Goal: Transaction & Acquisition: Purchase product/service

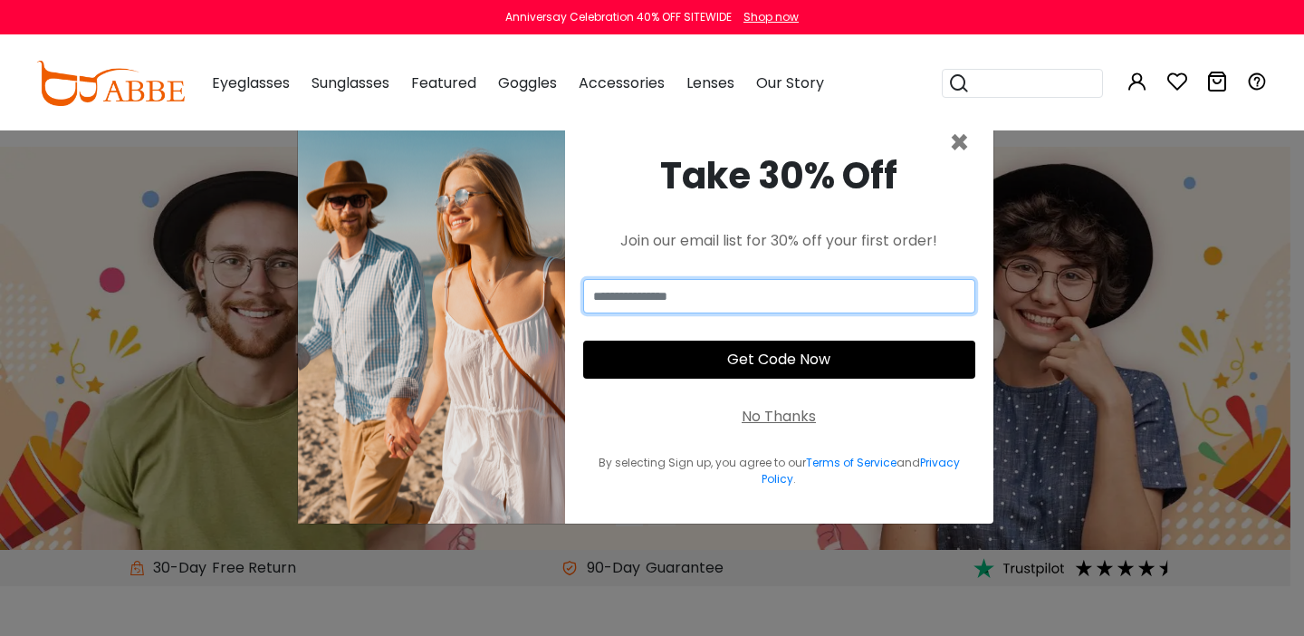
click at [660, 284] on input "email" at bounding box center [779, 296] width 392 height 34
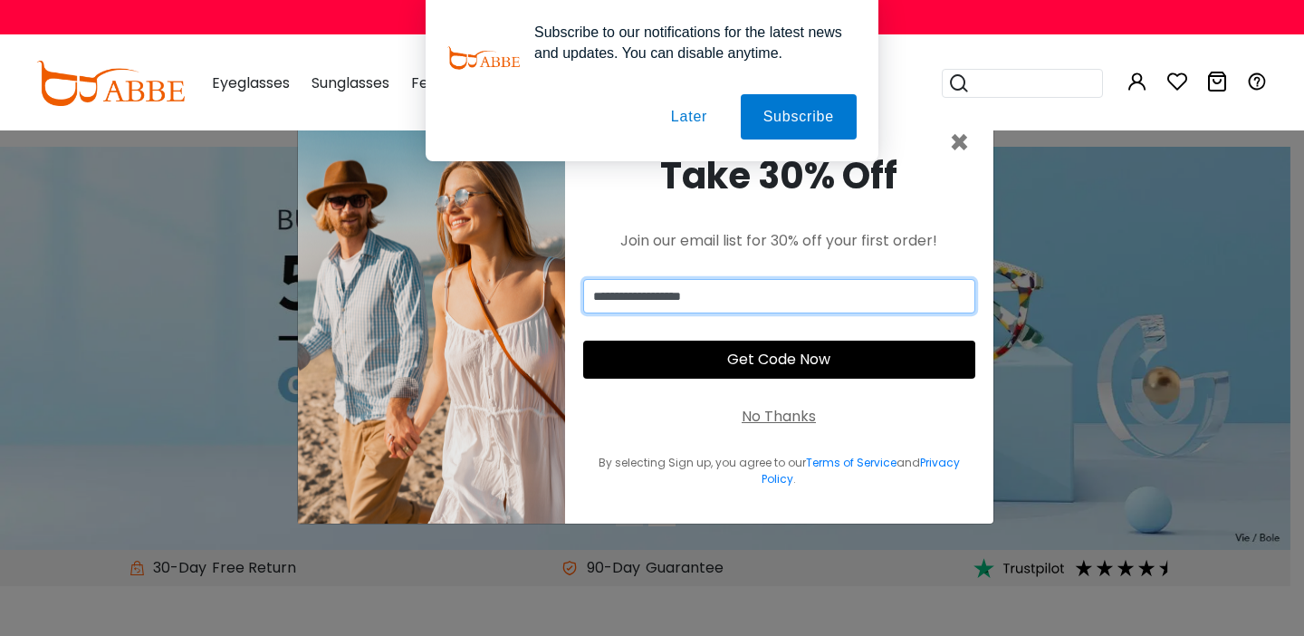
type input "**********"
click at [667, 129] on button "Later" at bounding box center [688, 116] width 81 height 45
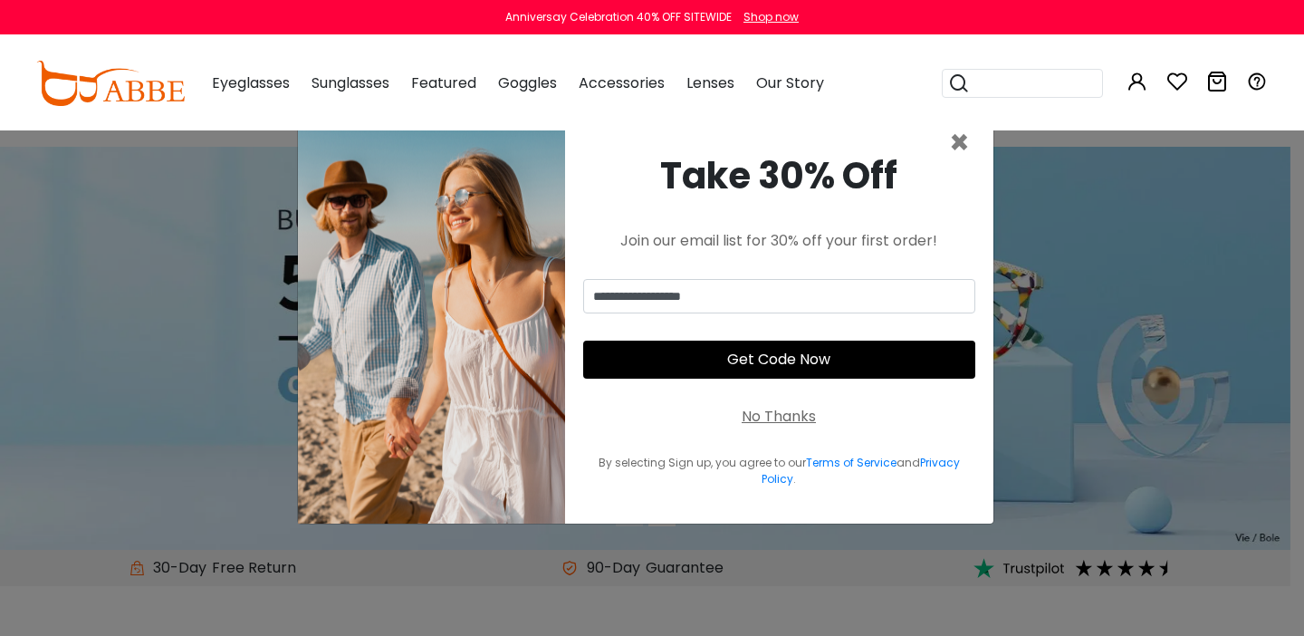
click at [838, 347] on button "Get Code Now" at bounding box center [779, 359] width 392 height 38
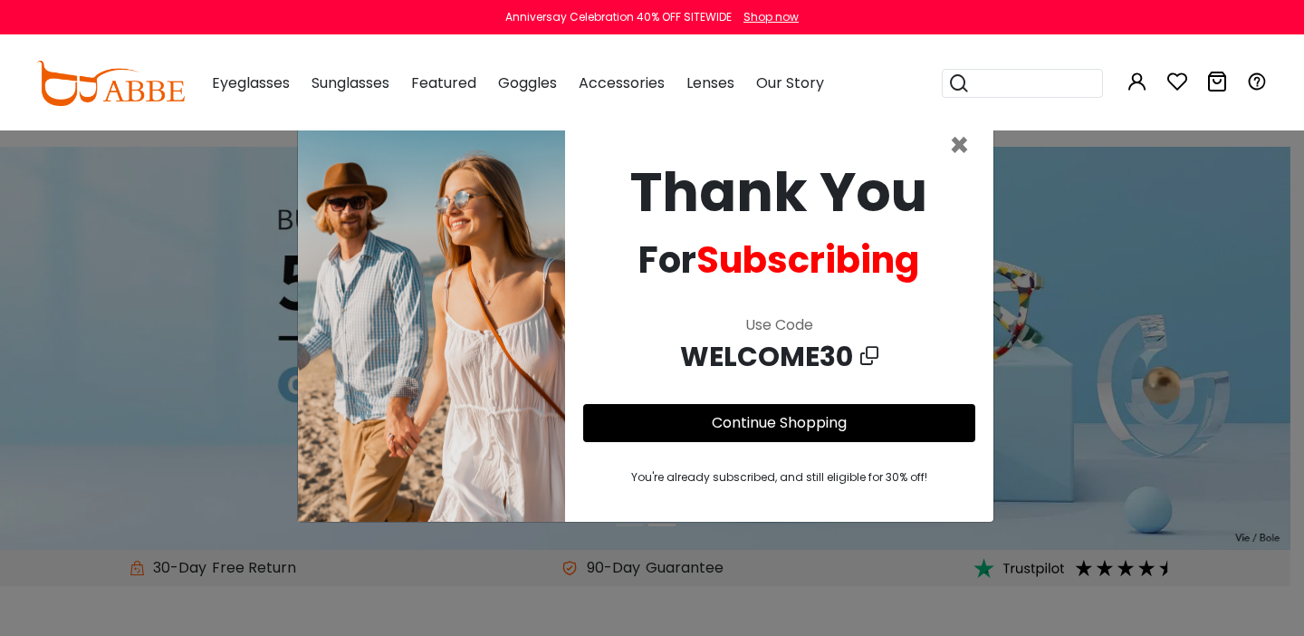
click at [724, 412] on link "Continue Shopping" at bounding box center [779, 422] width 135 height 21
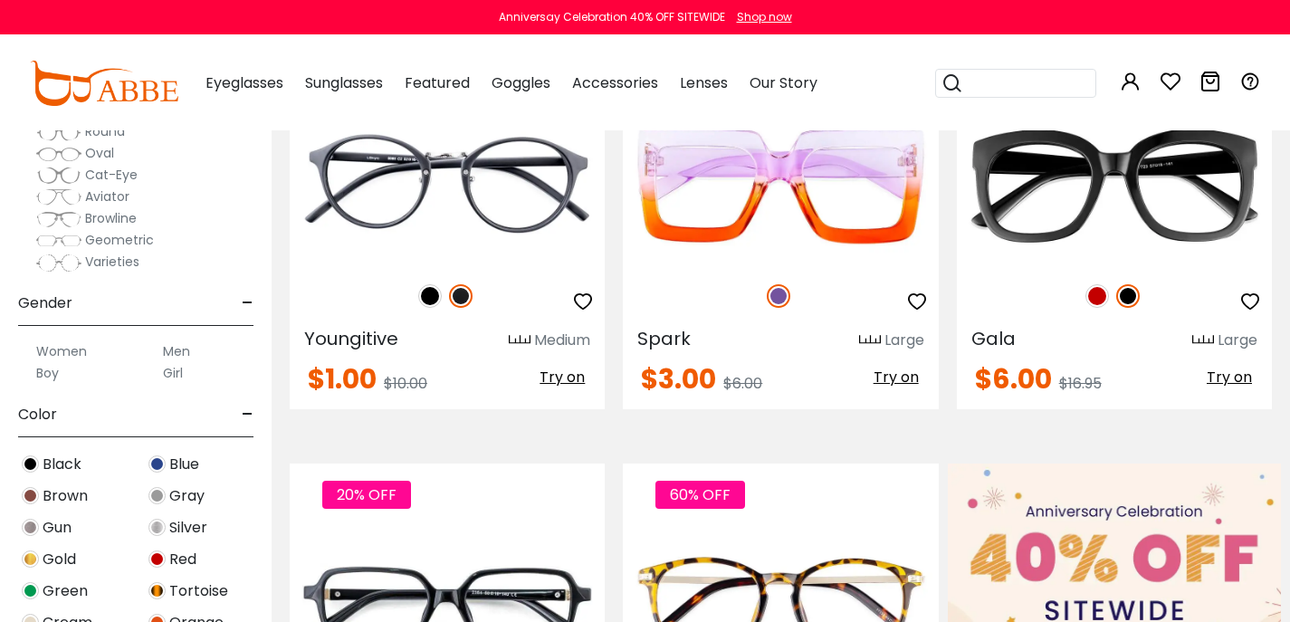
scroll to position [386, 0]
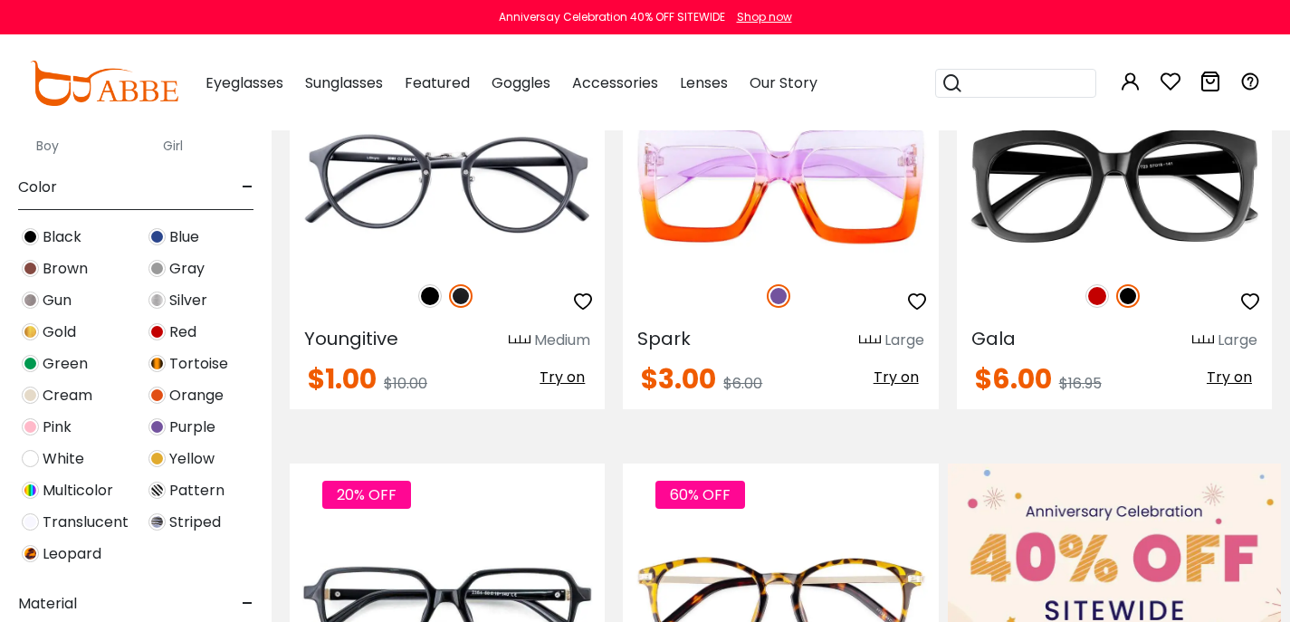
click at [58, 135] on label "Women" at bounding box center [61, 124] width 51 height 22
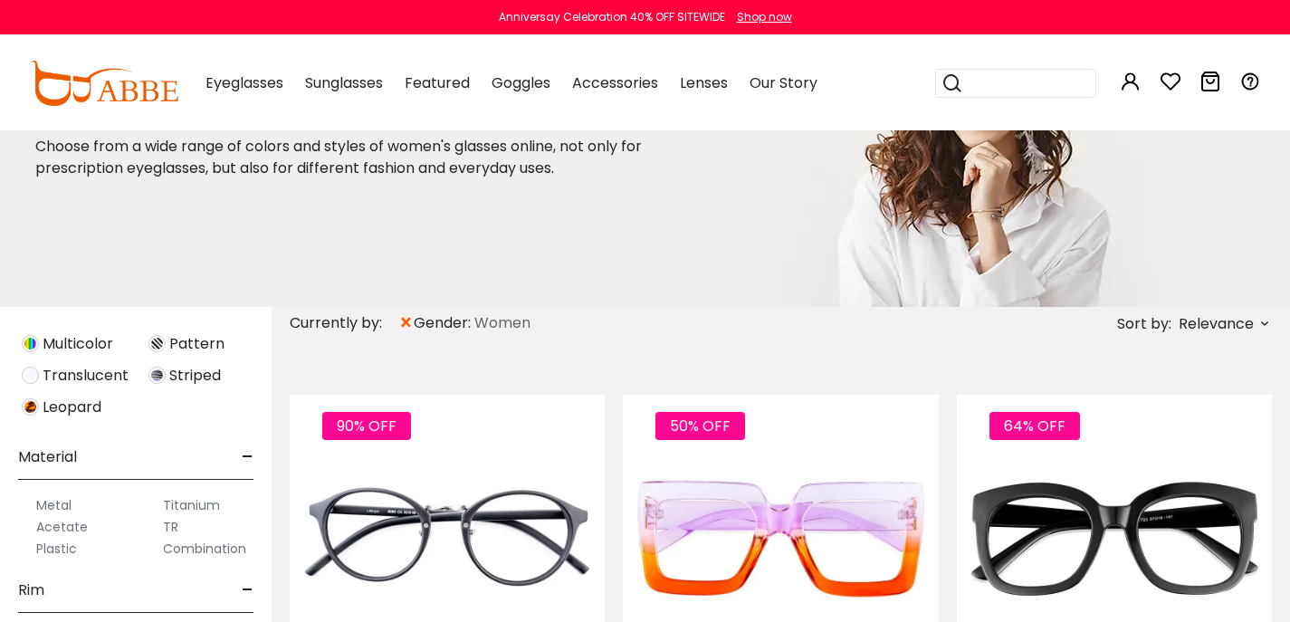
scroll to position [1151, 0]
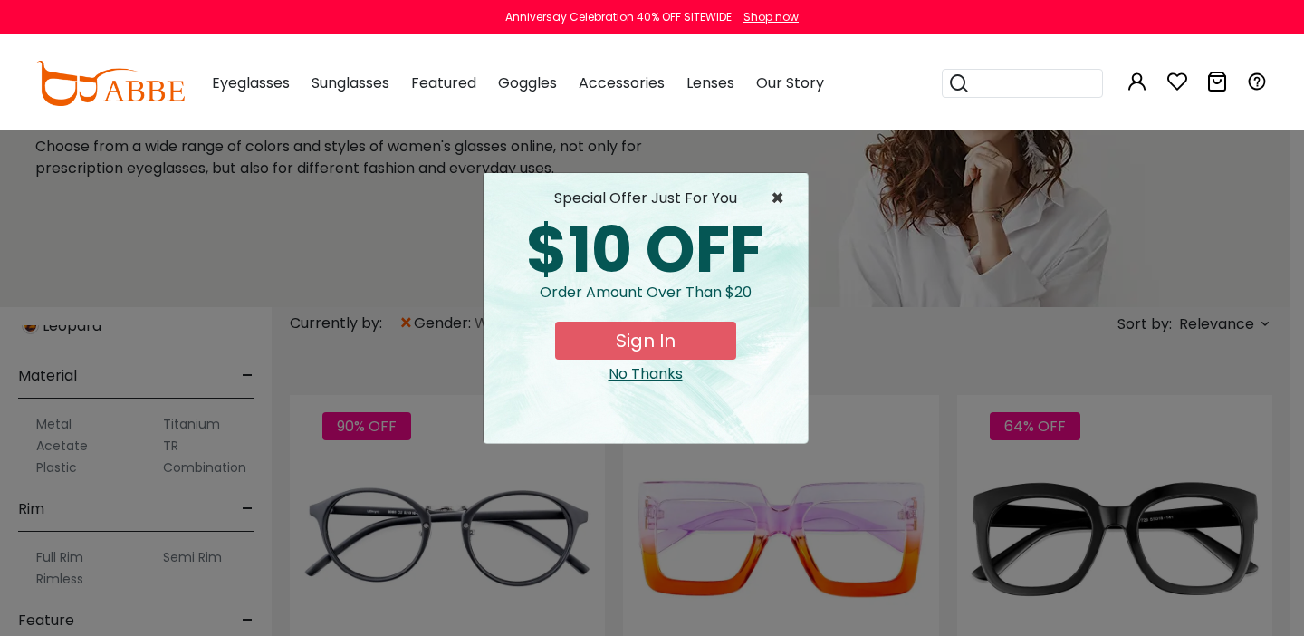
click at [777, 198] on span "×" at bounding box center [781, 198] width 23 height 22
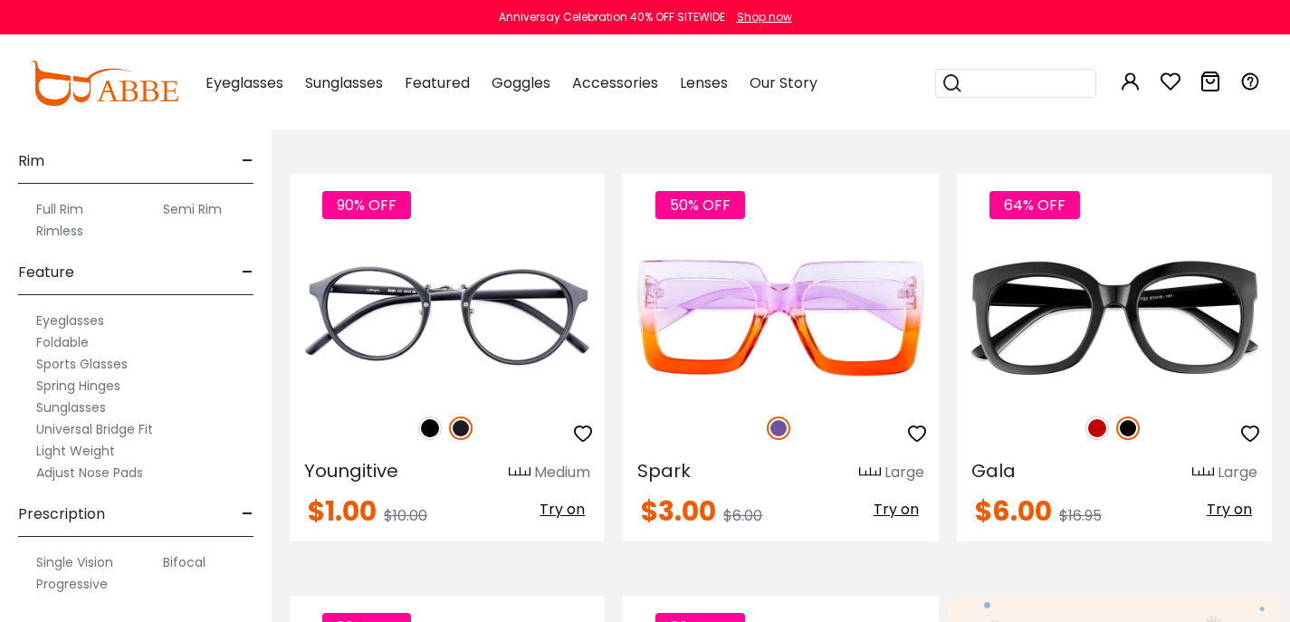
scroll to position [381, 0]
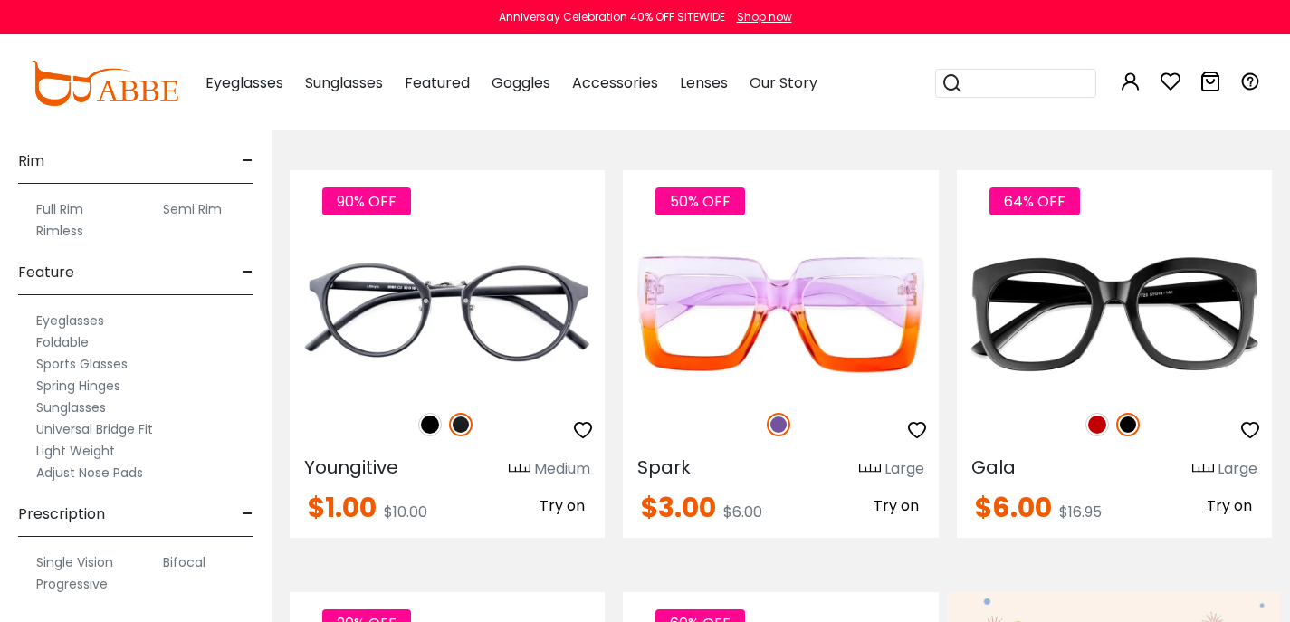
click at [80, 220] on label "Full Rim" at bounding box center [59, 209] width 47 height 22
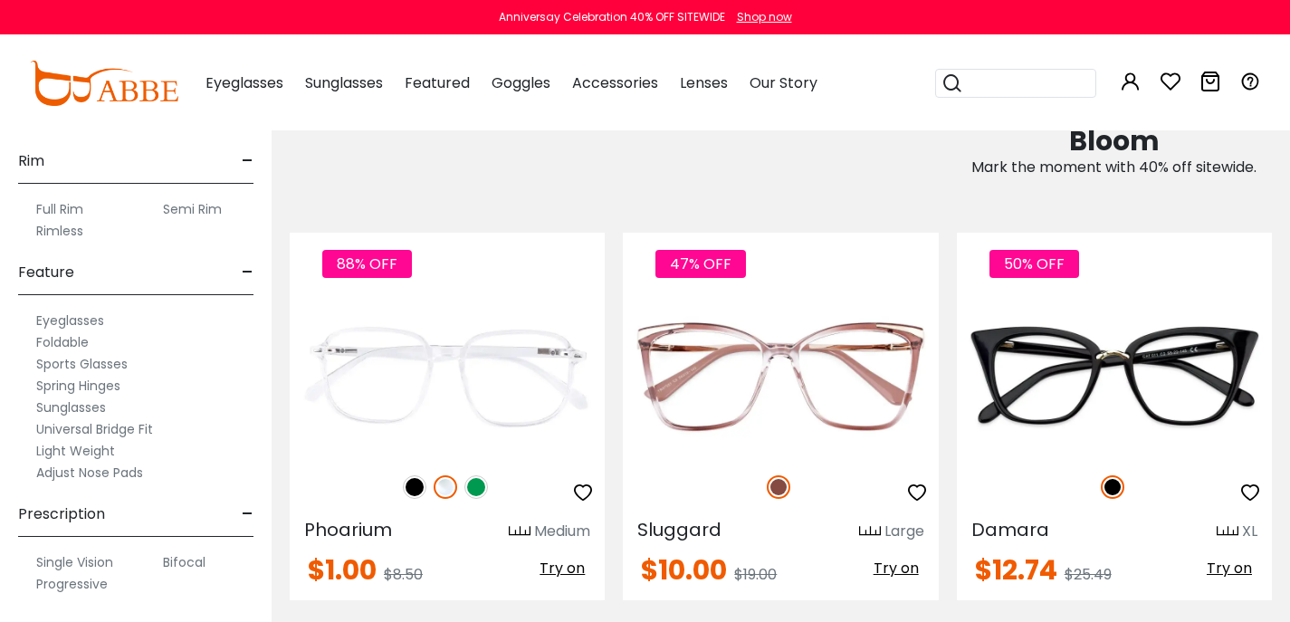
scroll to position [1226, 0]
click at [88, 310] on label "Eyeglasses" at bounding box center [70, 321] width 68 height 22
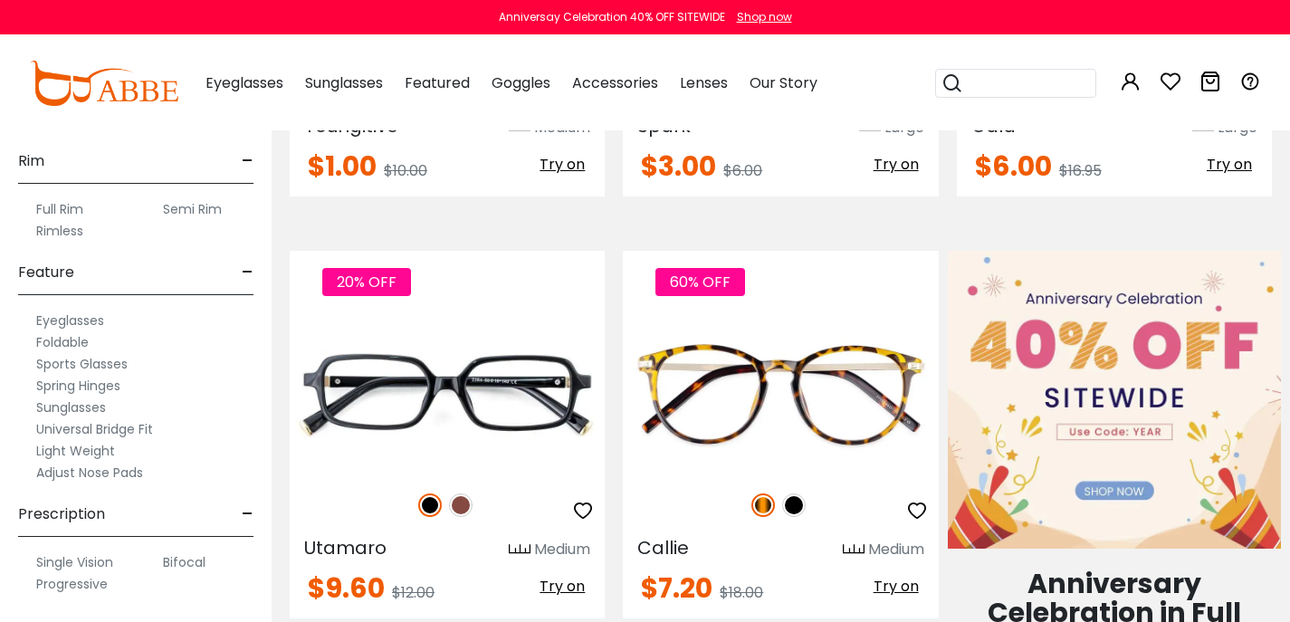
scroll to position [819, 0]
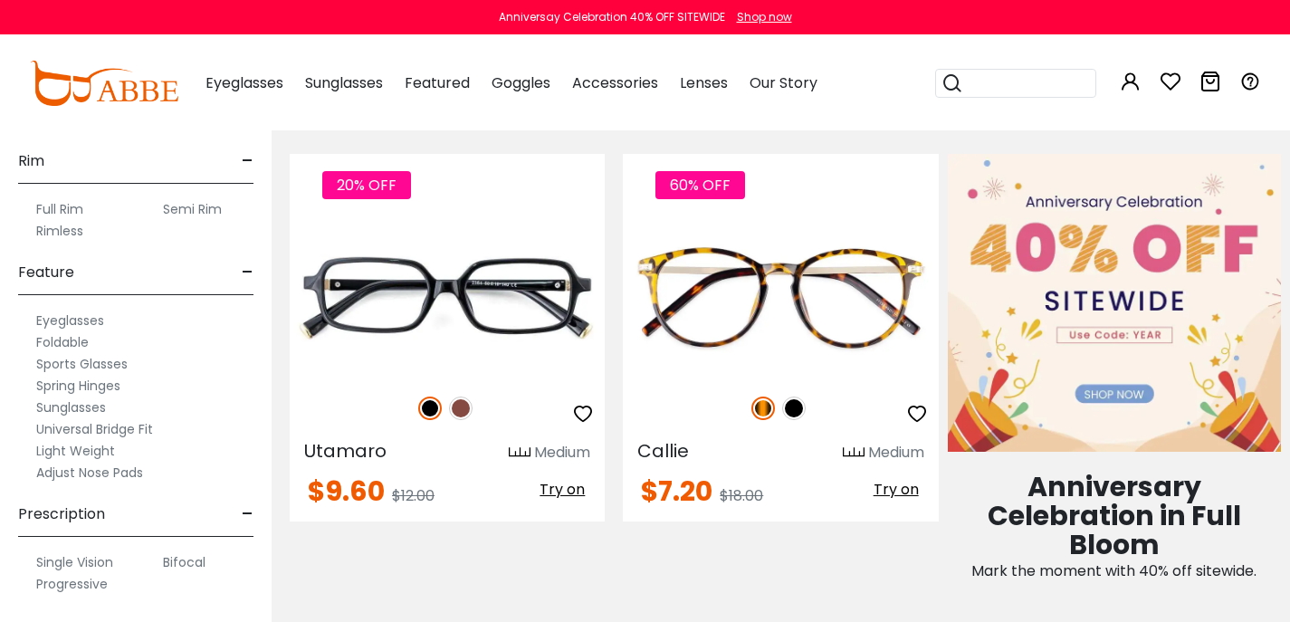
click at [67, 595] on label "Progressive" at bounding box center [72, 584] width 72 height 22
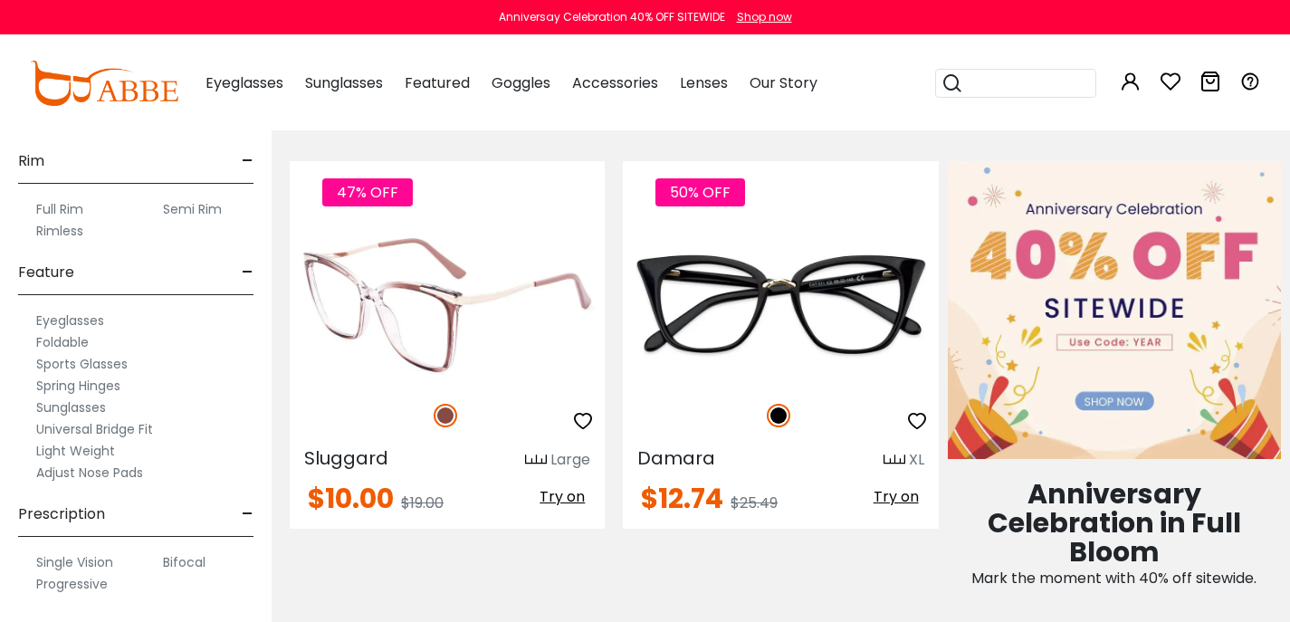
scroll to position [816, 0]
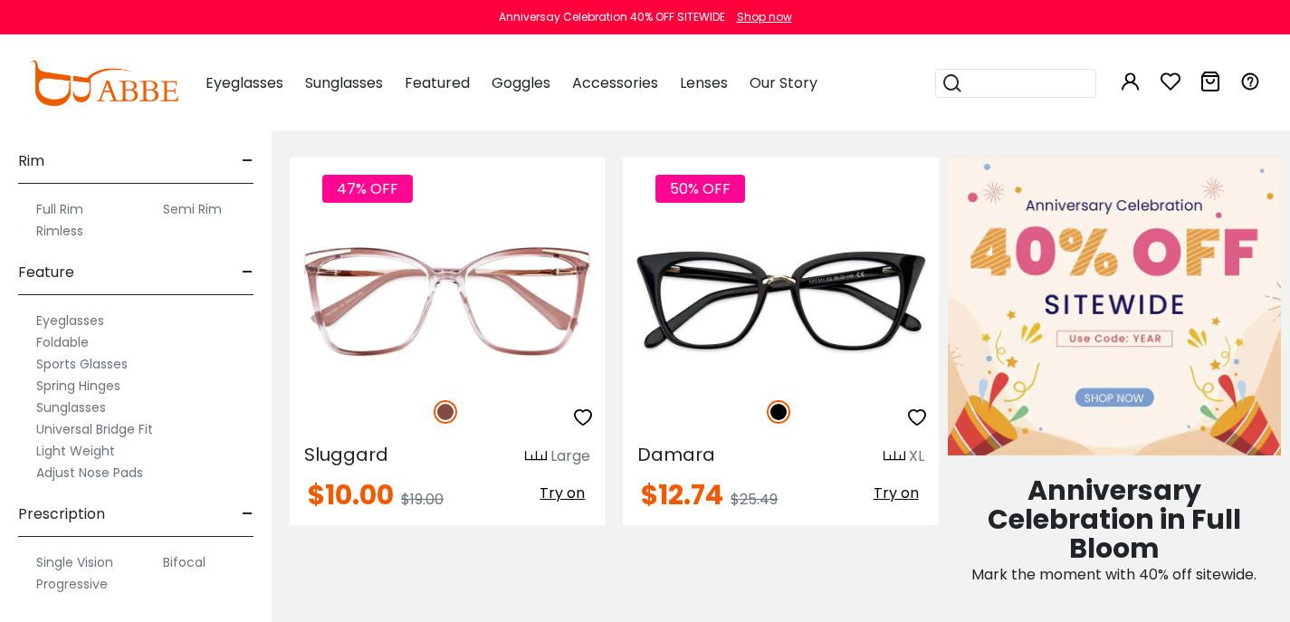
click at [1173, 91] on icon at bounding box center [1171, 82] width 22 height 22
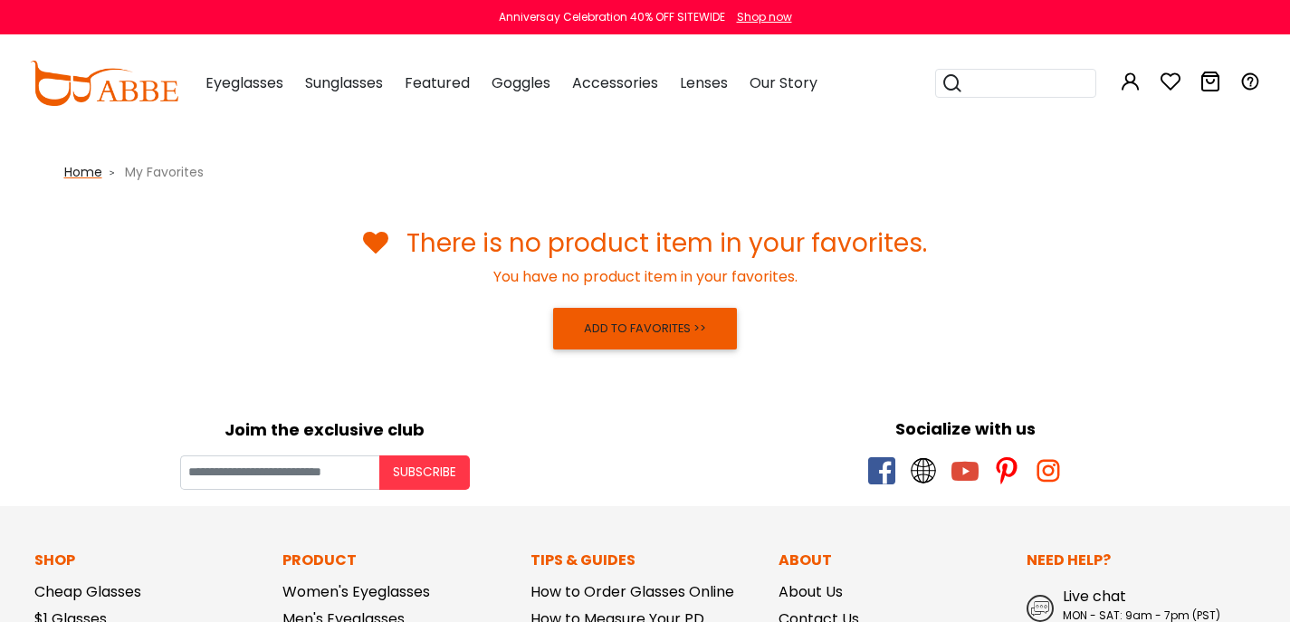
click at [73, 177] on span "Home" at bounding box center [83, 172] width 38 height 18
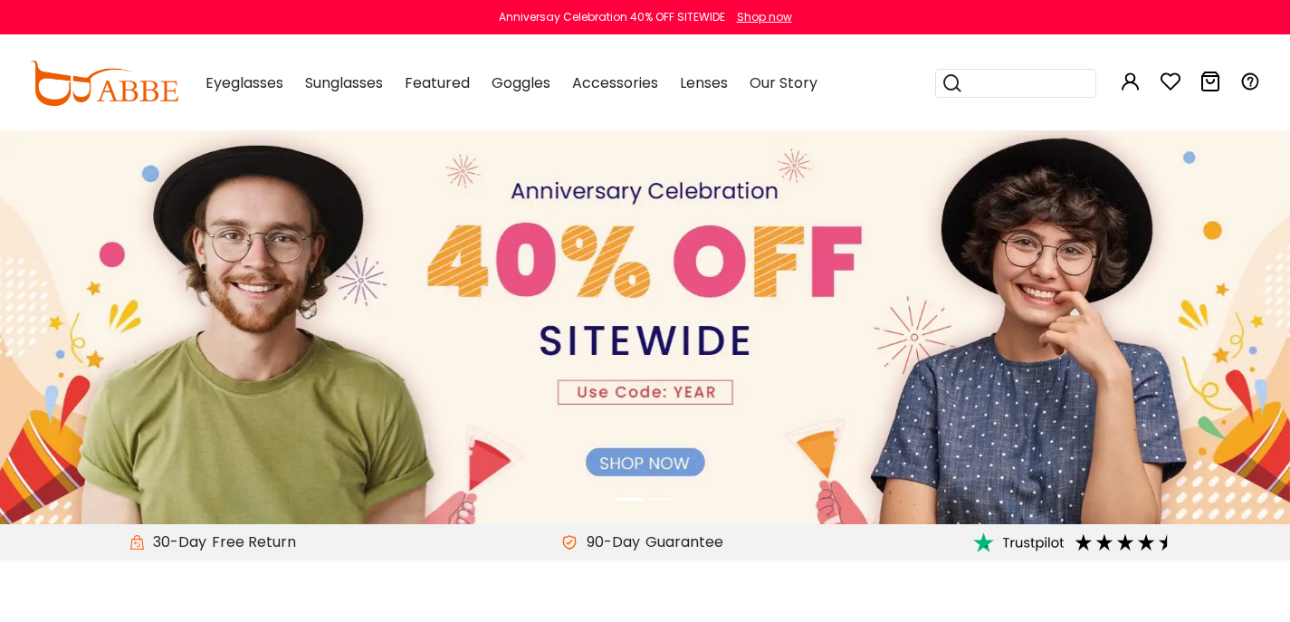
scroll to position [29, 0]
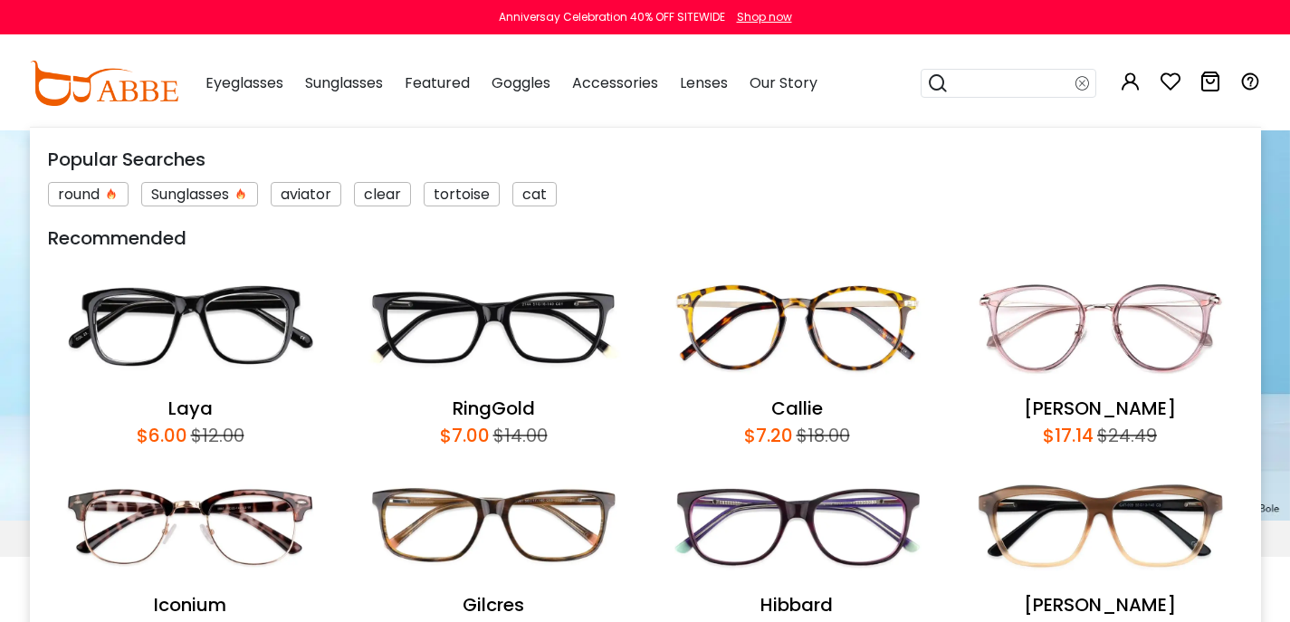
click at [972, 97] on input "search" at bounding box center [1012, 83] width 127 height 27
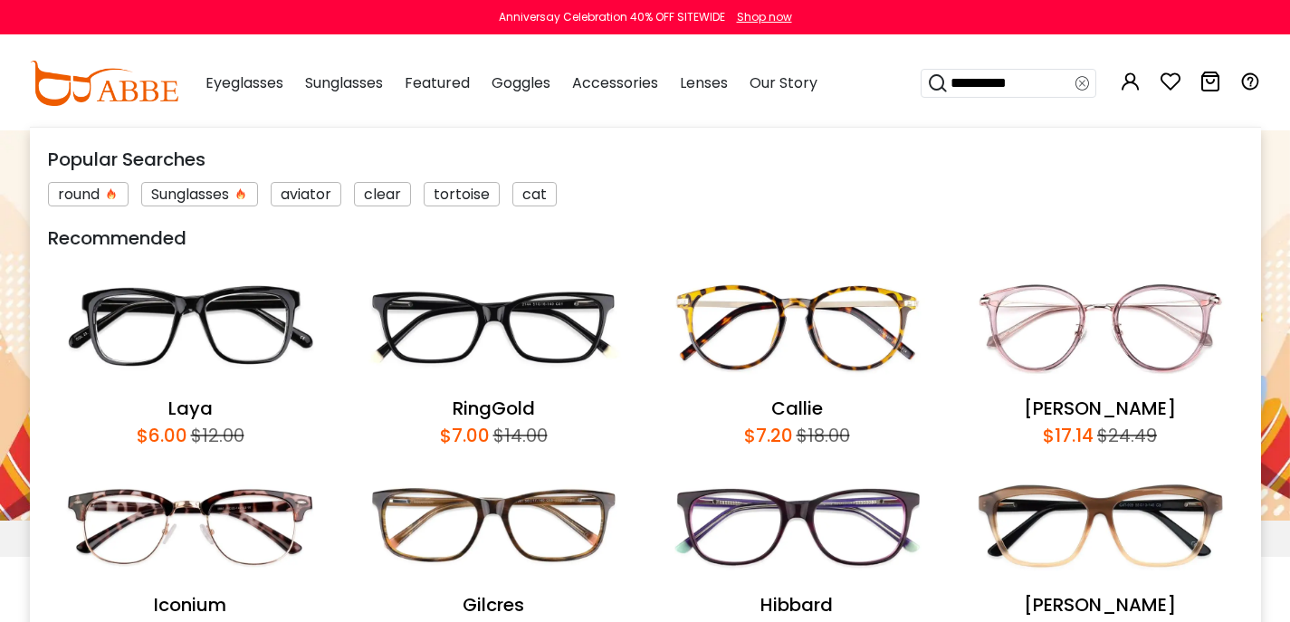
type input "**********"
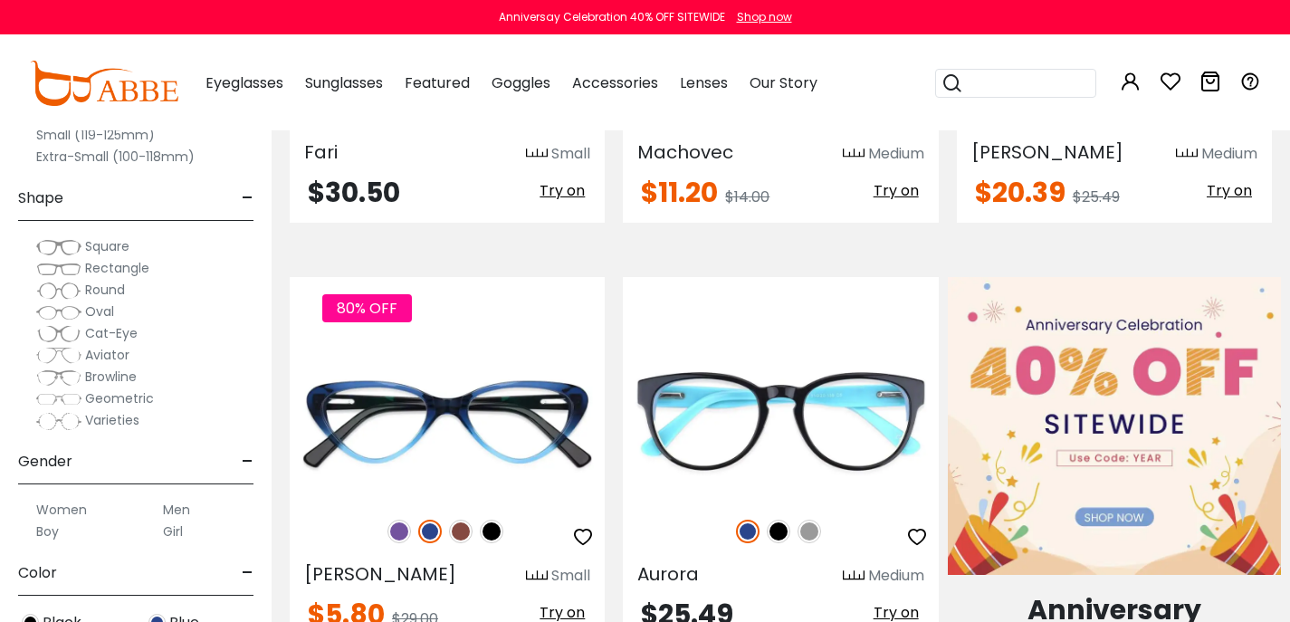
scroll to position [787, 0]
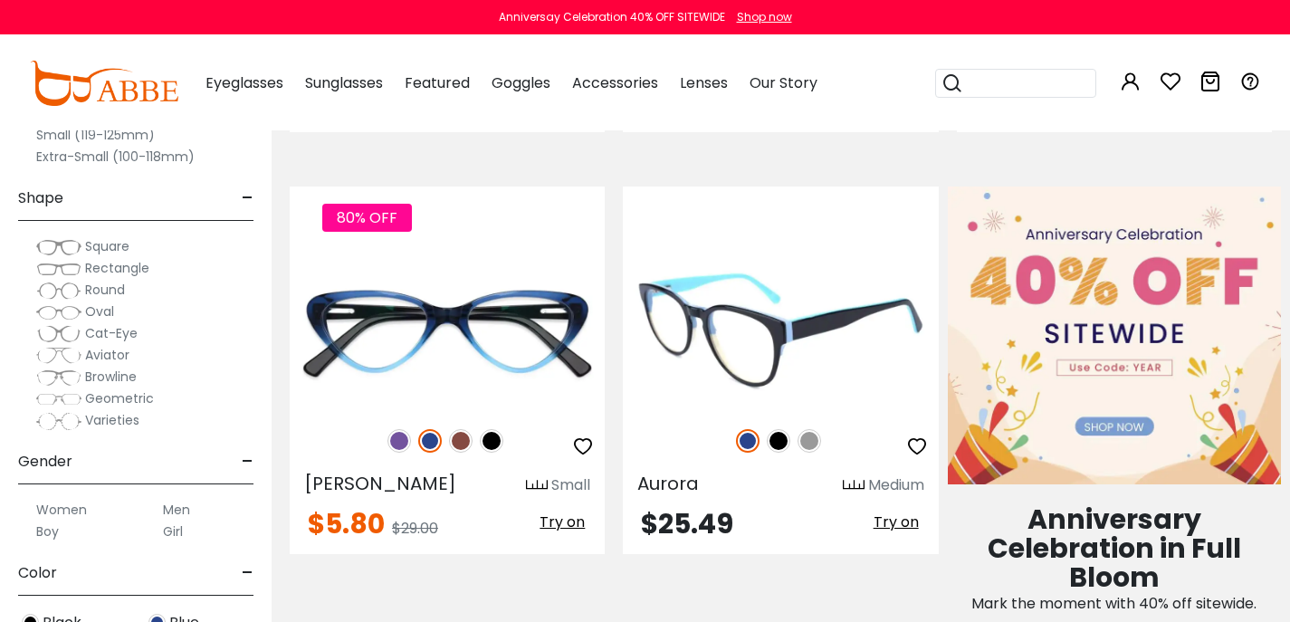
click at [885, 532] on span "Try on" at bounding box center [896, 522] width 45 height 21
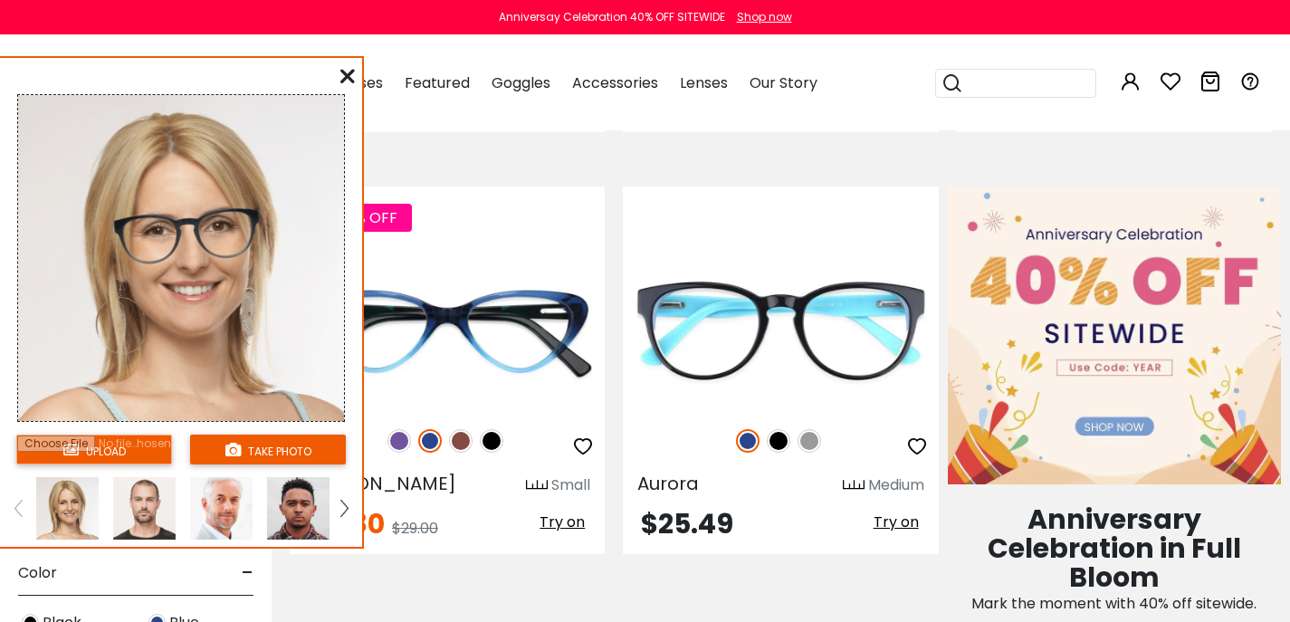
click at [283, 455] on button "take photo" at bounding box center [268, 450] width 156 height 30
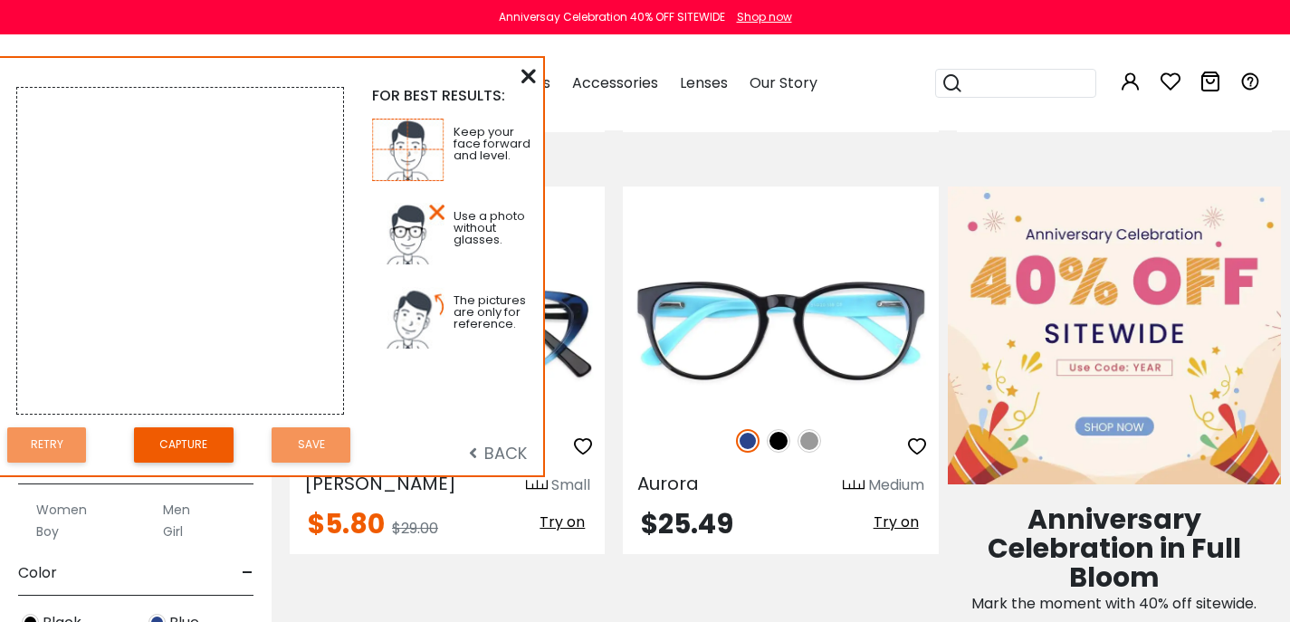
click at [139, 431] on label "Varieties" at bounding box center [87, 420] width 103 height 22
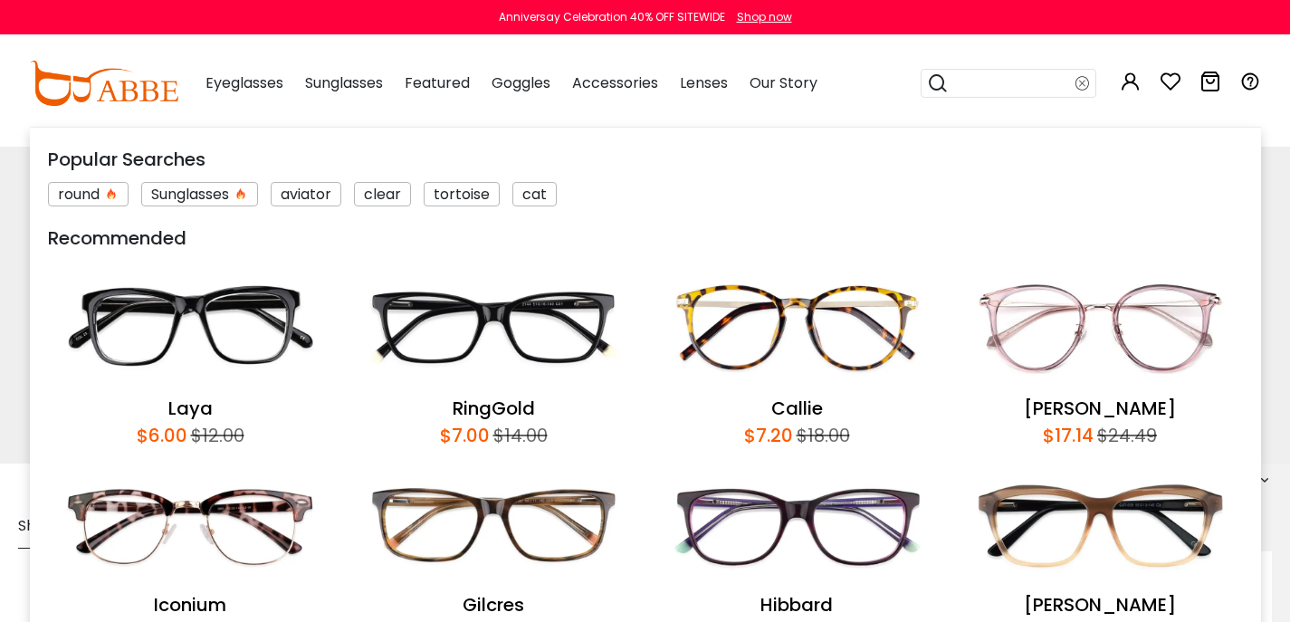
click at [991, 92] on input "search" at bounding box center [1012, 83] width 127 height 27
type input "**********"
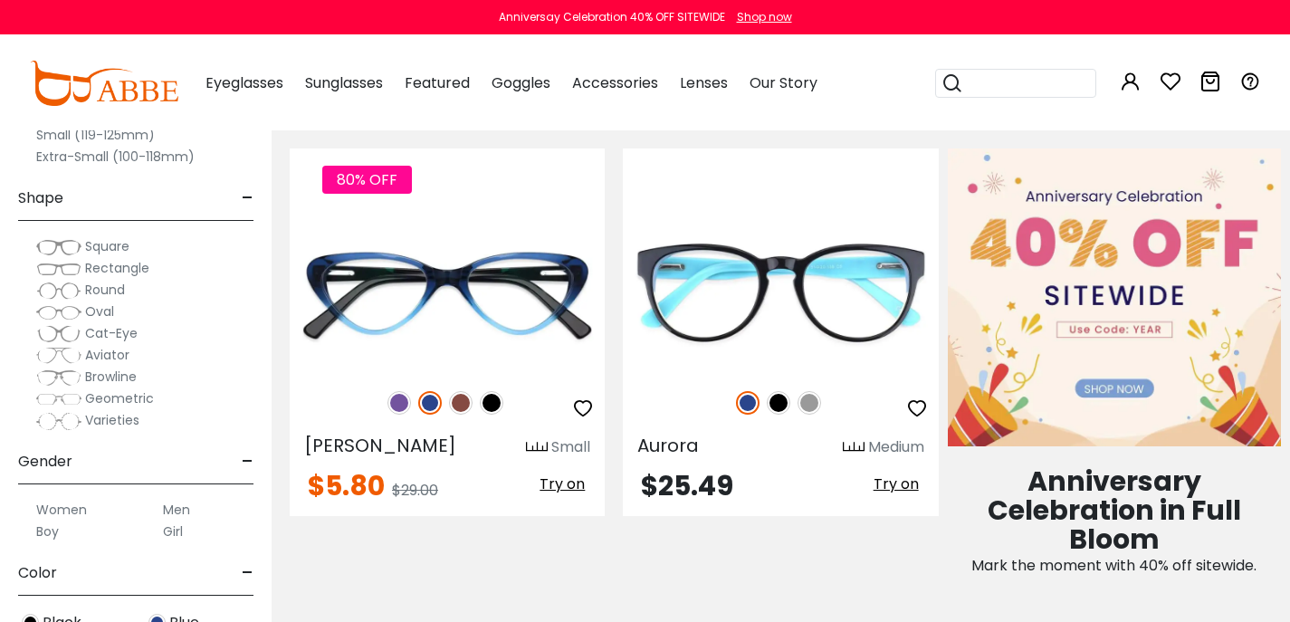
scroll to position [941, 0]
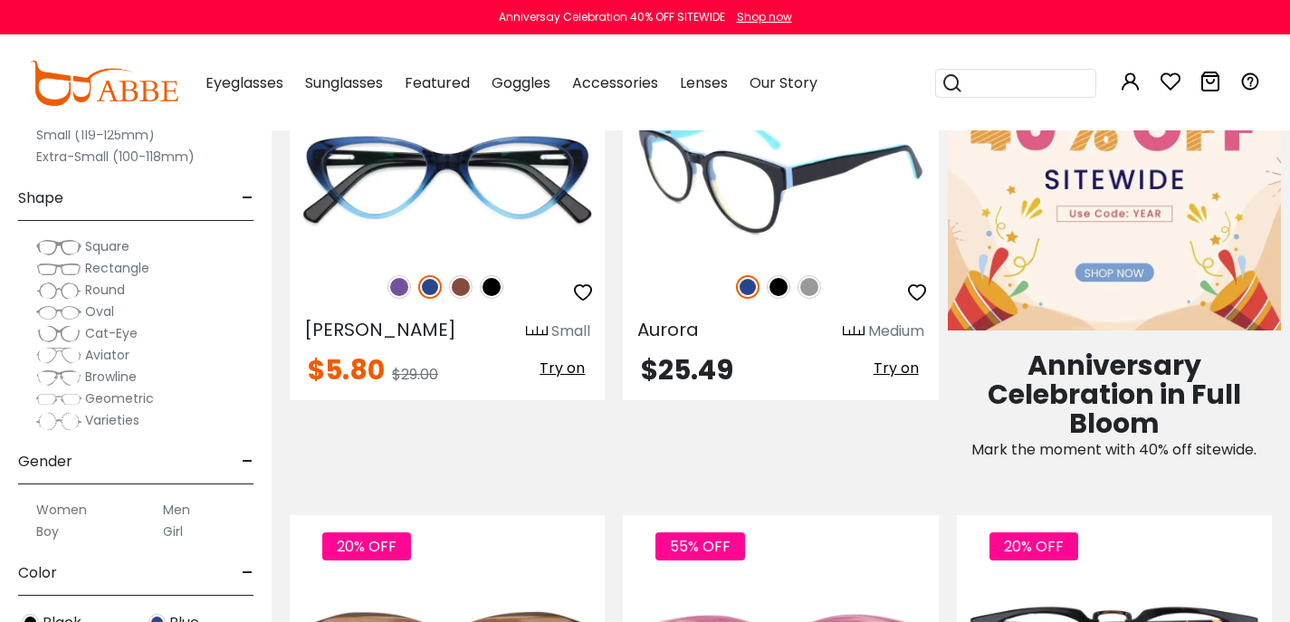
click at [874, 378] on span "Try on" at bounding box center [896, 368] width 45 height 21
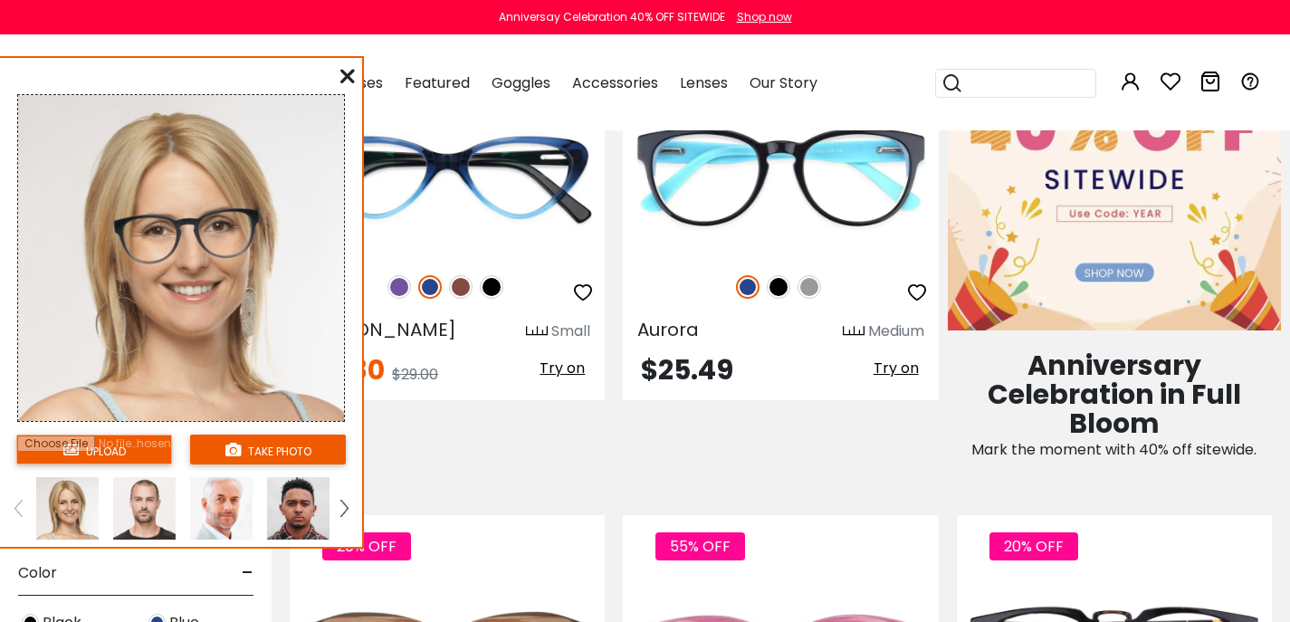
click at [120, 457] on input "file" at bounding box center [94, 450] width 156 height 30
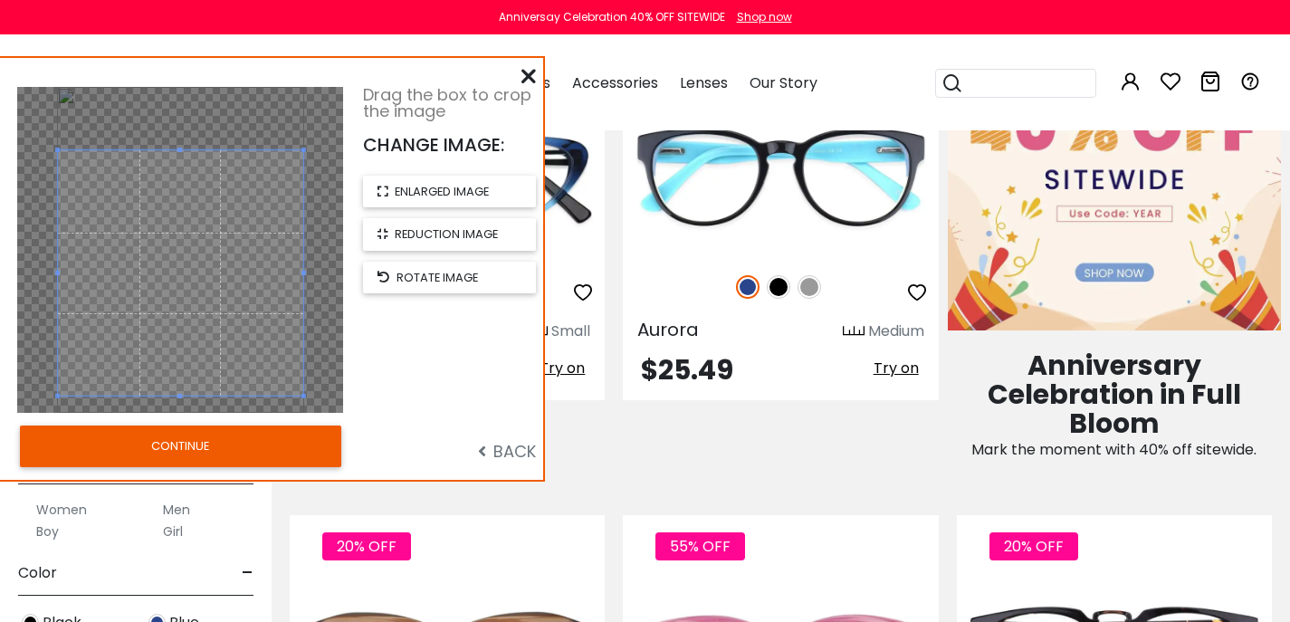
drag, startPoint x: 180, startPoint y: 352, endPoint x: 188, endPoint y: 399, distance: 47.8
click at [188, 396] on div at bounding box center [180, 272] width 245 height 245
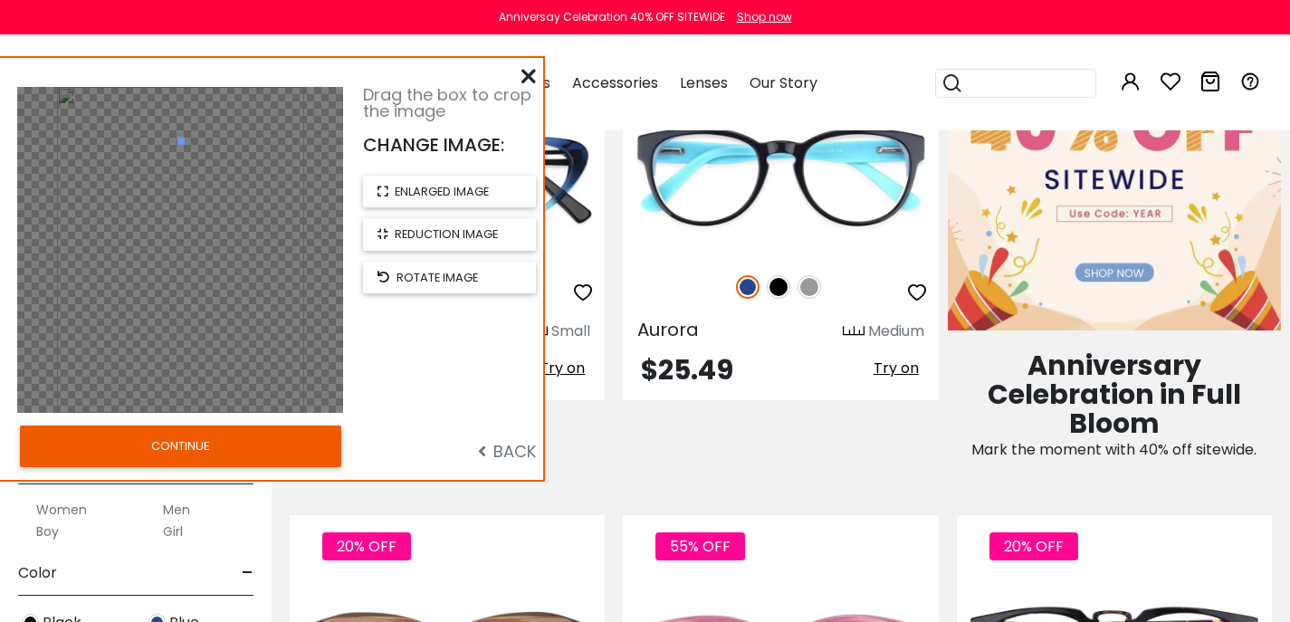
drag, startPoint x: 182, startPoint y: 148, endPoint x: 179, endPoint y: 191, distance: 43.5
click at [178, 206] on div at bounding box center [180, 250] width 326 height 326
click at [192, 216] on div at bounding box center [180, 250] width 326 height 326
click at [454, 437] on div "BACK" at bounding box center [454, 446] width 182 height 53
click at [427, 200] on span "enlarged image" at bounding box center [442, 191] width 94 height 17
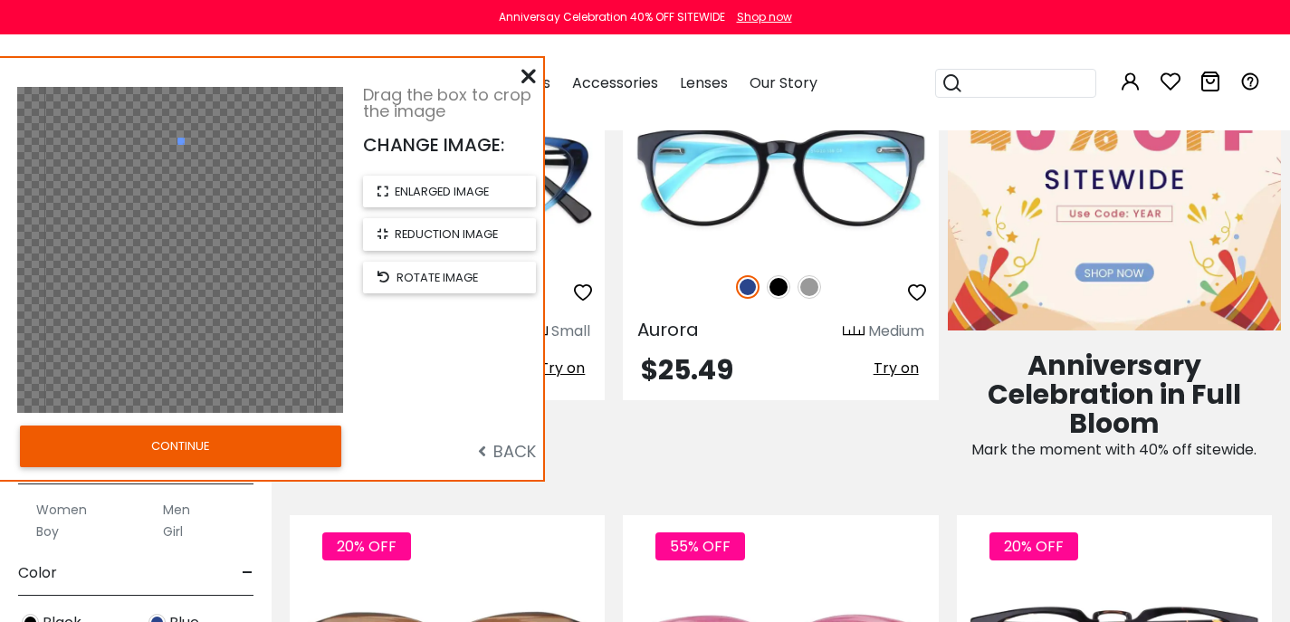
click at [196, 451] on button "CONTINUE" at bounding box center [180, 447] width 321 height 42
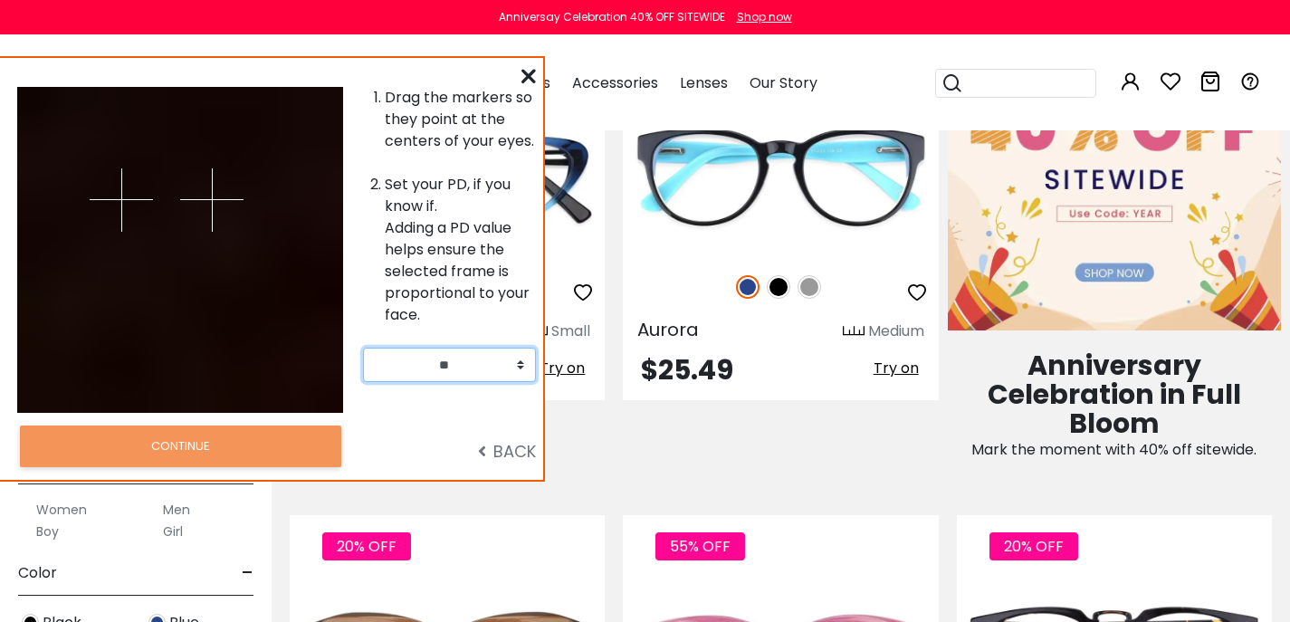
select select "**"
click at [526, 80] on icon at bounding box center [528, 76] width 14 height 14
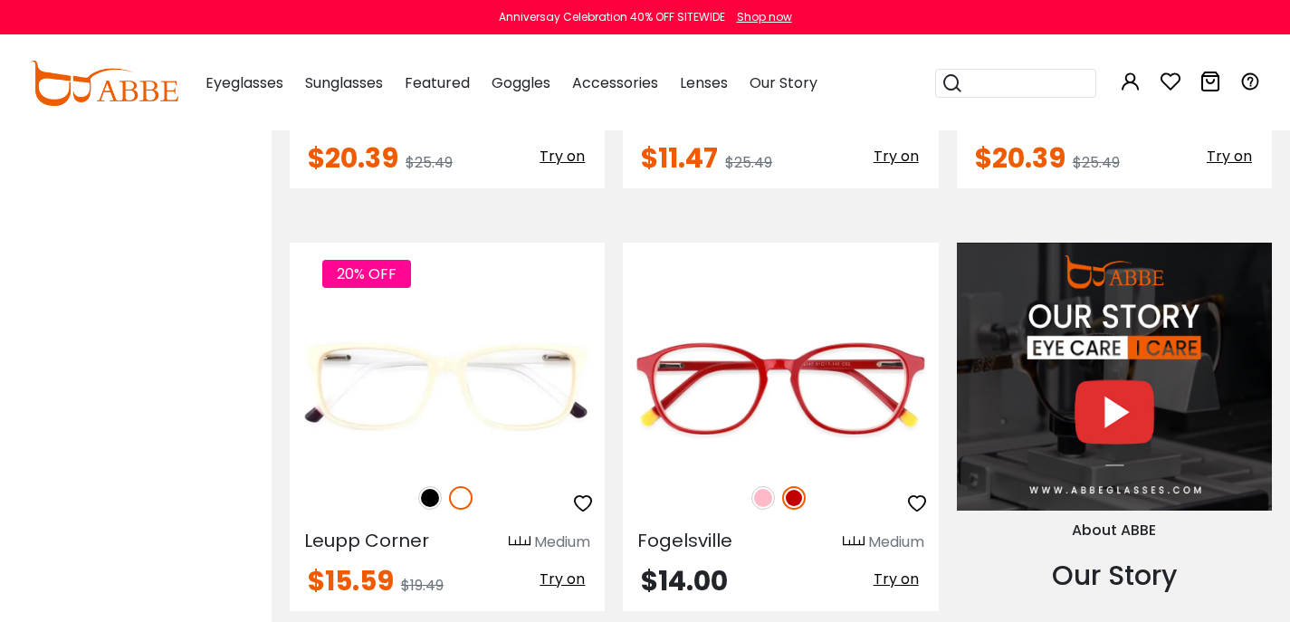
scroll to position [0, 0]
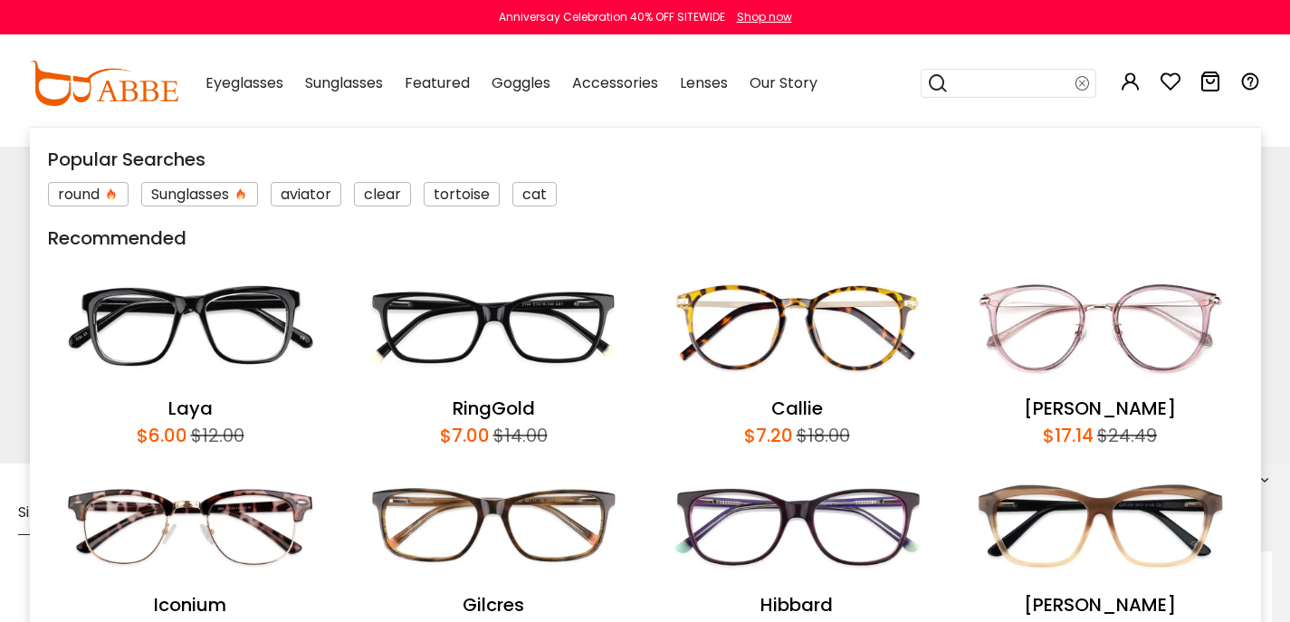
click at [973, 93] on input "search" at bounding box center [1012, 83] width 127 height 27
type input "**********"
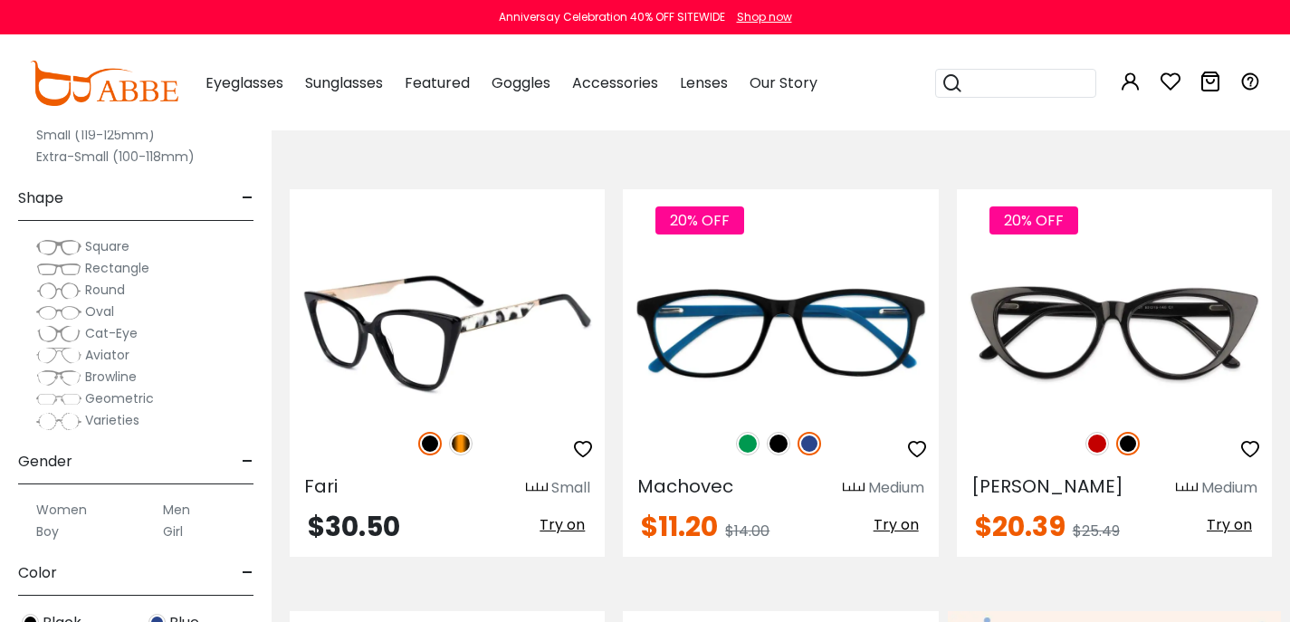
click at [557, 535] on span "Try on" at bounding box center [562, 524] width 45 height 21
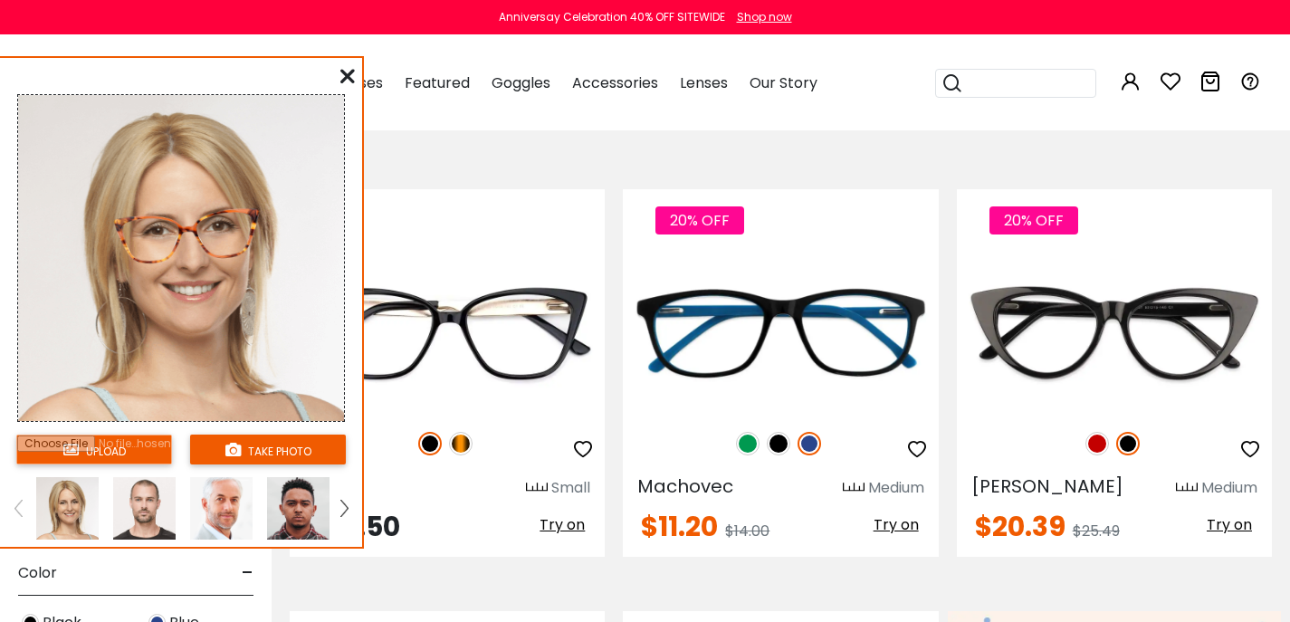
click at [245, 455] on button "take photo" at bounding box center [268, 450] width 156 height 30
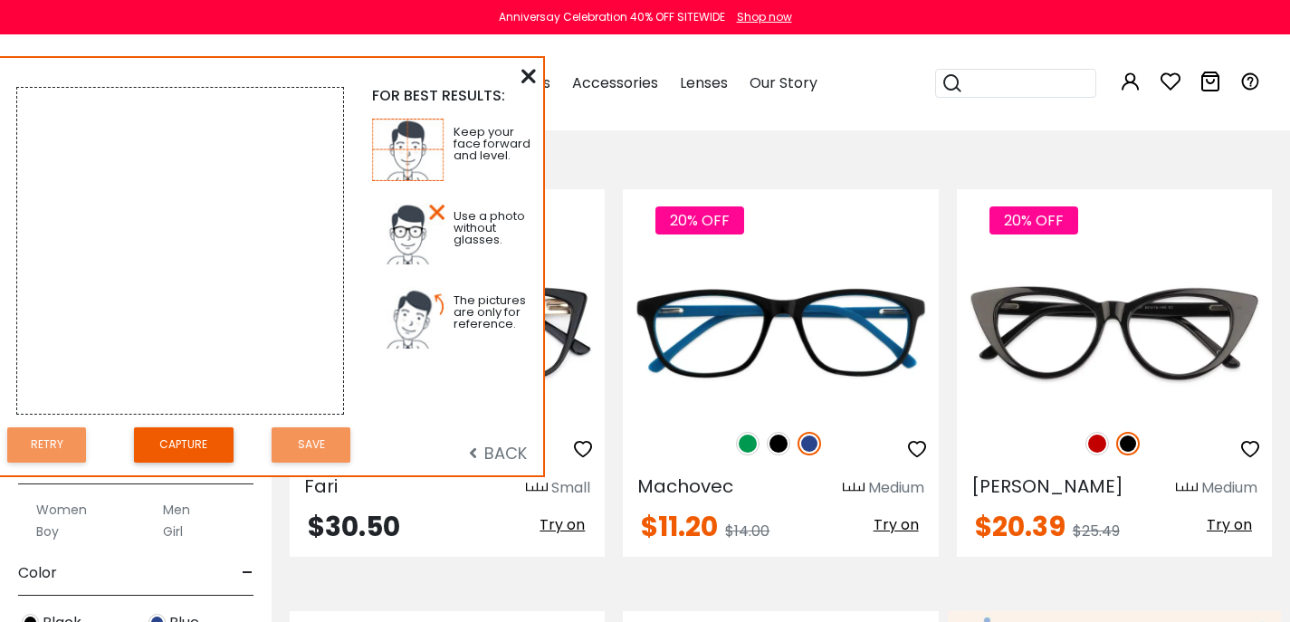
click at [153, 463] on button "Capture" at bounding box center [184, 444] width 100 height 35
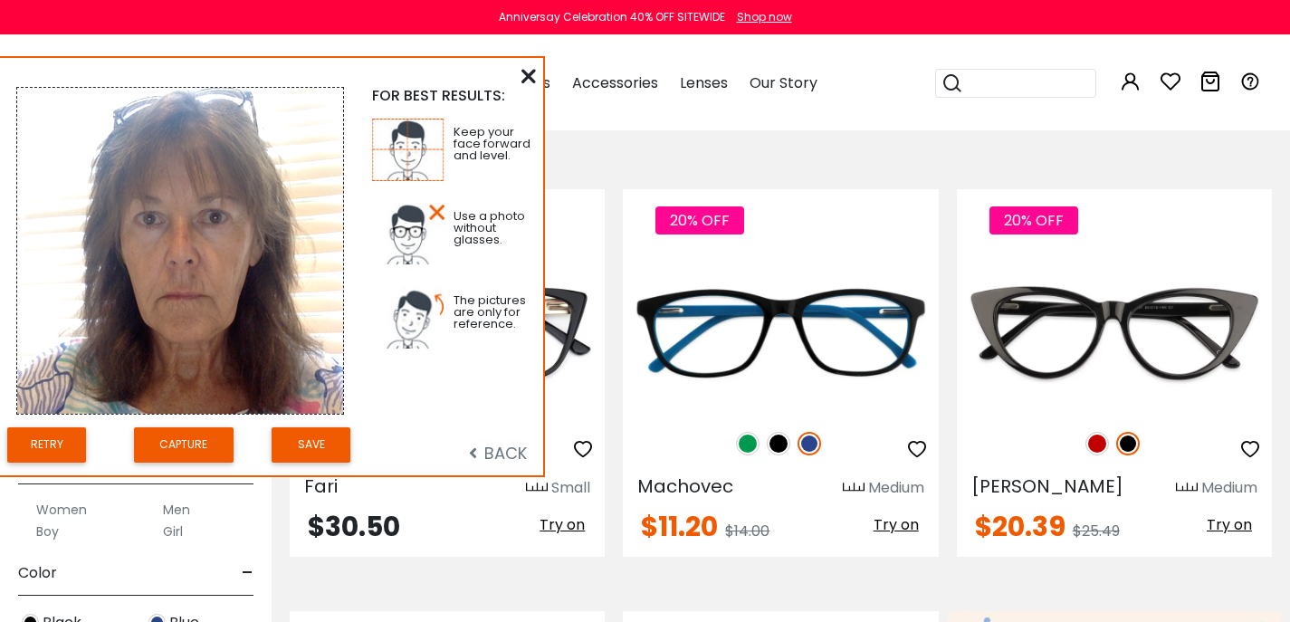
click at [309, 456] on button "Save" at bounding box center [311, 444] width 79 height 35
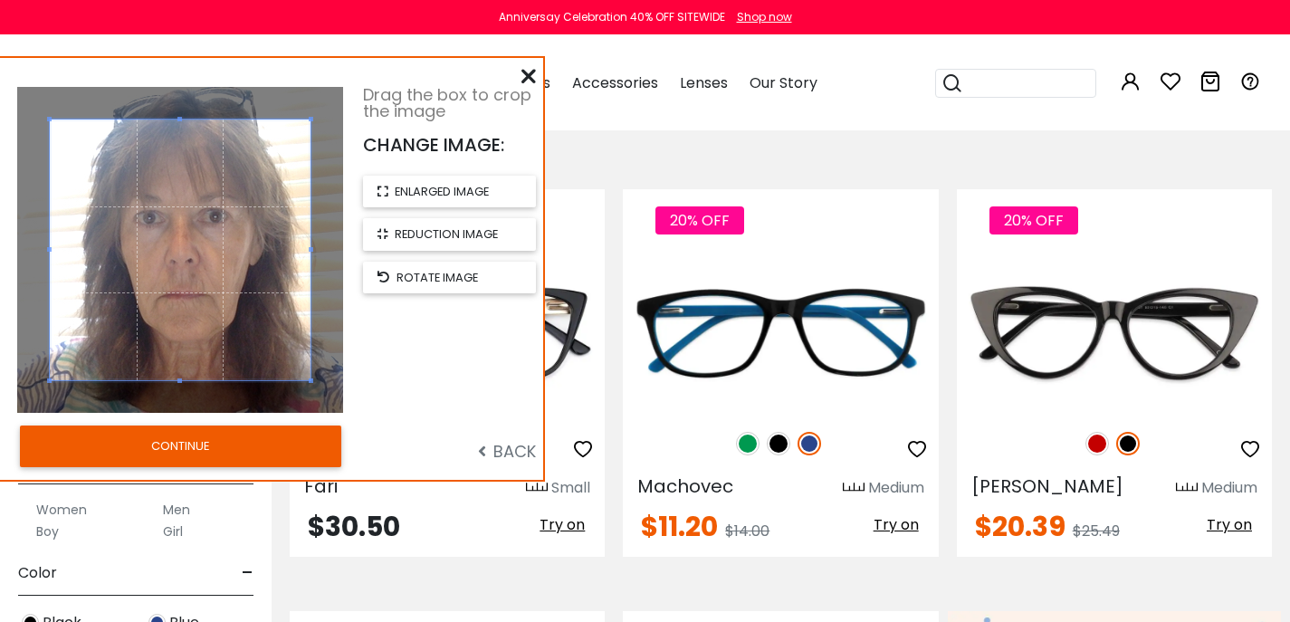
click at [164, 453] on button "CONTINUE" at bounding box center [180, 447] width 321 height 42
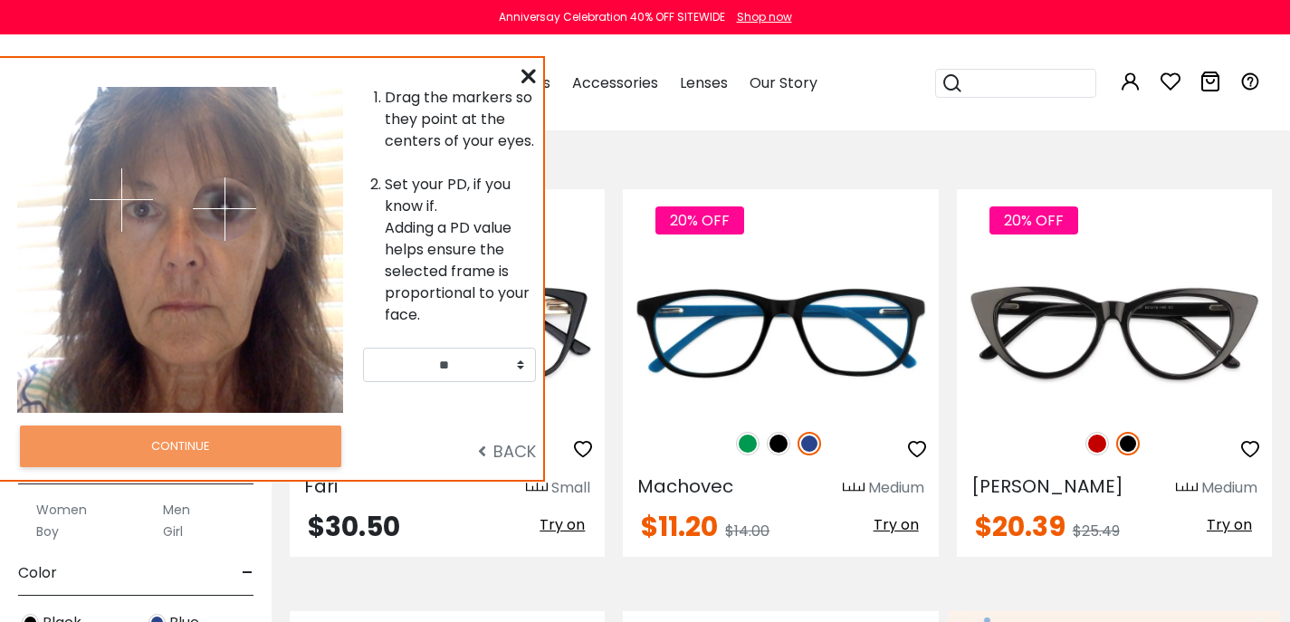
drag, startPoint x: 209, startPoint y: 203, endPoint x: 225, endPoint y: 212, distance: 17.9
click at [225, 212] on img at bounding box center [224, 208] width 63 height 63
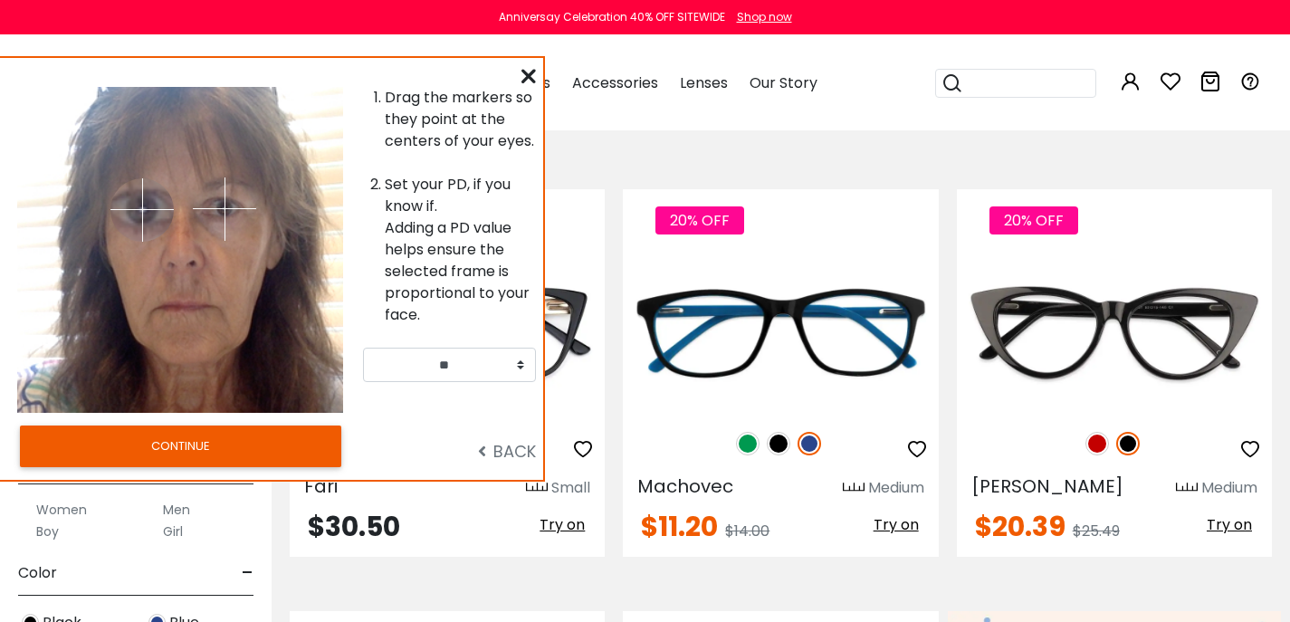
drag, startPoint x: 121, startPoint y: 199, endPoint x: 142, endPoint y: 213, distance: 24.9
click at [142, 213] on img at bounding box center [141, 209] width 63 height 63
click at [233, 467] on button "CONTINUE" at bounding box center [180, 447] width 321 height 42
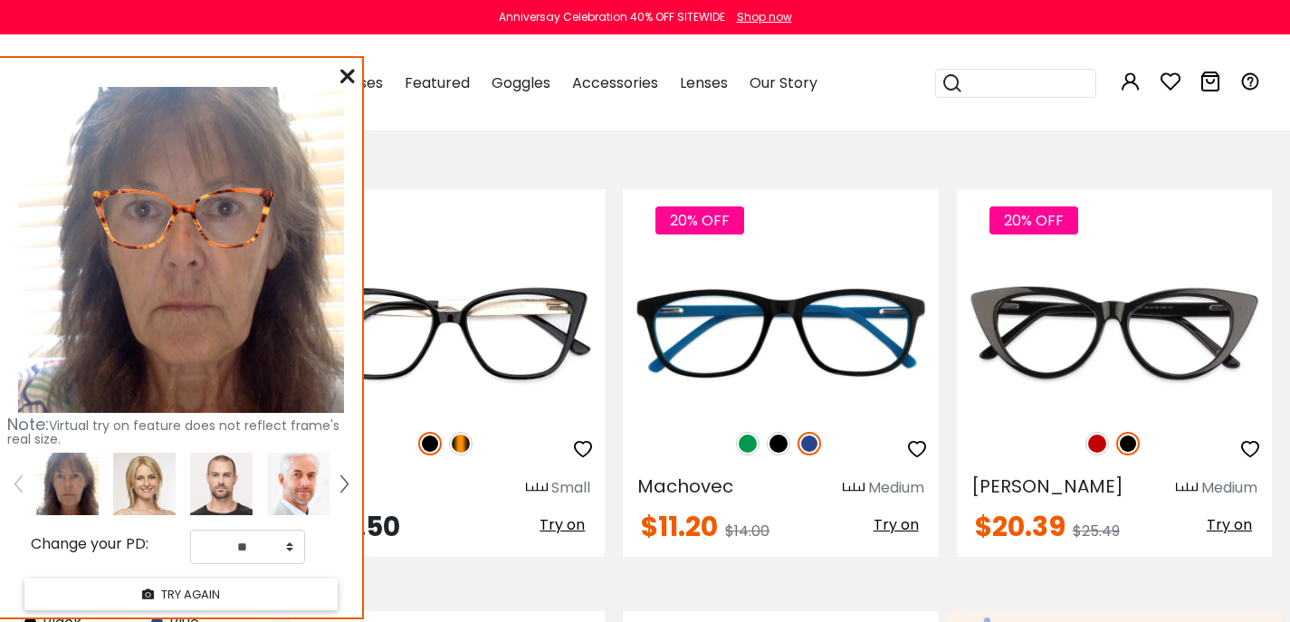
scroll to position [413, 0]
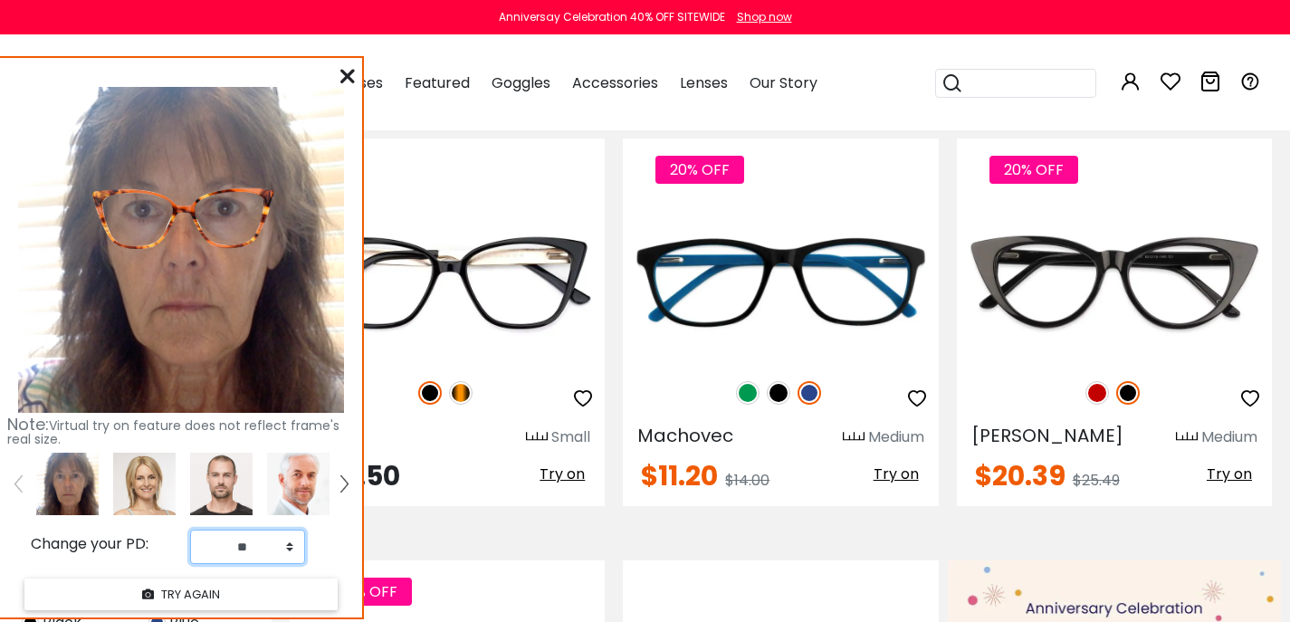
select select "**"
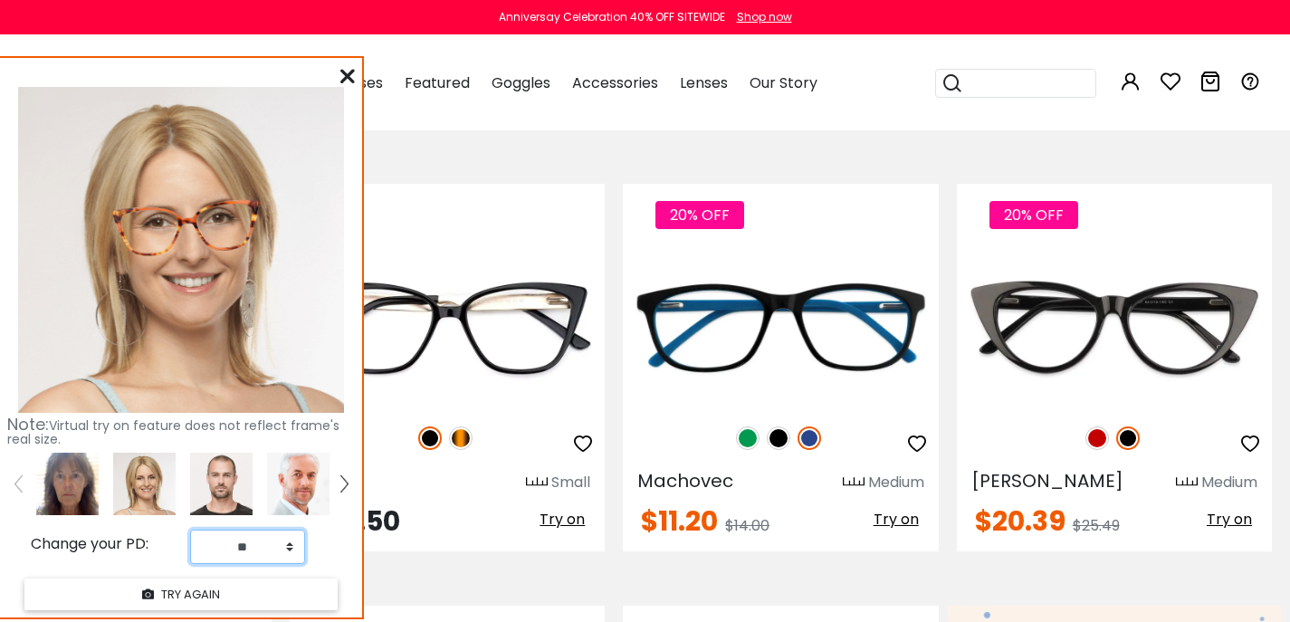
scroll to position [311, 0]
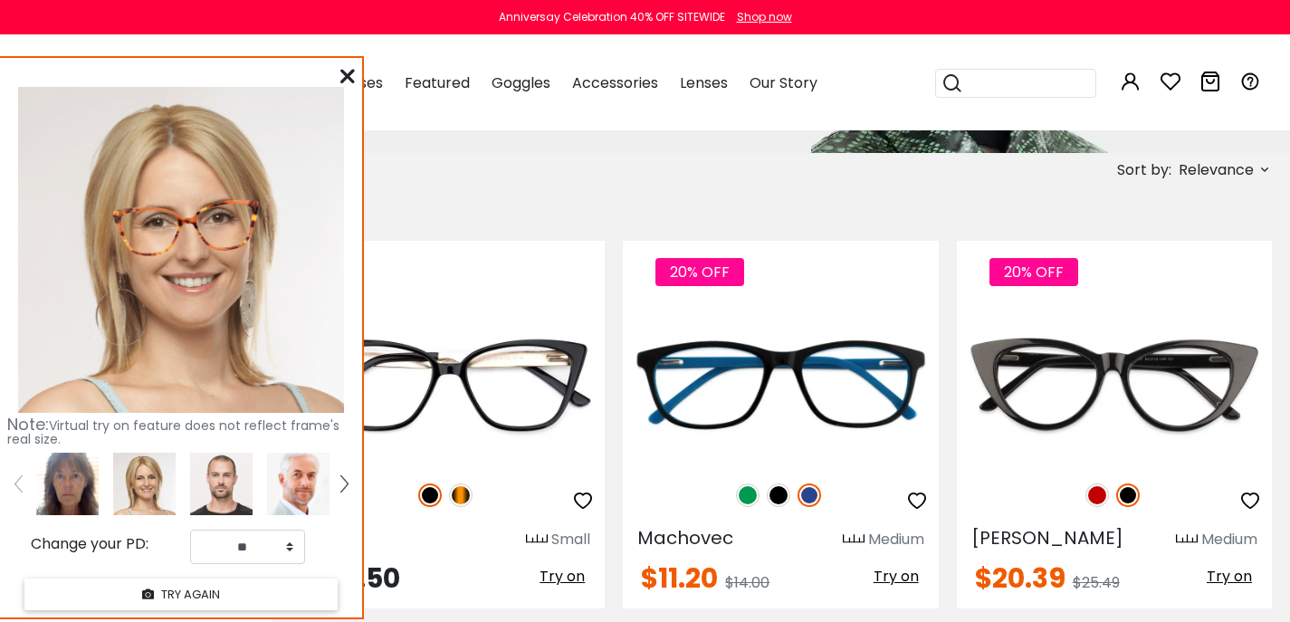
click at [54, 493] on img at bounding box center [67, 484] width 62 height 62
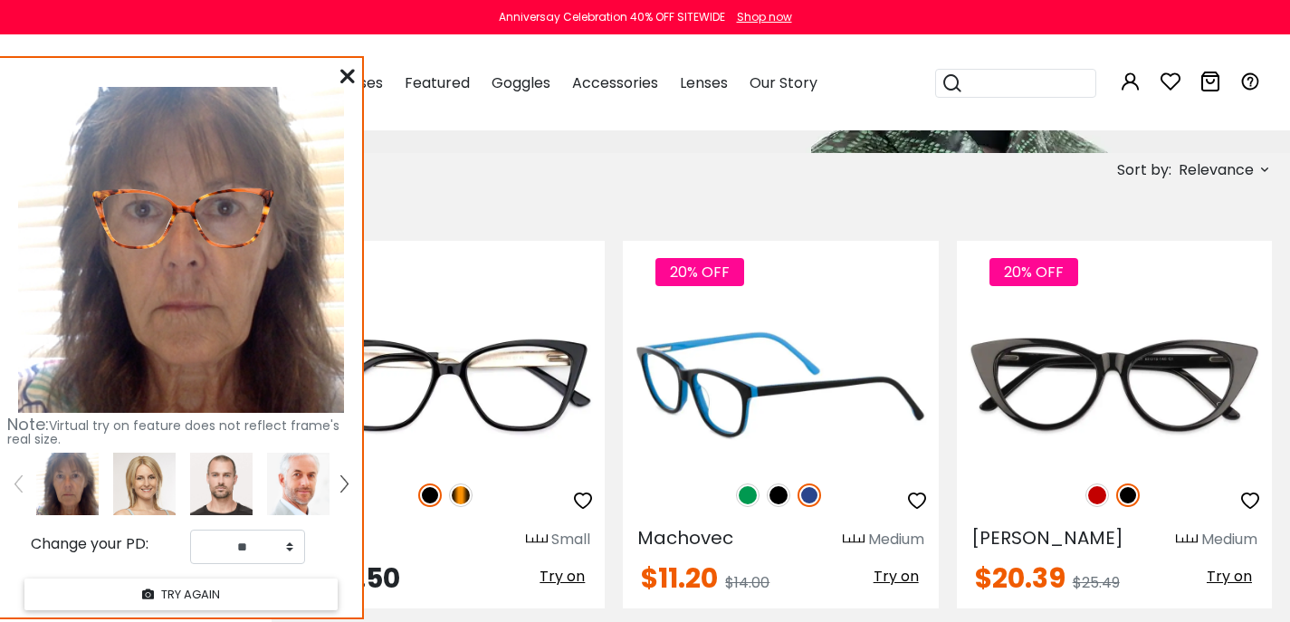
click at [887, 587] on span "Try on" at bounding box center [896, 576] width 45 height 21
click at [888, 587] on span "Try on" at bounding box center [896, 576] width 45 height 21
click at [718, 388] on img at bounding box center [780, 385] width 315 height 158
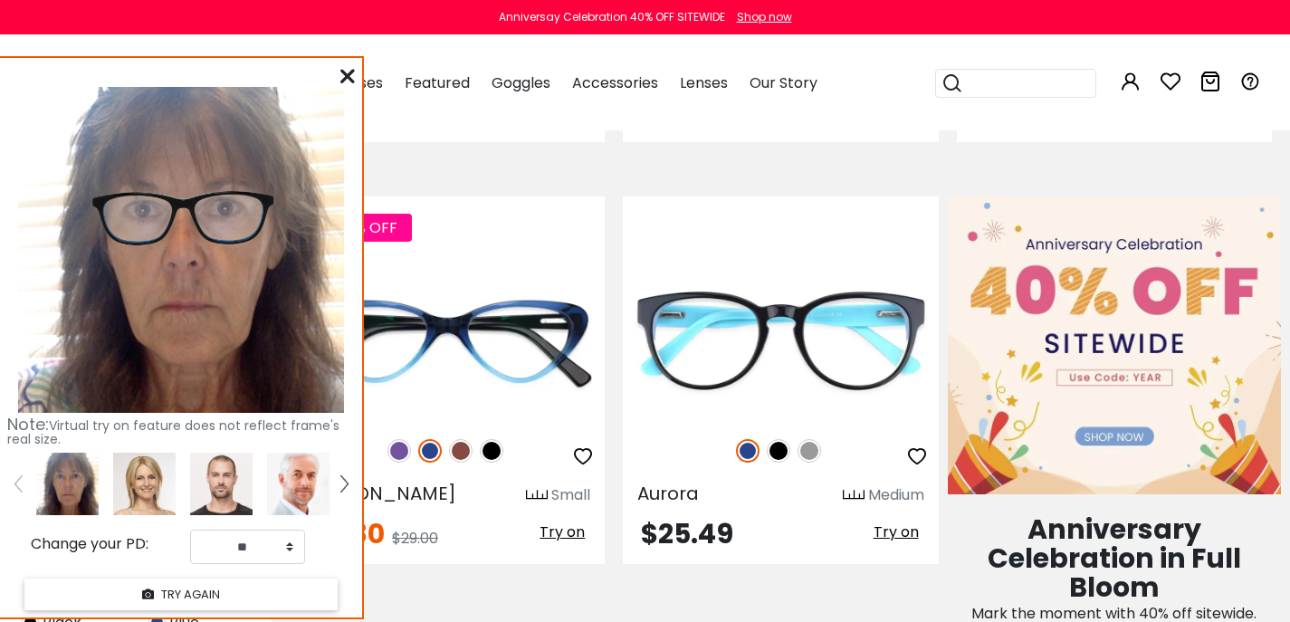
scroll to position [780, 0]
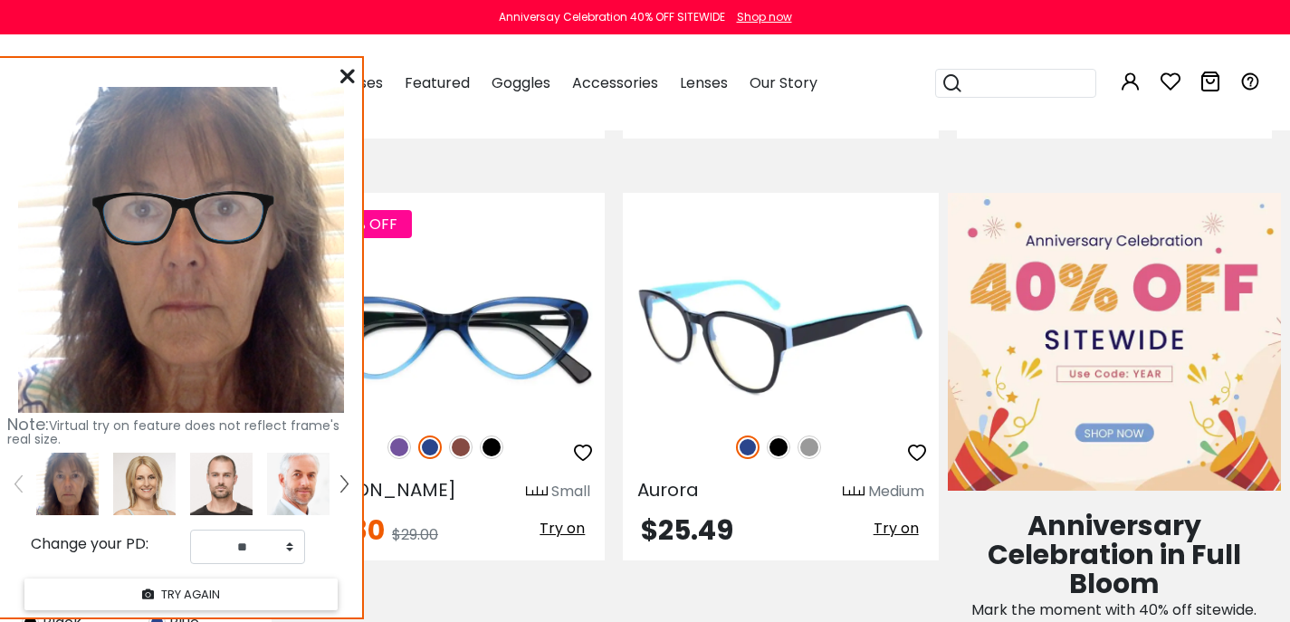
click at [897, 539] on span "Try on" at bounding box center [896, 528] width 45 height 21
click at [780, 459] on img at bounding box center [779, 447] width 24 height 24
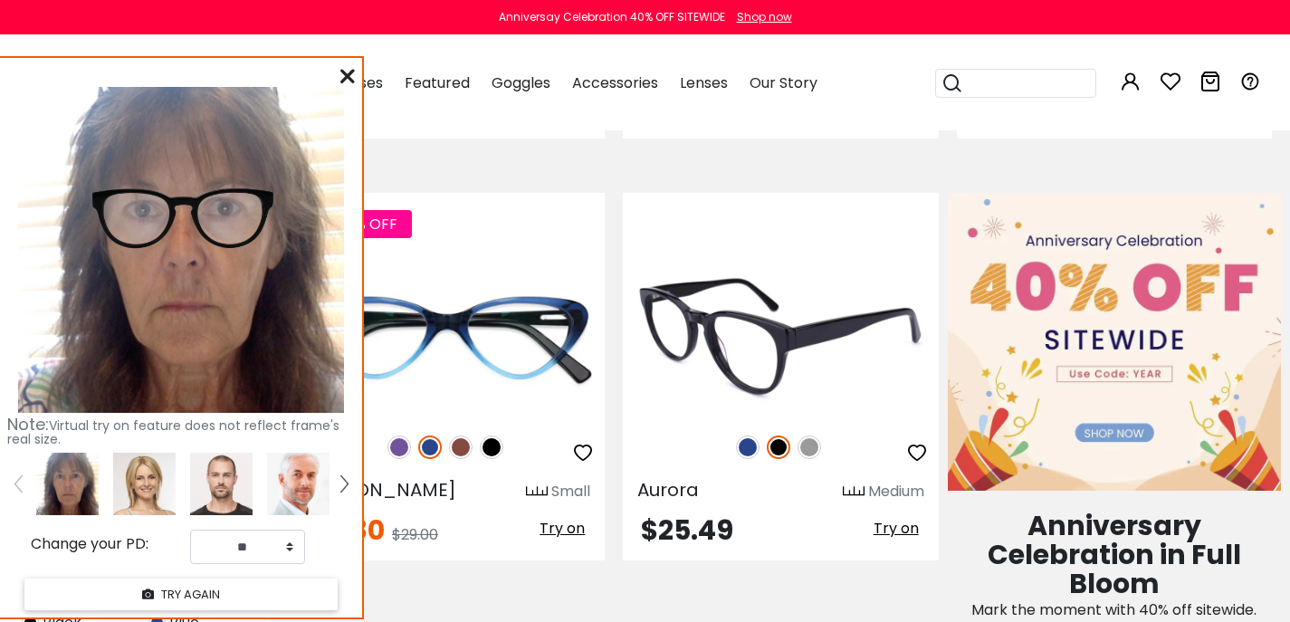
click at [813, 459] on img at bounding box center [810, 447] width 24 height 24
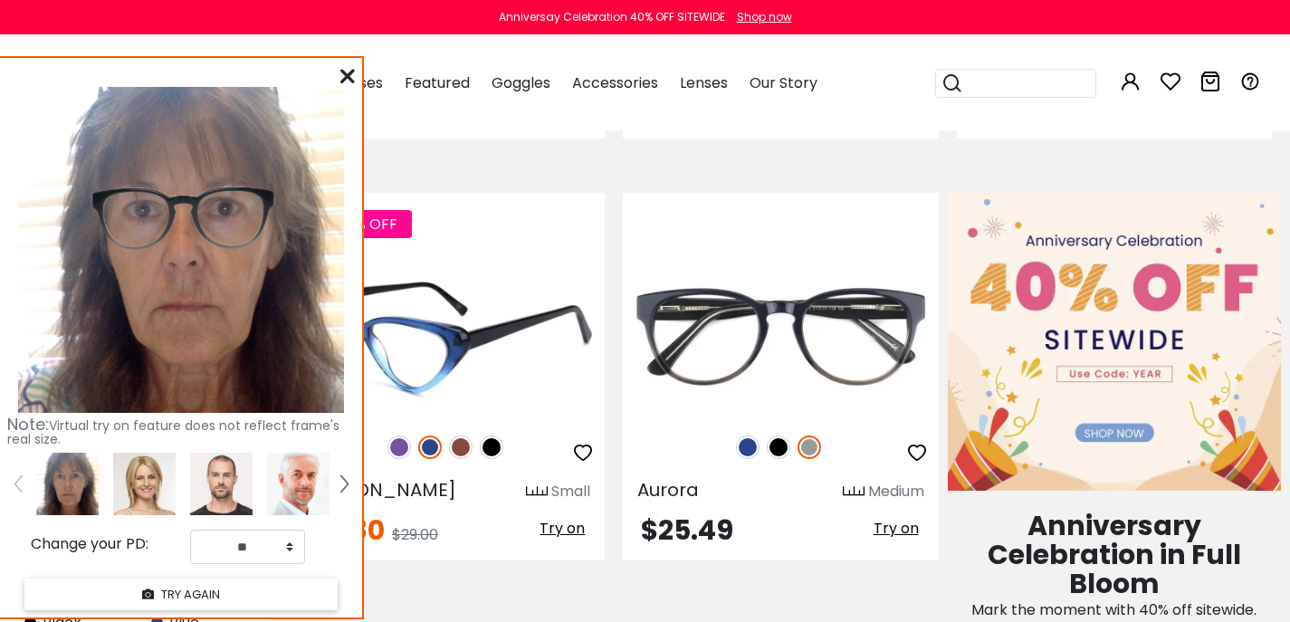
click at [559, 539] on span "Try on" at bounding box center [562, 528] width 45 height 21
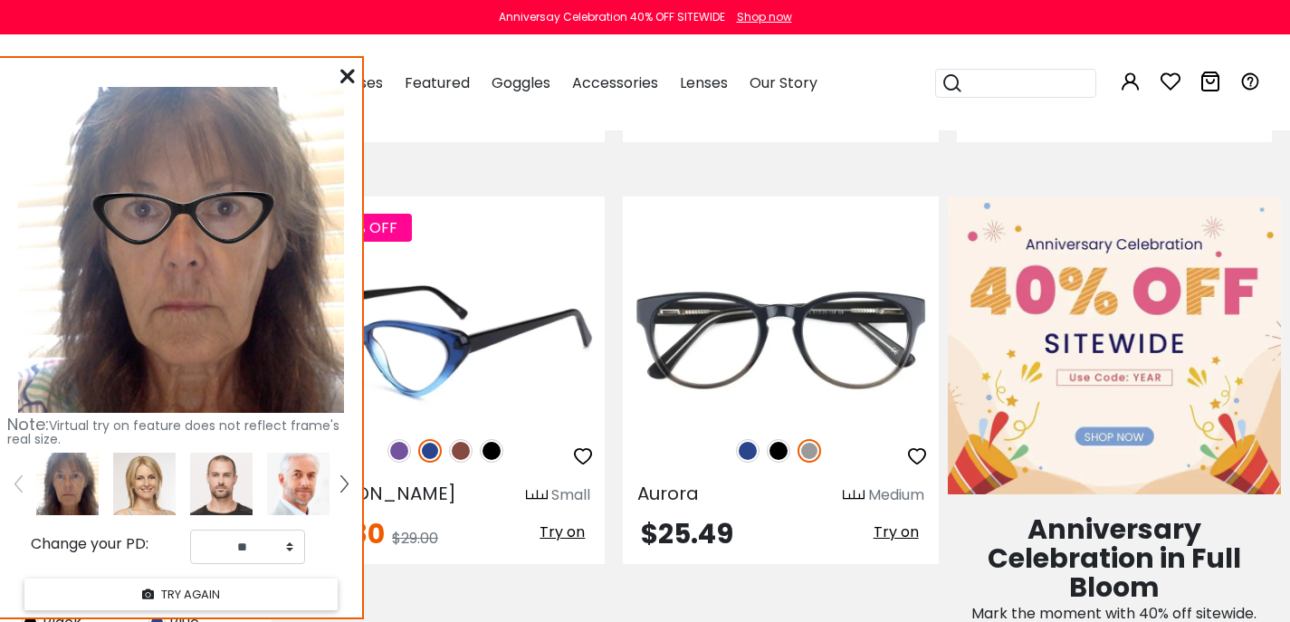
scroll to position [309, 0]
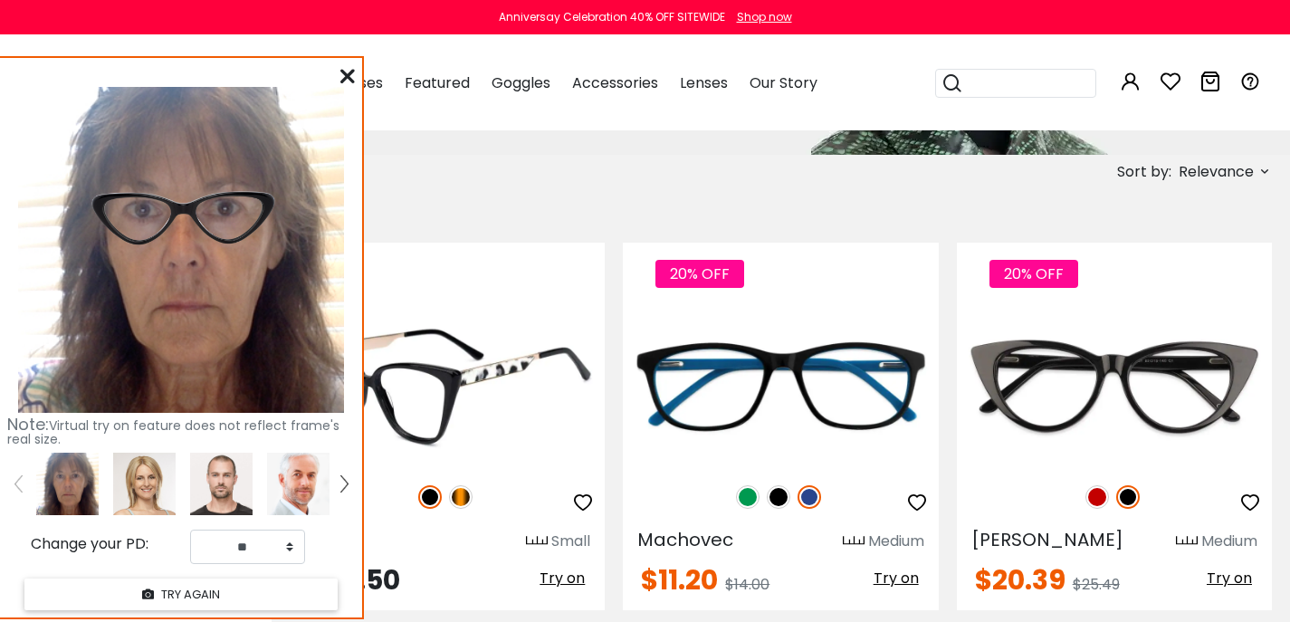
click at [546, 588] on span "Try on" at bounding box center [562, 578] width 45 height 21
click at [462, 506] on img at bounding box center [461, 497] width 24 height 24
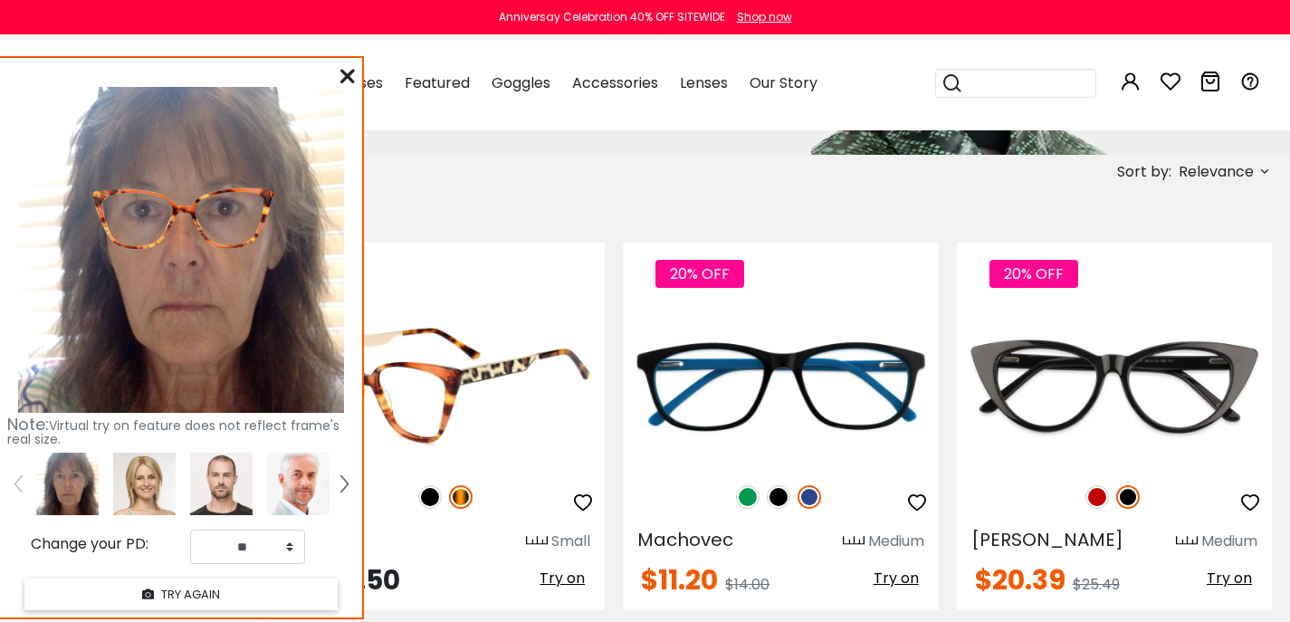
click at [572, 588] on span "Try on" at bounding box center [562, 578] width 45 height 21
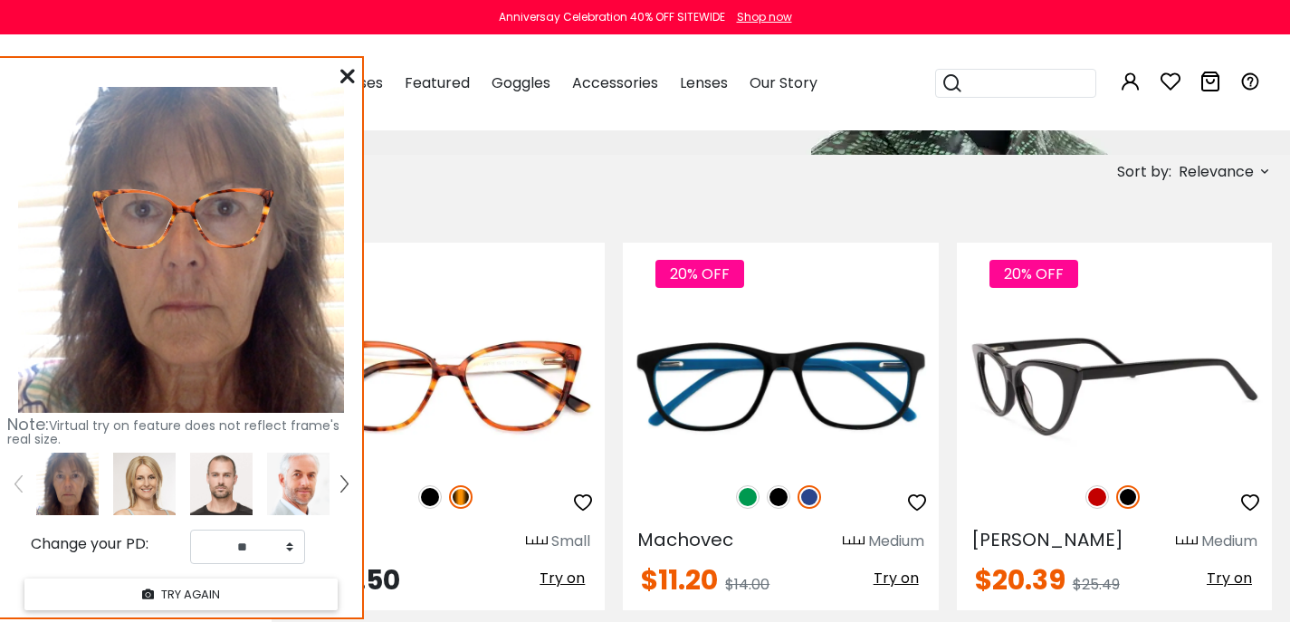
click at [1223, 588] on span "Try on" at bounding box center [1229, 578] width 45 height 21
click at [1095, 508] on img at bounding box center [1098, 497] width 24 height 24
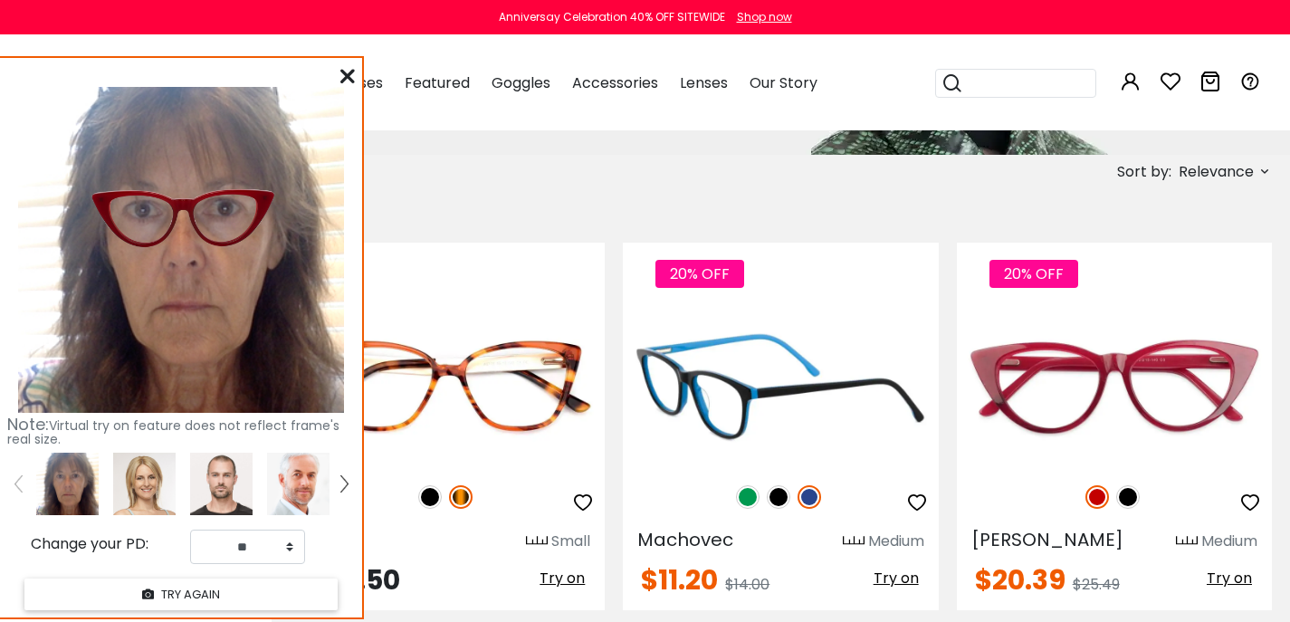
click at [750, 509] on img at bounding box center [748, 497] width 24 height 24
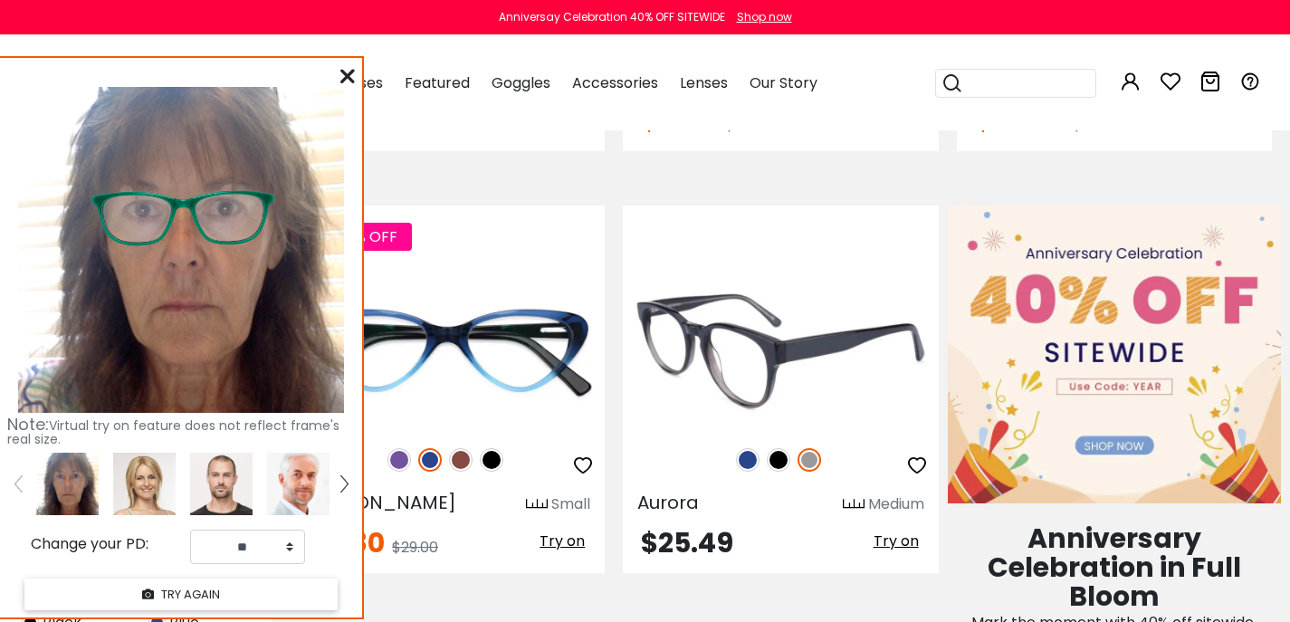
scroll to position [771, 0]
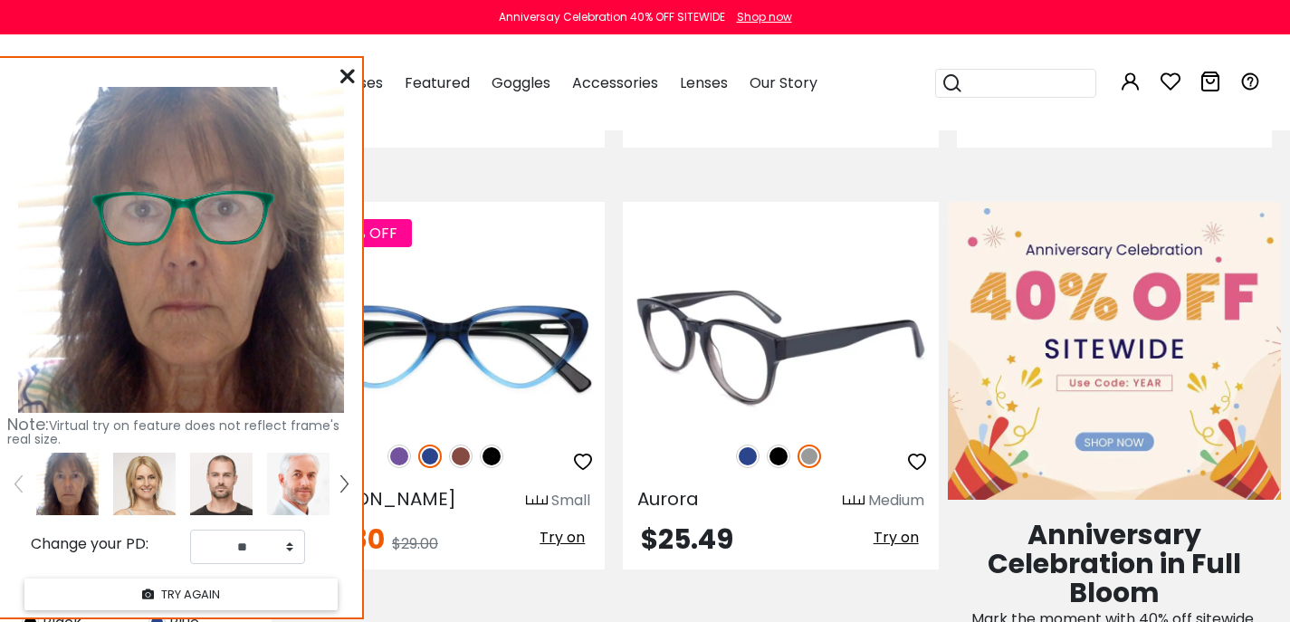
click at [885, 548] on span "Try on" at bounding box center [896, 537] width 45 height 21
click at [746, 468] on img at bounding box center [748, 457] width 24 height 24
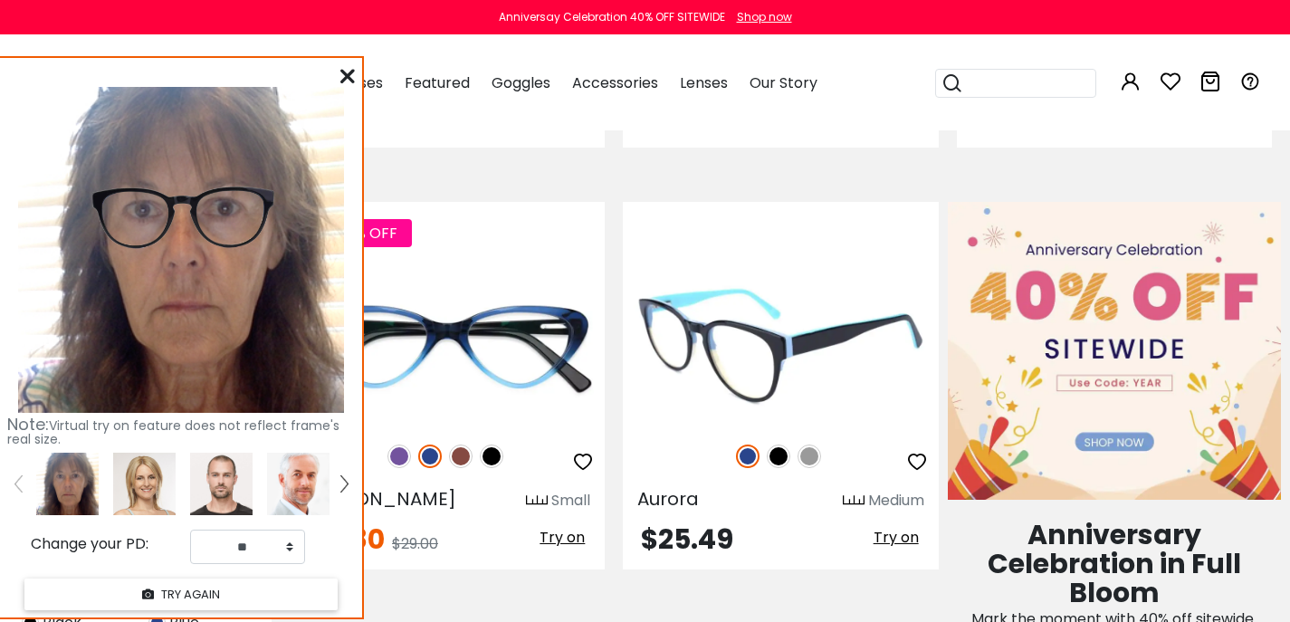
click at [916, 473] on icon "button" at bounding box center [917, 462] width 22 height 22
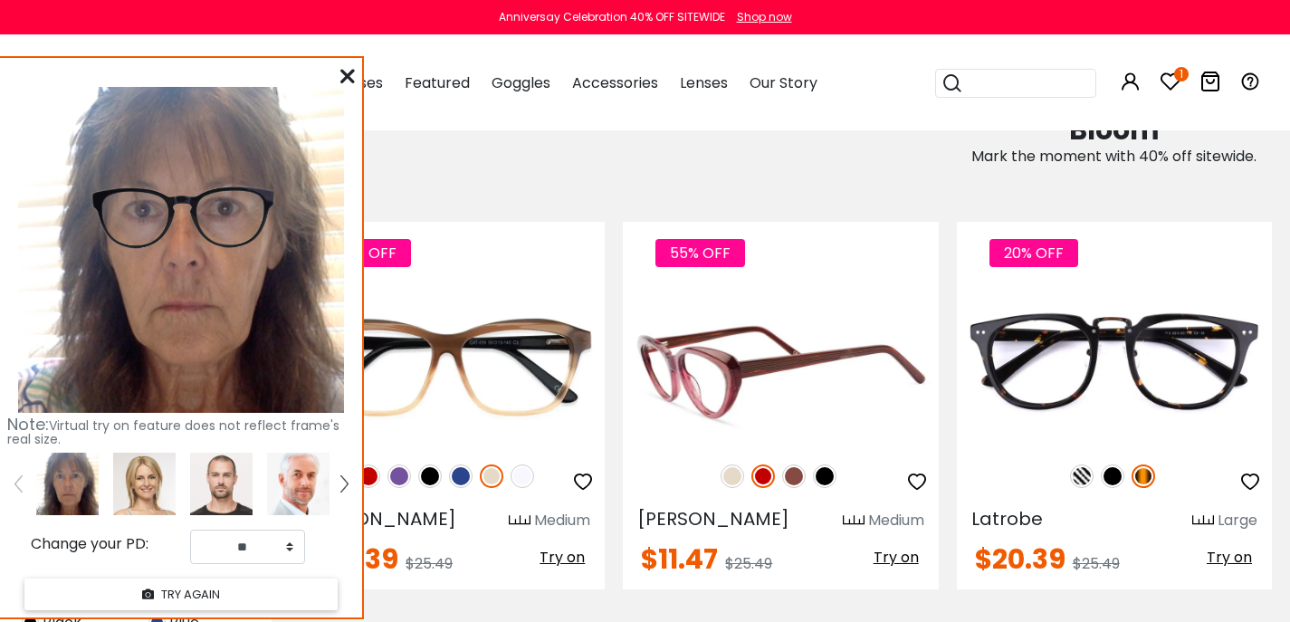
scroll to position [1421, 0]
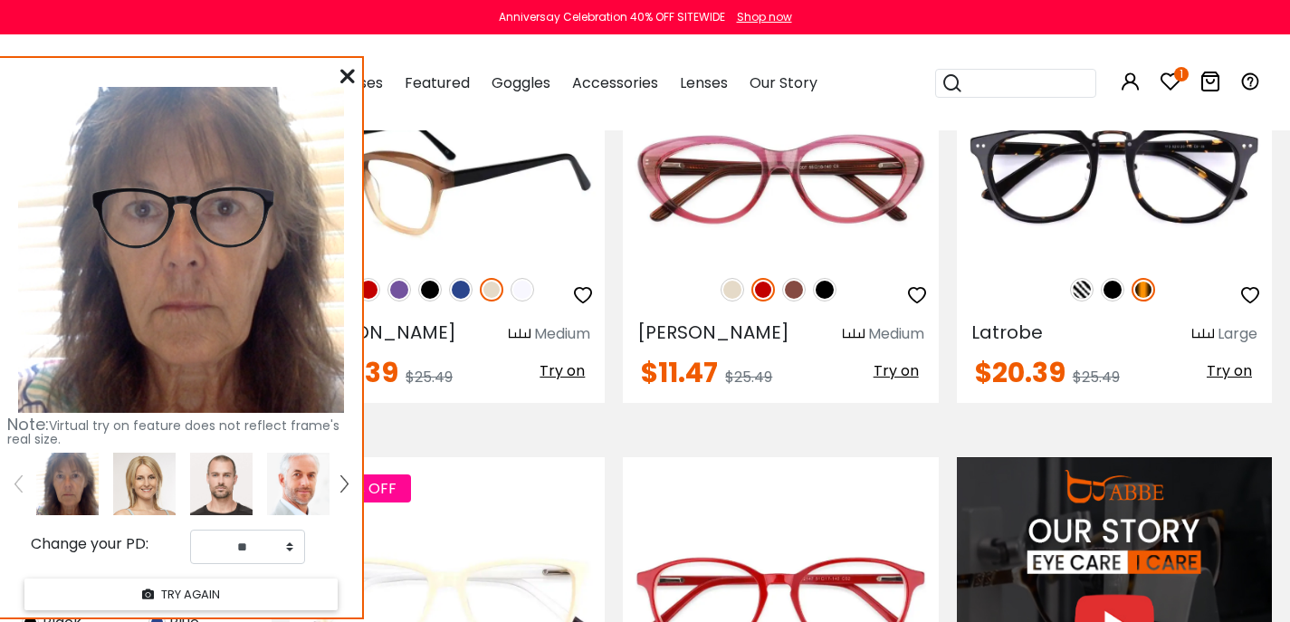
click at [374, 301] on img at bounding box center [369, 290] width 24 height 24
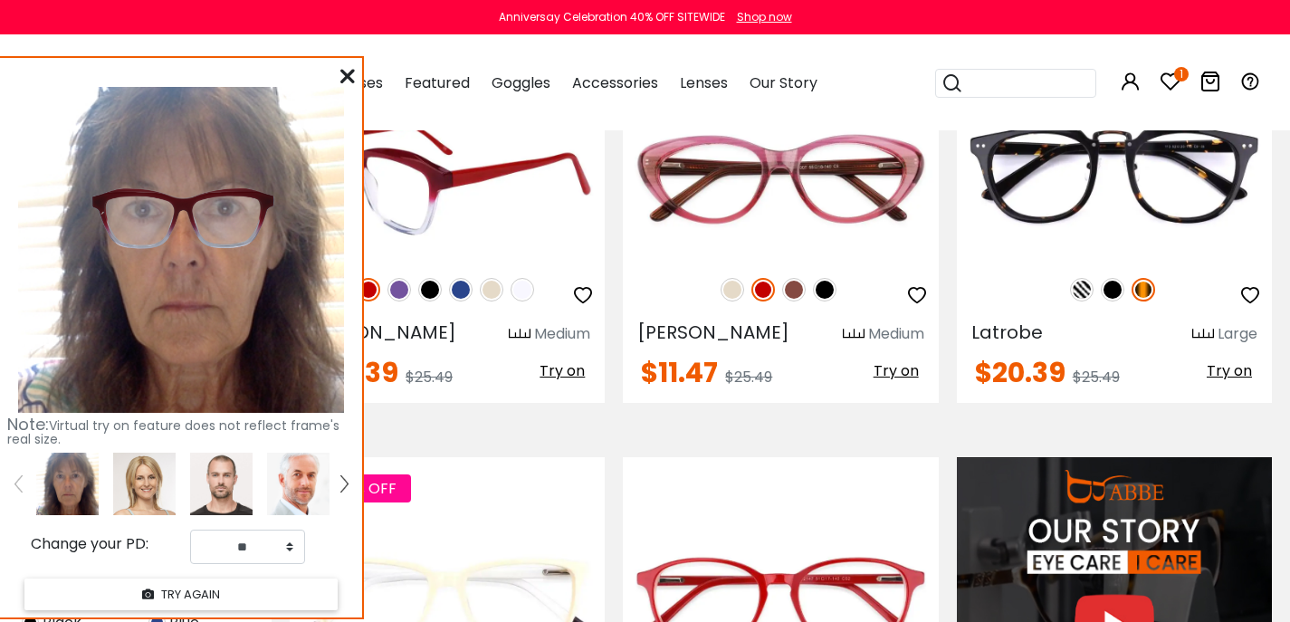
click at [397, 301] on img at bounding box center [400, 290] width 24 height 24
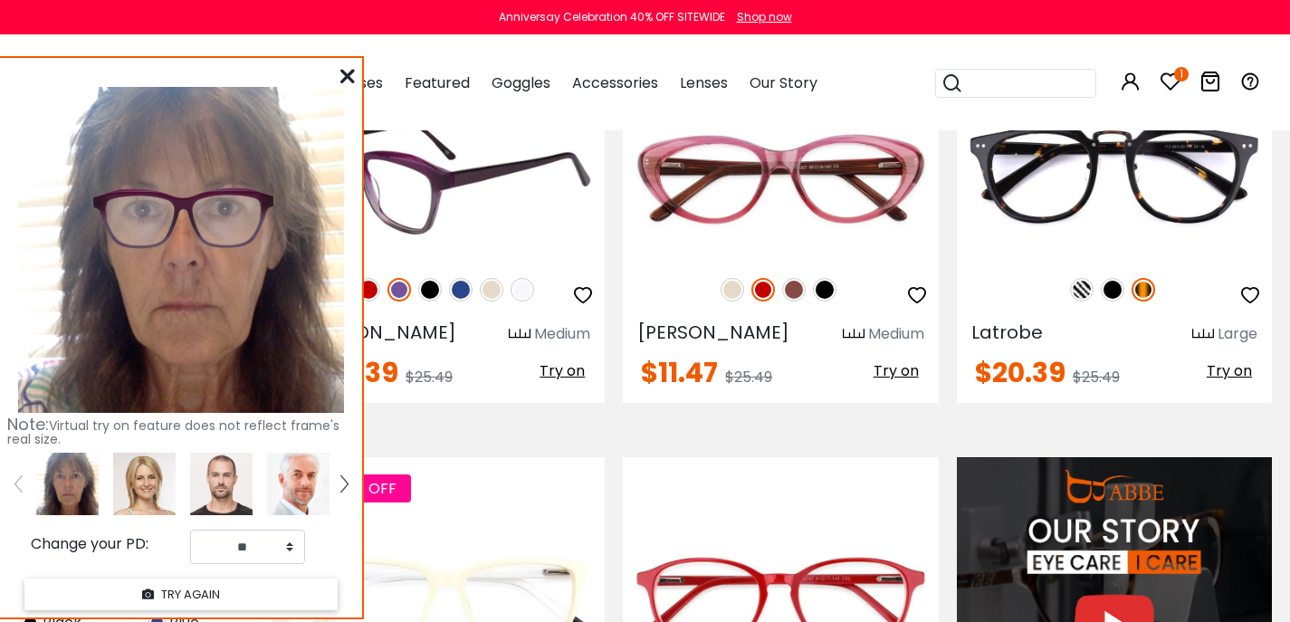
click at [427, 301] on img at bounding box center [430, 290] width 24 height 24
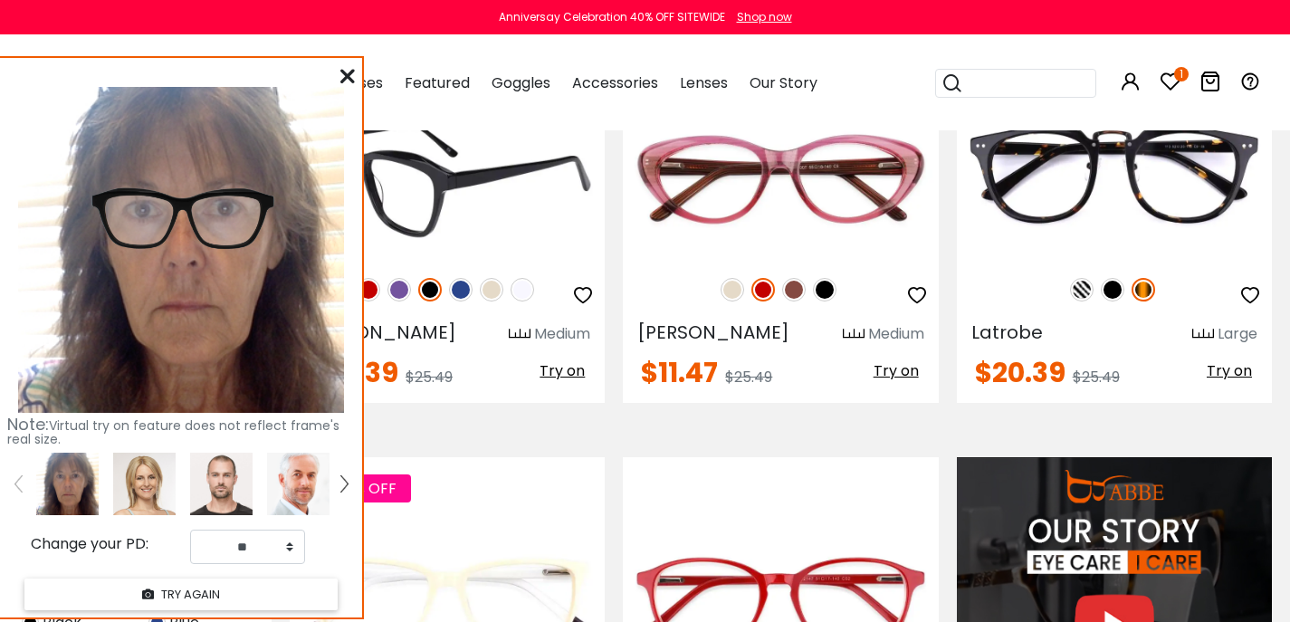
click at [464, 301] on img at bounding box center [461, 290] width 24 height 24
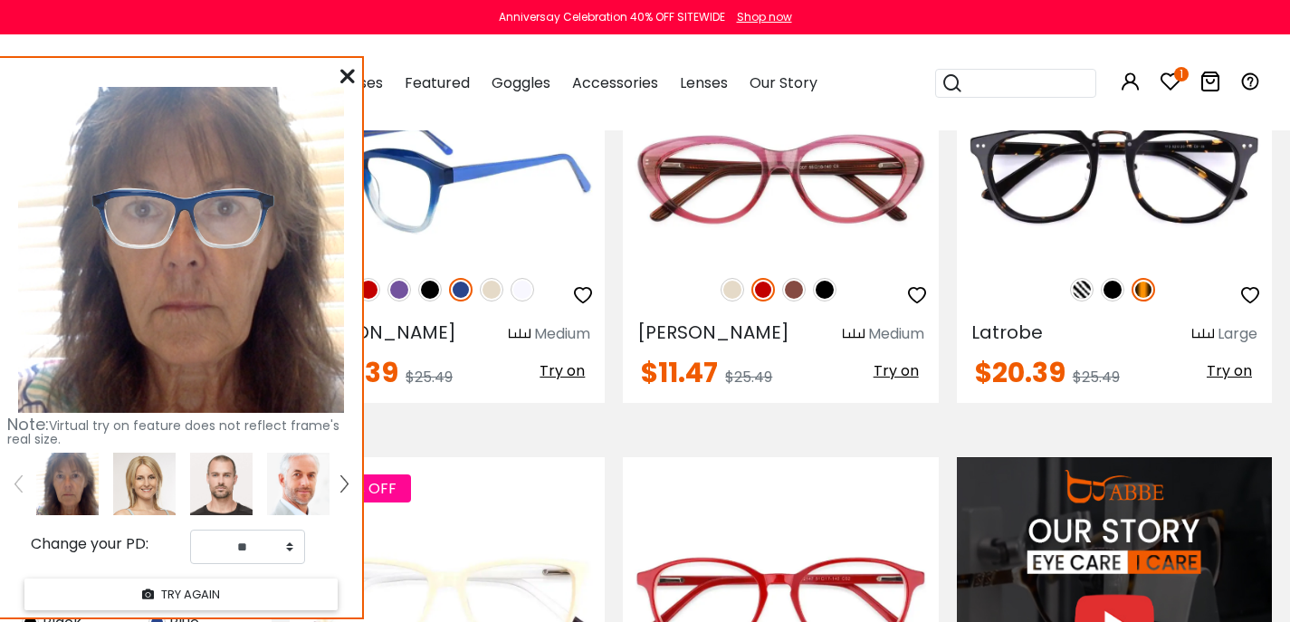
click at [495, 301] on img at bounding box center [492, 290] width 24 height 24
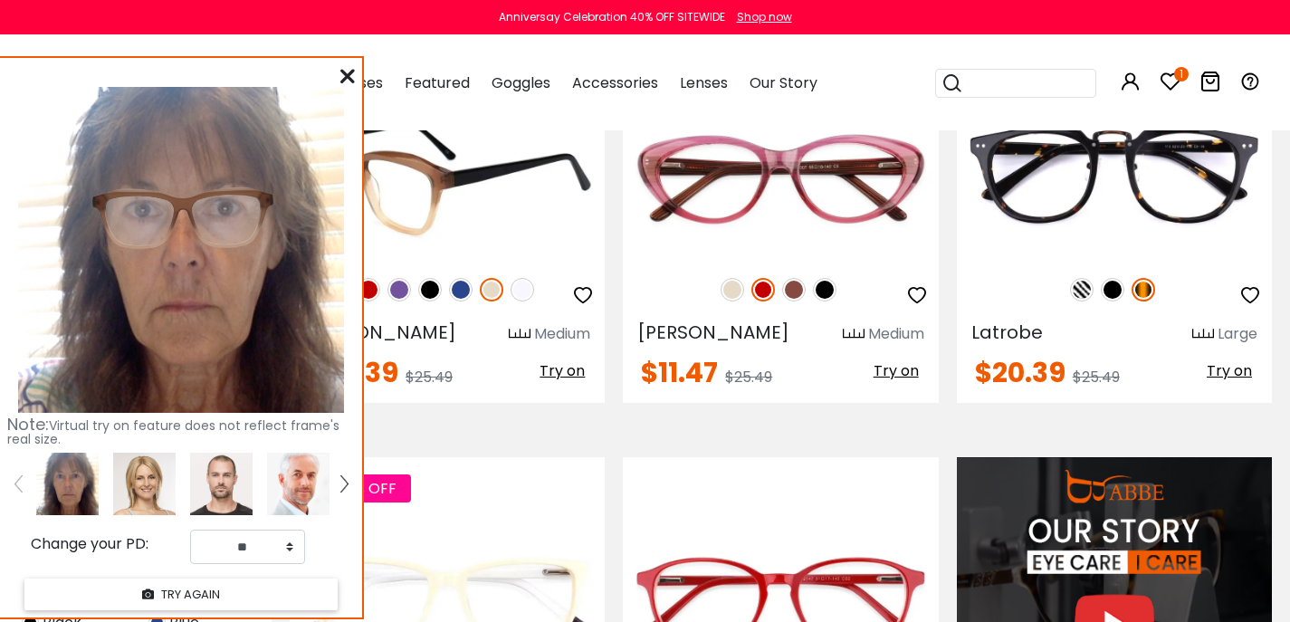
click at [528, 301] on img at bounding box center [523, 290] width 24 height 24
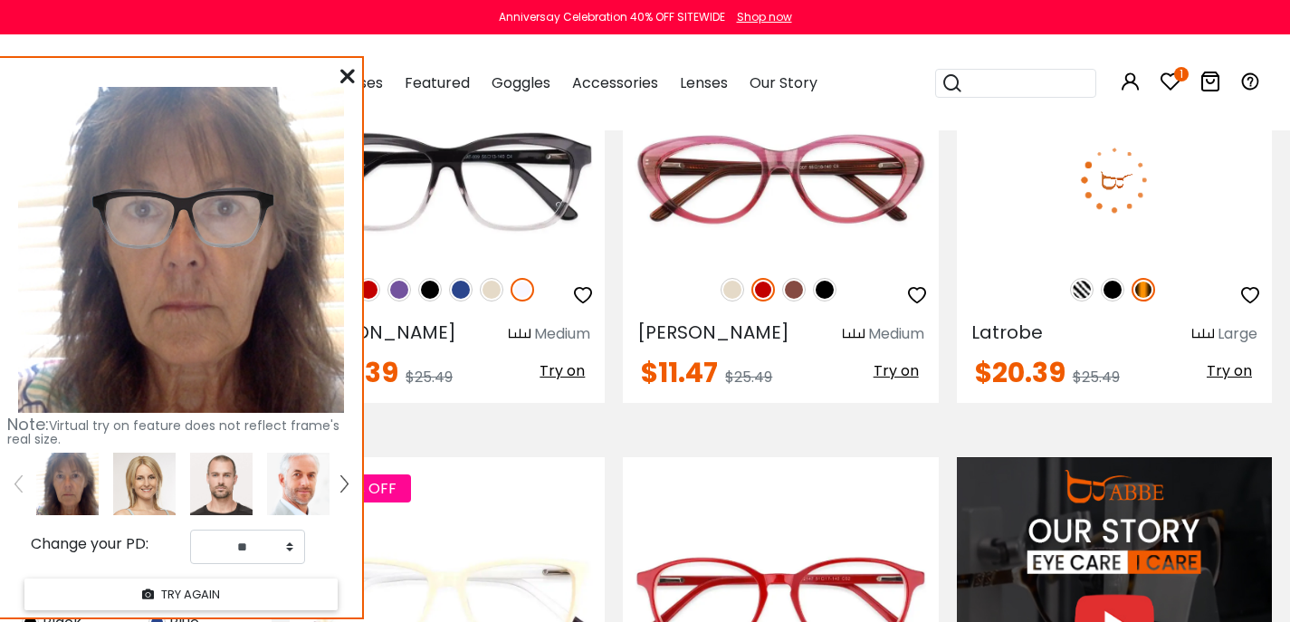
click at [1225, 381] on span "Try on" at bounding box center [1229, 370] width 45 height 21
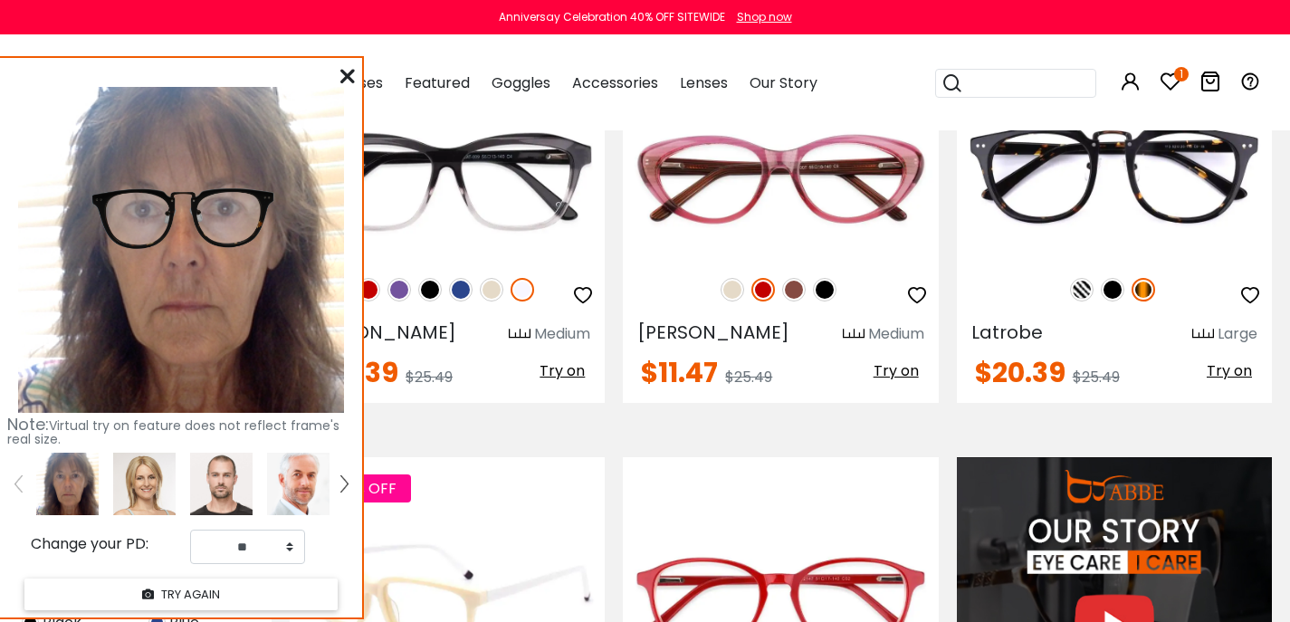
click at [458, 589] on div at bounding box center [447, 590] width 315 height 223
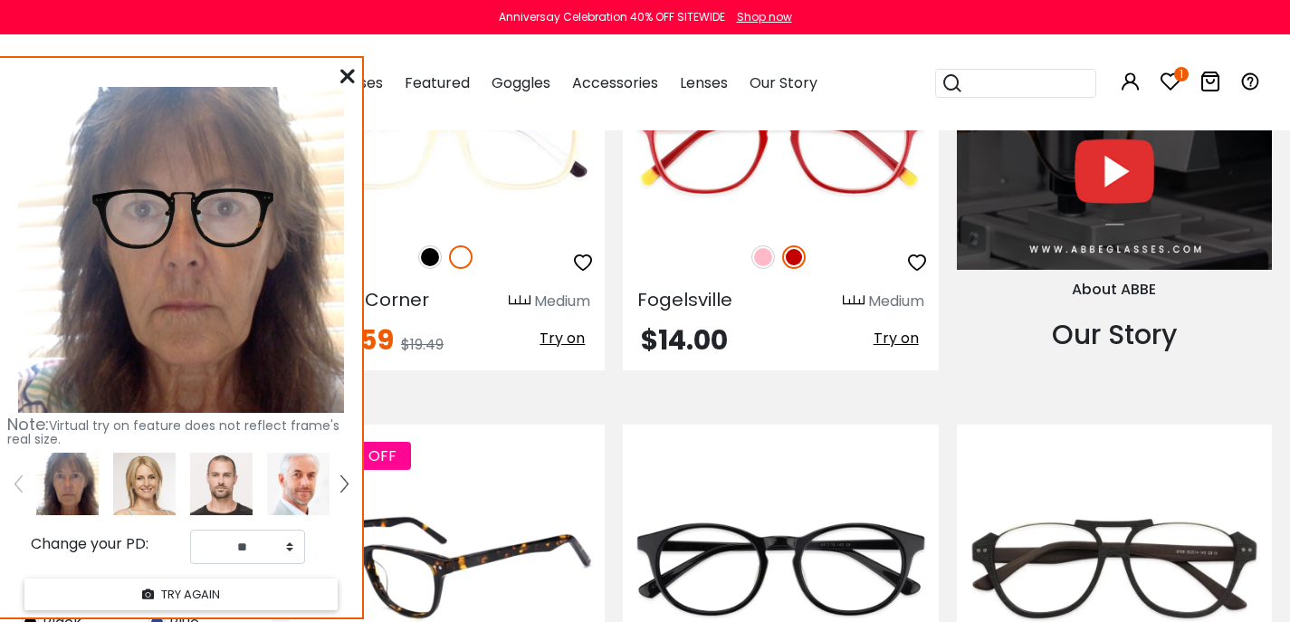
scroll to position [1827, 0]
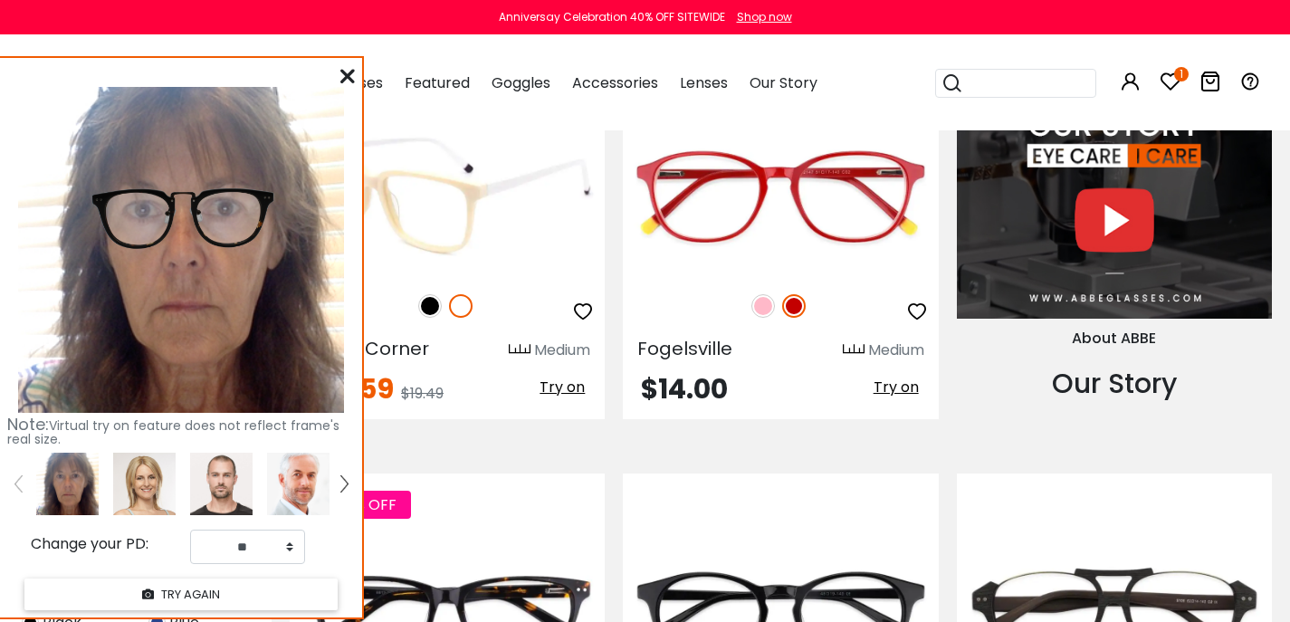
click at [548, 397] on span "Try on" at bounding box center [562, 387] width 45 height 21
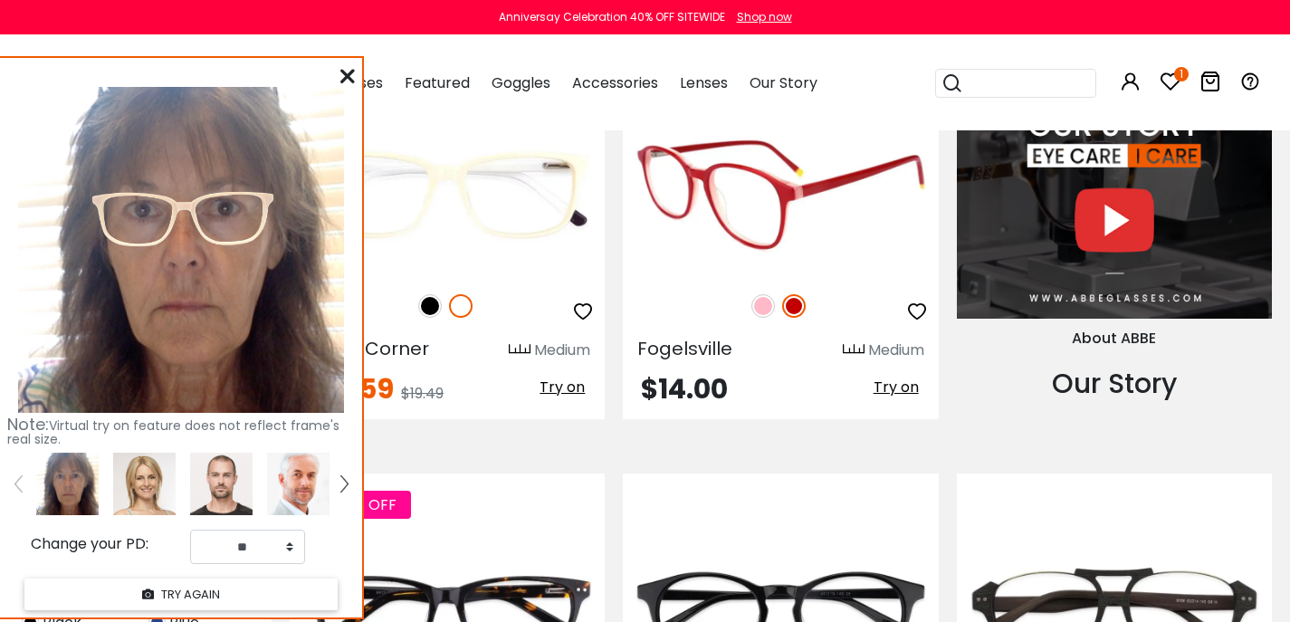
click at [898, 397] on span "Try on" at bounding box center [896, 387] width 45 height 21
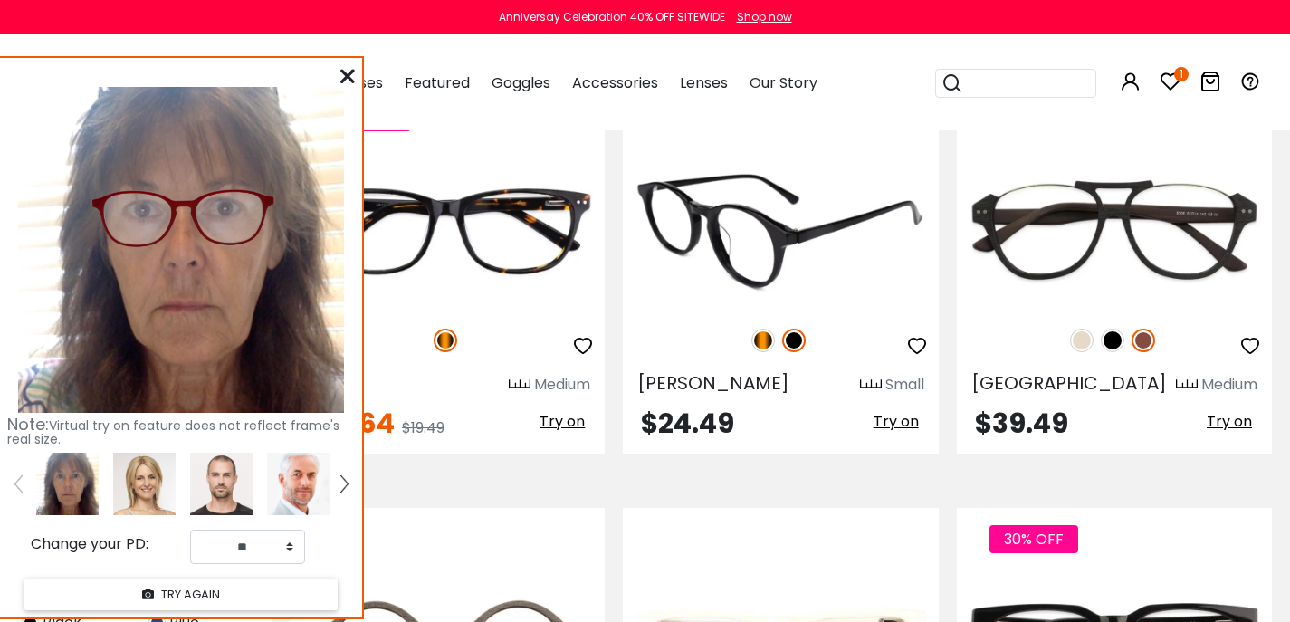
scroll to position [2260, 0]
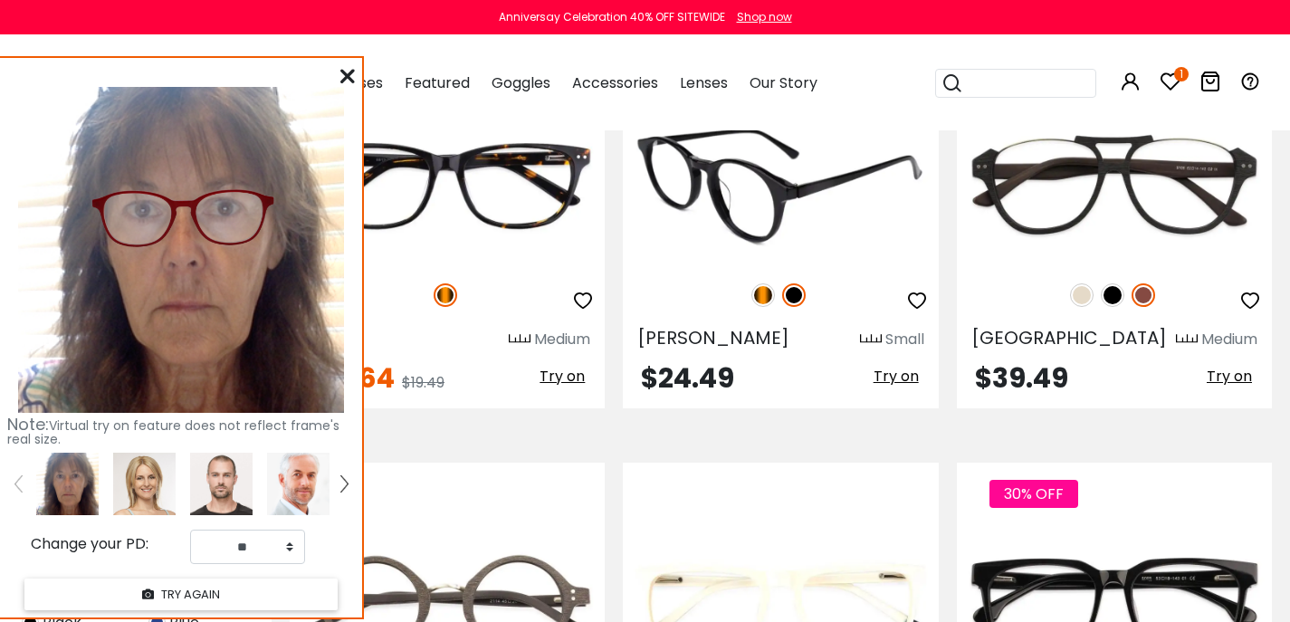
click at [888, 387] on span "Try on" at bounding box center [896, 376] width 45 height 21
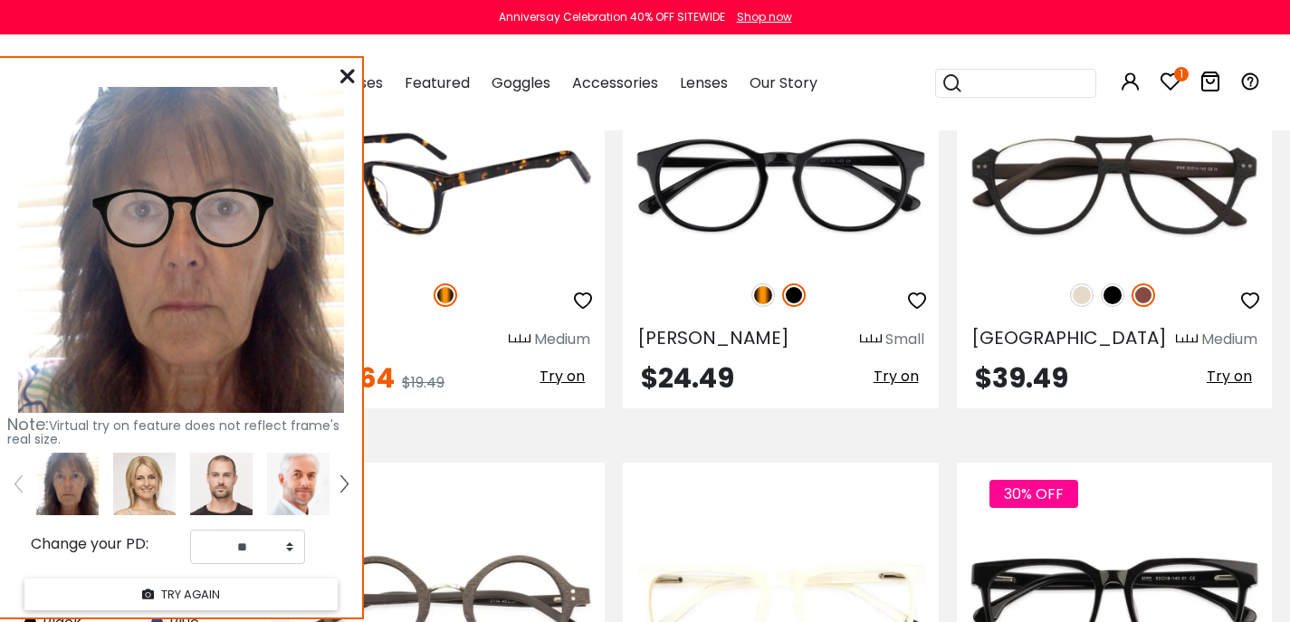
click at [547, 387] on span "Try on" at bounding box center [562, 376] width 45 height 21
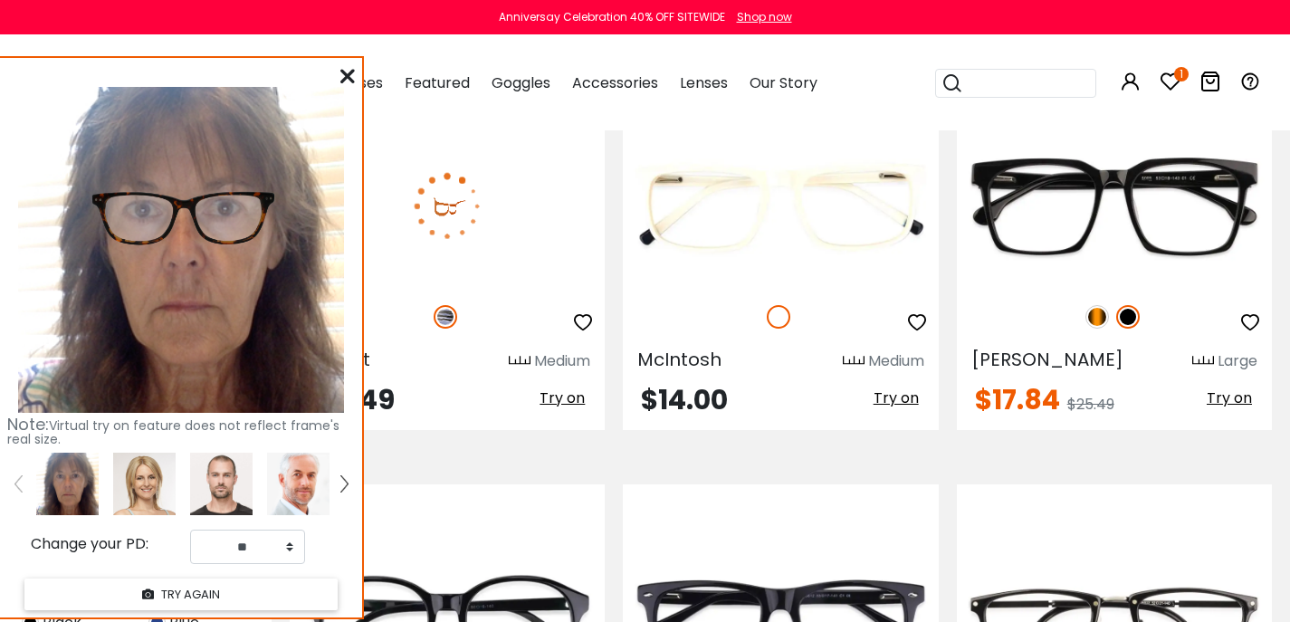
scroll to position [2664, 0]
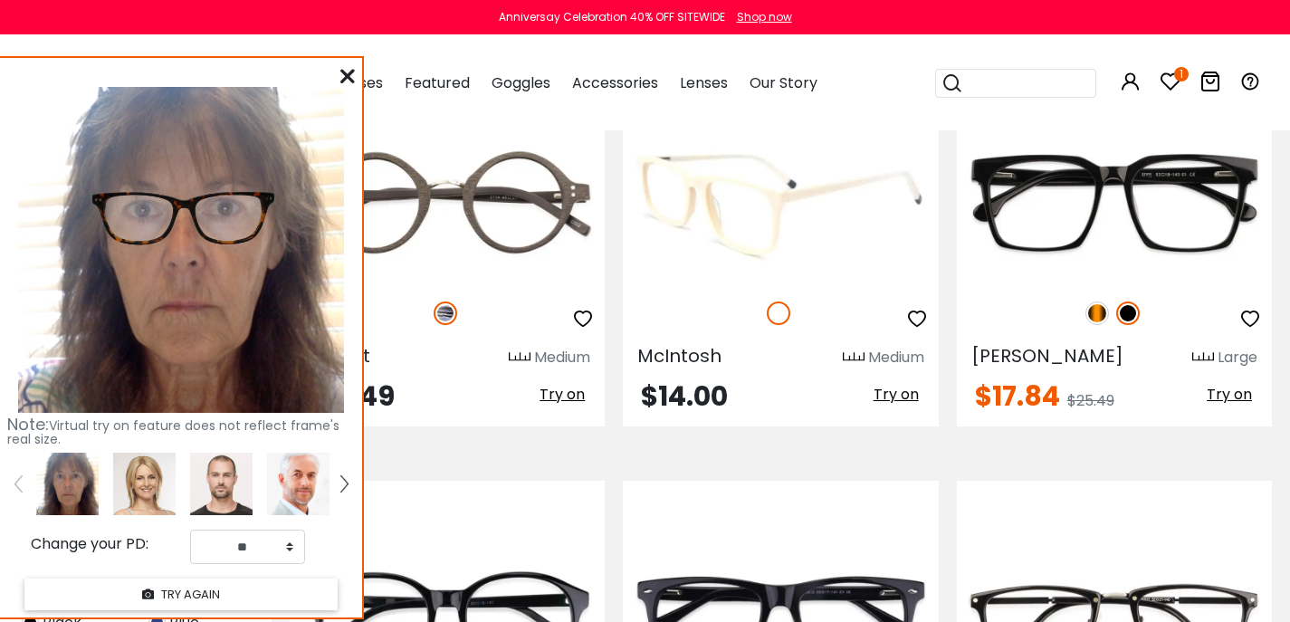
click at [874, 405] on span "Try on" at bounding box center [896, 394] width 45 height 21
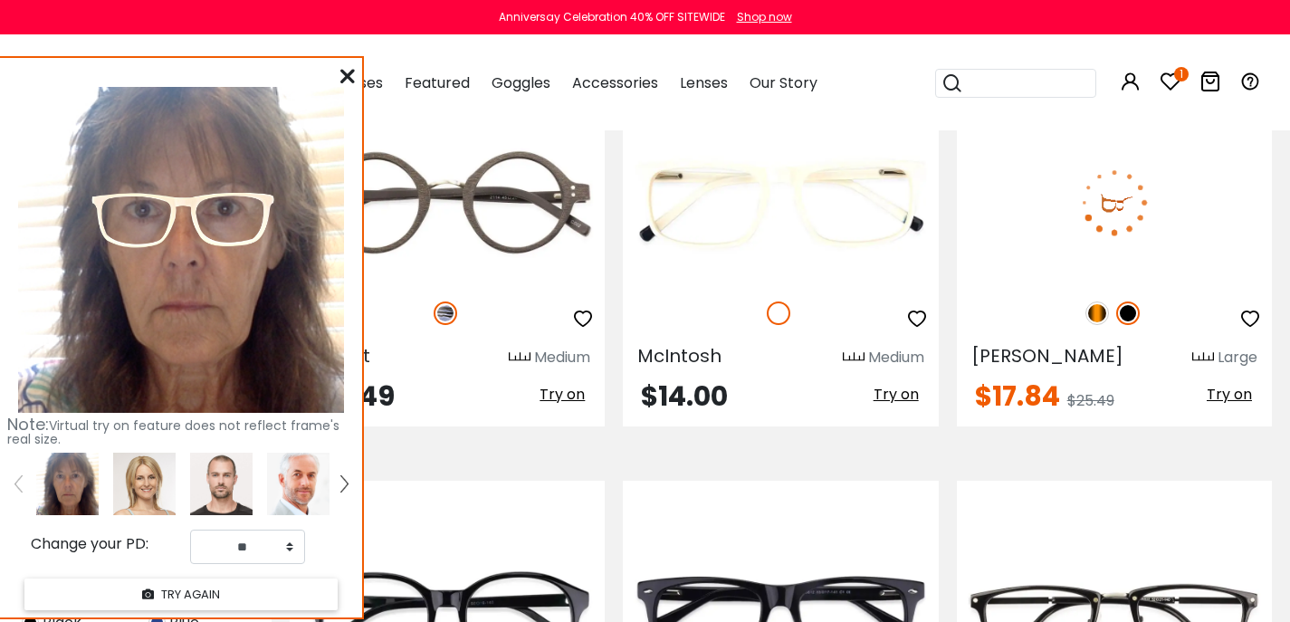
click at [1211, 405] on span "Try on" at bounding box center [1229, 394] width 45 height 21
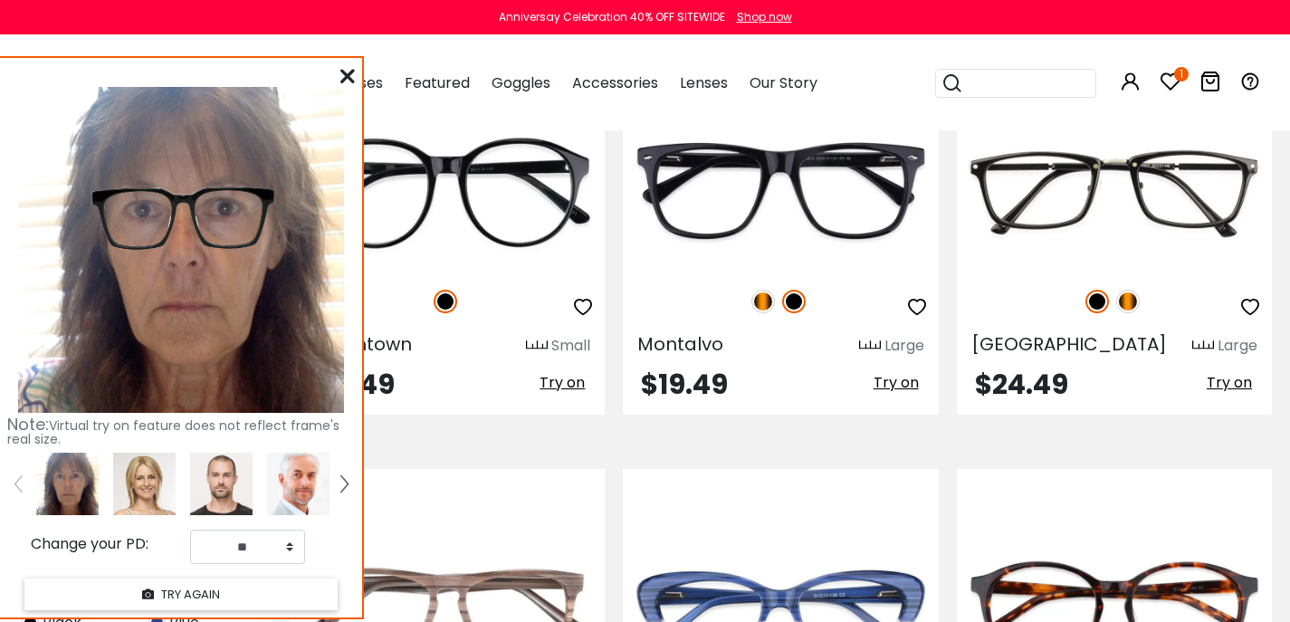
scroll to position [3155, 0]
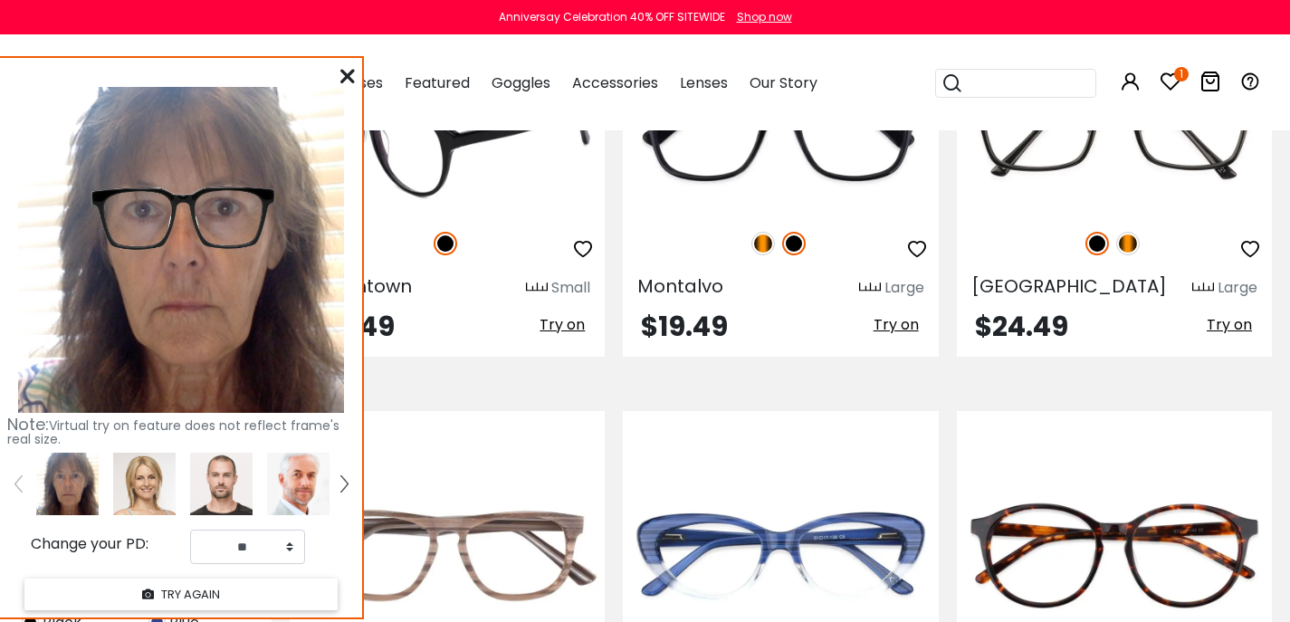
click at [555, 335] on span "Try on" at bounding box center [562, 324] width 45 height 21
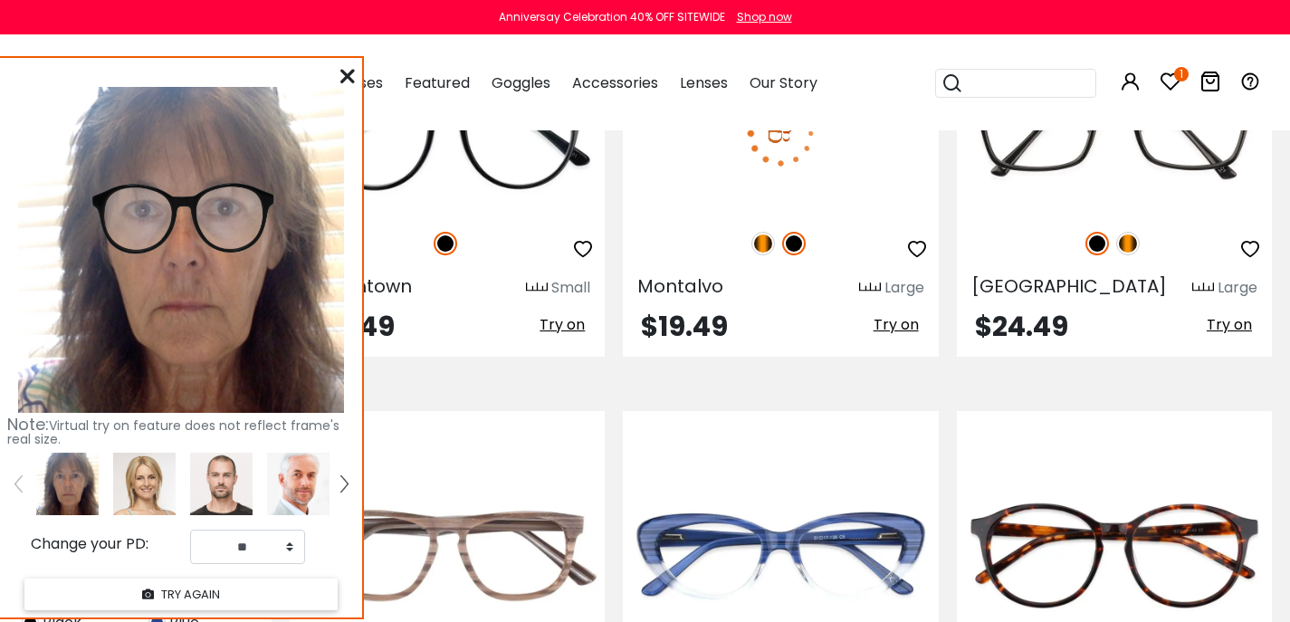
click at [895, 335] on span "Try on" at bounding box center [896, 324] width 45 height 21
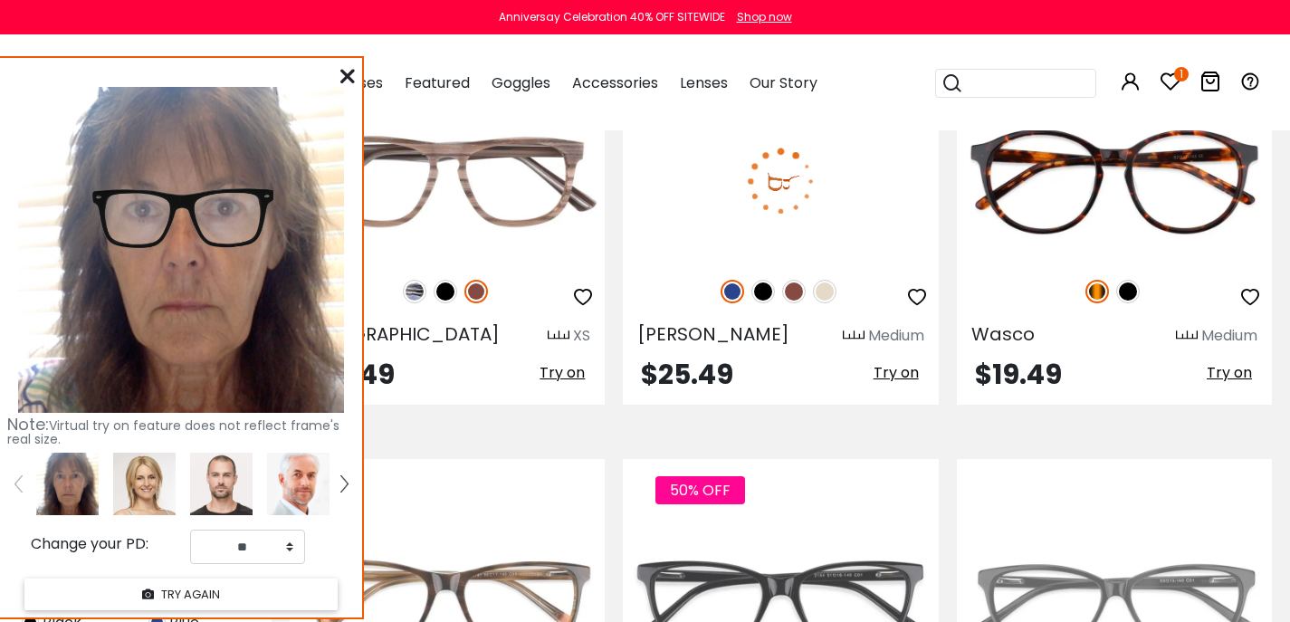
scroll to position [3696, 0]
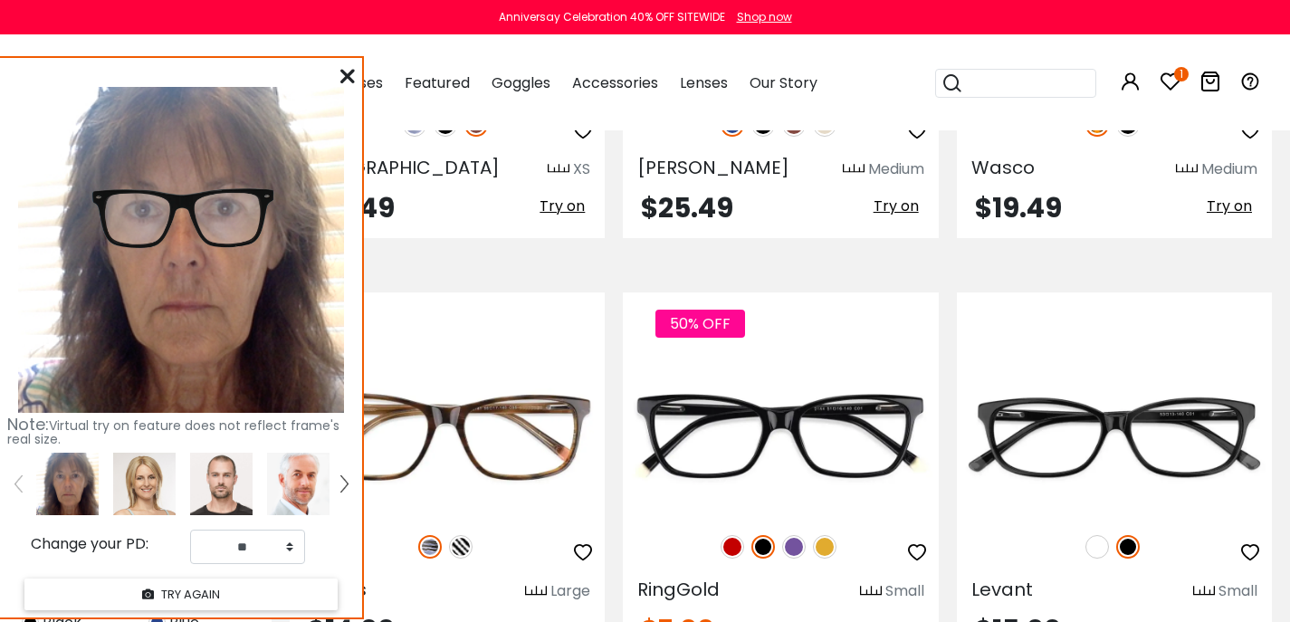
click at [554, 216] on span "Try on" at bounding box center [562, 206] width 45 height 21
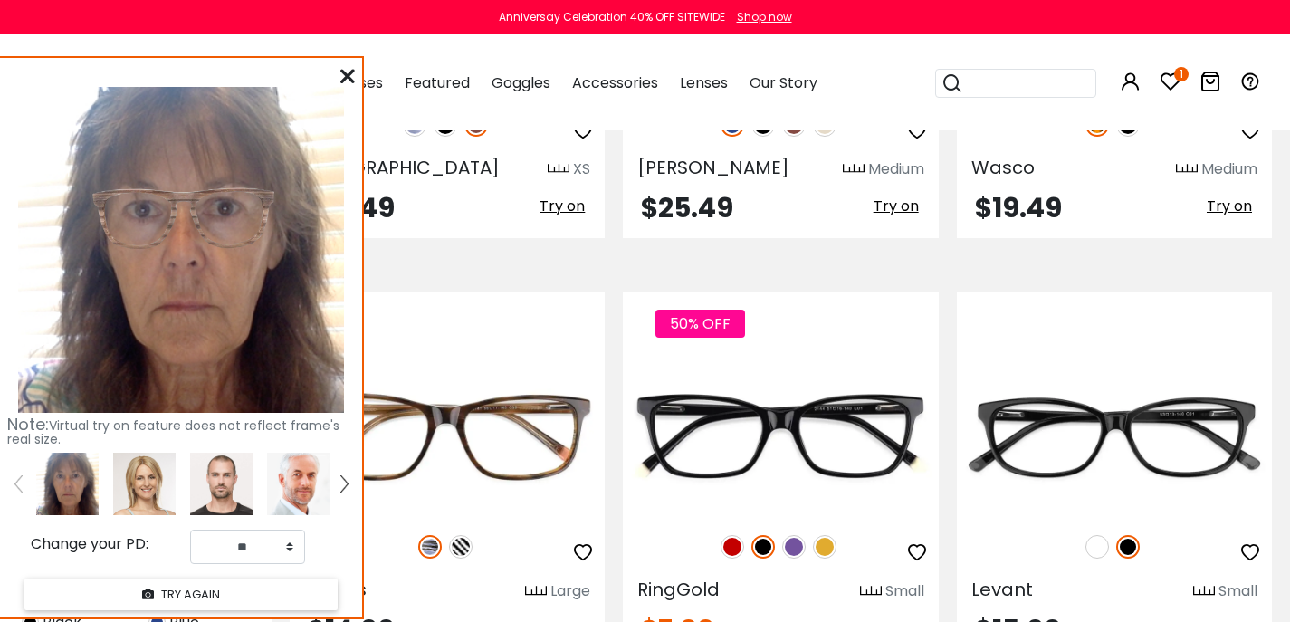
click at [1234, 216] on span "Try on" at bounding box center [1229, 206] width 45 height 21
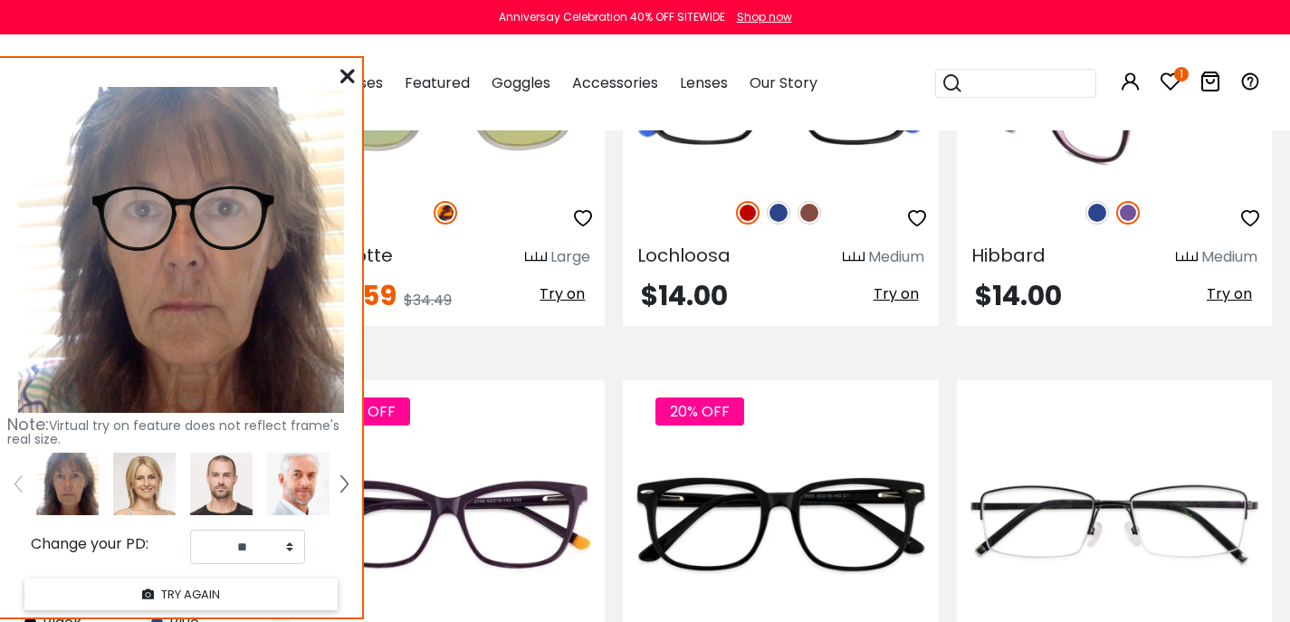
scroll to position [4455, 0]
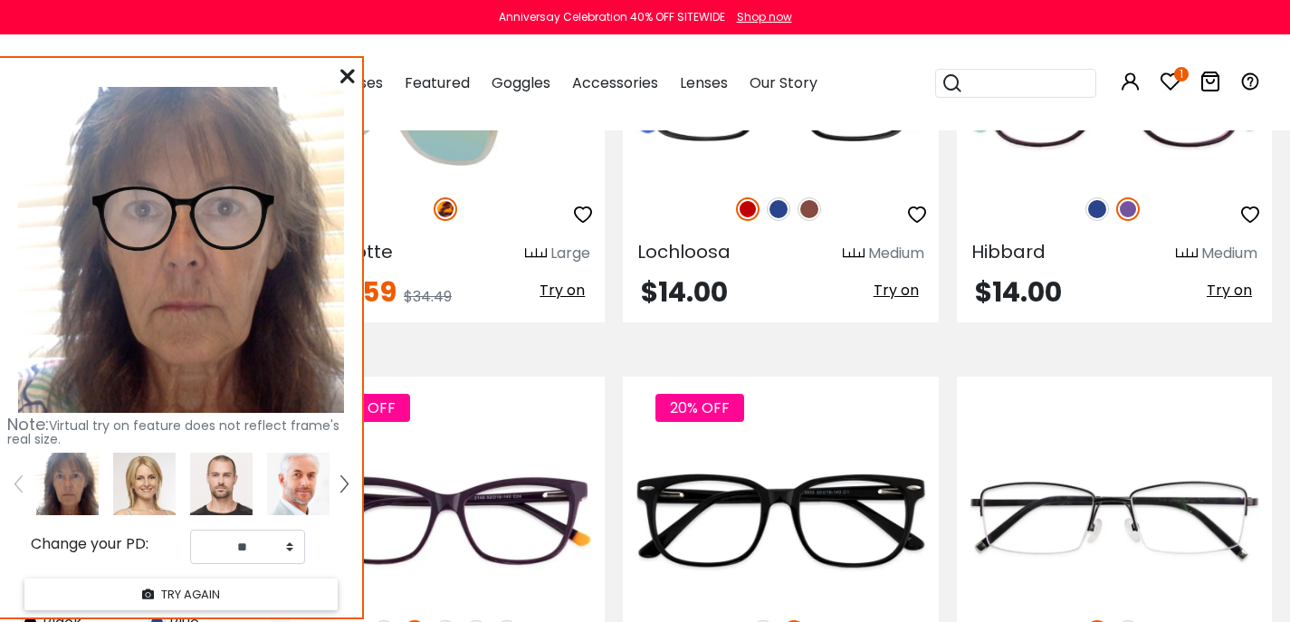
click at [566, 301] on span "Try on" at bounding box center [562, 290] width 45 height 21
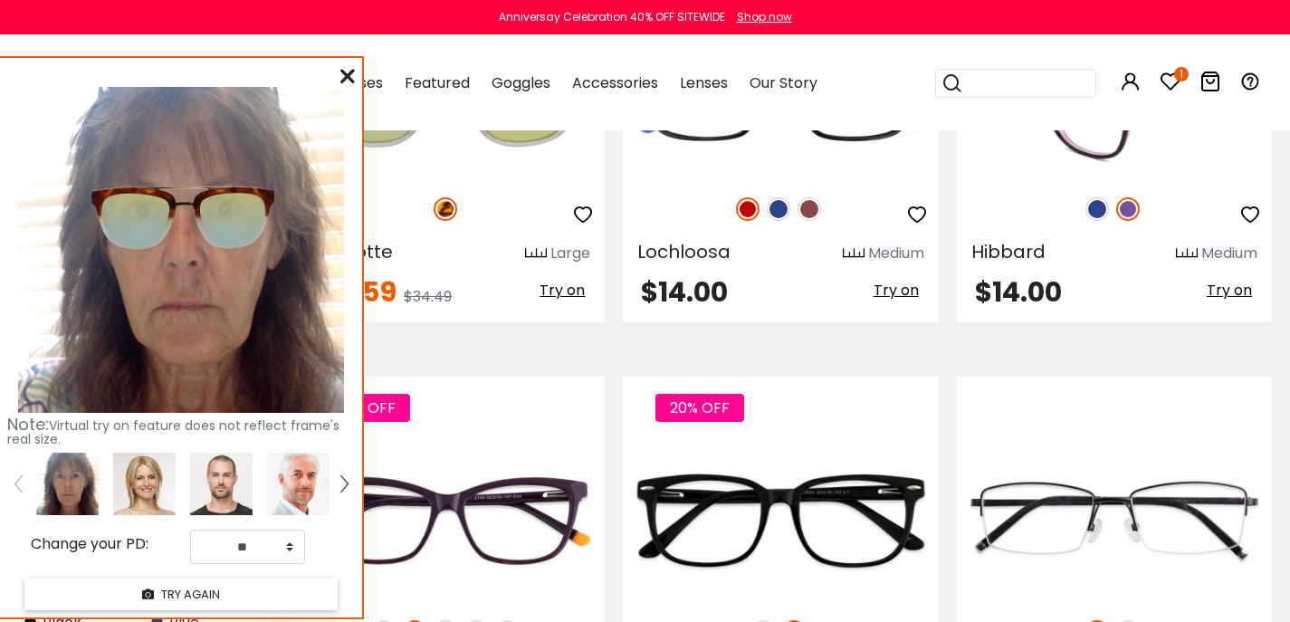
click at [1212, 301] on span "Try on" at bounding box center [1229, 290] width 45 height 21
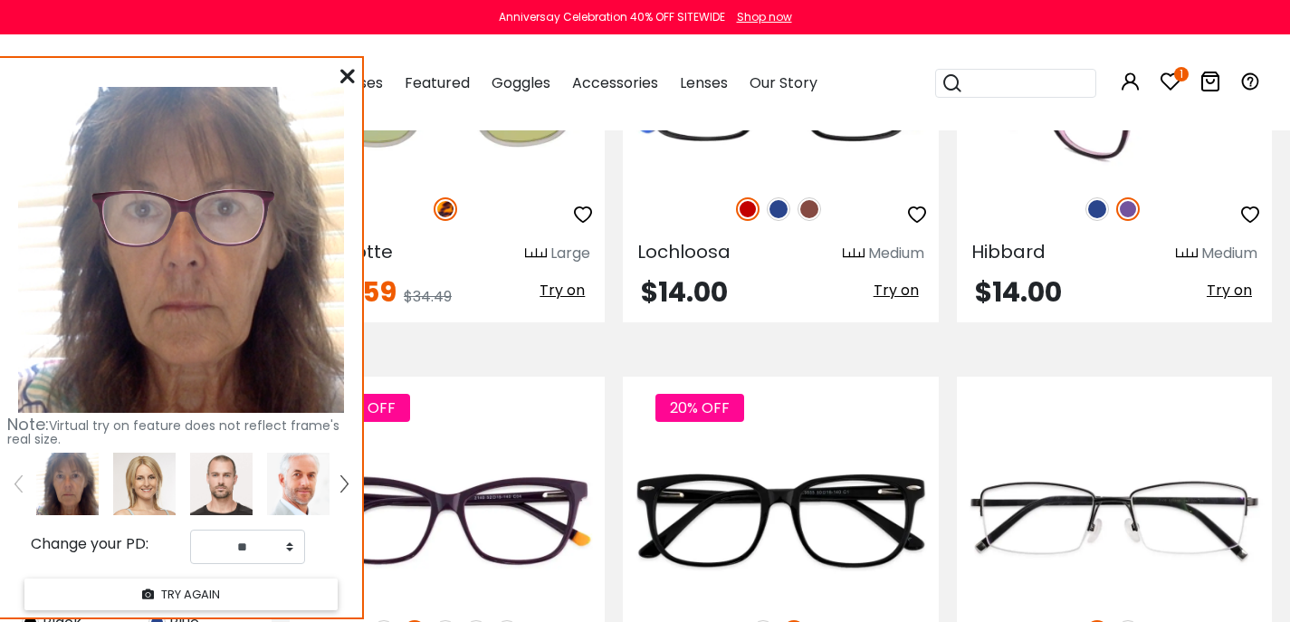
click at [1096, 221] on img at bounding box center [1098, 209] width 24 height 24
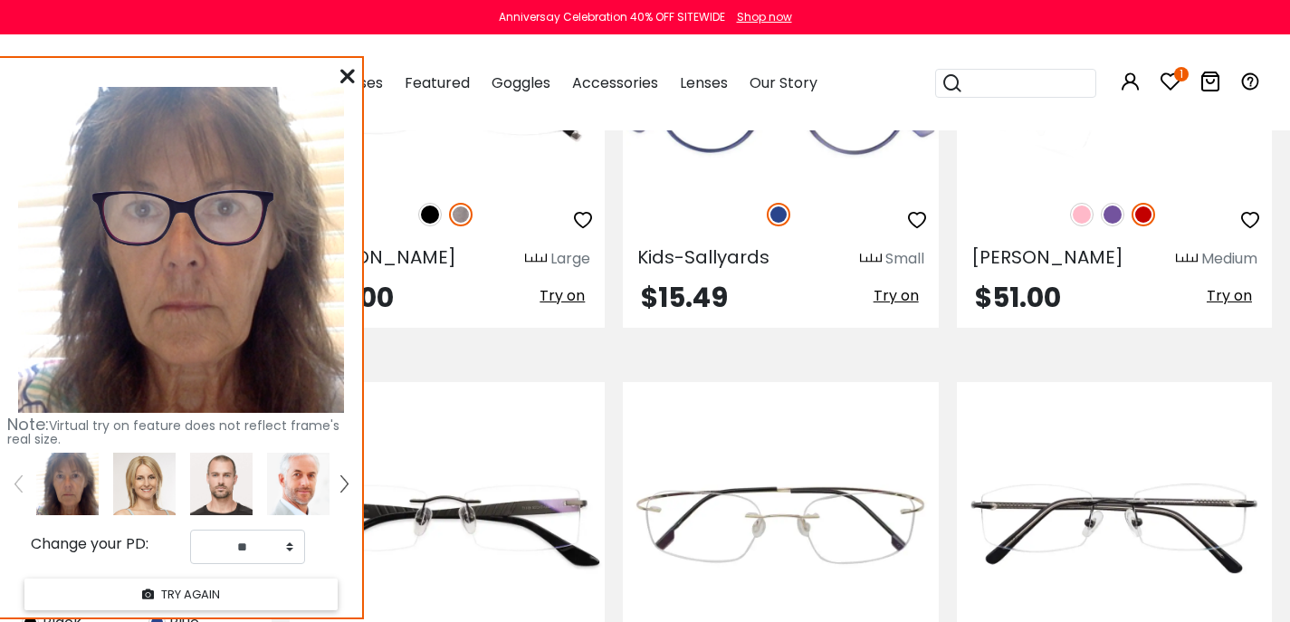
scroll to position [5410, 0]
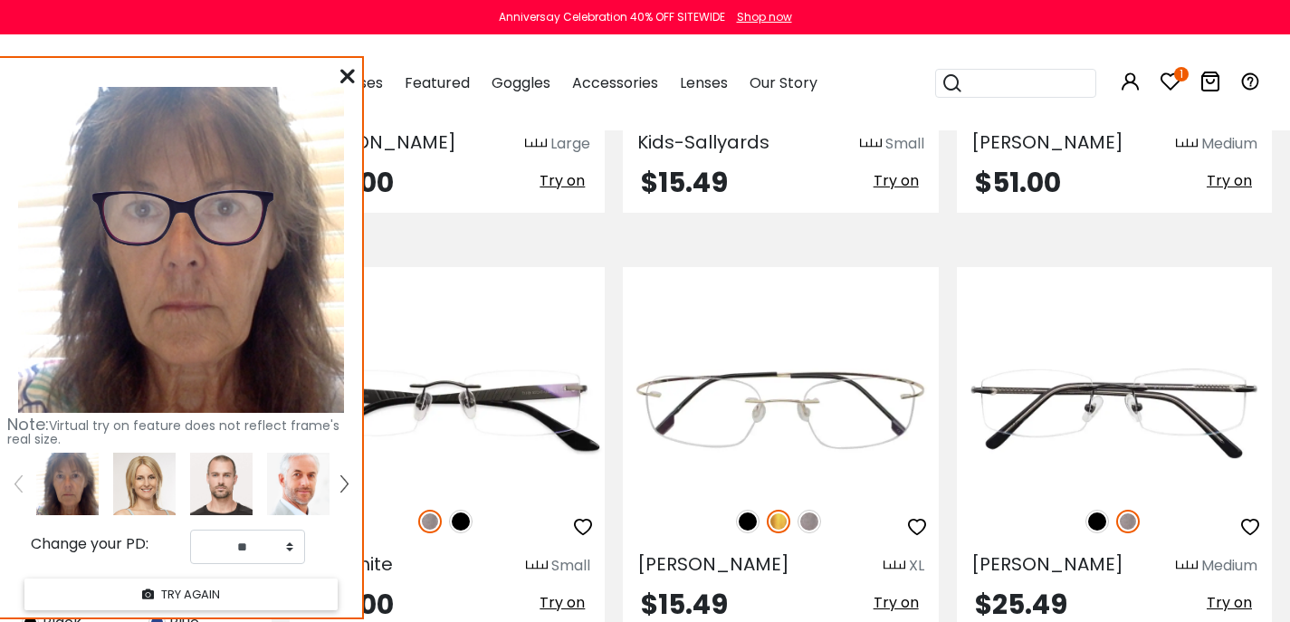
click at [891, 191] on span "Try on" at bounding box center [896, 180] width 45 height 21
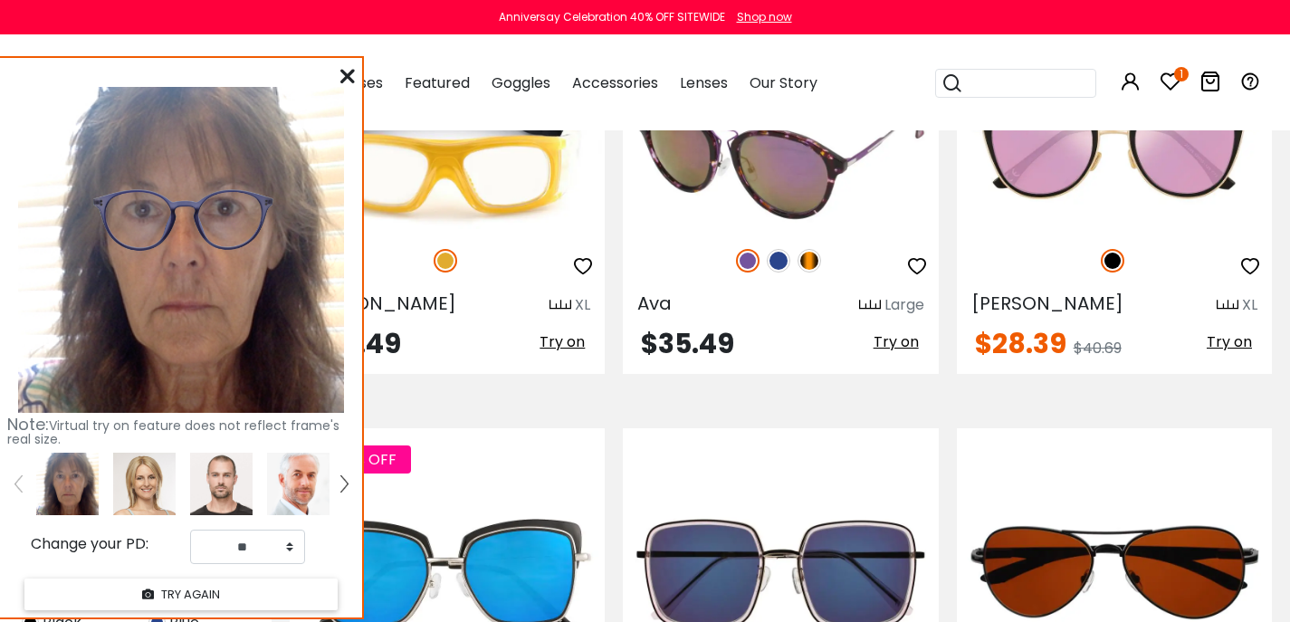
scroll to position [7051, 0]
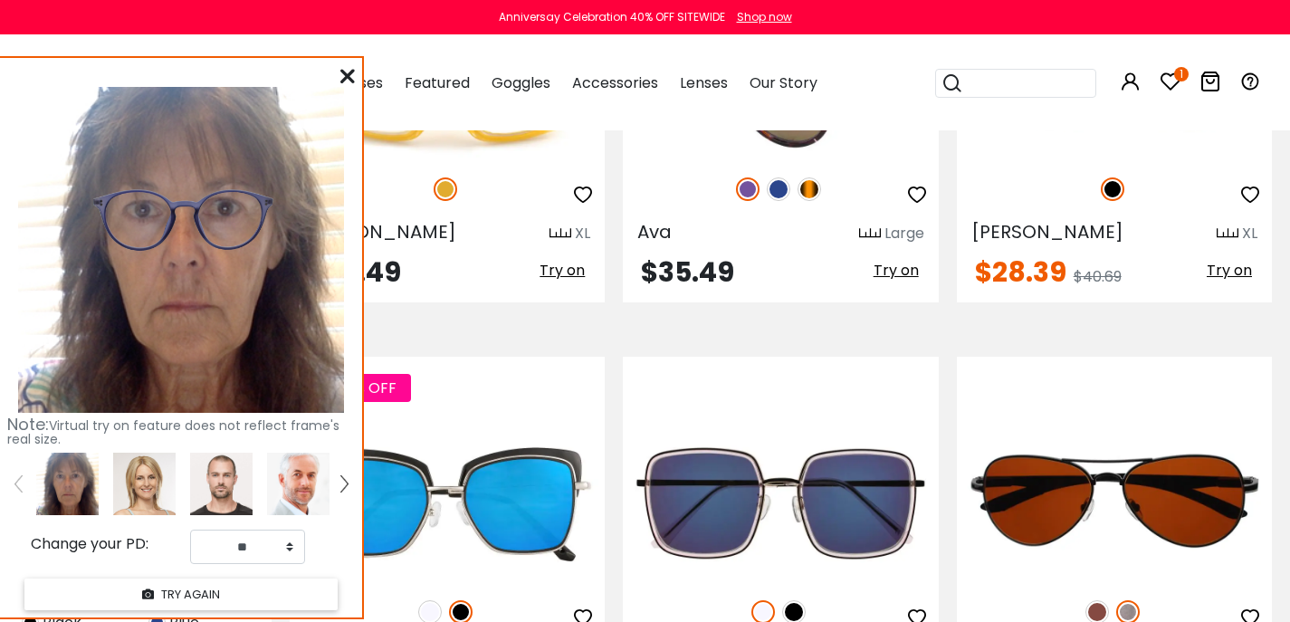
click at [885, 281] on span "Try on" at bounding box center [896, 270] width 45 height 21
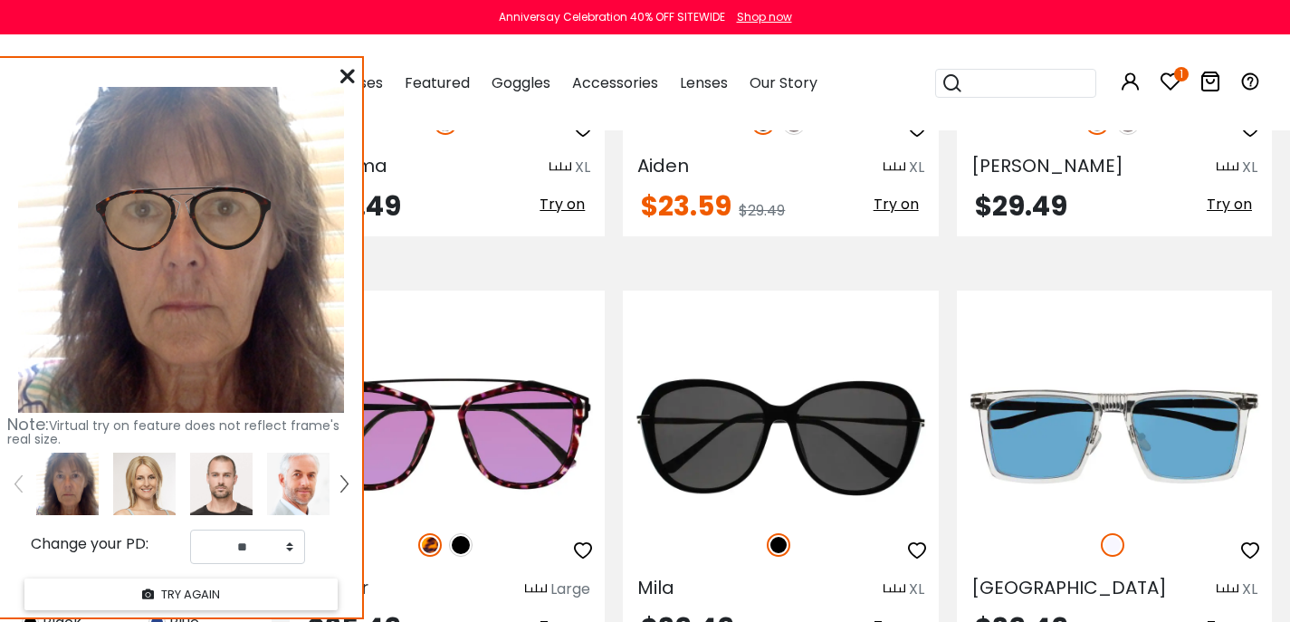
scroll to position [8490, 0]
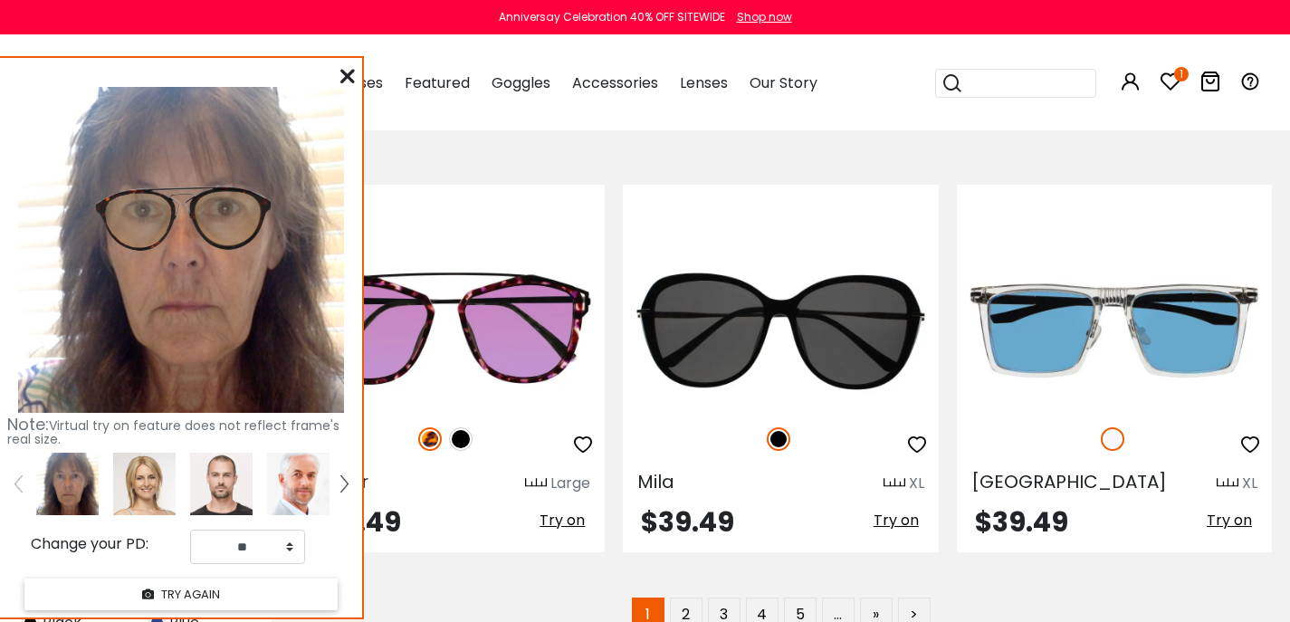
click at [563, 109] on span "Try on" at bounding box center [562, 98] width 45 height 21
click at [1234, 109] on span "Try on" at bounding box center [1229, 98] width 45 height 21
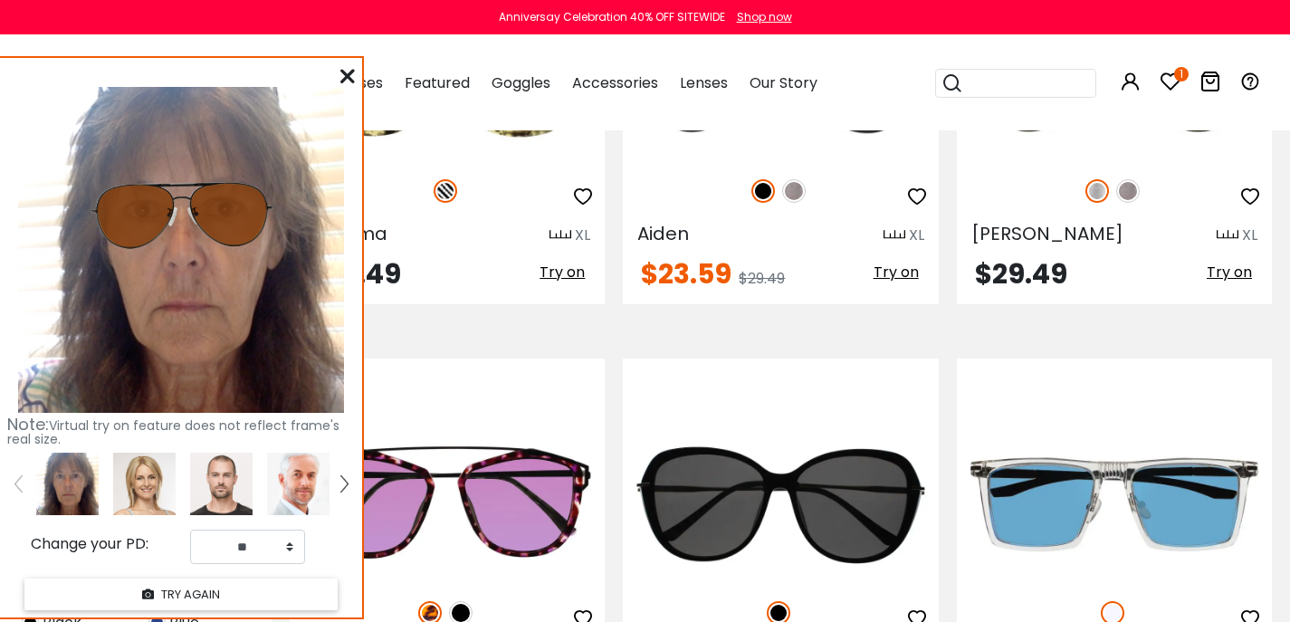
scroll to position [7277, 0]
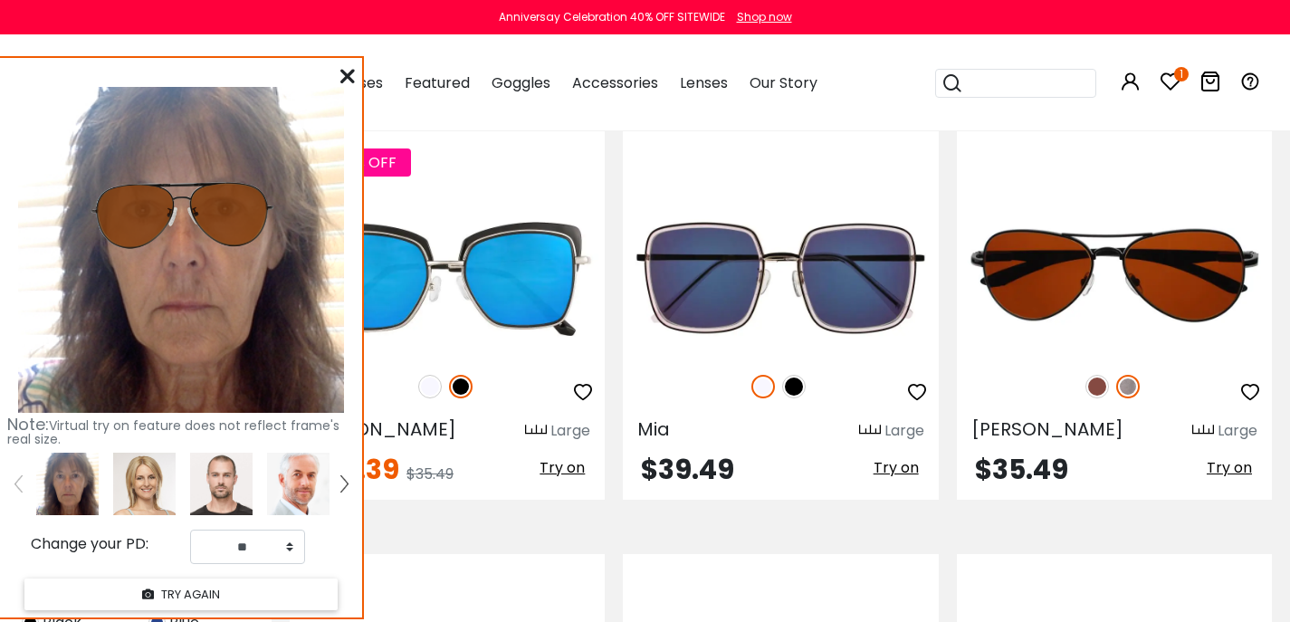
click at [981, 91] on input "search" at bounding box center [1026, 83] width 127 height 27
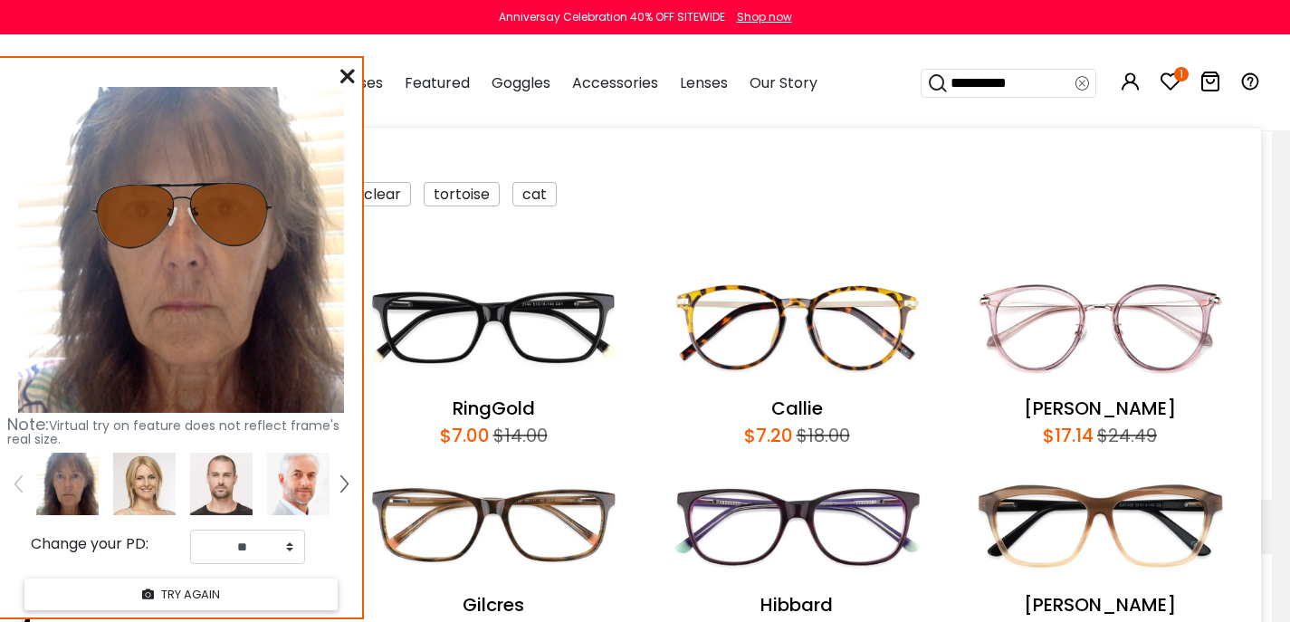
type input "**********"
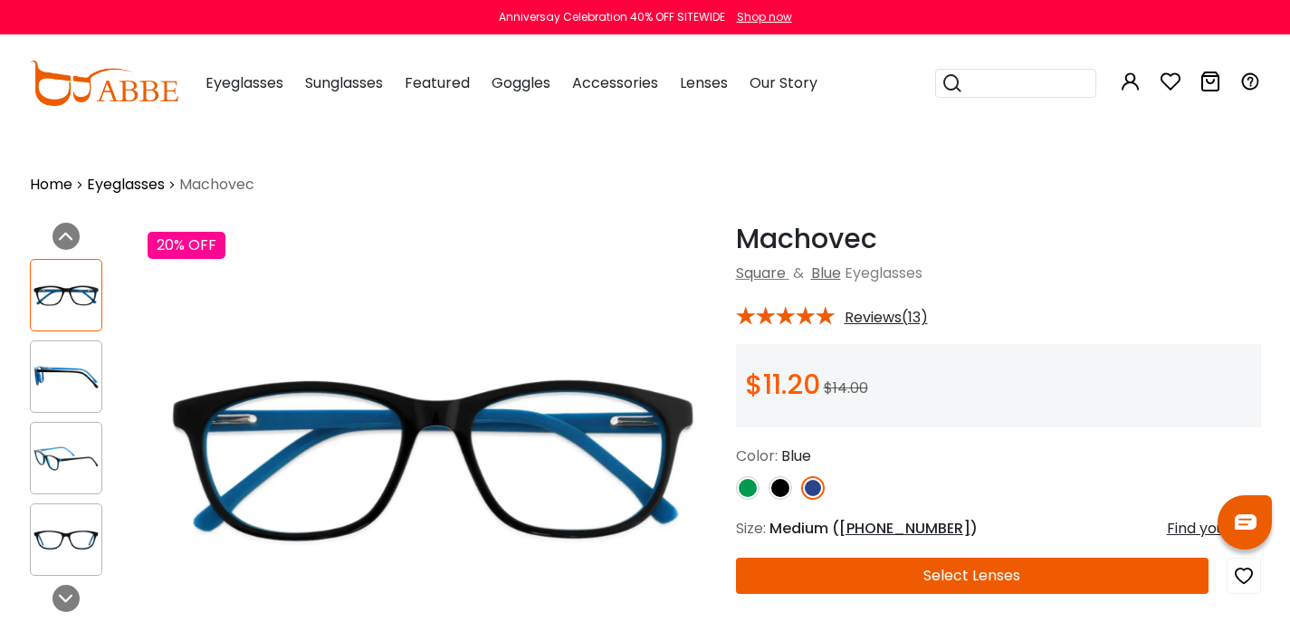
click at [66, 395] on img at bounding box center [66, 376] width 71 height 35
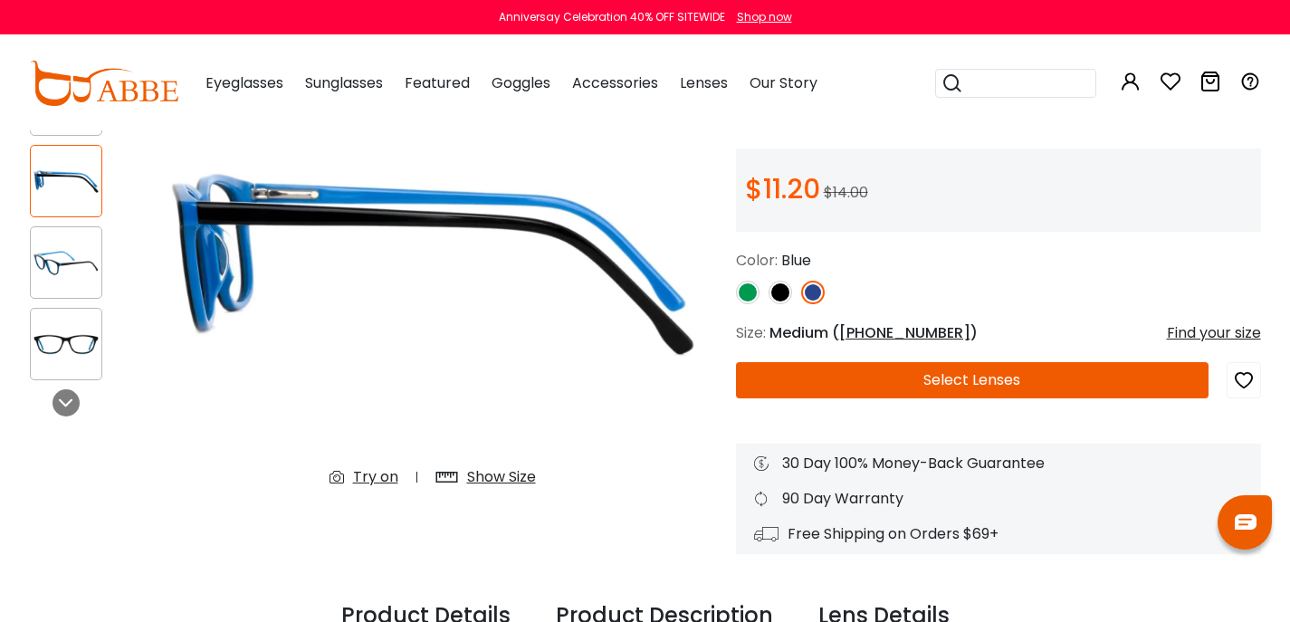
scroll to position [240, 0]
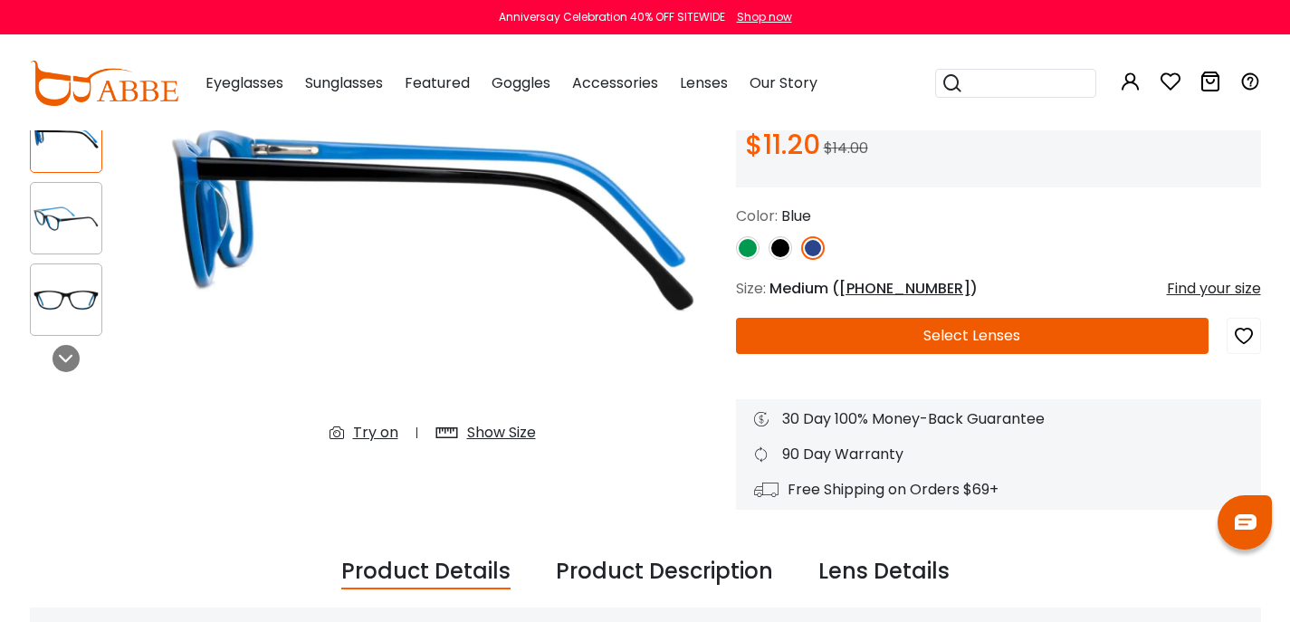
click at [368, 444] on div "Try on" at bounding box center [375, 433] width 45 height 22
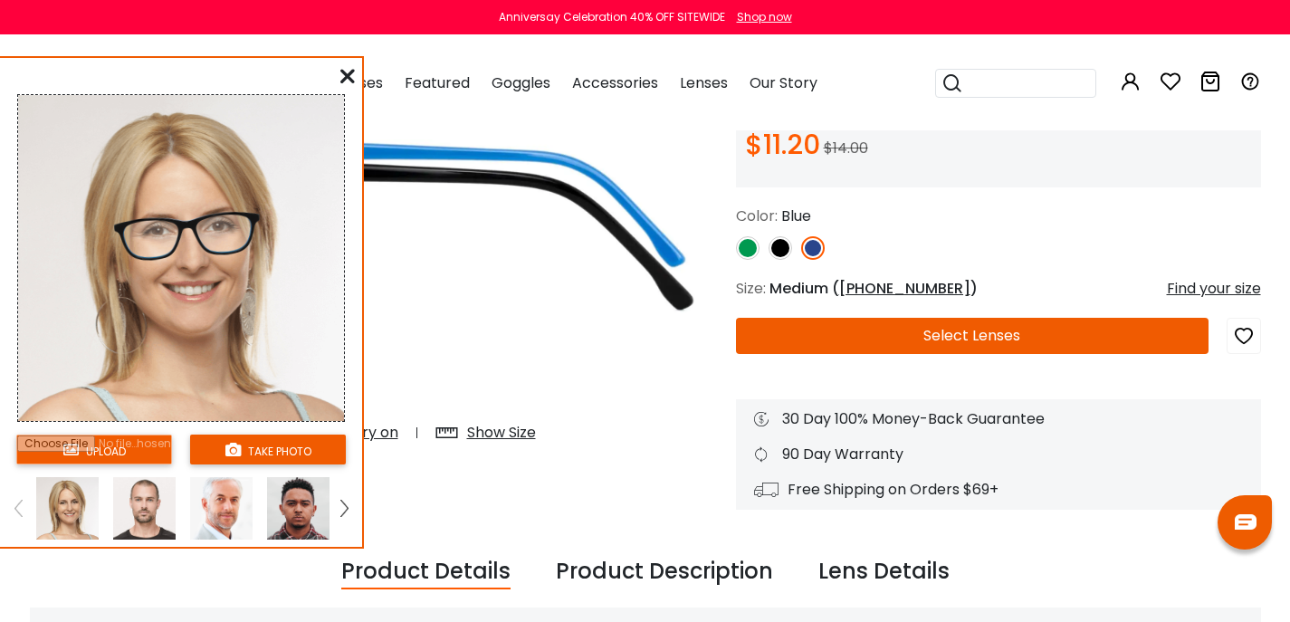
click at [346, 516] on img at bounding box center [343, 508] width 7 height 16
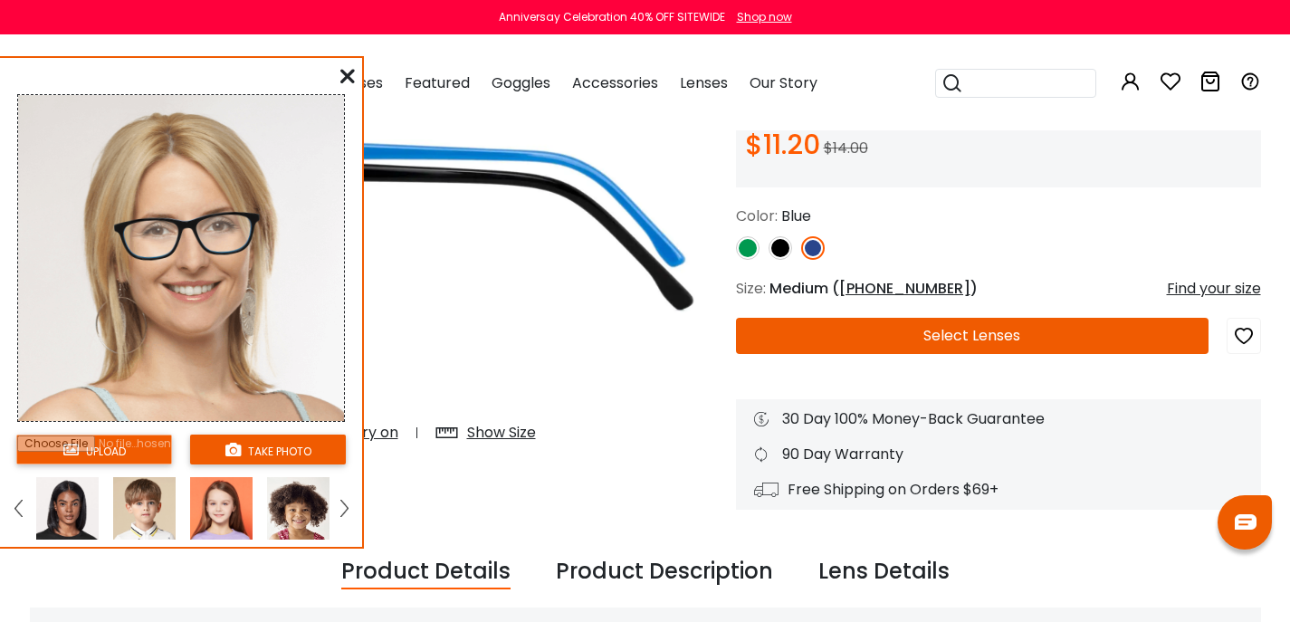
click at [346, 516] on img at bounding box center [343, 508] width 7 height 16
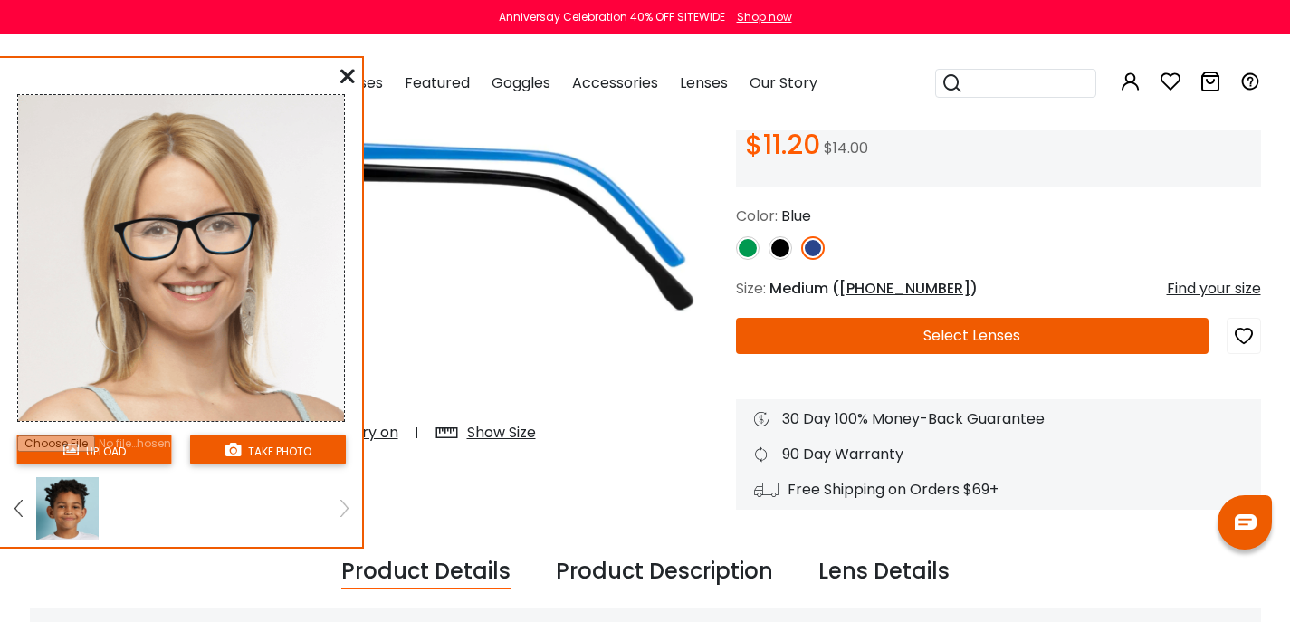
click at [19, 516] on img at bounding box center [17, 508] width 7 height 16
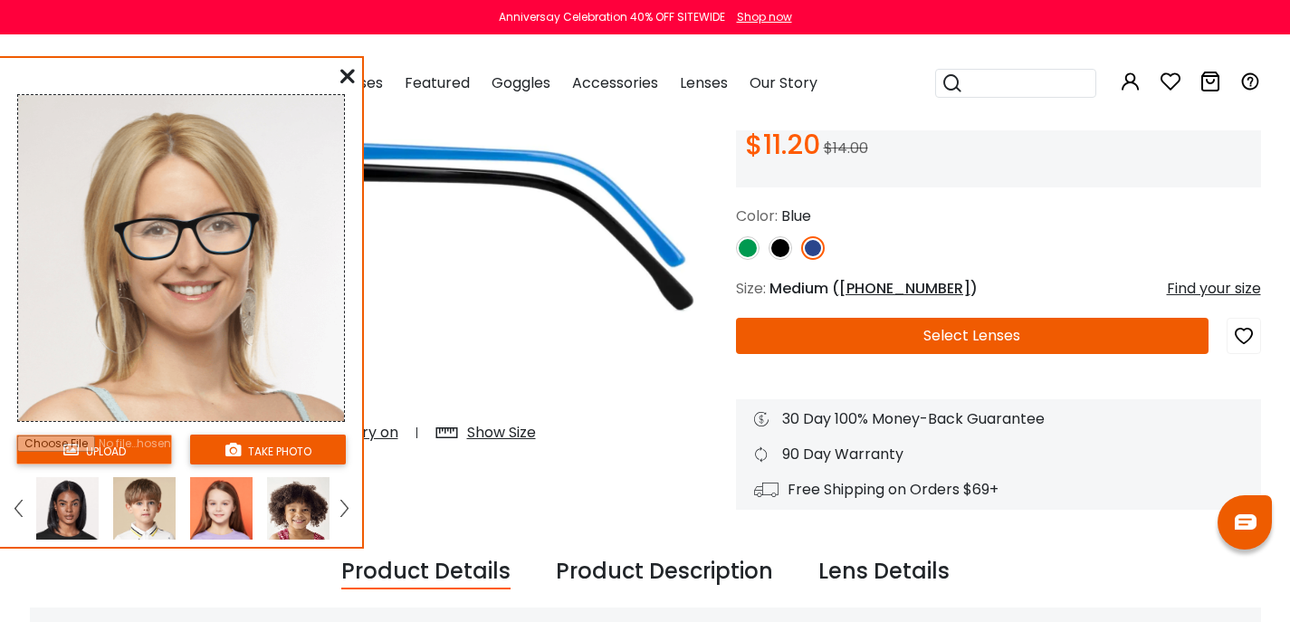
click at [18, 516] on img at bounding box center [17, 508] width 7 height 16
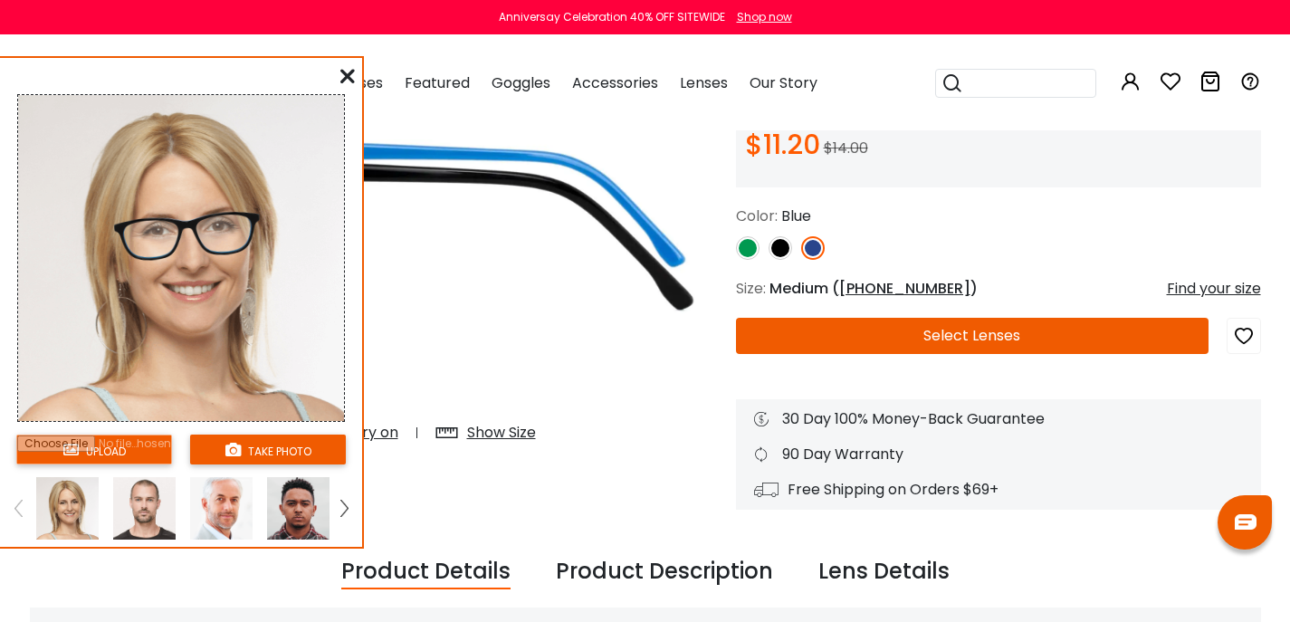
click at [18, 516] on img at bounding box center [17, 508] width 7 height 16
click at [112, 460] on input "file" at bounding box center [94, 450] width 156 height 30
click at [294, 457] on button "take photo" at bounding box center [268, 450] width 156 height 30
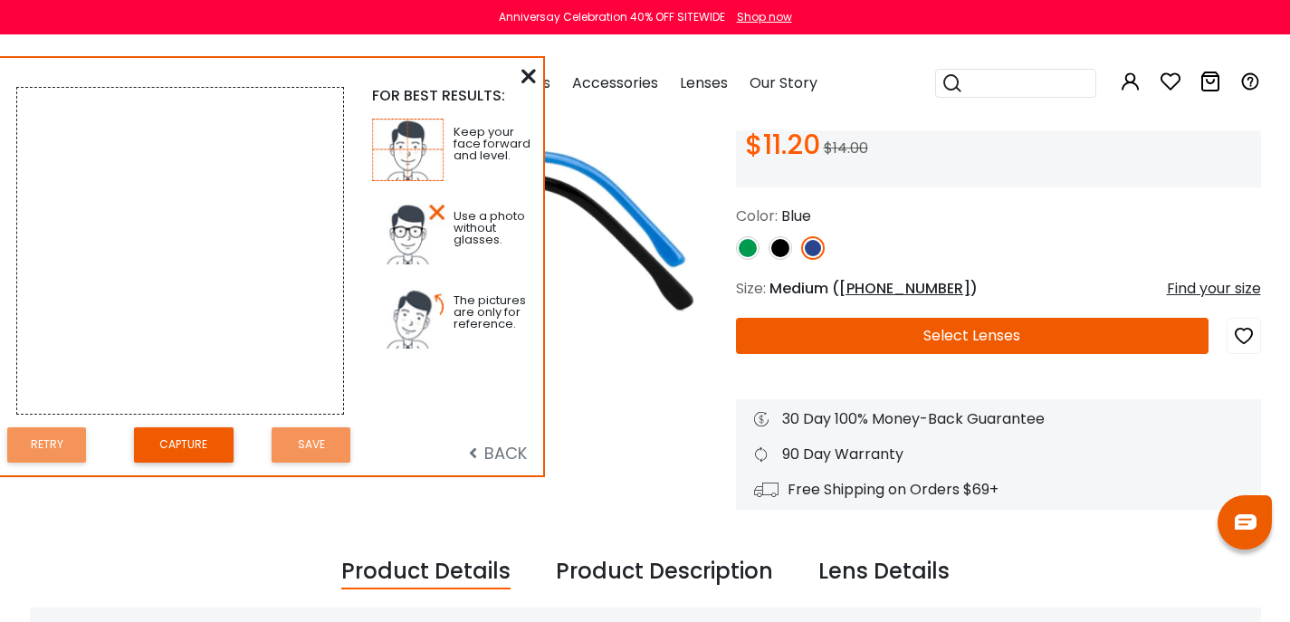
click at [191, 456] on button "Capture" at bounding box center [184, 444] width 100 height 35
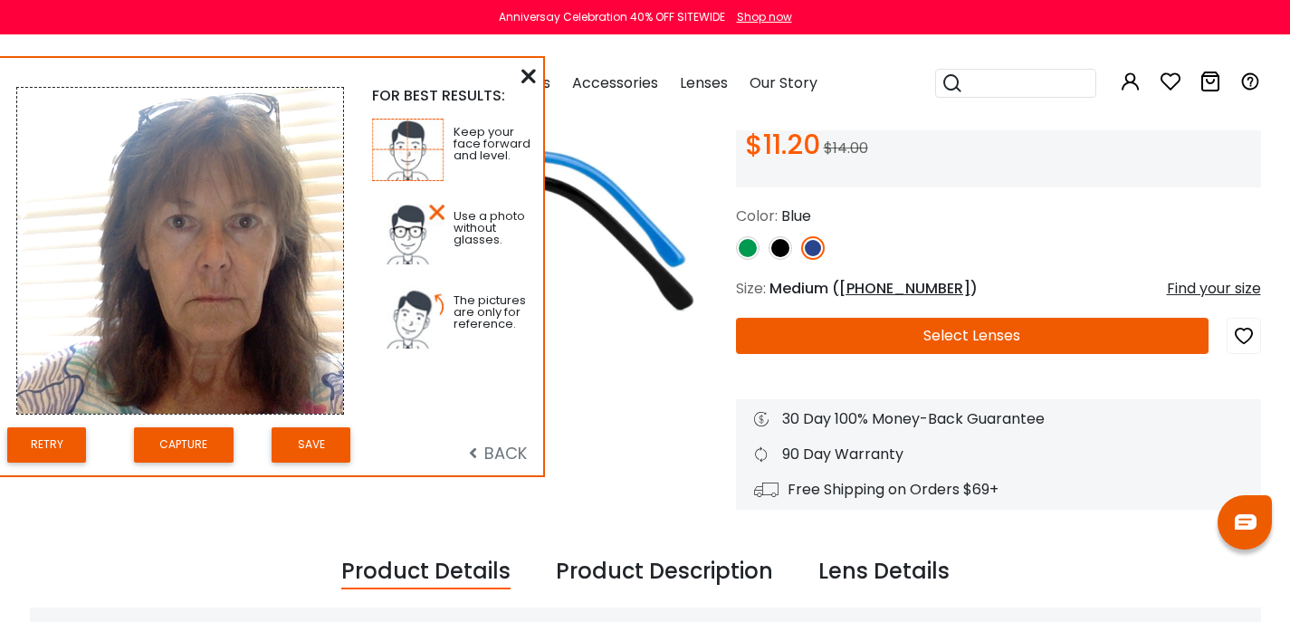
click at [315, 457] on button "Save" at bounding box center [311, 444] width 79 height 35
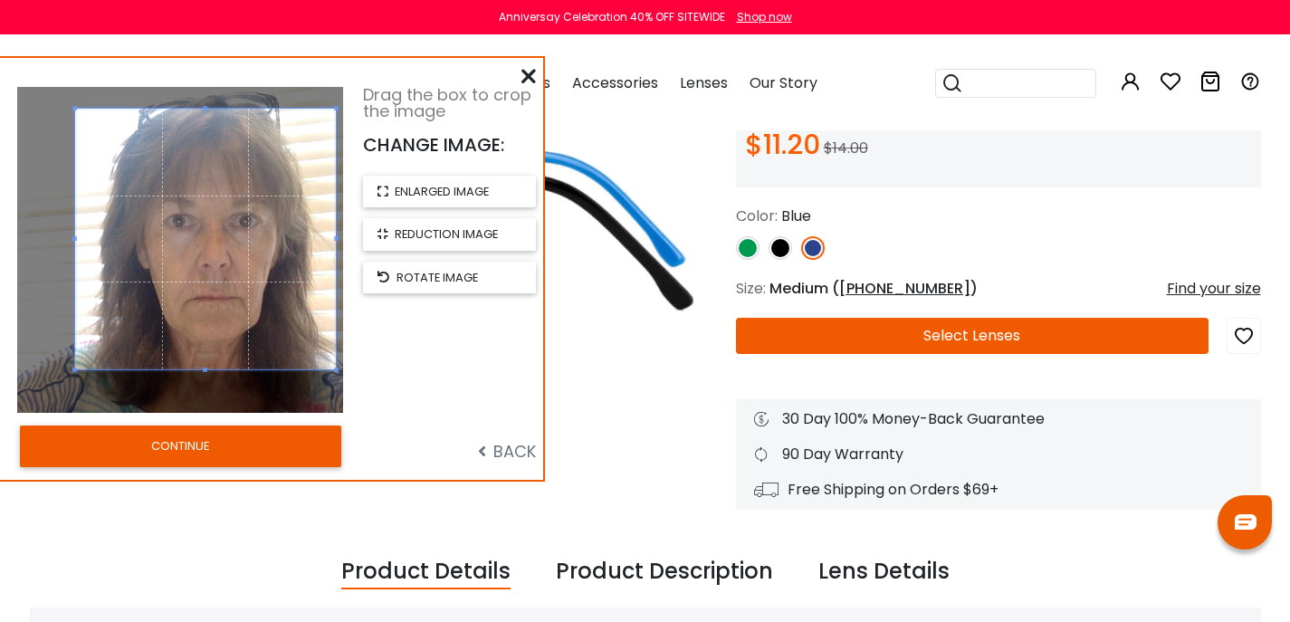
drag, startPoint x: 211, startPoint y: 349, endPoint x: 232, endPoint y: 339, distance: 23.5
click at [232, 339] on span at bounding box center [205, 239] width 261 height 261
click at [193, 461] on button "CONTINUE" at bounding box center [180, 447] width 321 height 42
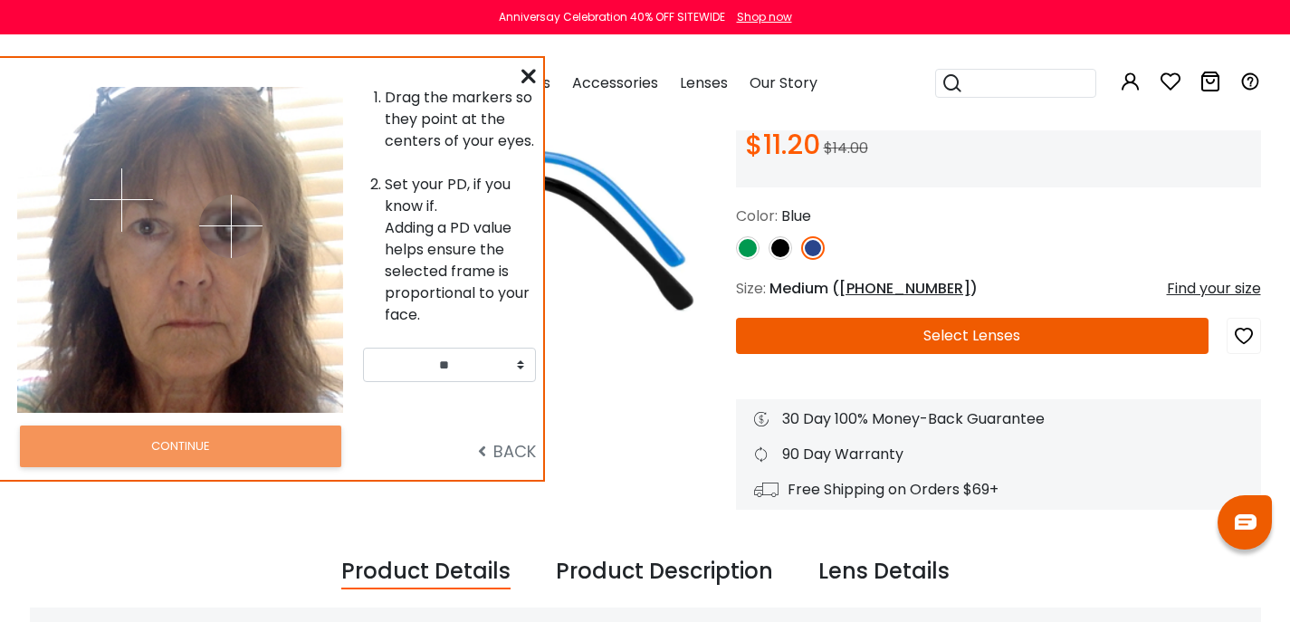
click at [231, 229] on img at bounding box center [230, 226] width 63 height 63
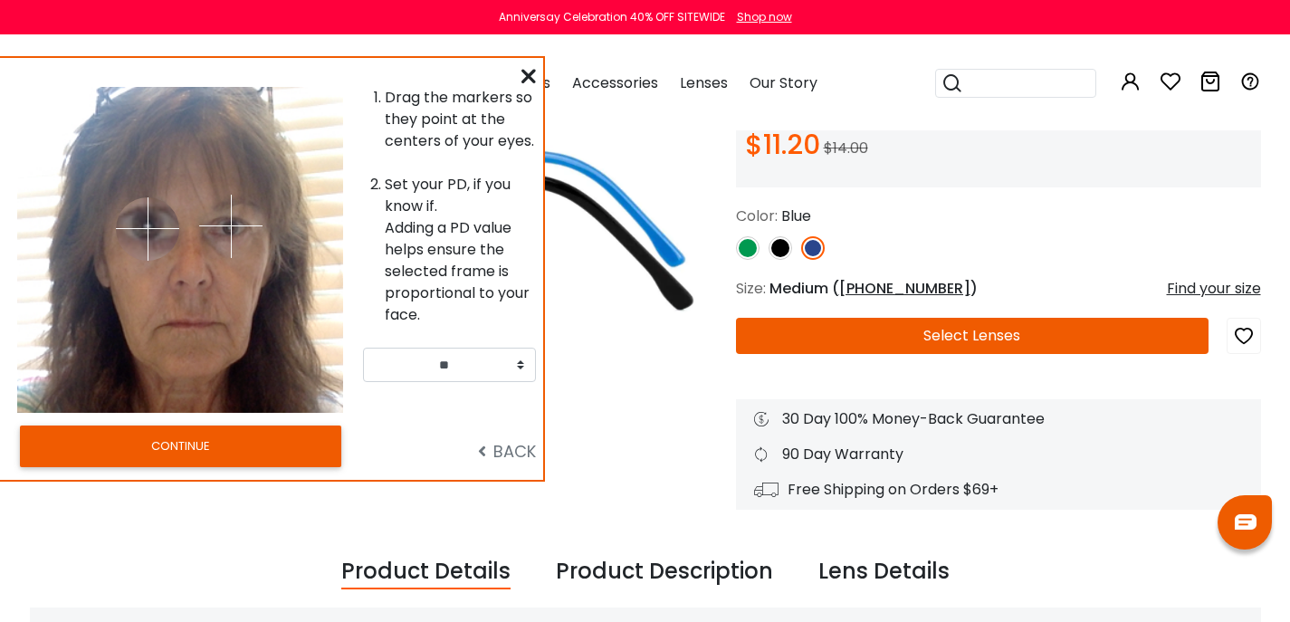
drag, startPoint x: 121, startPoint y: 203, endPoint x: 148, endPoint y: 232, distance: 39.1
click at [148, 232] on img at bounding box center [147, 228] width 63 height 63
click at [517, 382] on select "** ** ** ** ** ** ** ** ** ** ** ** ** ** ** ** ** ** ** ** ** ** ** ** ** ** *…" at bounding box center [449, 365] width 173 height 34
select select "**"
click at [205, 467] on button "CONTINUE" at bounding box center [180, 447] width 321 height 42
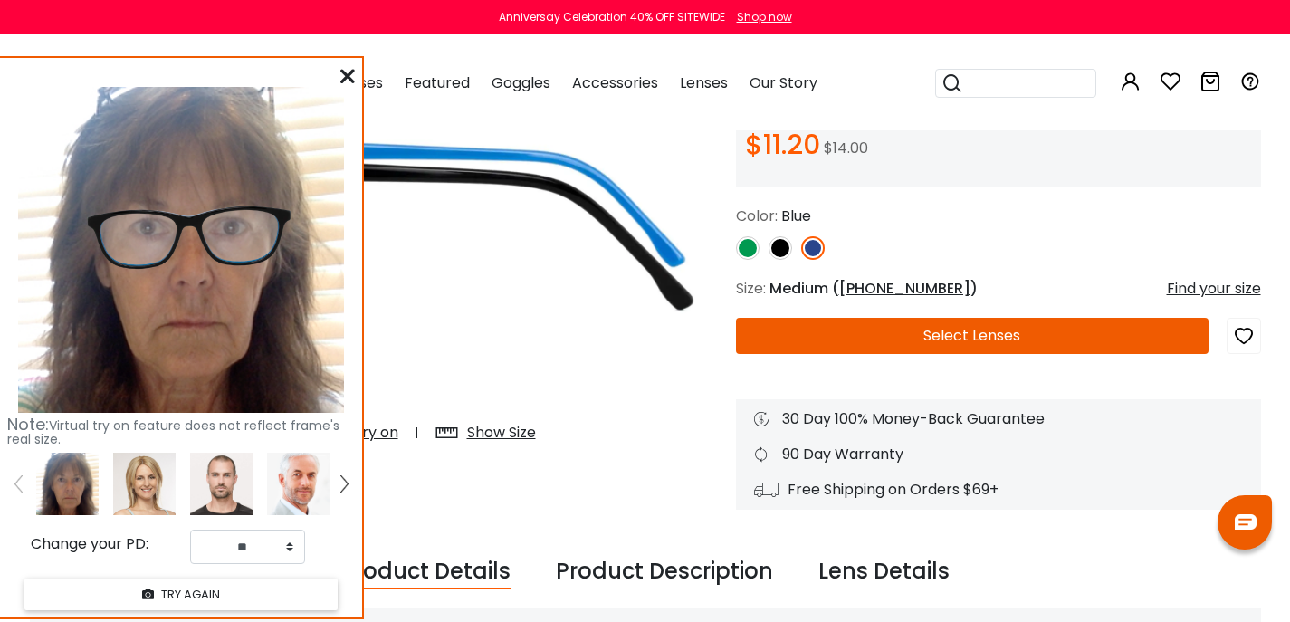
click at [780, 260] on img at bounding box center [781, 248] width 24 height 24
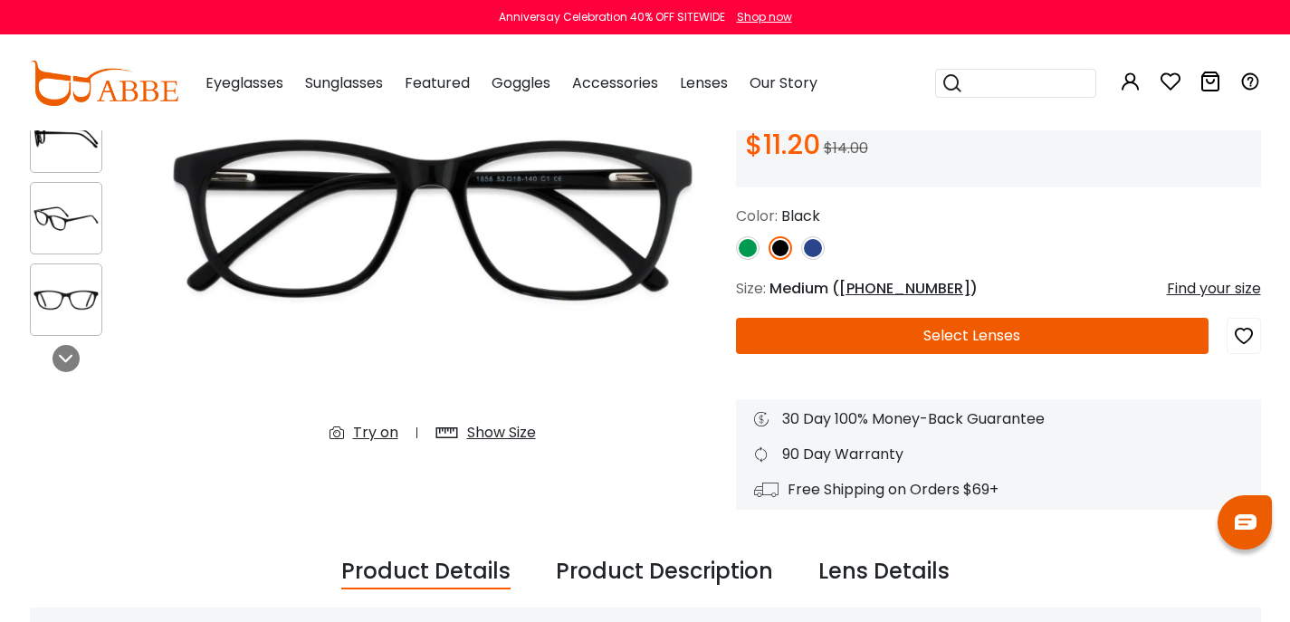
click at [747, 260] on img at bounding box center [748, 248] width 24 height 24
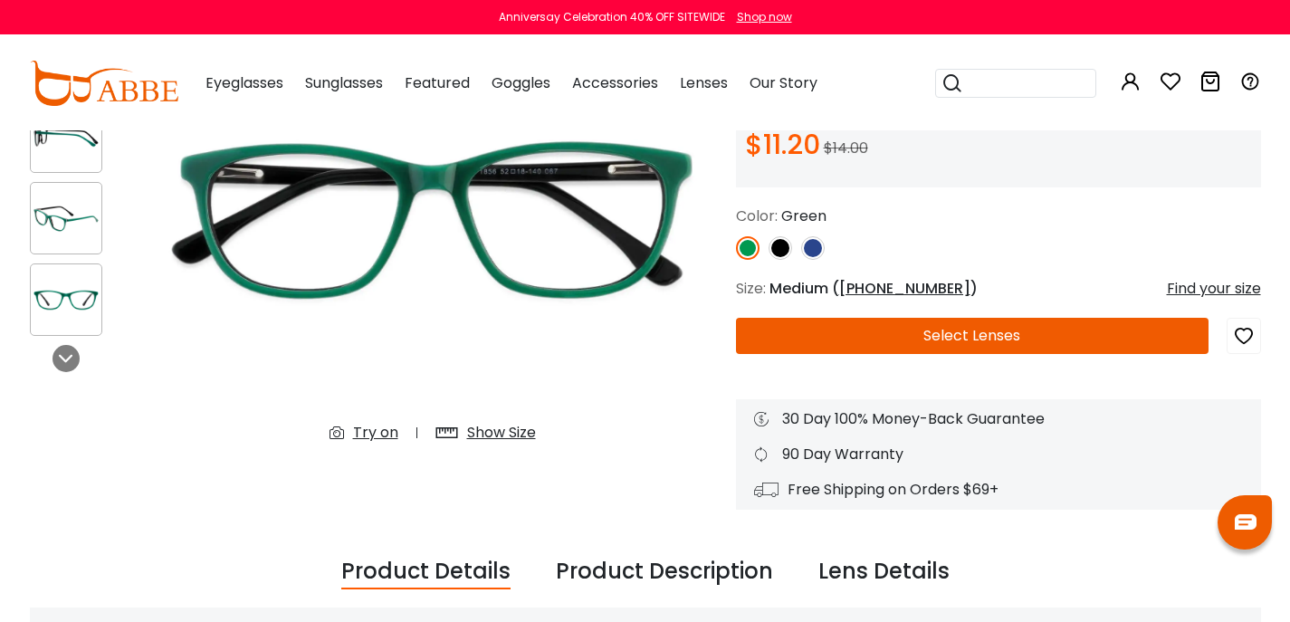
click at [372, 444] on div "Try on" at bounding box center [375, 433] width 45 height 22
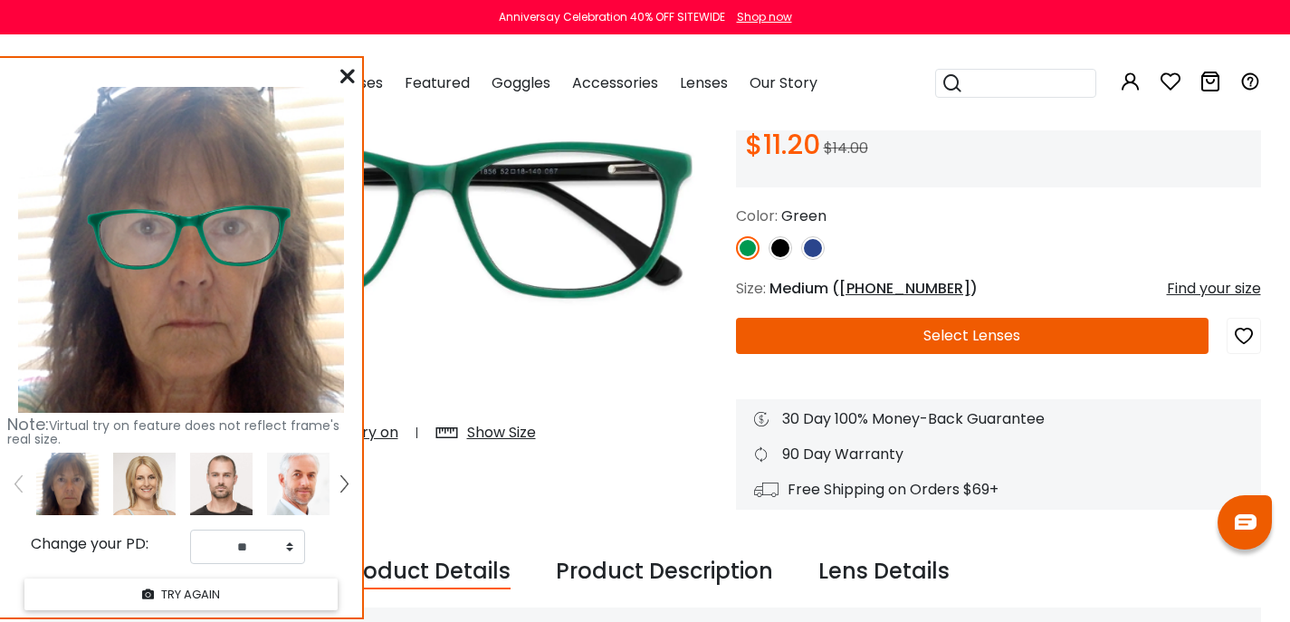
click at [818, 260] on img at bounding box center [813, 248] width 24 height 24
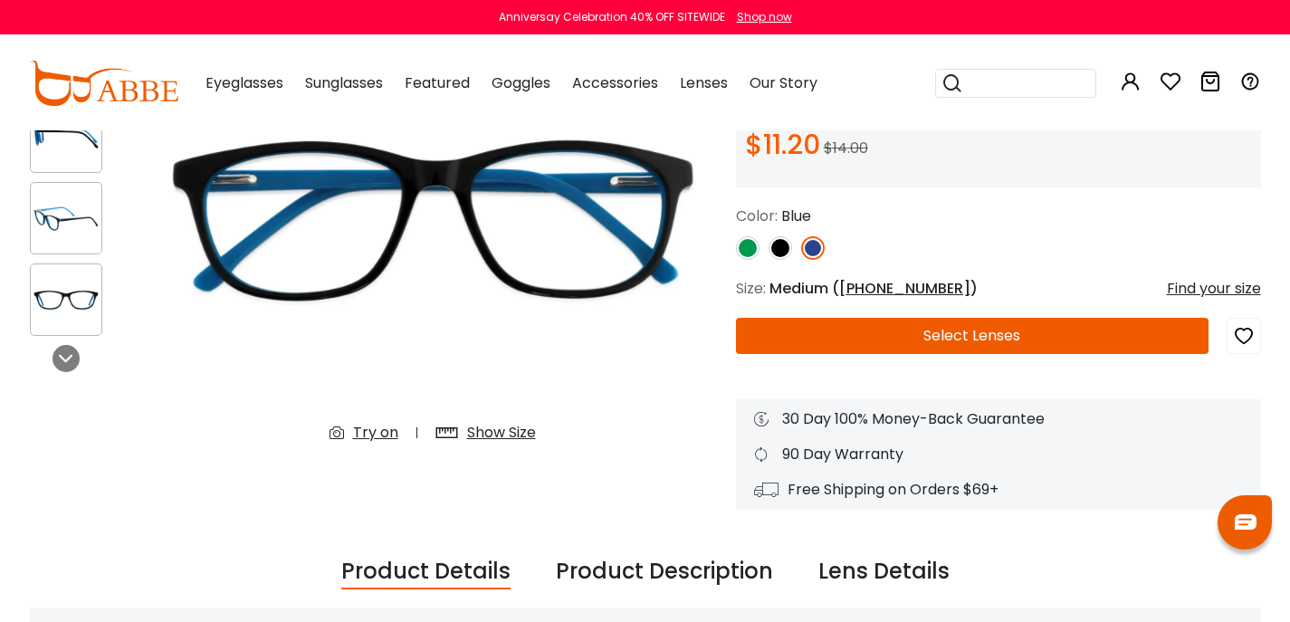
click at [366, 444] on div "Try on" at bounding box center [375, 433] width 45 height 22
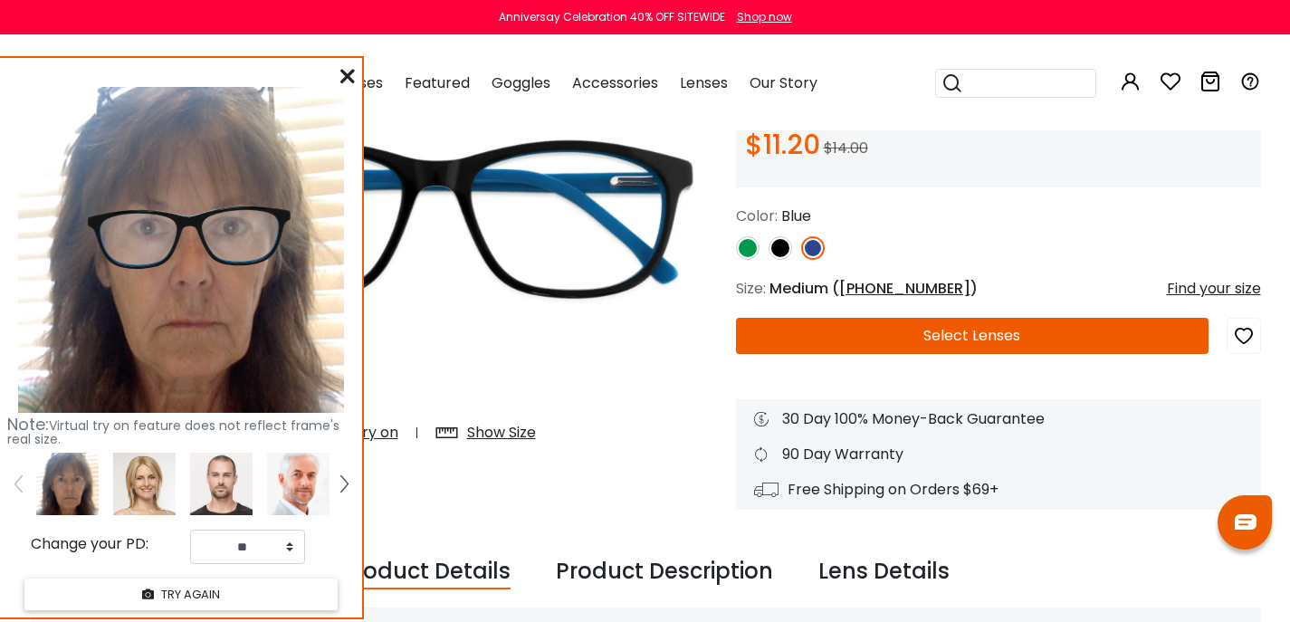
click at [438, 510] on div "Previous Next 20% OFF Try on Try on" at bounding box center [374, 246] width 688 height 527
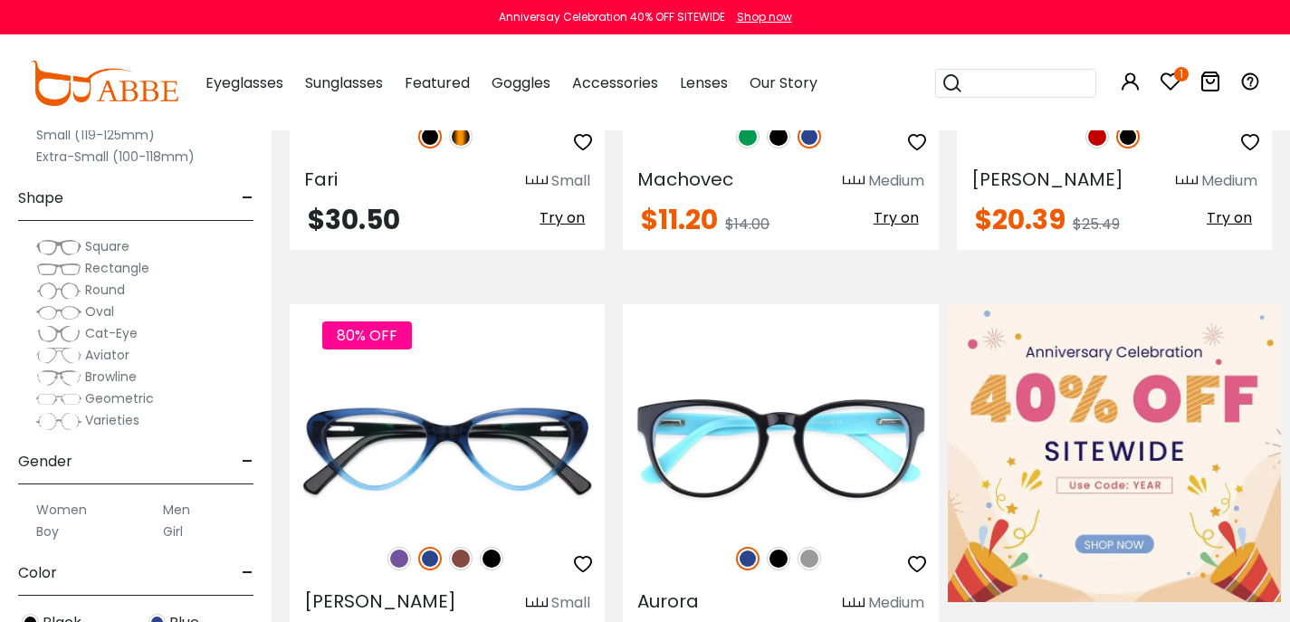
scroll to position [902, 0]
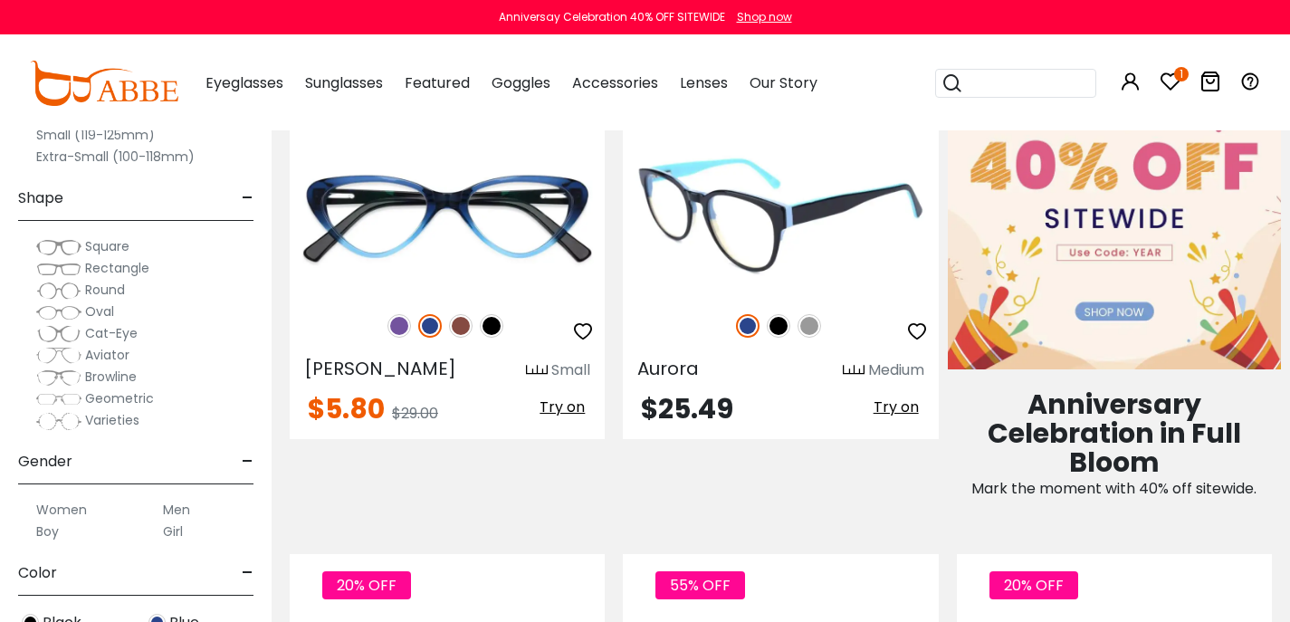
click at [789, 254] on img at bounding box center [780, 216] width 315 height 158
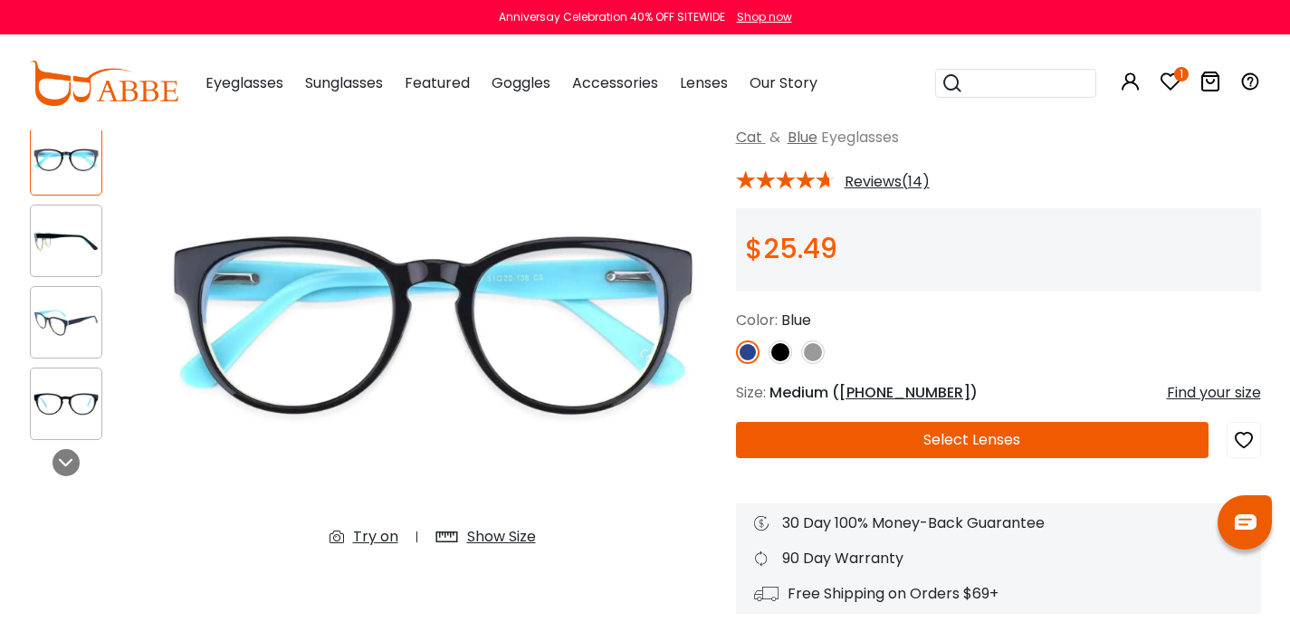
scroll to position [183, 0]
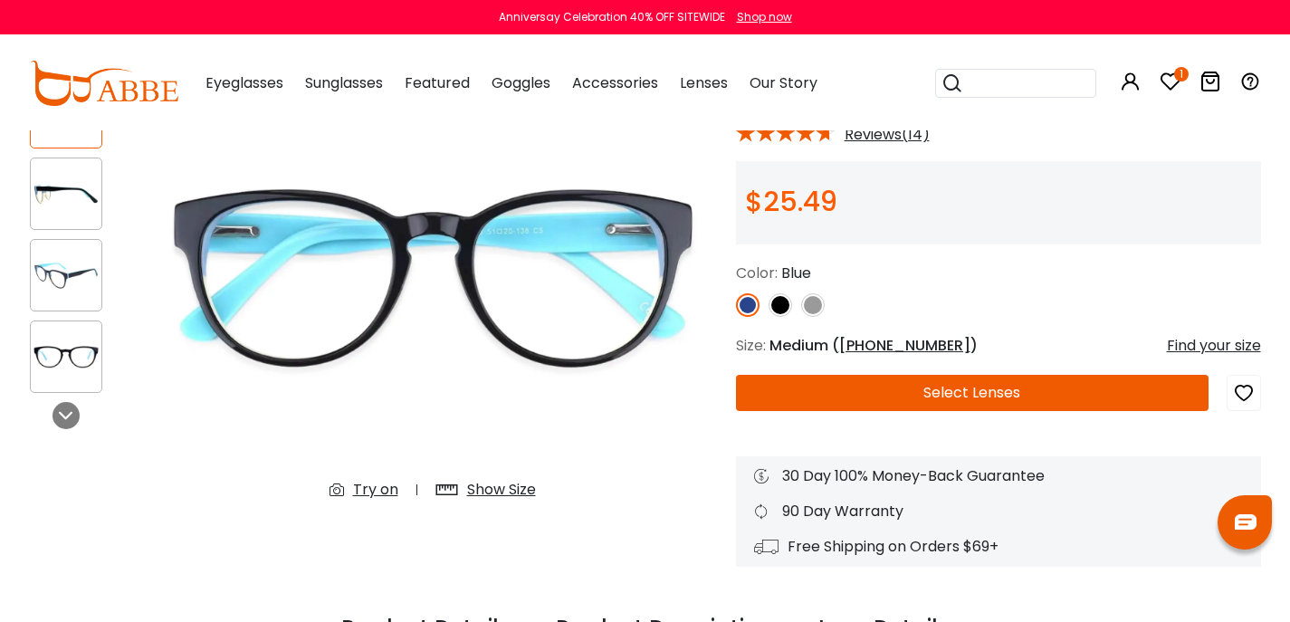
click at [920, 411] on button "Select Lenses" at bounding box center [972, 393] width 473 height 36
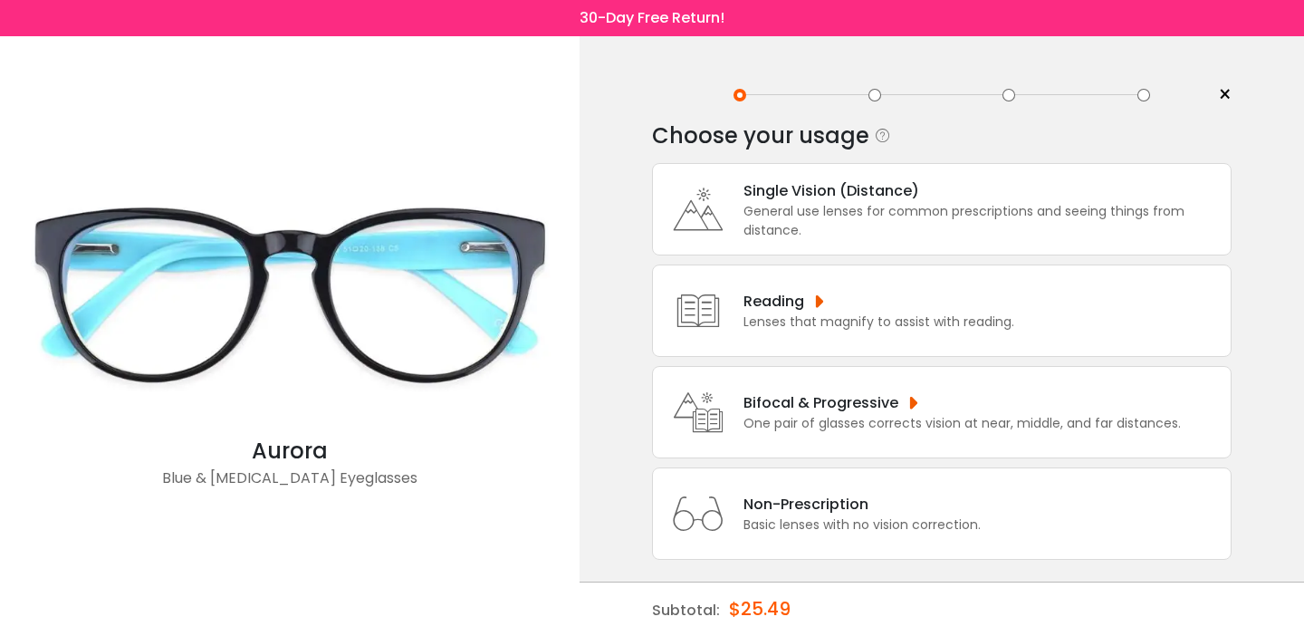
click at [934, 402] on div "Bifocal & Progressive" at bounding box center [961, 402] width 437 height 23
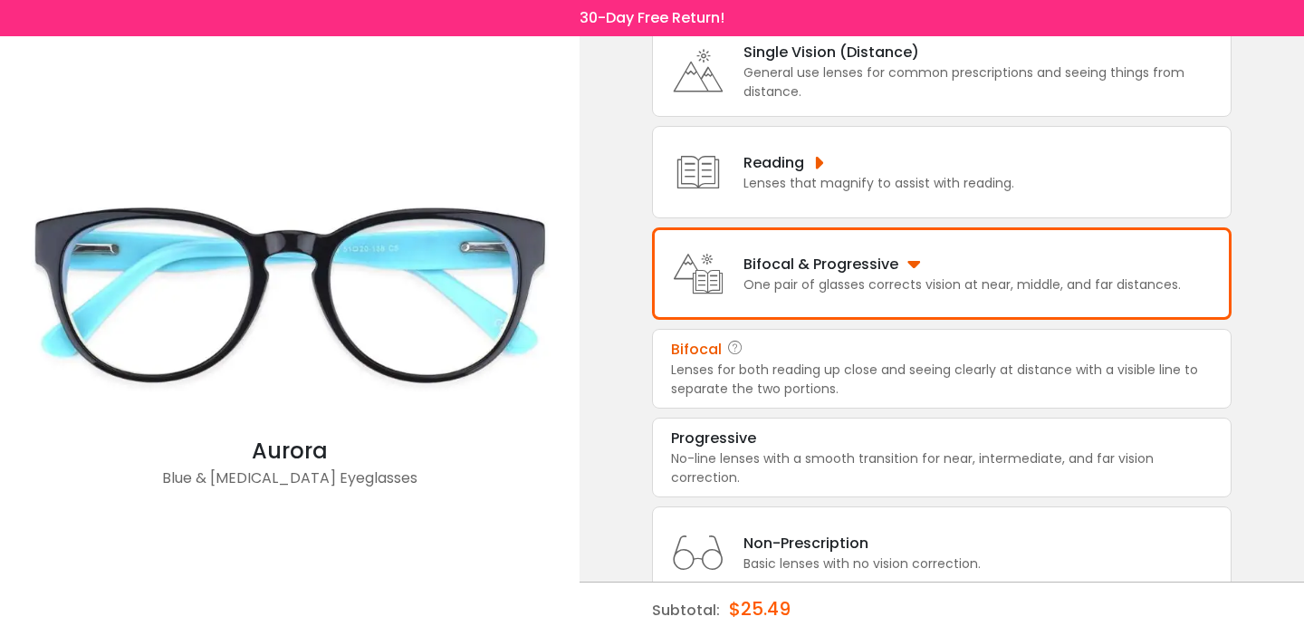
scroll to position [244, 0]
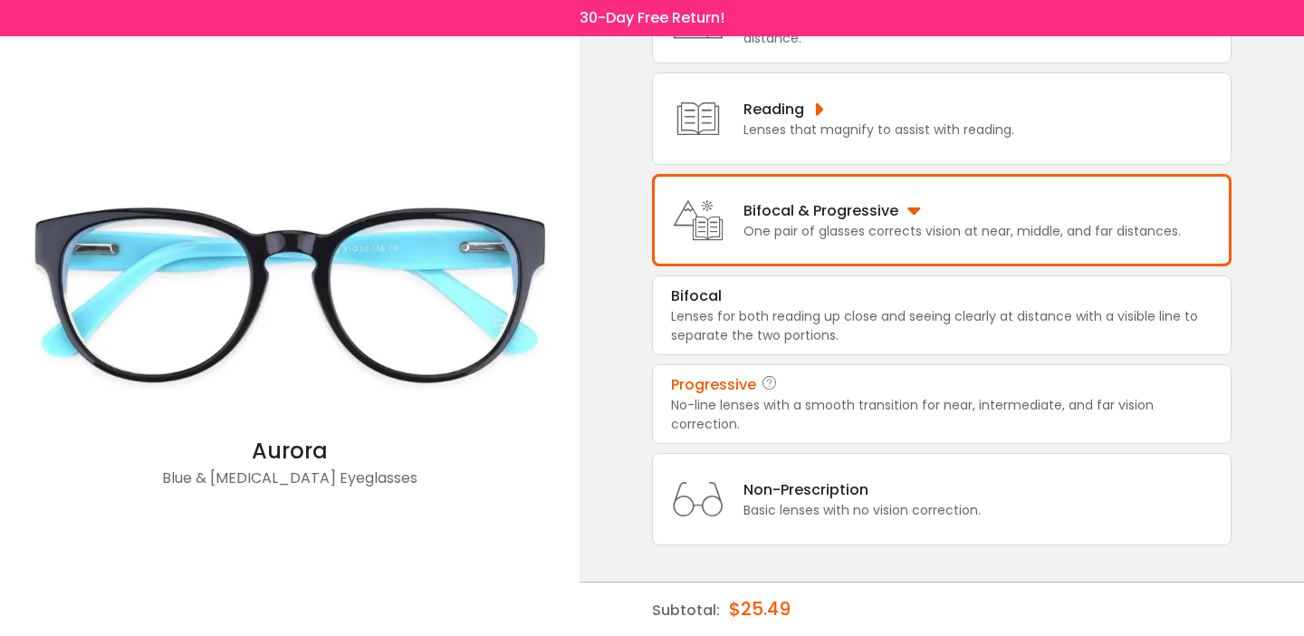
click at [717, 374] on div "Progressive" at bounding box center [713, 385] width 85 height 22
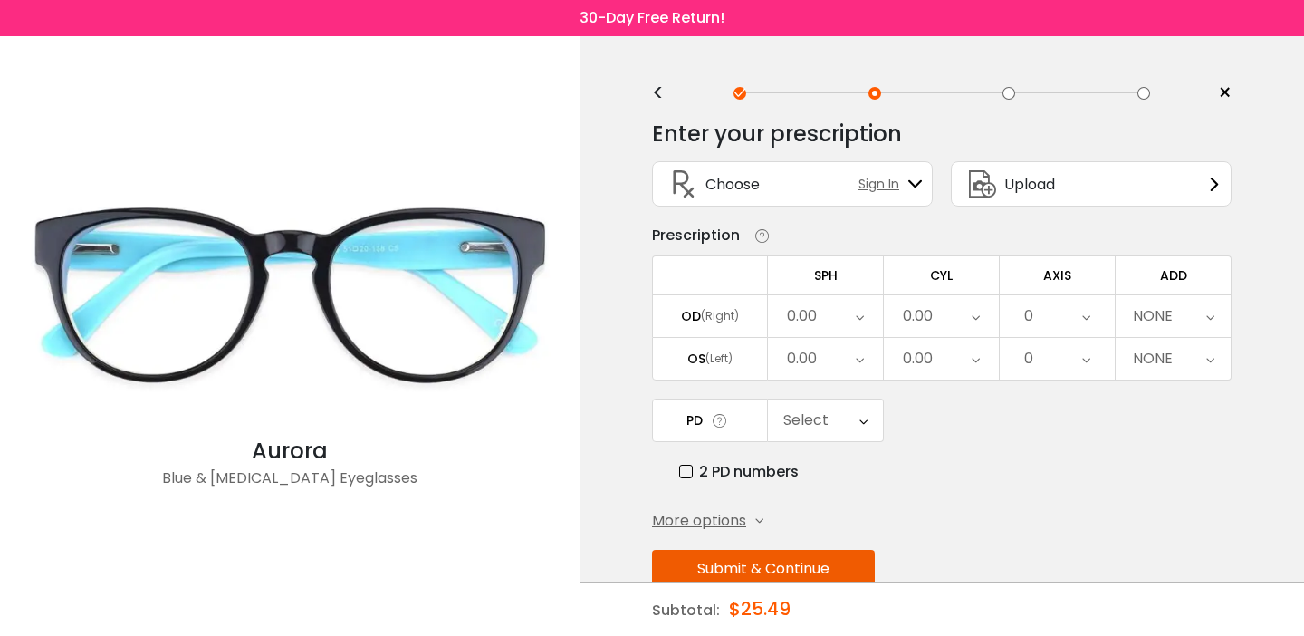
scroll to position [0, 0]
click at [863, 191] on span "Sign In" at bounding box center [883, 186] width 50 height 19
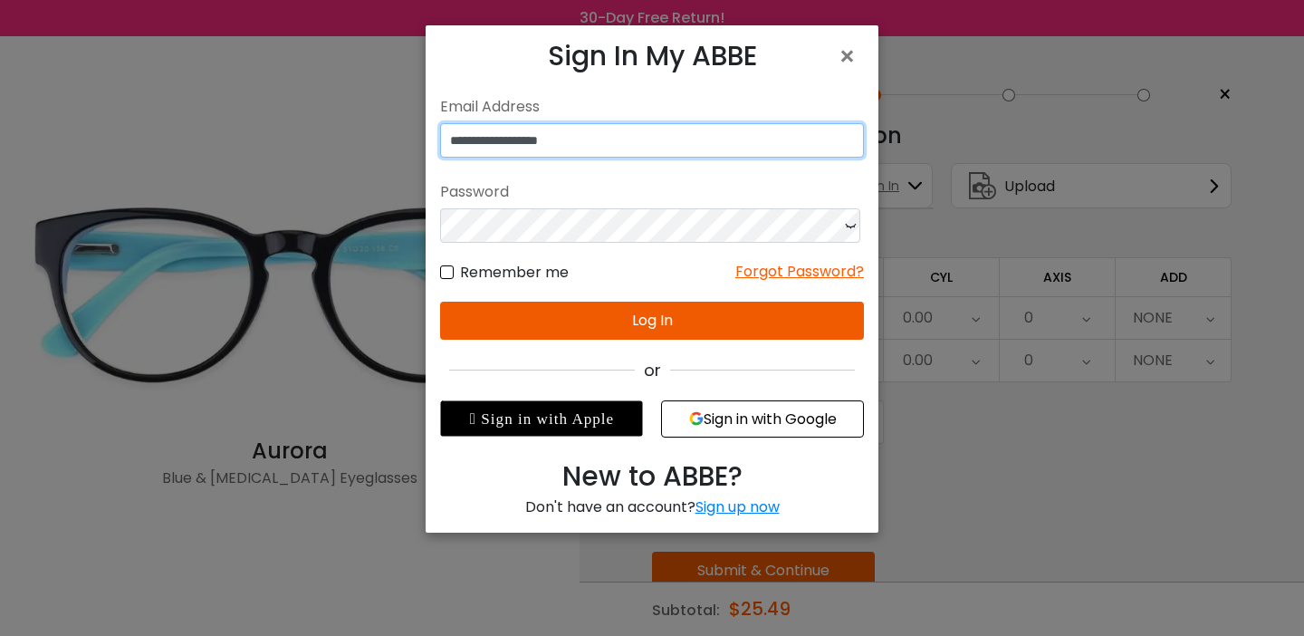
type input "**********"
click at [634, 340] on button "Log In" at bounding box center [652, 320] width 424 height 38
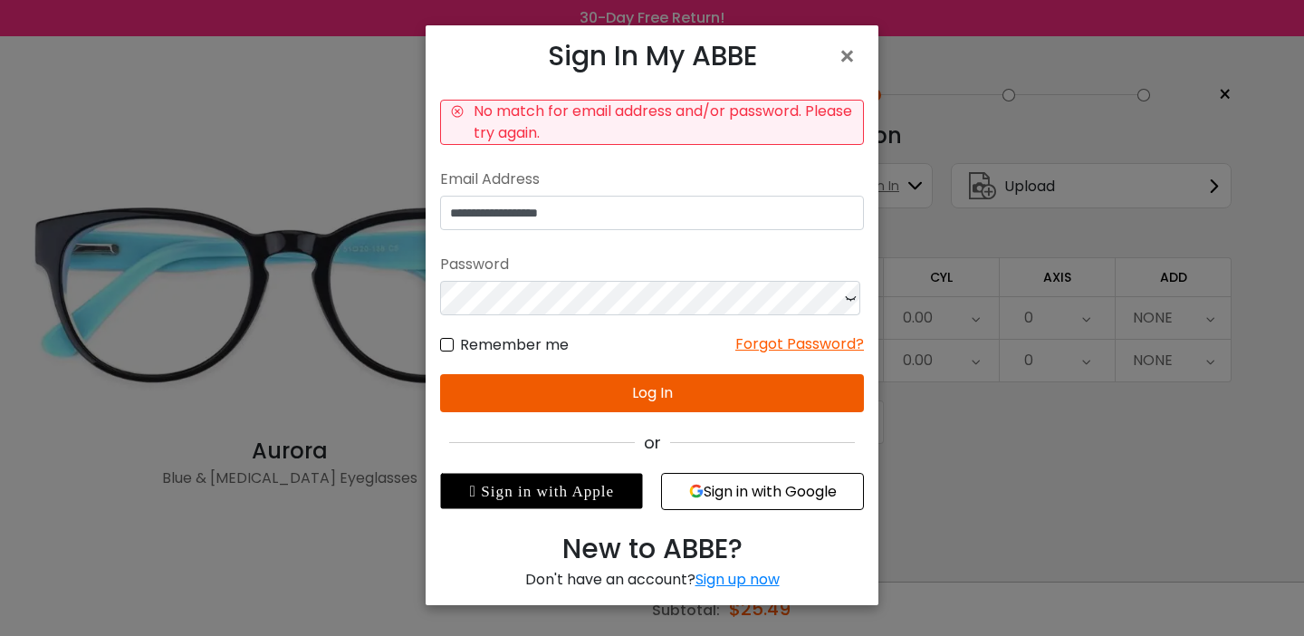
click at [734, 589] on div "Sign up now" at bounding box center [737, 579] width 84 height 21
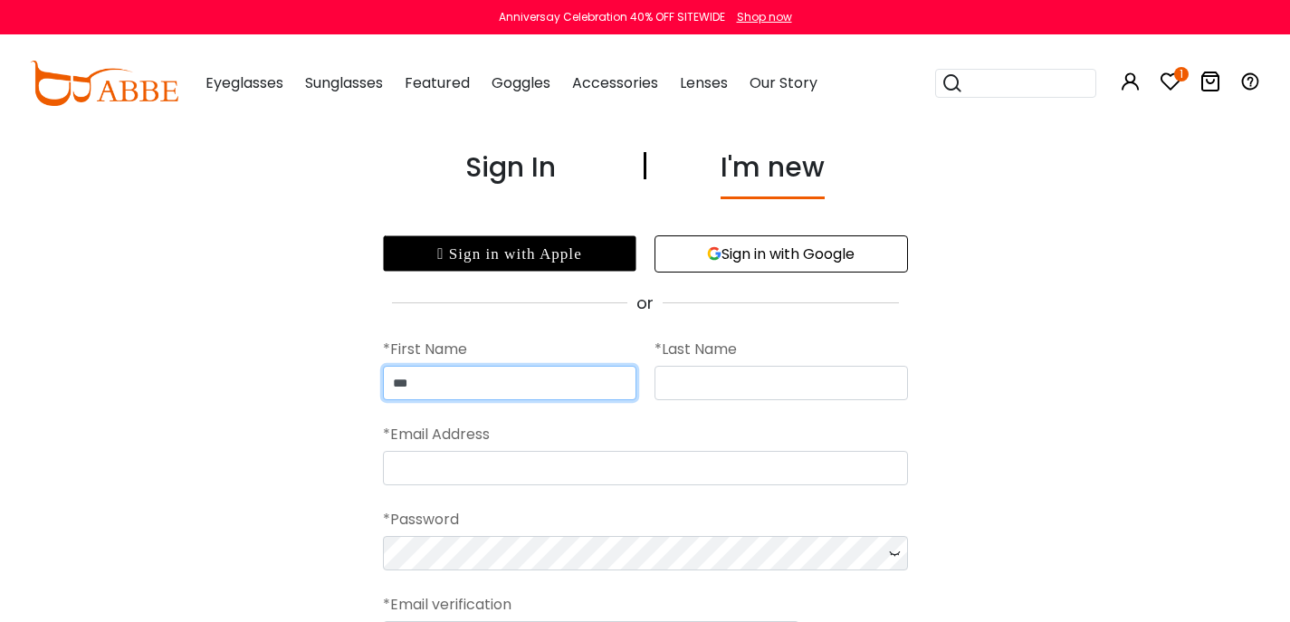
type input "***"
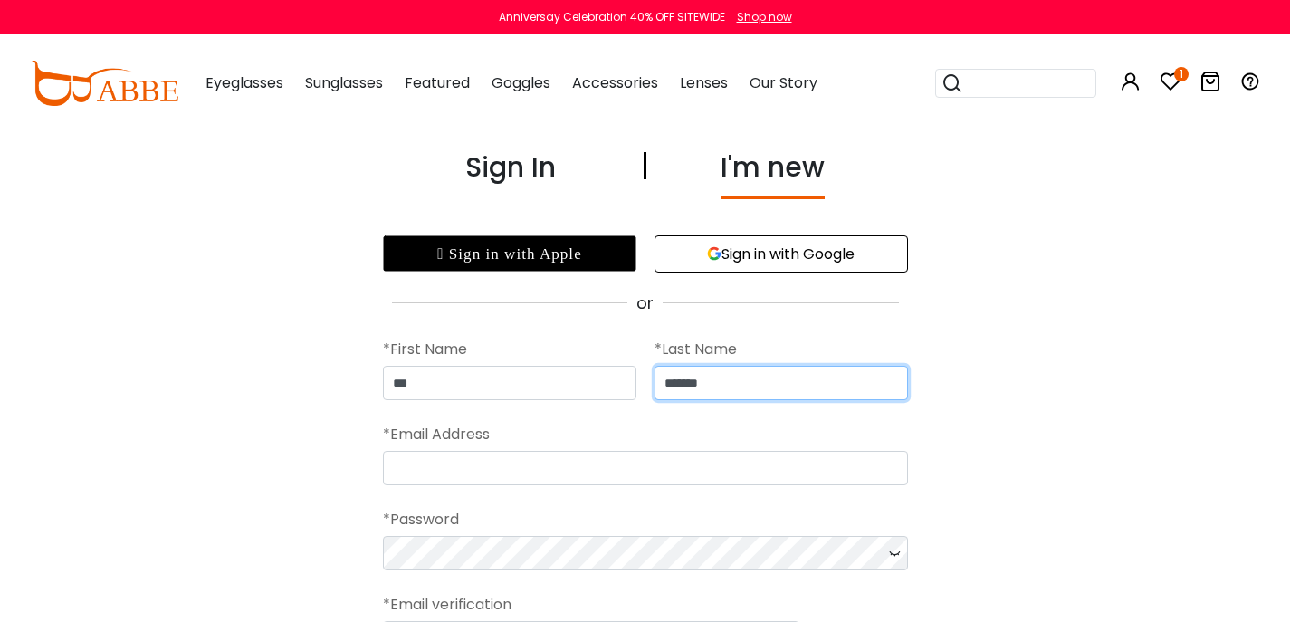
type input "*******"
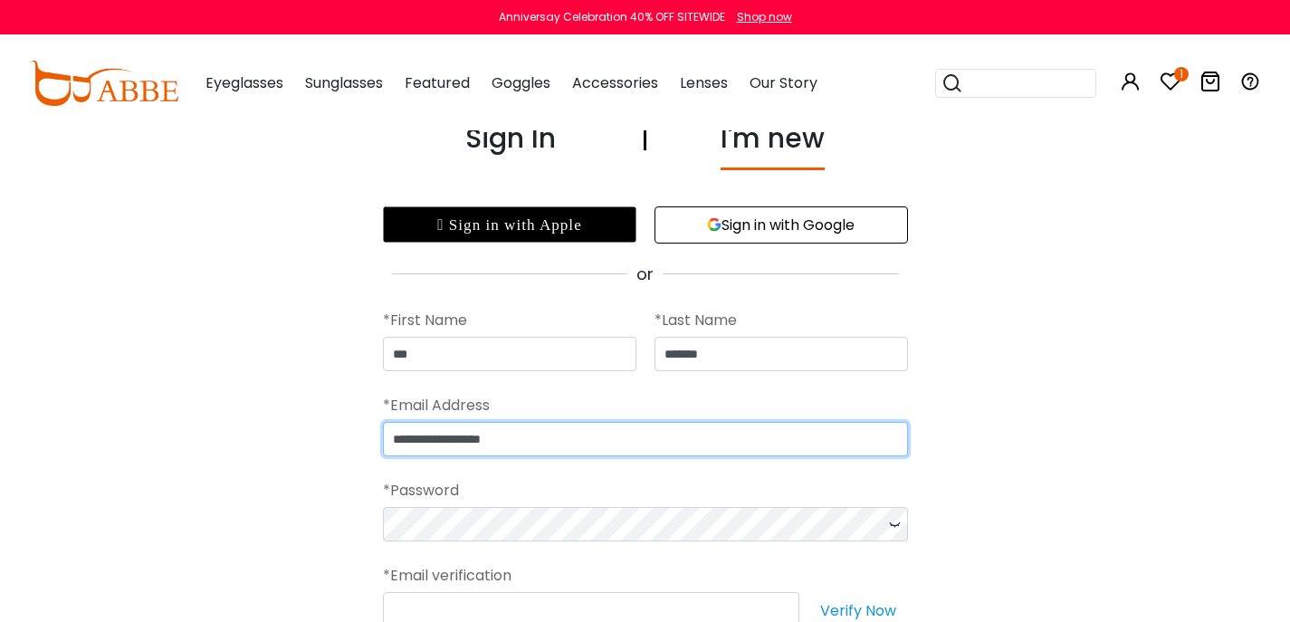
scroll to position [70, 0]
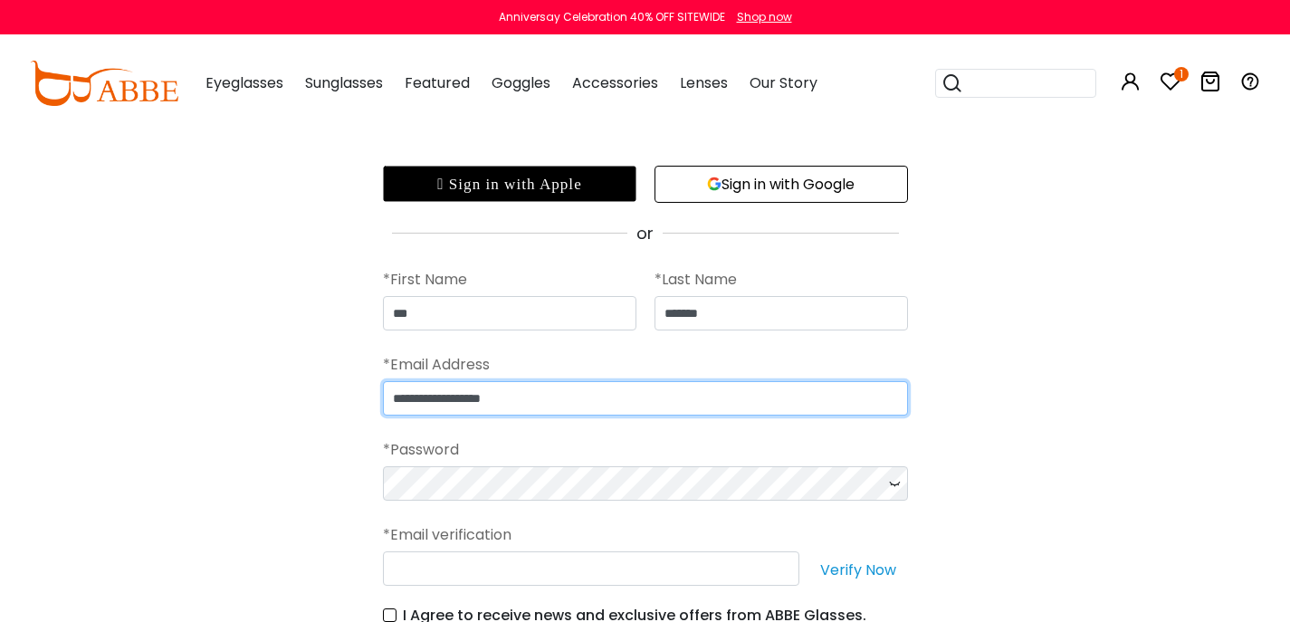
type input "**********"
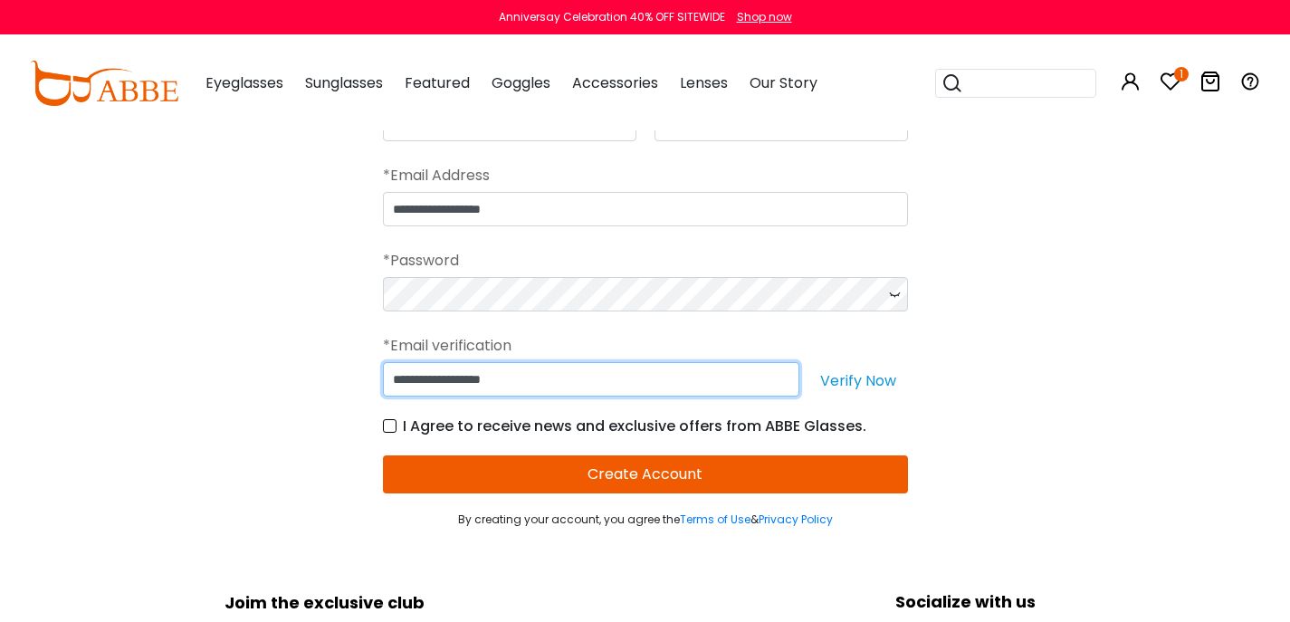
scroll to position [298, 0]
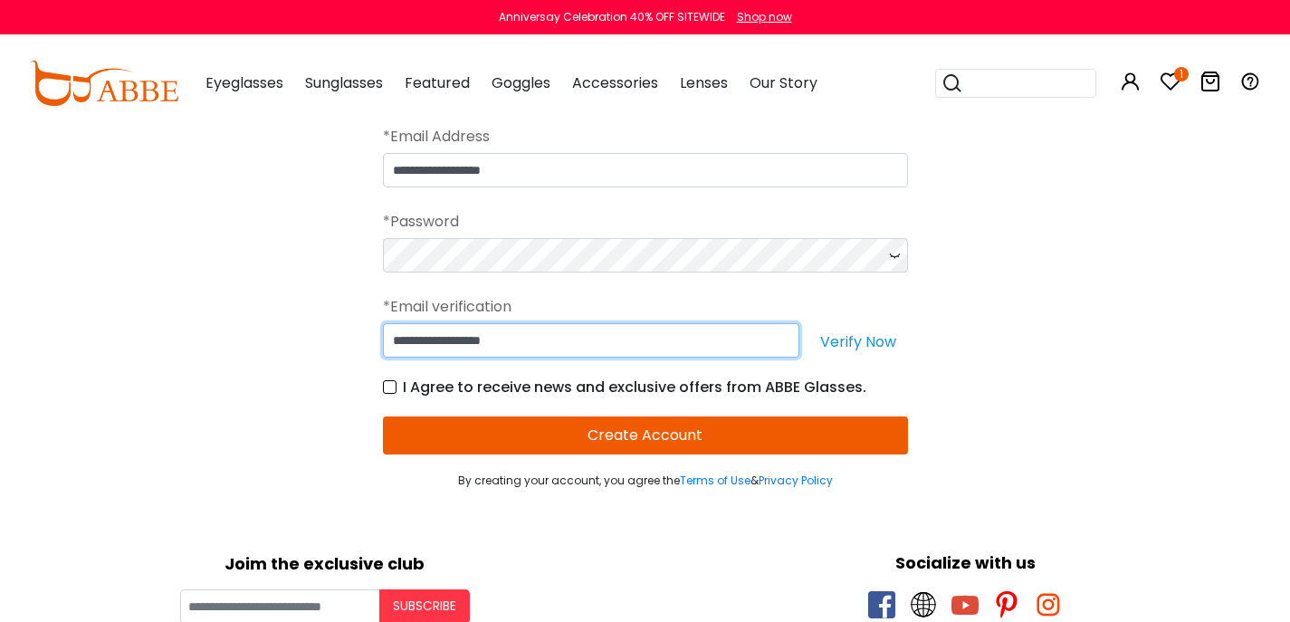
type input "**********"
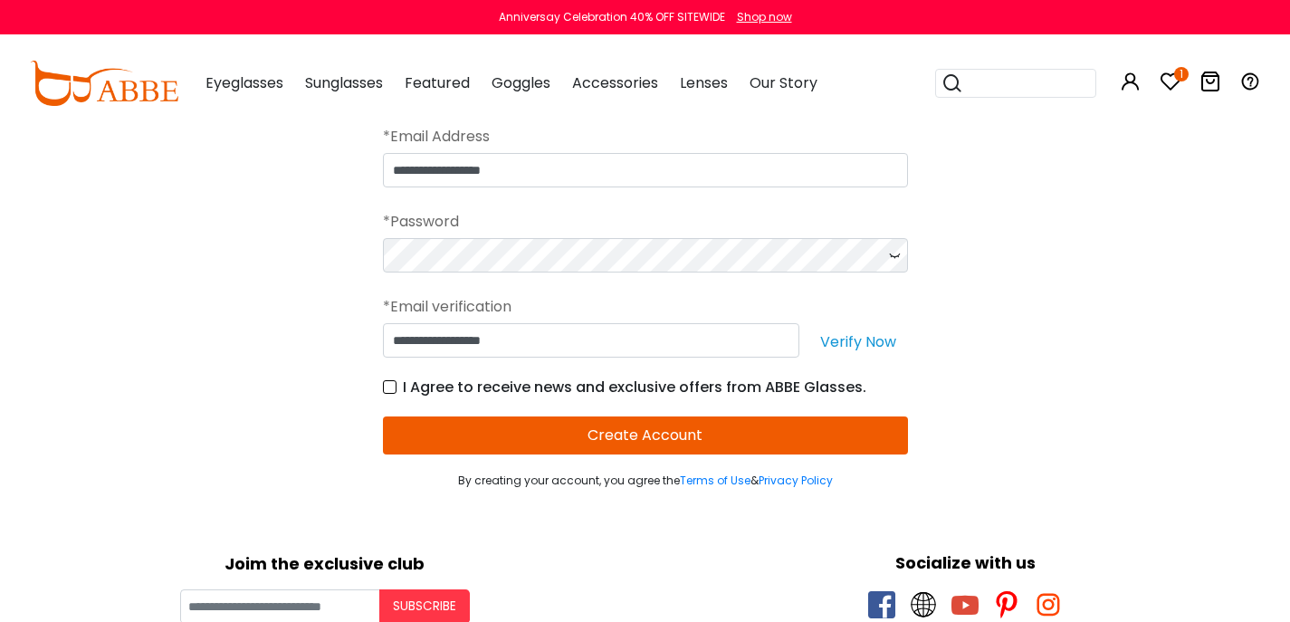
click at [392, 398] on label "I Agree to receive news and exclusive offers from ABBE Glasses." at bounding box center [624, 387] width 483 height 23
click at [634, 455] on button "Create Account" at bounding box center [645, 435] width 525 height 38
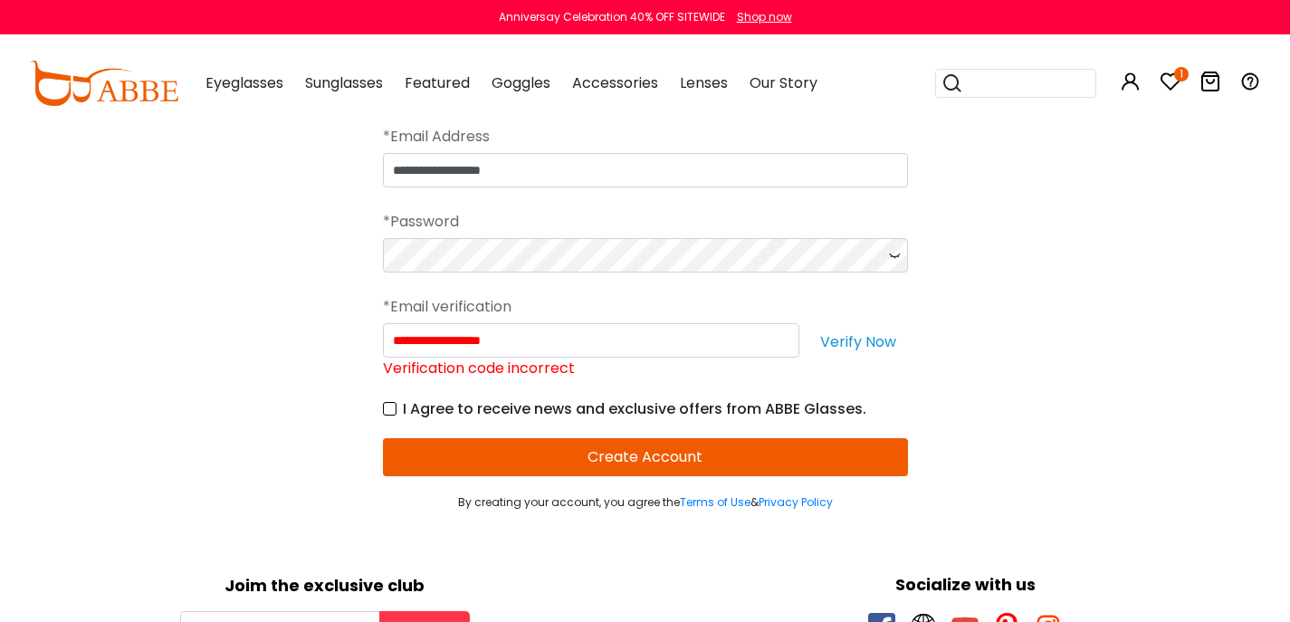
click at [387, 420] on label "I Agree to receive news and exclusive offers from ABBE Glasses." at bounding box center [624, 408] width 483 height 23
click at [624, 476] on button "Create Account" at bounding box center [645, 457] width 525 height 38
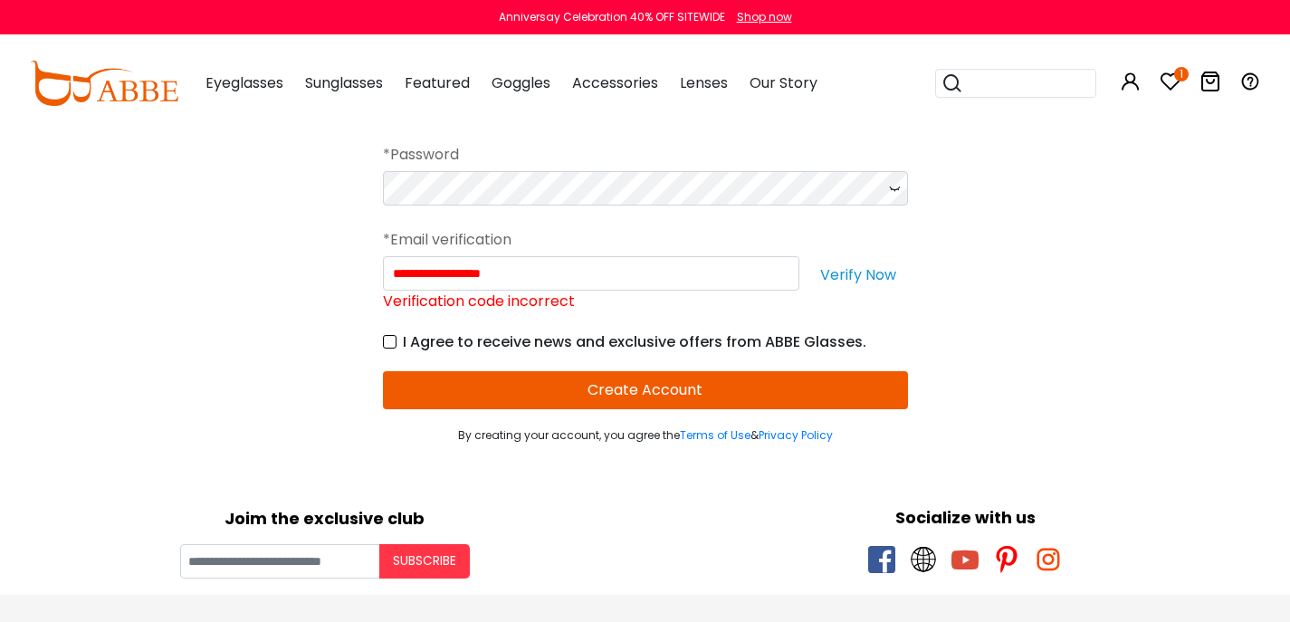
scroll to position [236, 0]
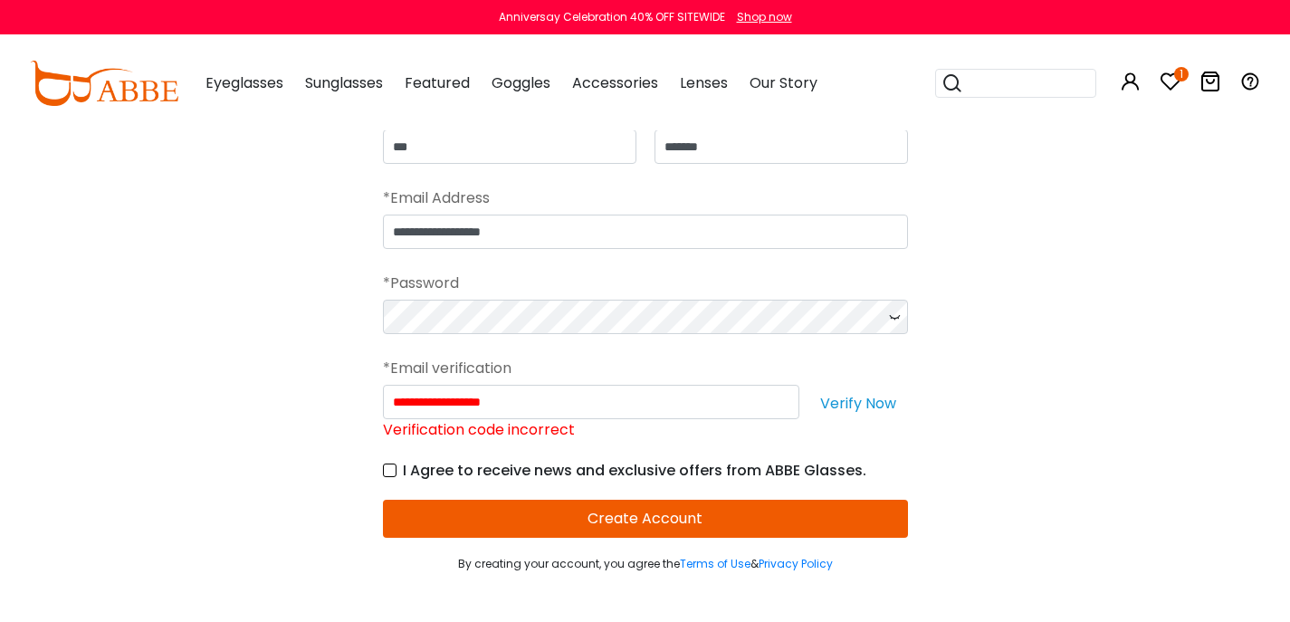
click at [869, 419] on button "Verify Now" at bounding box center [859, 402] width 100 height 34
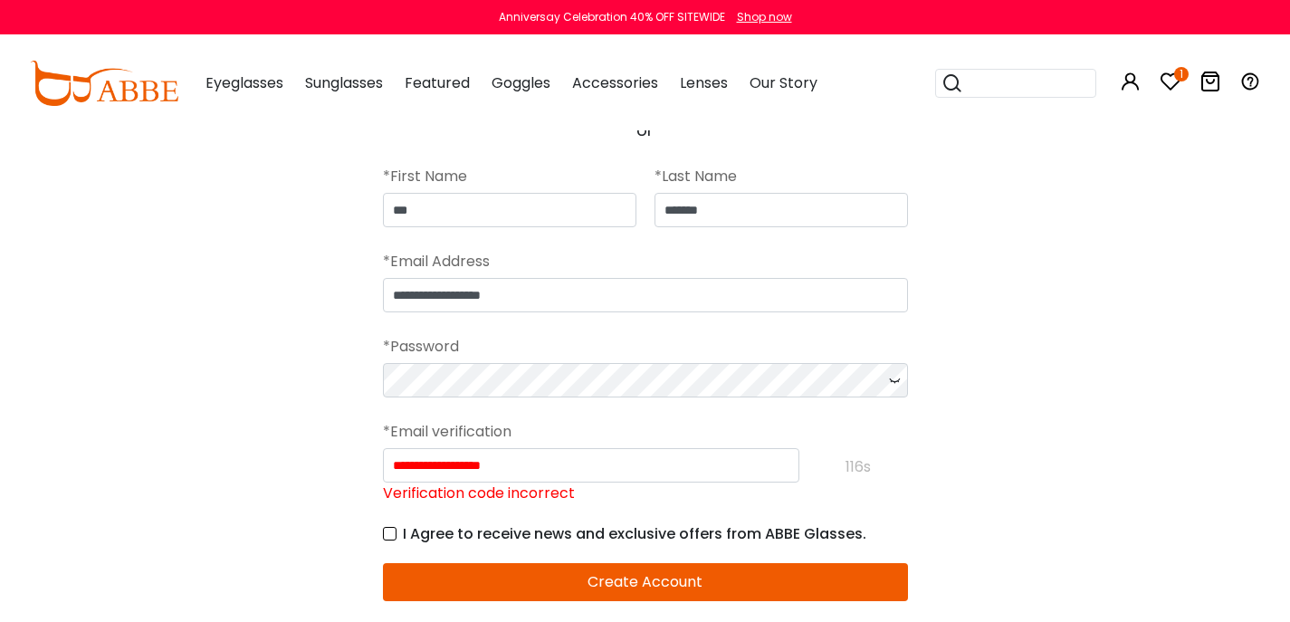
scroll to position [0, 0]
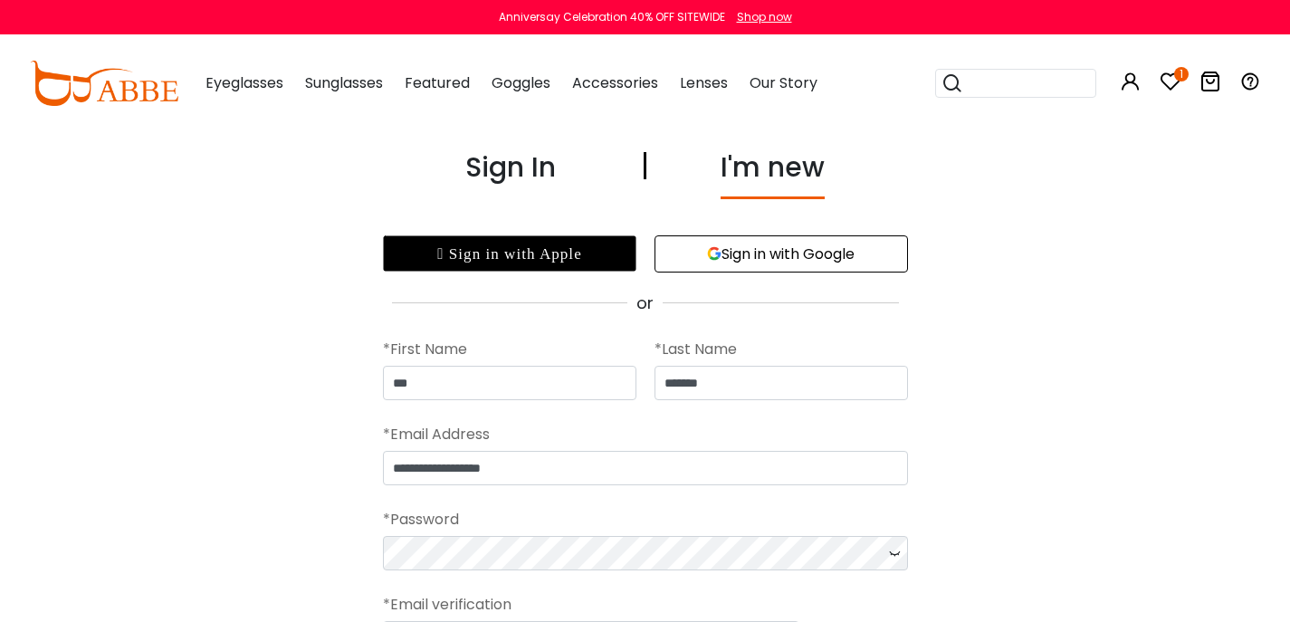
click at [566, 253] on div " Sign in with Apple" at bounding box center [510, 253] width 254 height 36
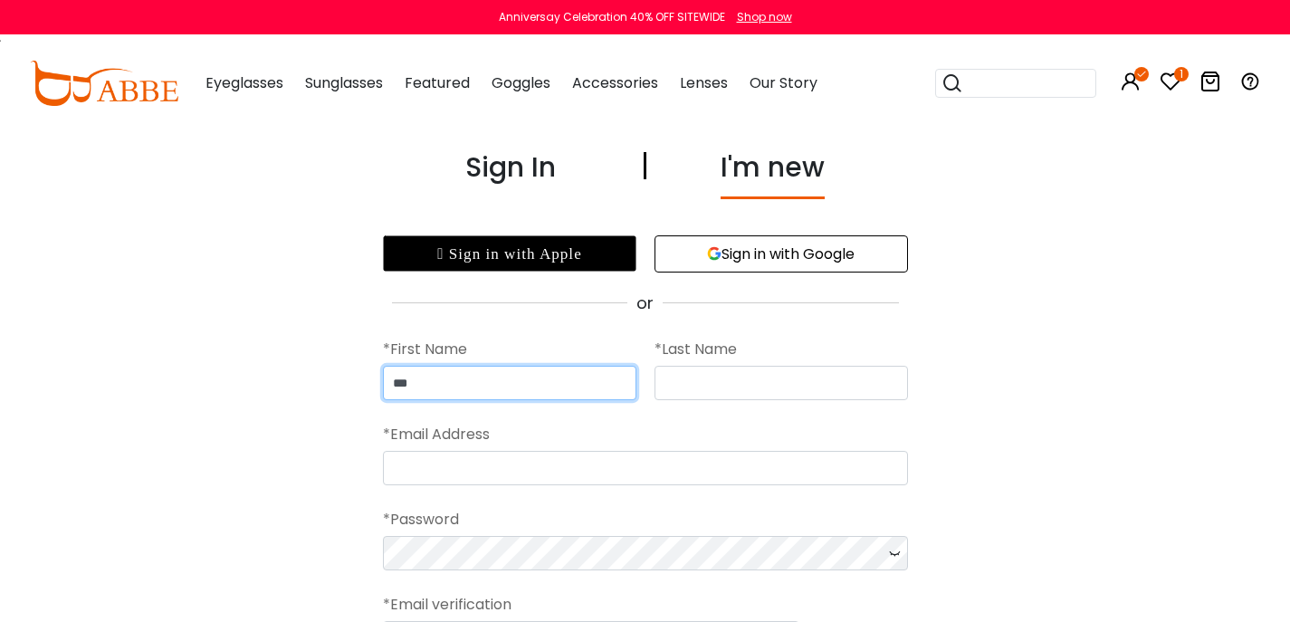
type input "***"
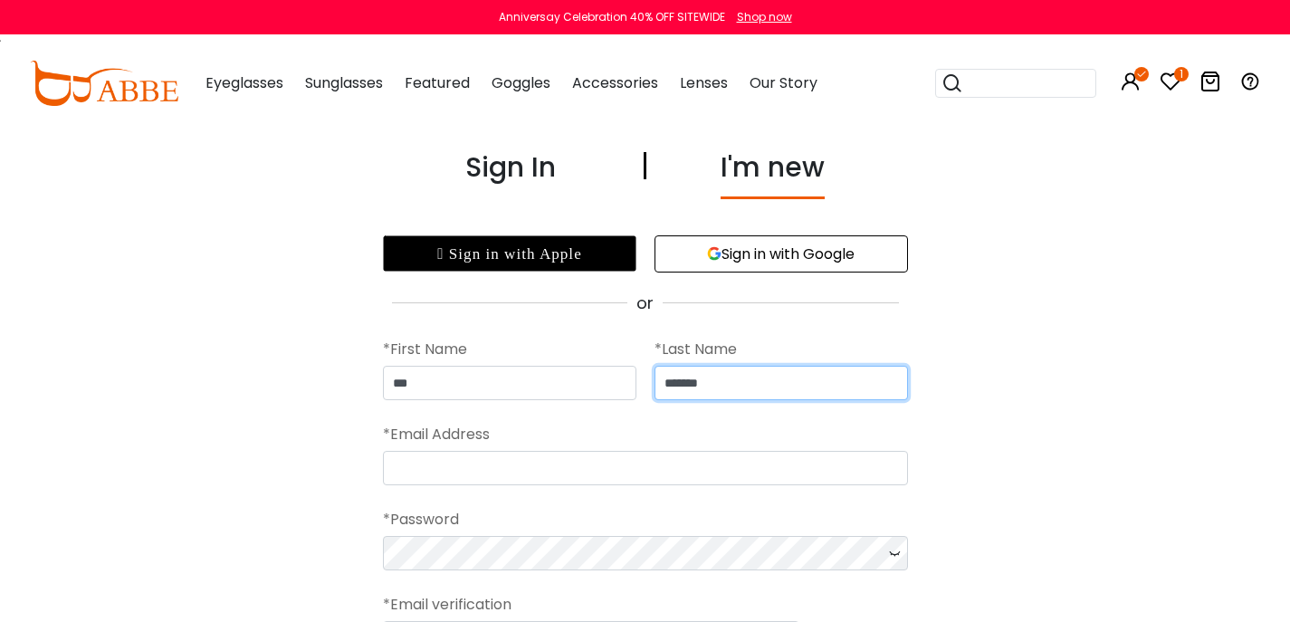
type input "*******"
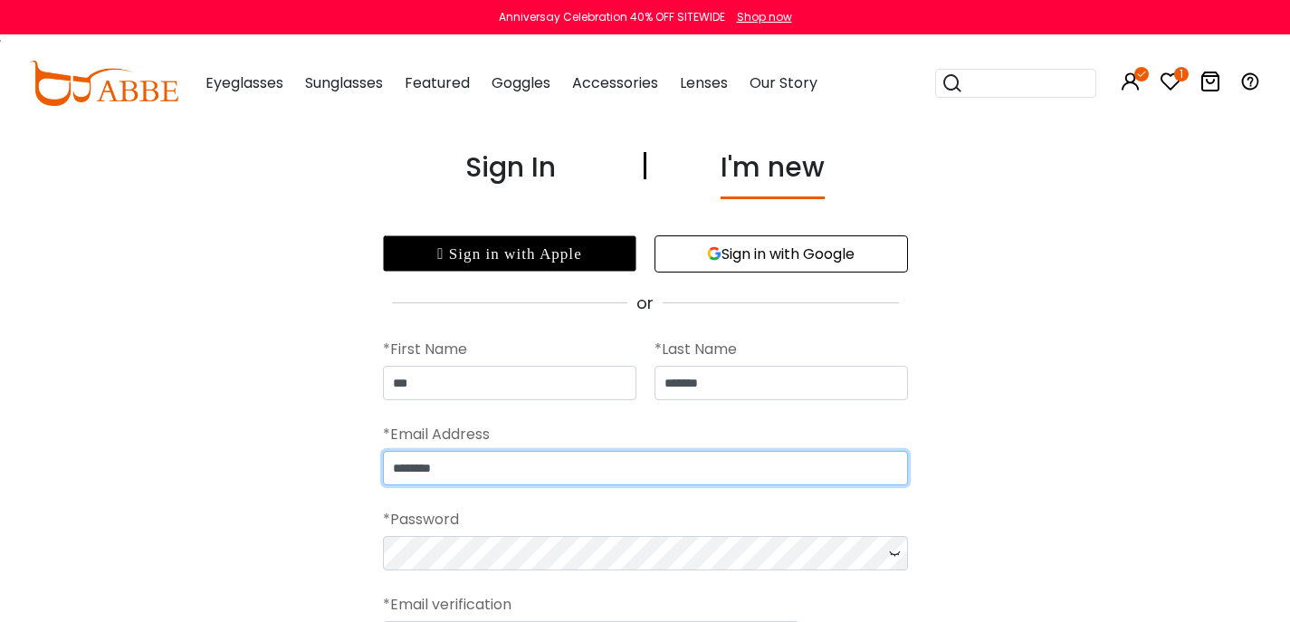
type input "**********"
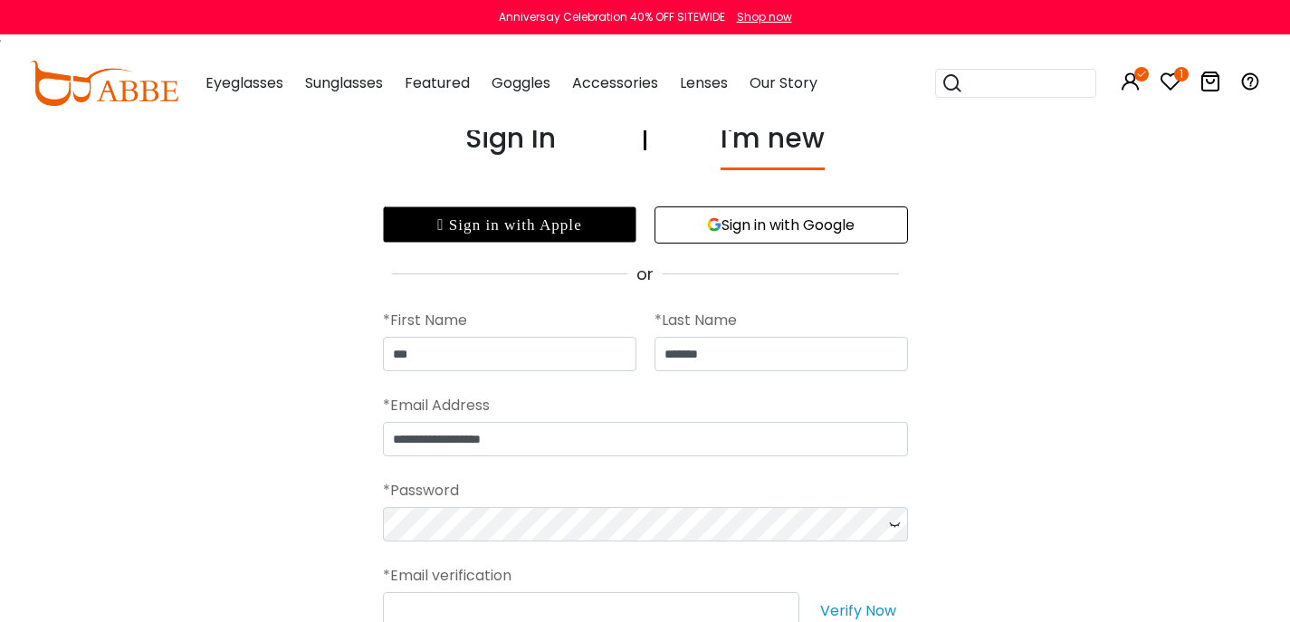
scroll to position [190, 0]
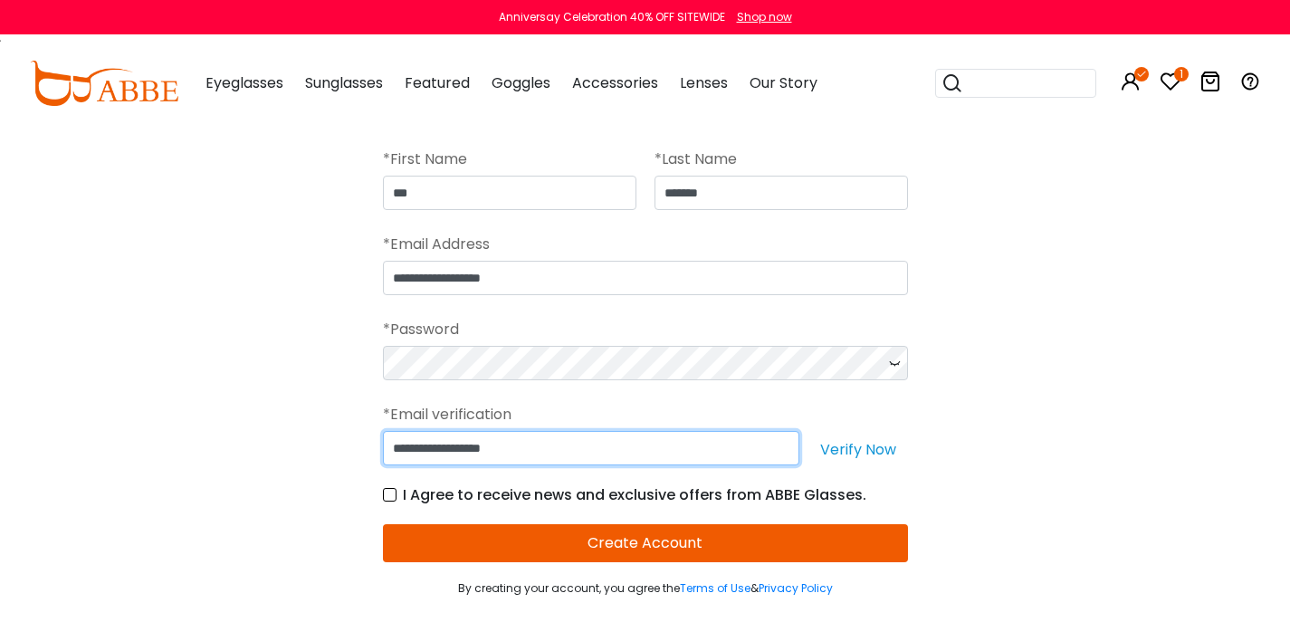
type input "**********"
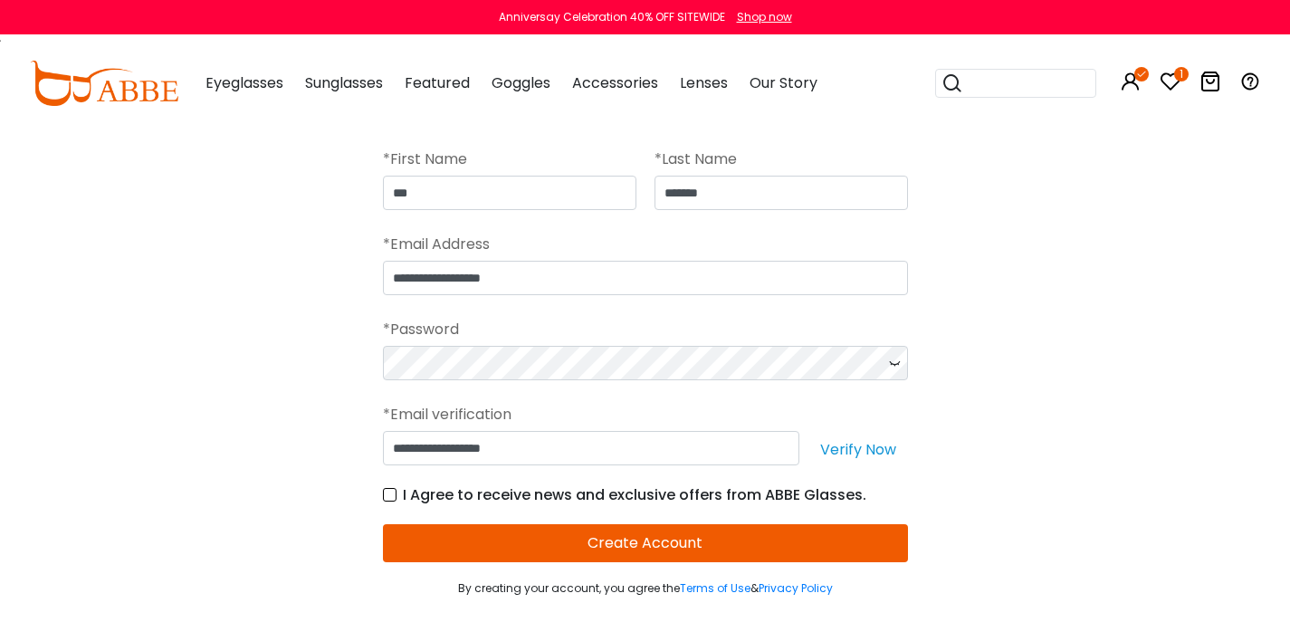
click at [684, 562] on button "Create Account" at bounding box center [645, 543] width 525 height 38
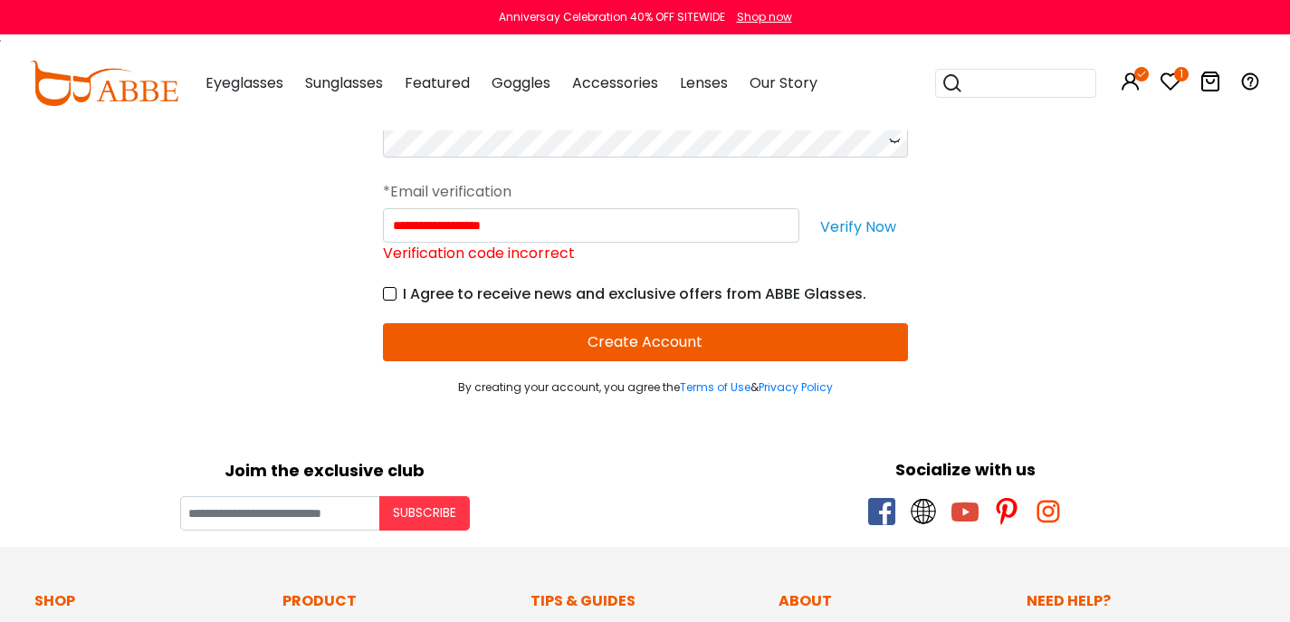
scroll to position [211, 0]
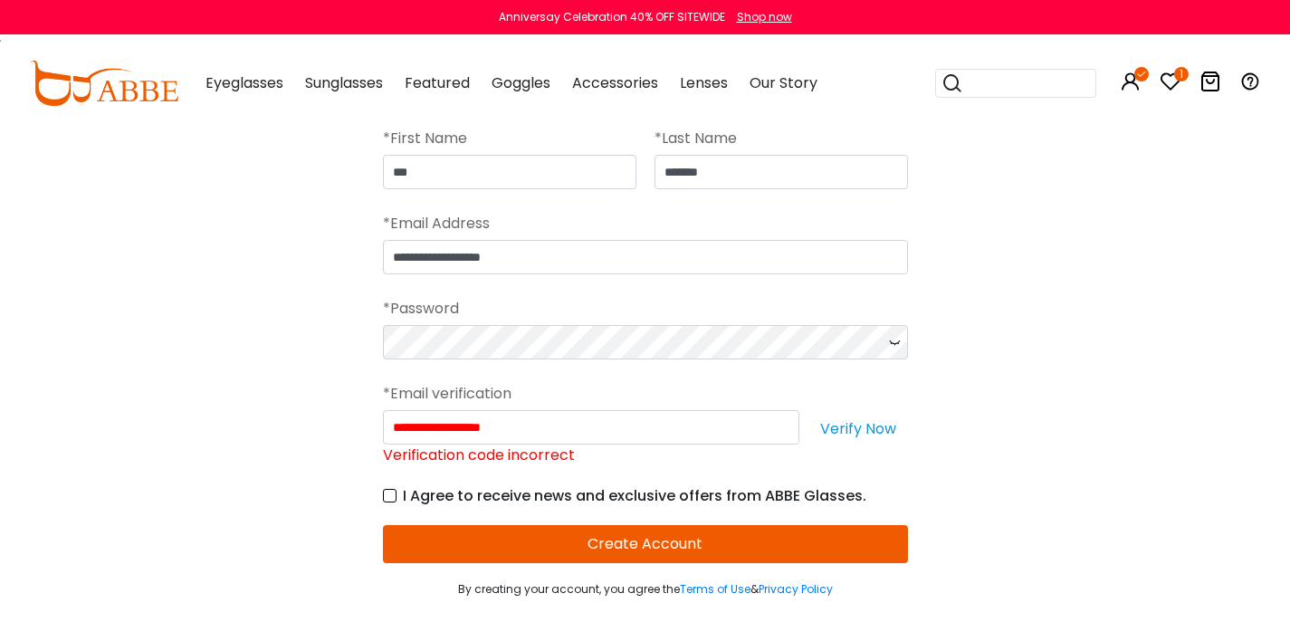
click at [858, 445] on button "Verify Now" at bounding box center [859, 427] width 100 height 34
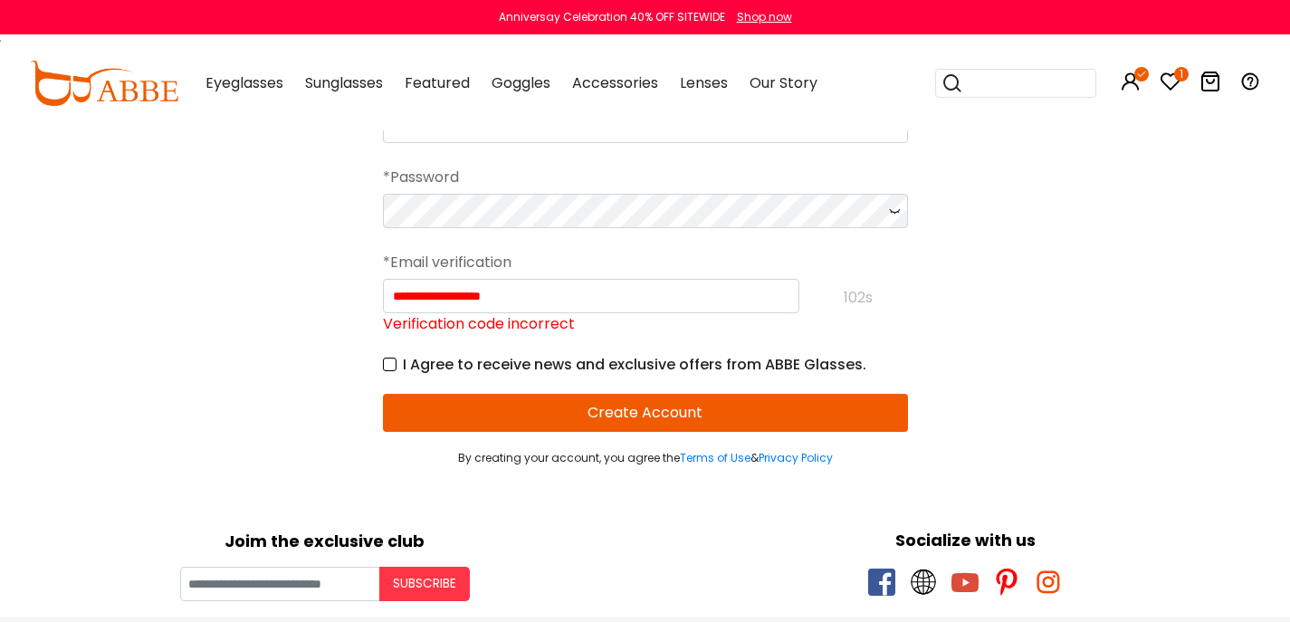
scroll to position [249, 0]
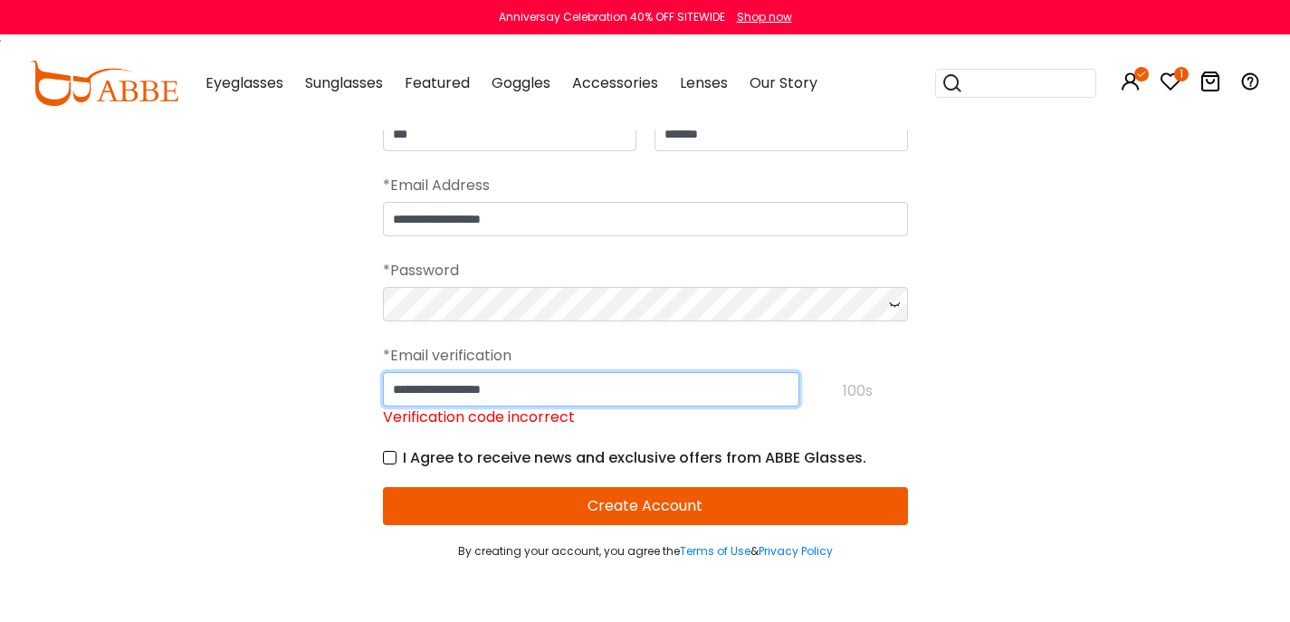
drag, startPoint x: 583, startPoint y: 407, endPoint x: 202, endPoint y: 354, distance: 384.9
click at [203, 356] on div "**********" at bounding box center [645, 229] width 1290 height 662
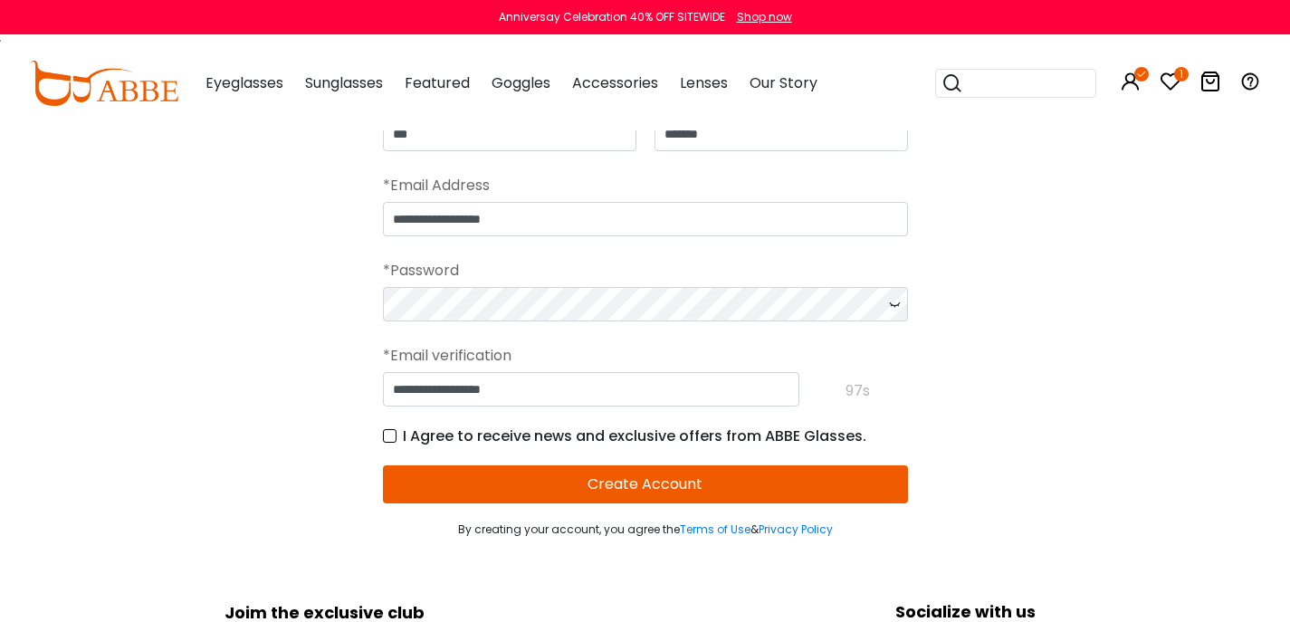
drag, startPoint x: 297, startPoint y: 361, endPoint x: 584, endPoint y: 397, distance: 289.2
click at [584, 397] on div "**********" at bounding box center [645, 218] width 1290 height 640
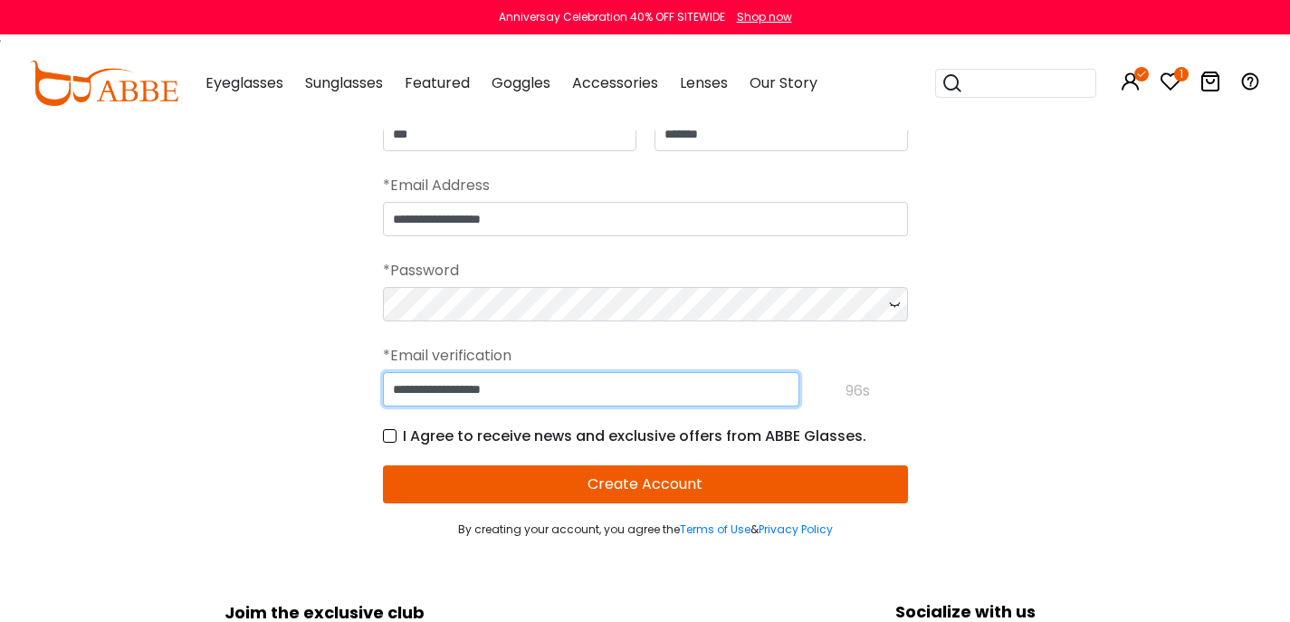
drag, startPoint x: 580, startPoint y: 408, endPoint x: 378, endPoint y: 372, distance: 205.1
click at [378, 372] on div "**********" at bounding box center [645, 218] width 1290 height 640
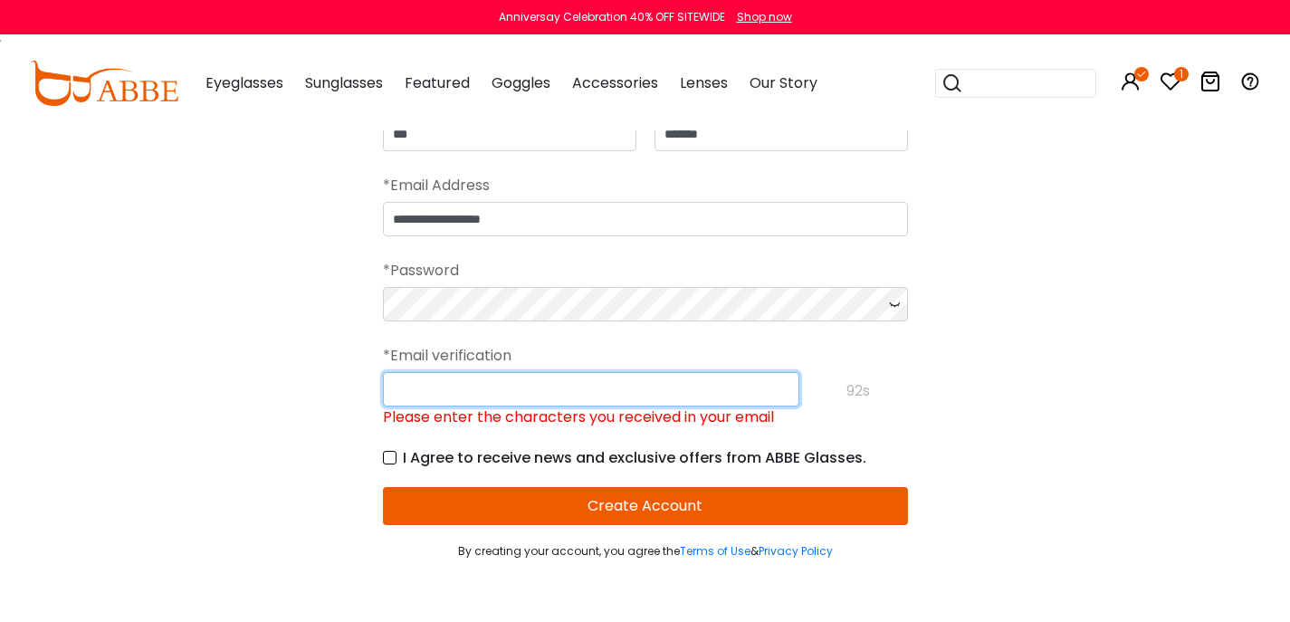
paste input "******"
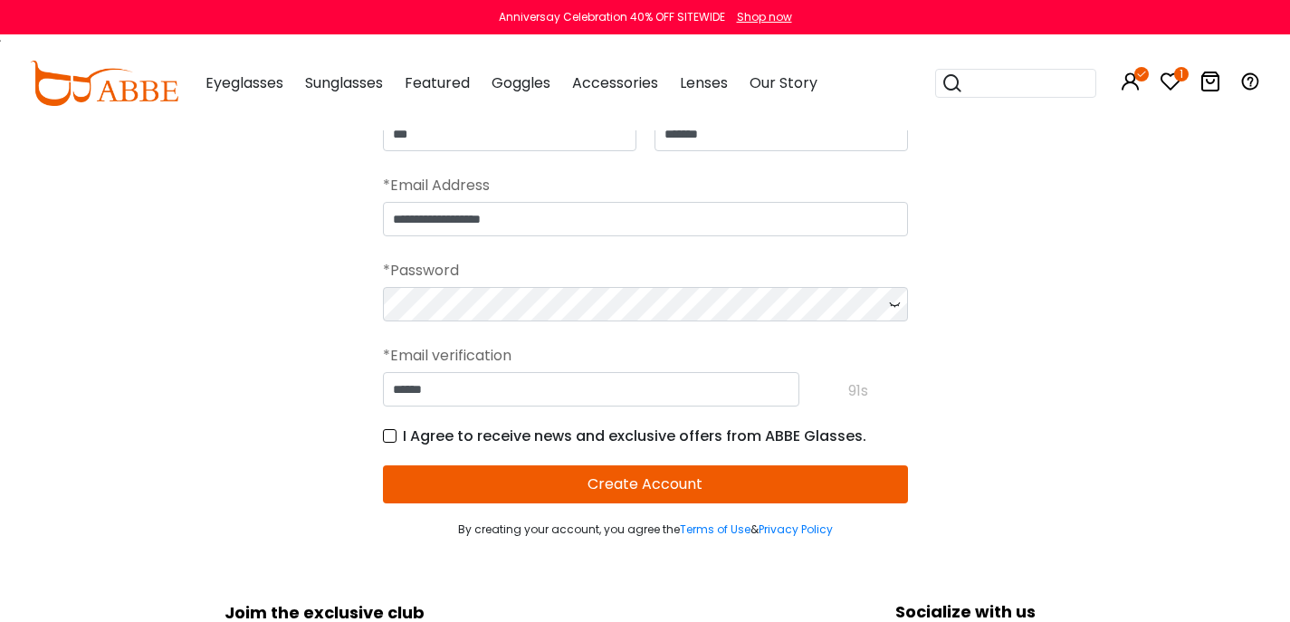
click at [645, 538] on form "**********" at bounding box center [645, 302] width 525 height 472
click at [607, 503] on button "Create Account" at bounding box center [645, 484] width 525 height 38
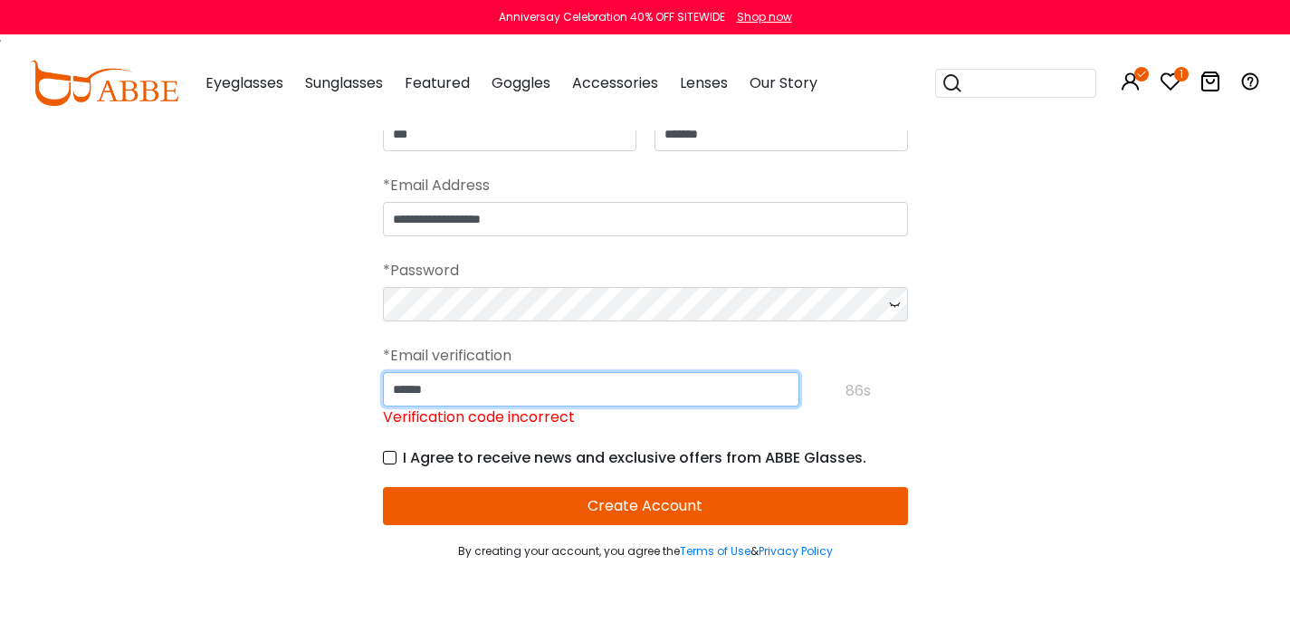
drag, startPoint x: 474, startPoint y: 399, endPoint x: 319, endPoint y: 365, distance: 159.5
click at [319, 365] on div "**********" at bounding box center [645, 229] width 1290 height 662
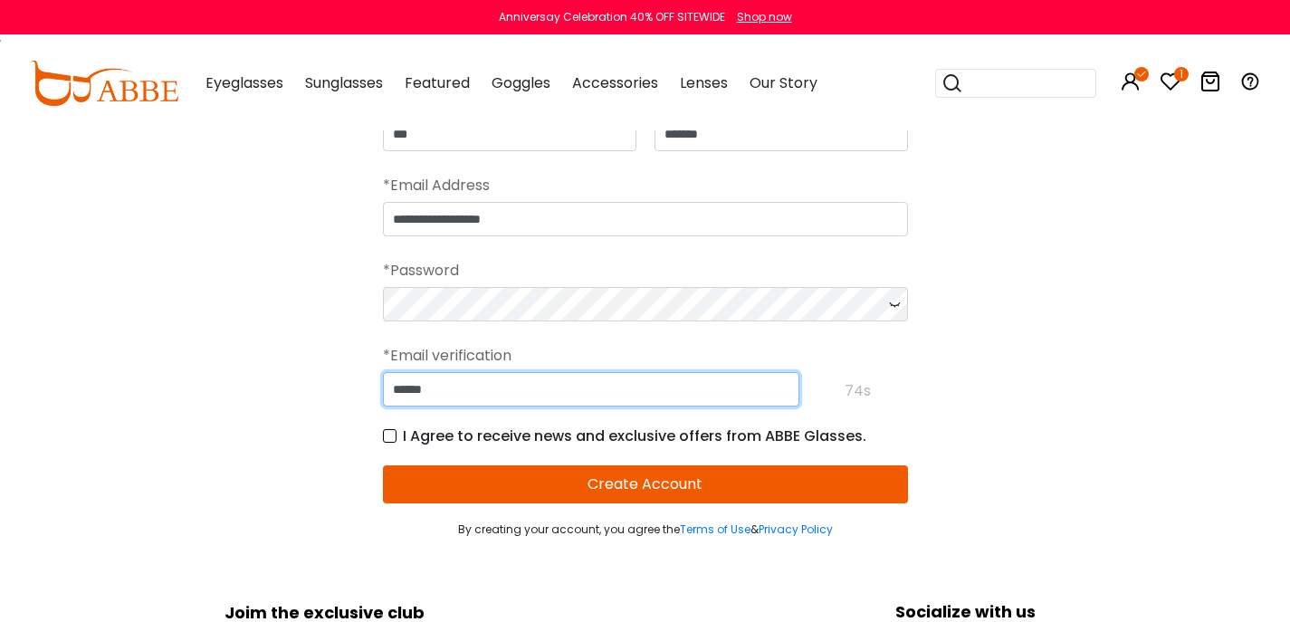
type input "******"
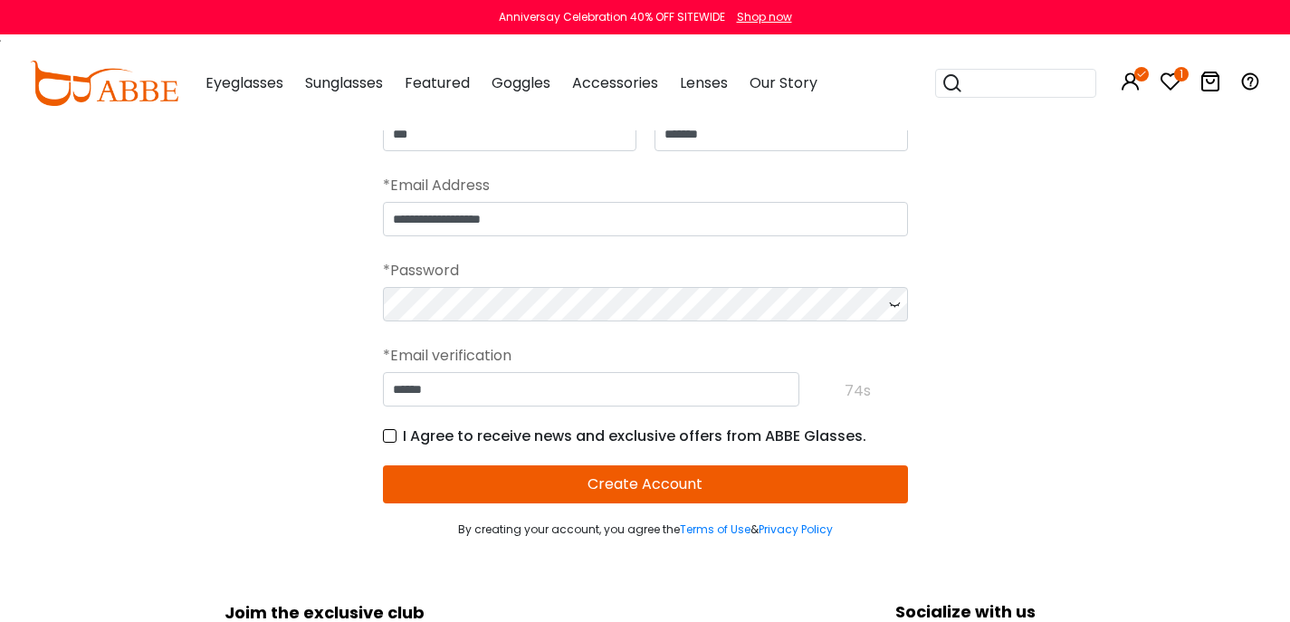
click at [694, 503] on button "Create Account" at bounding box center [645, 484] width 525 height 38
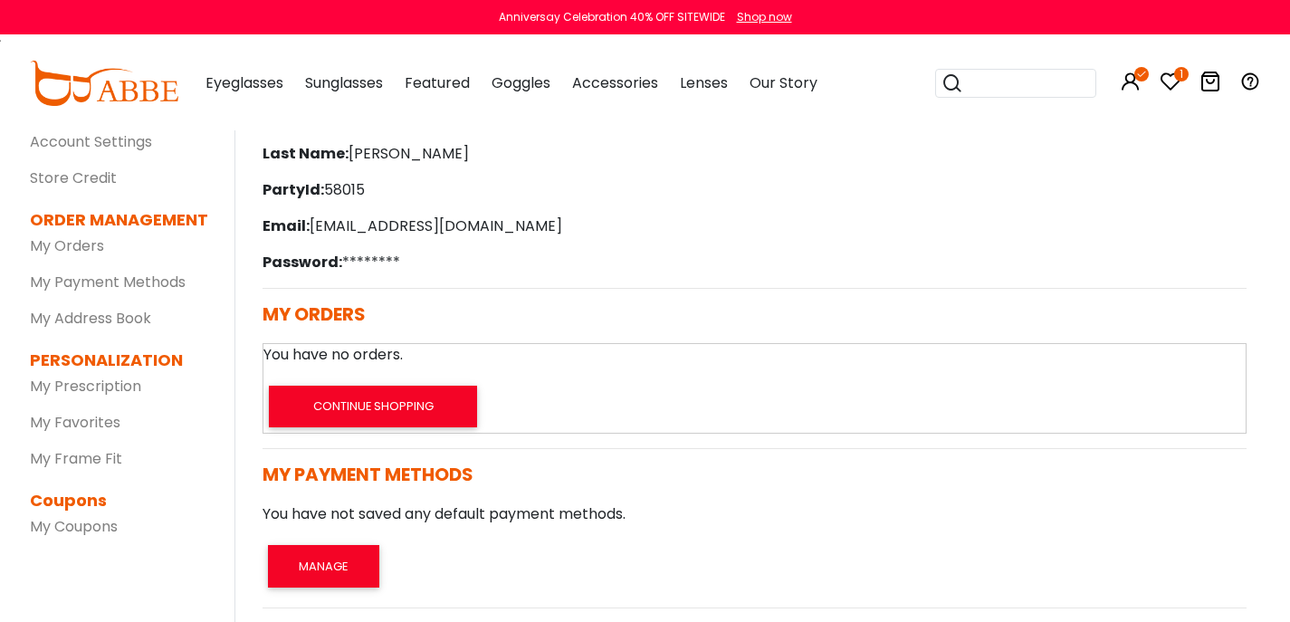
scroll to position [266, 0]
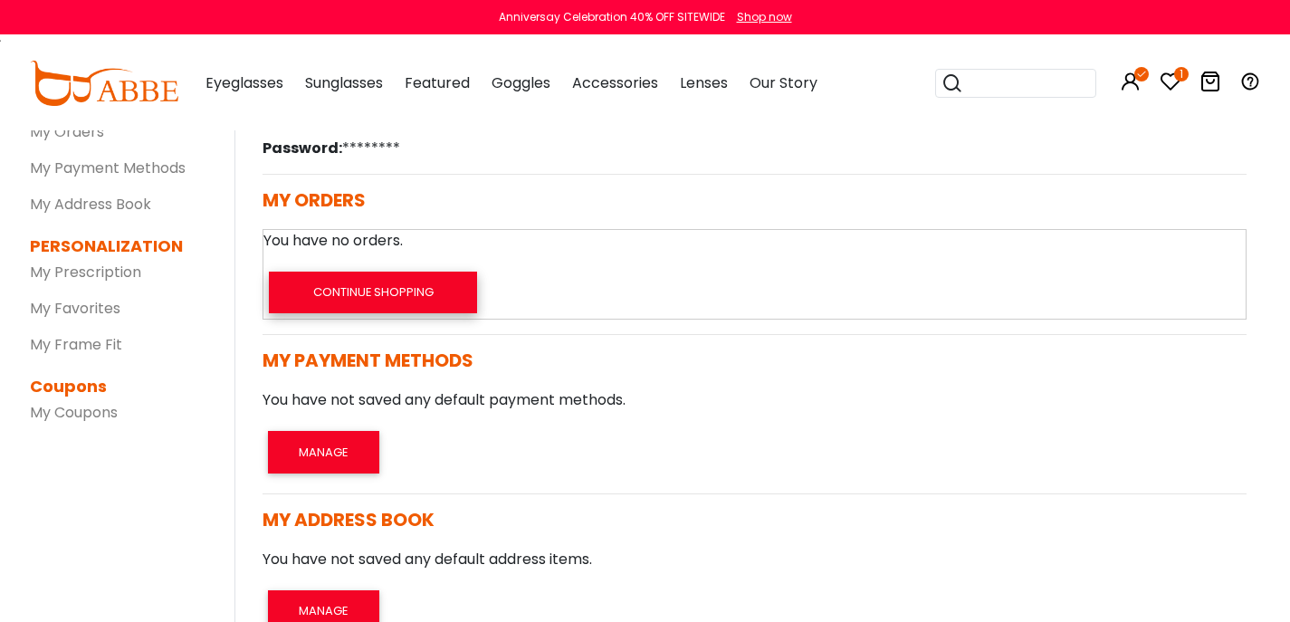
click at [354, 313] on button "Continue Shopping" at bounding box center [373, 293] width 208 height 42
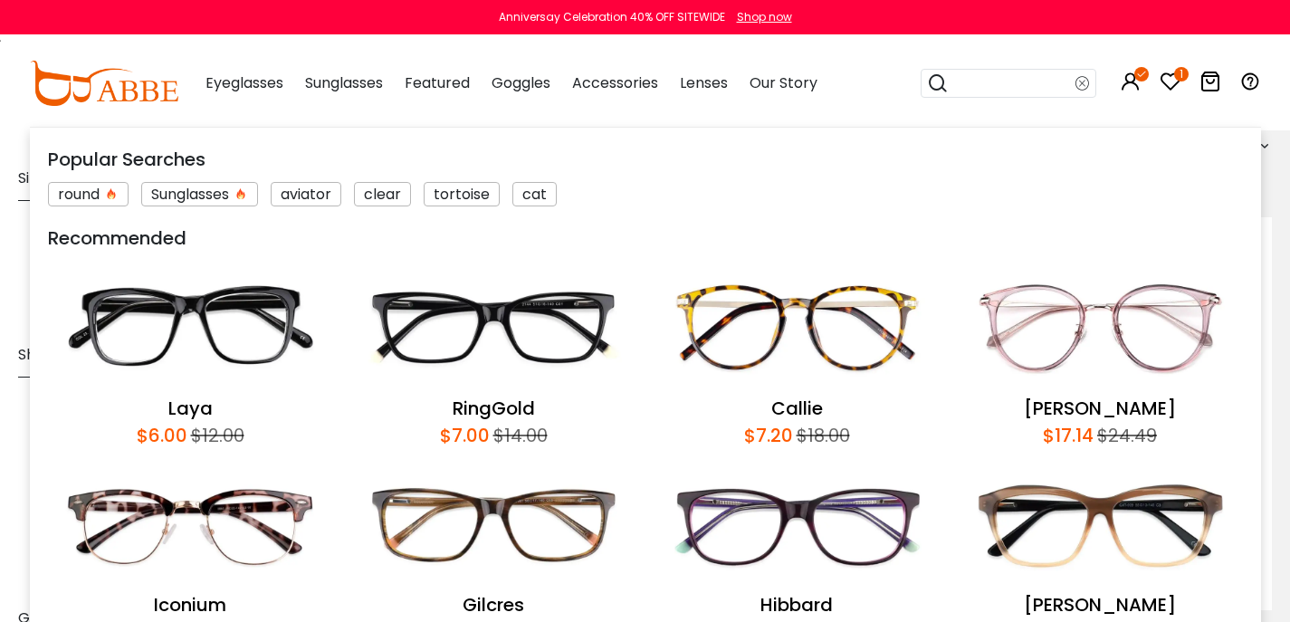
click at [971, 85] on input "search" at bounding box center [1012, 83] width 127 height 27
type input "******"
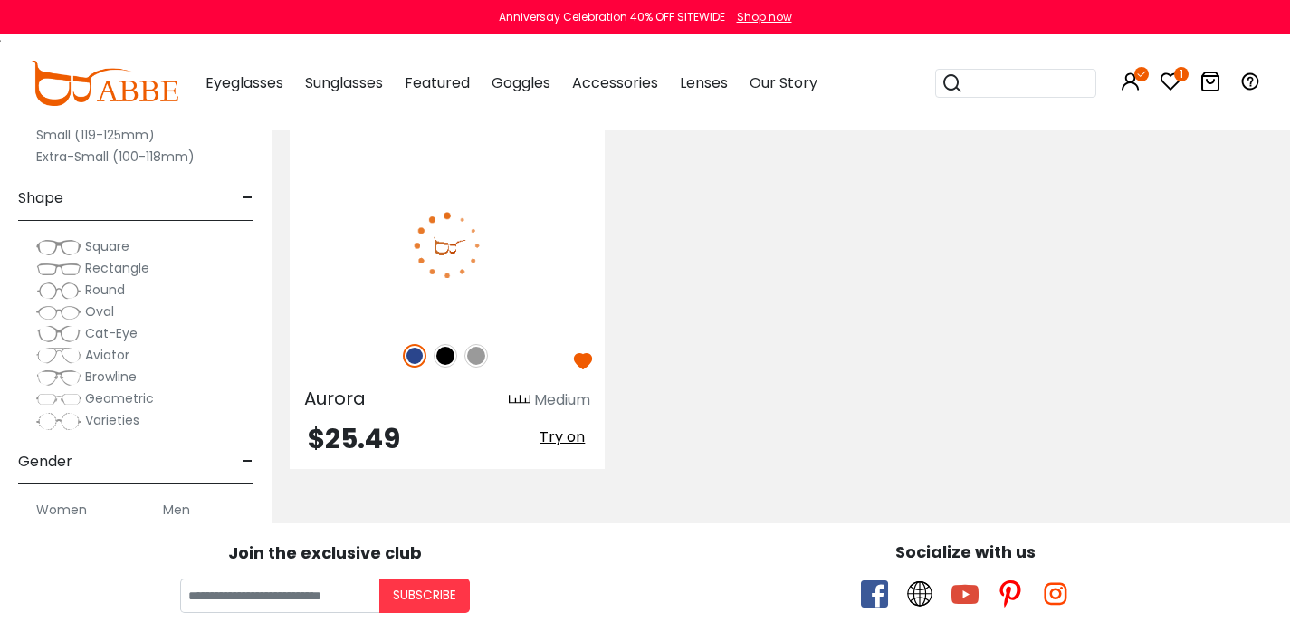
scroll to position [469, 0]
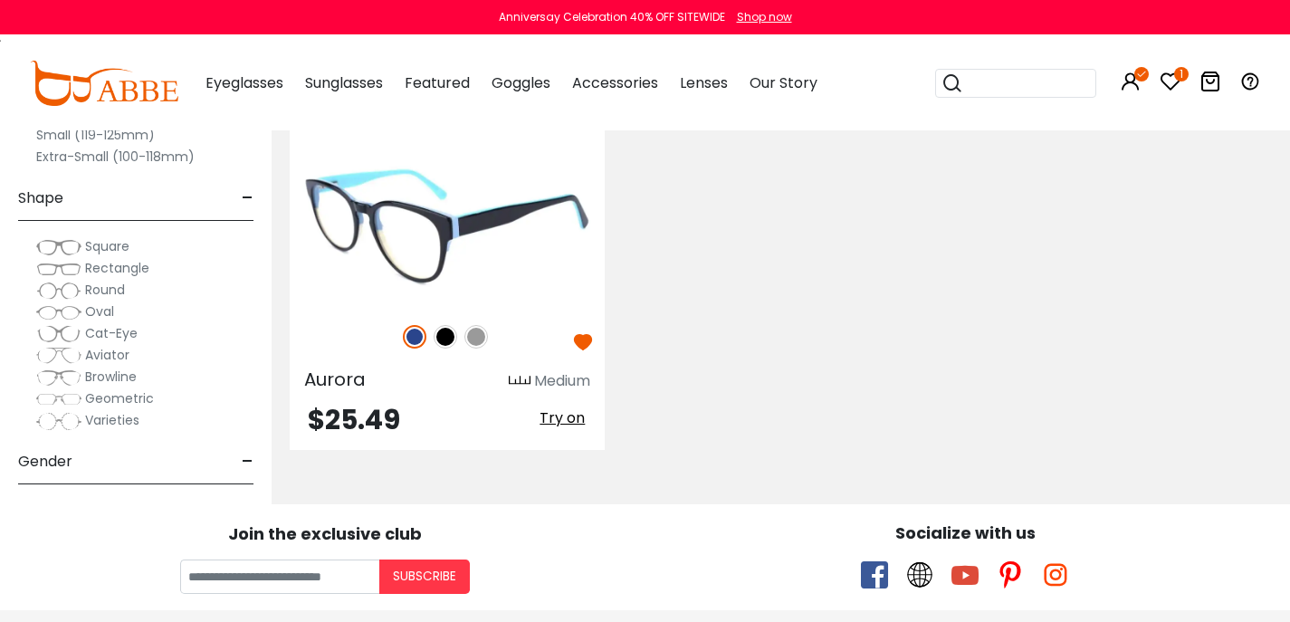
click at [418, 390] on div "Aurora Medium" at bounding box center [447, 377] width 315 height 29
click at [386, 220] on img at bounding box center [447, 227] width 315 height 158
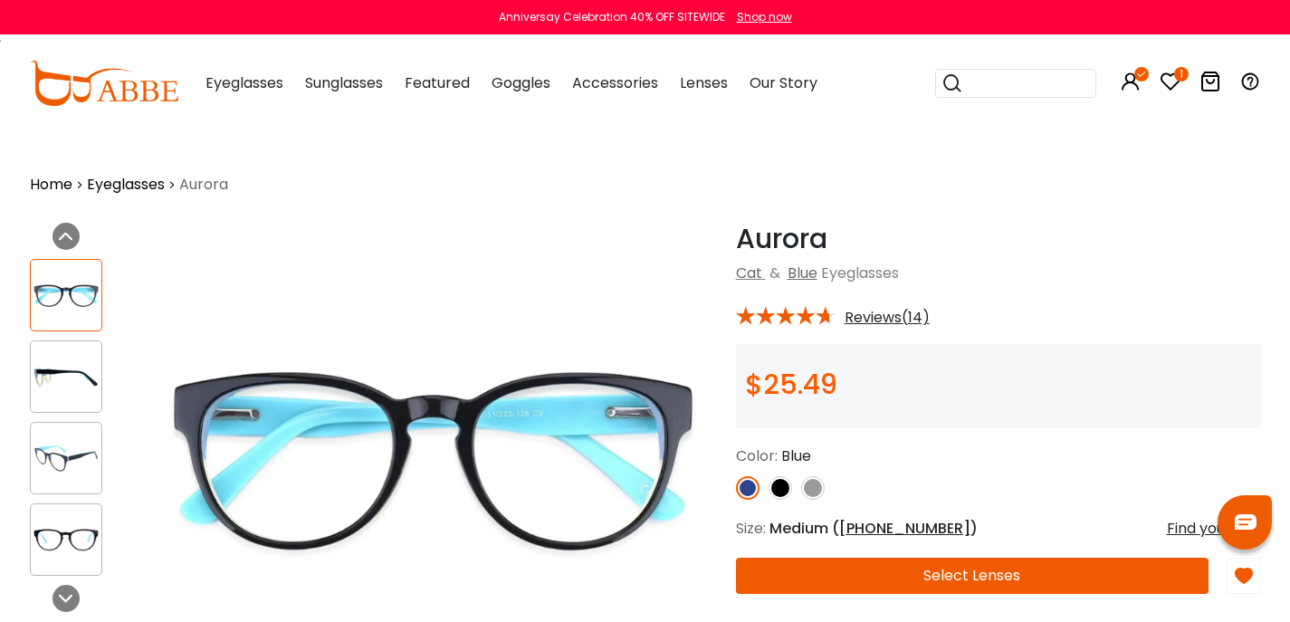
click at [976, 594] on button "Select Lenses" at bounding box center [972, 576] width 473 height 36
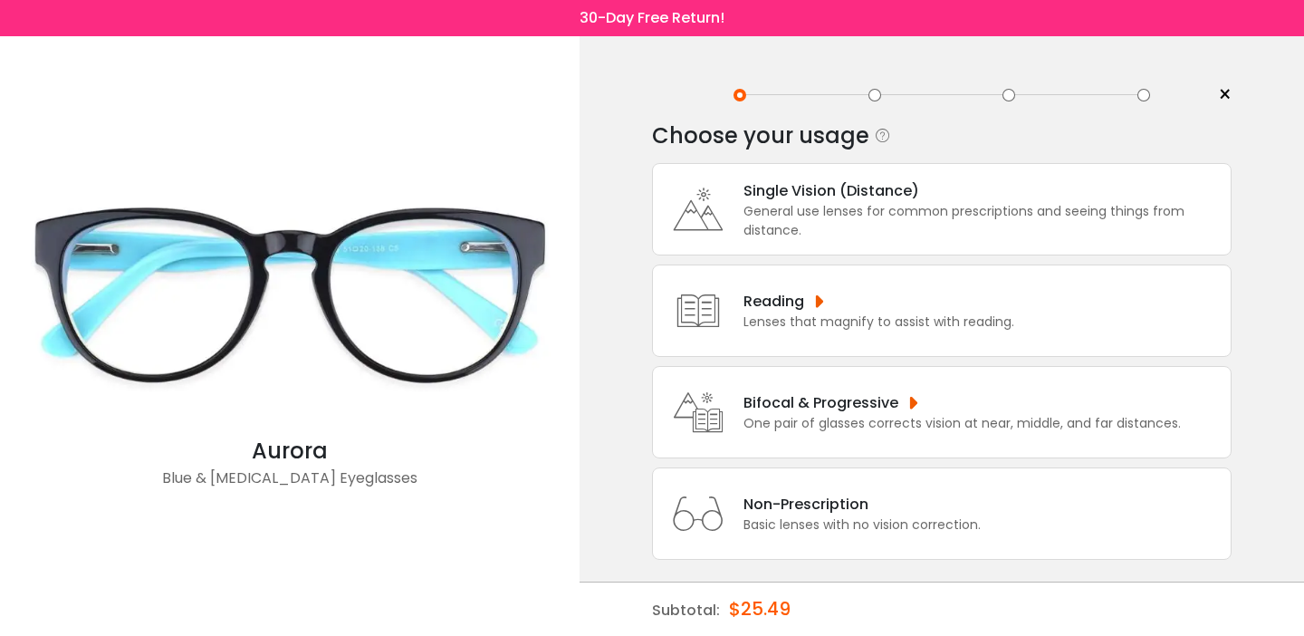
click at [931, 403] on div "Bifocal & Progressive" at bounding box center [961, 402] width 437 height 23
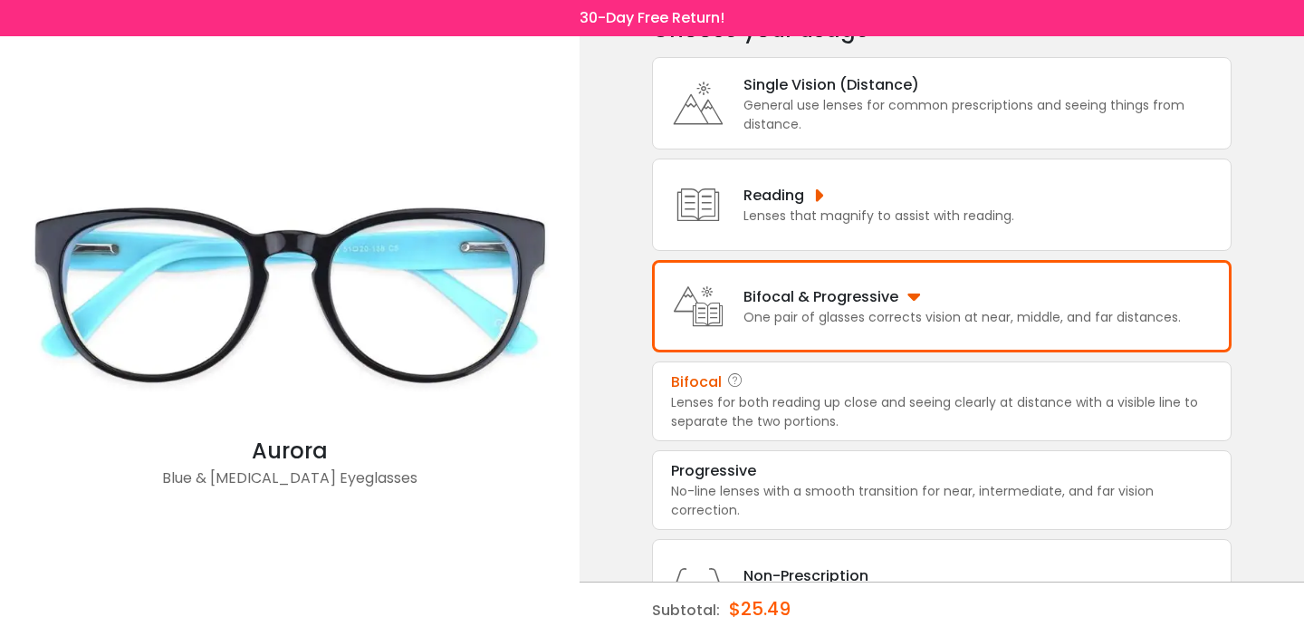
scroll to position [110, 0]
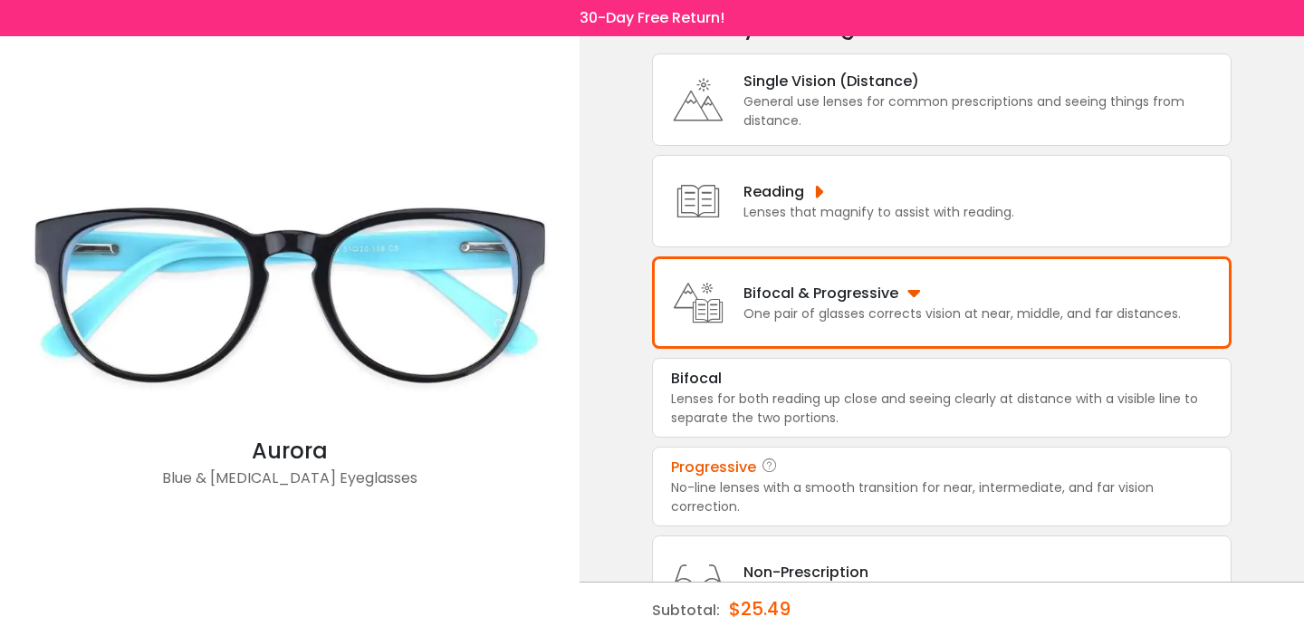
click at [732, 516] on div "No-line lenses with a smooth transition for near, intermediate, and far vision …" at bounding box center [941, 497] width 541 height 38
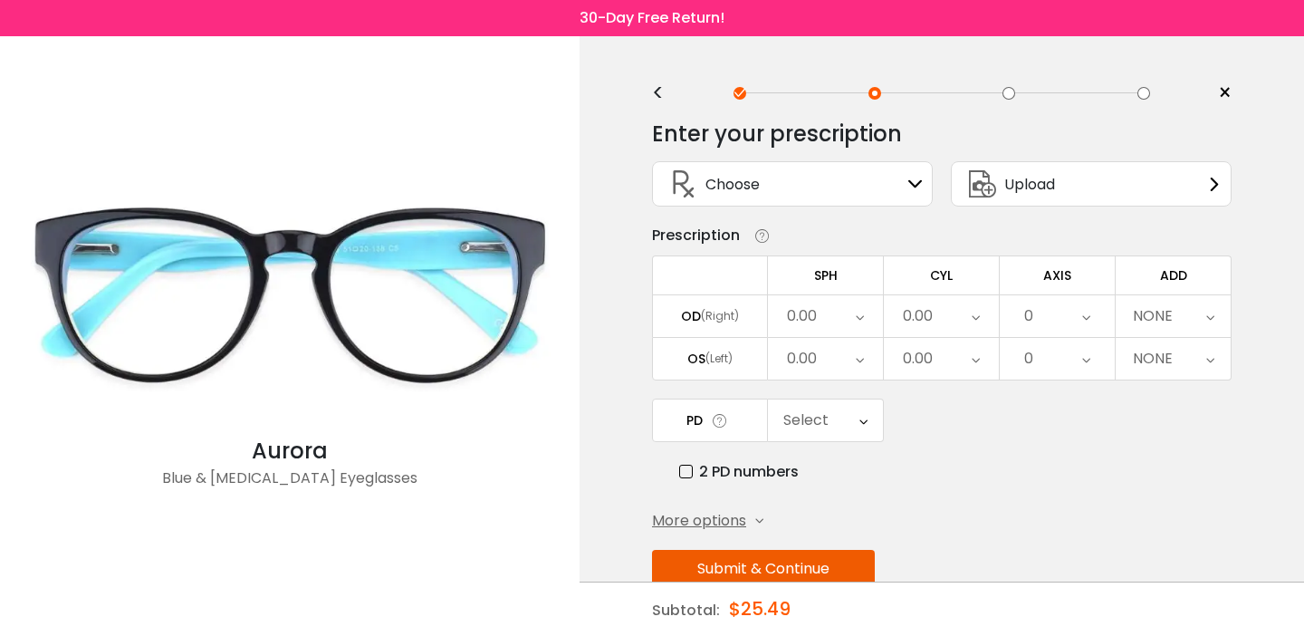
scroll to position [0, 0]
click at [1122, 193] on div "Upload" at bounding box center [1091, 185] width 281 height 45
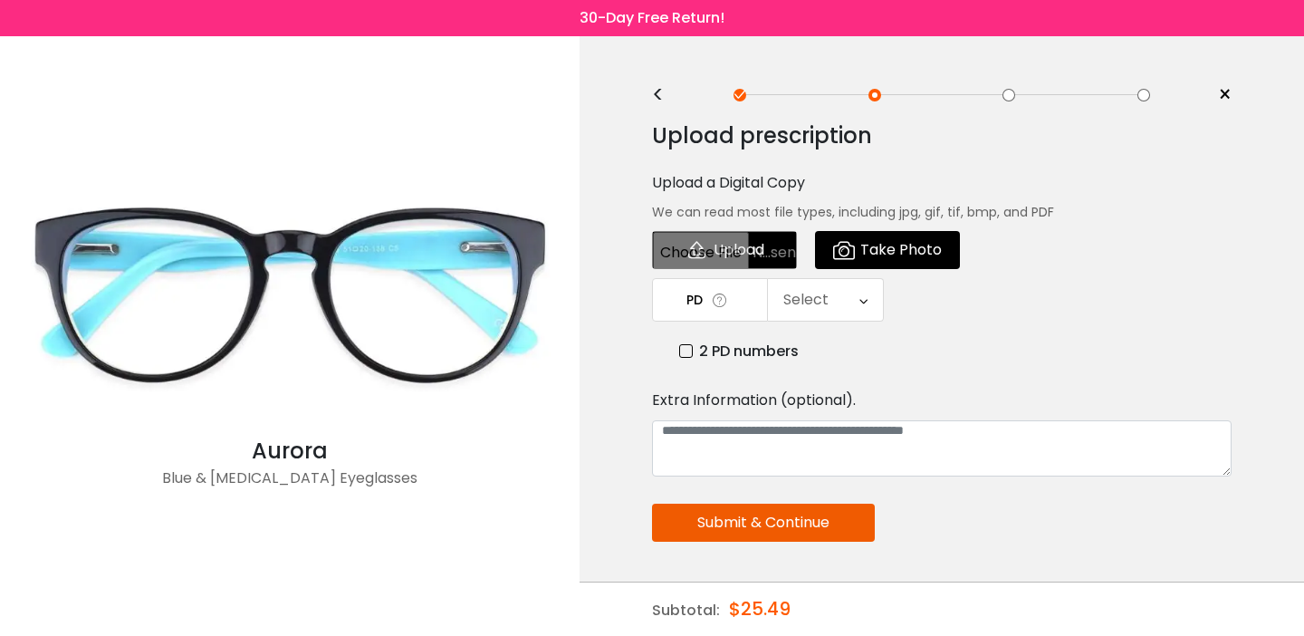
click at [714, 260] on input "file" at bounding box center [724, 250] width 145 height 38
type input "**********"
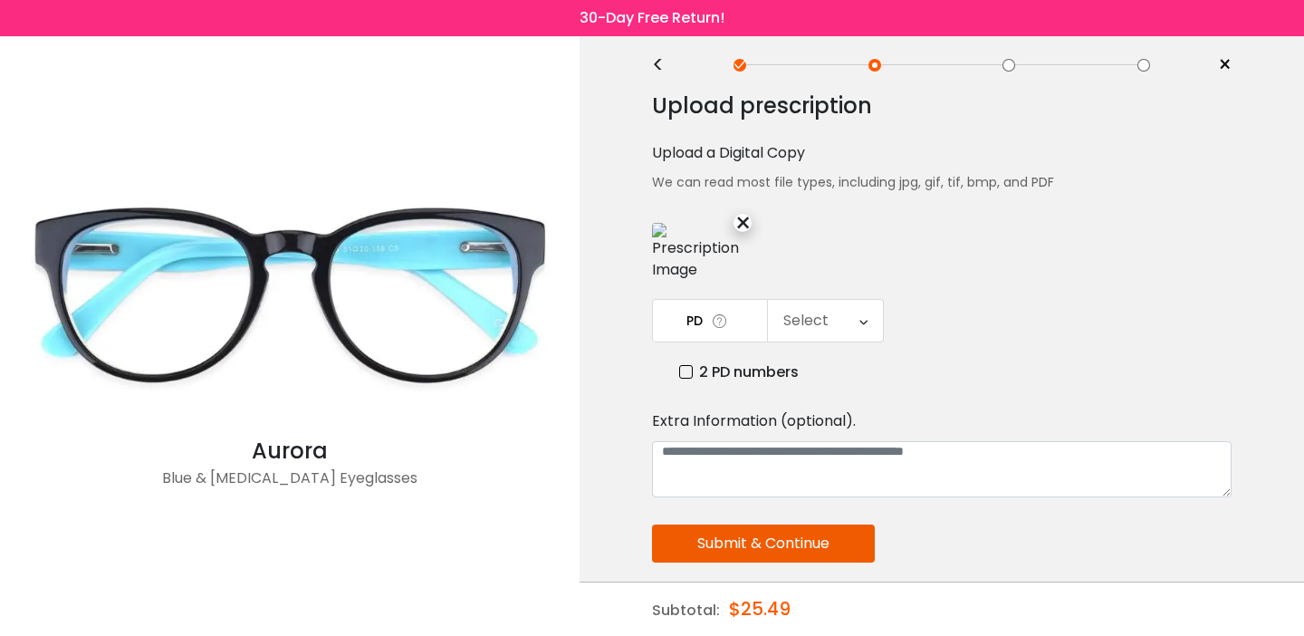
scroll to position [81, 0]
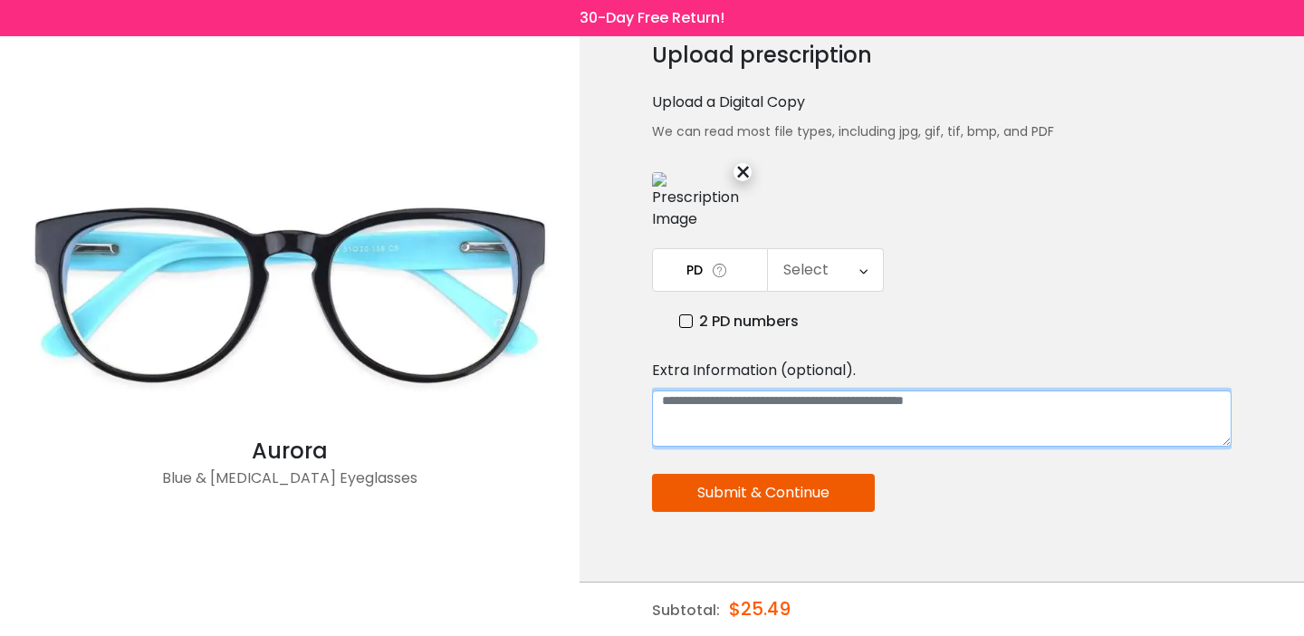
click at [708, 446] on textarea at bounding box center [941, 418] width 579 height 56
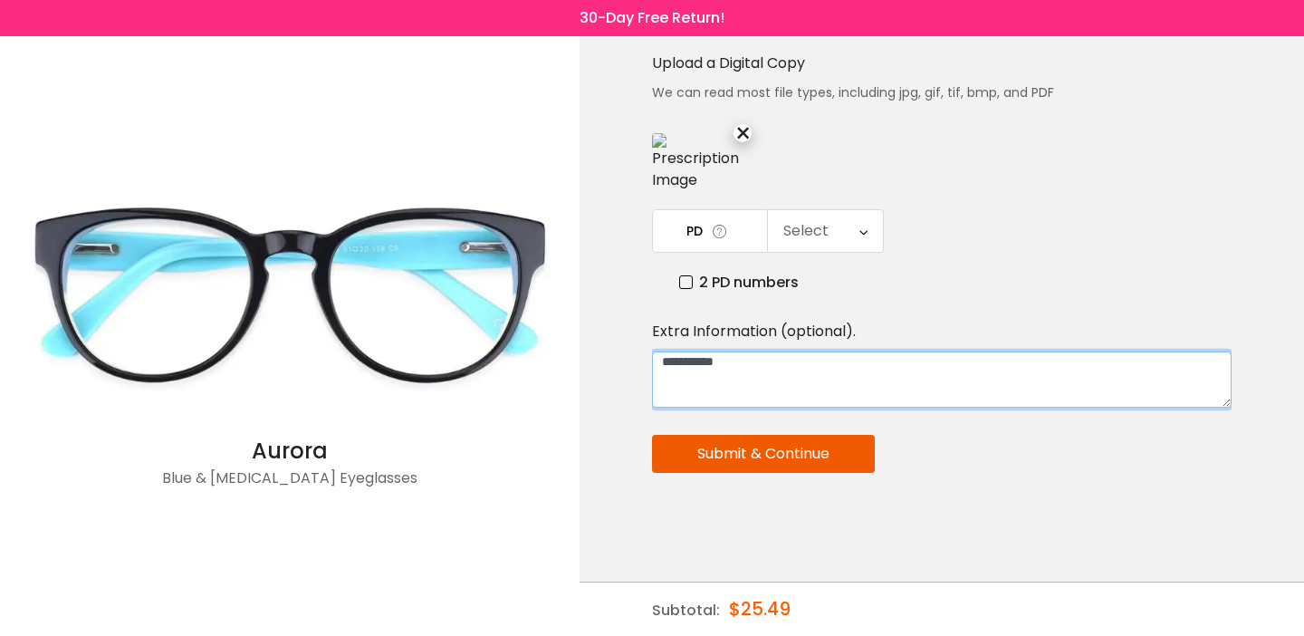
type textarea "**********"
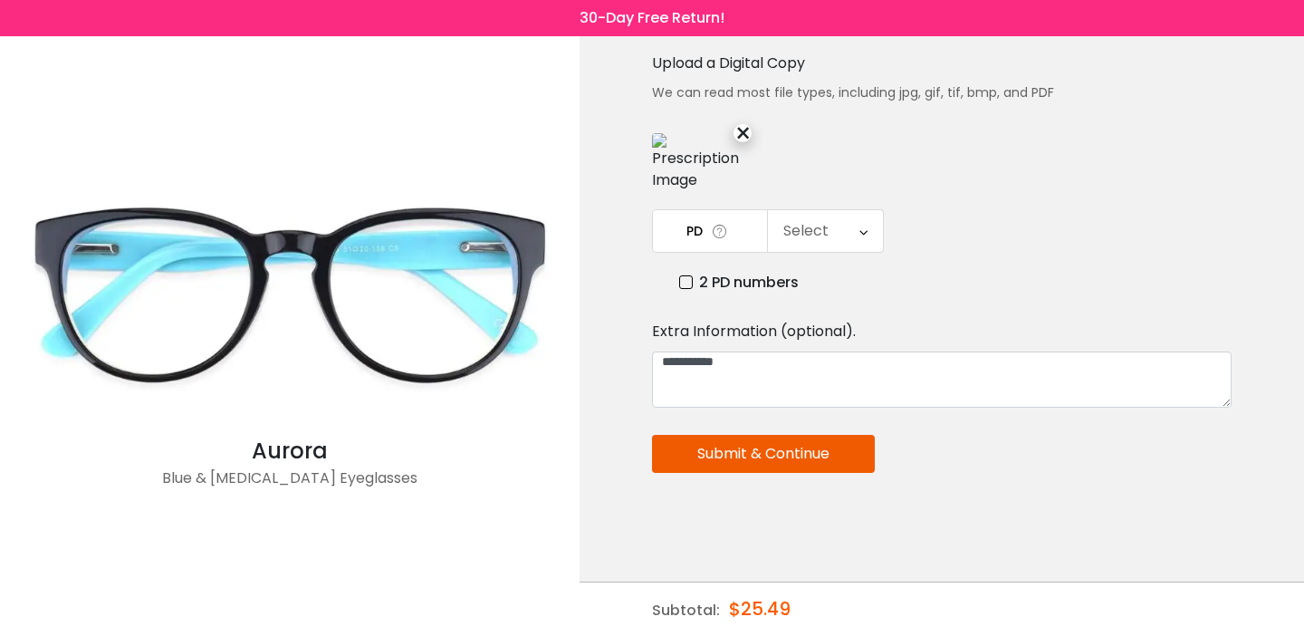
click at [778, 447] on button "Submit & Continue" at bounding box center [763, 454] width 223 height 38
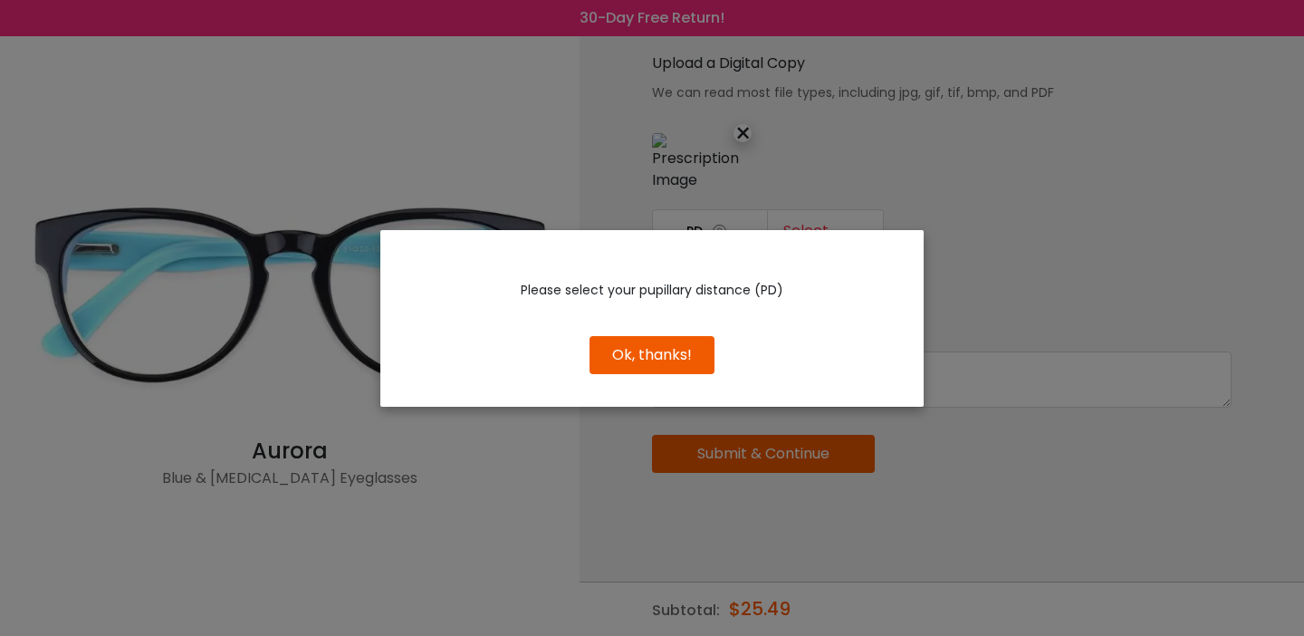
click at [668, 359] on button "Ok, thanks!" at bounding box center [651, 355] width 125 height 38
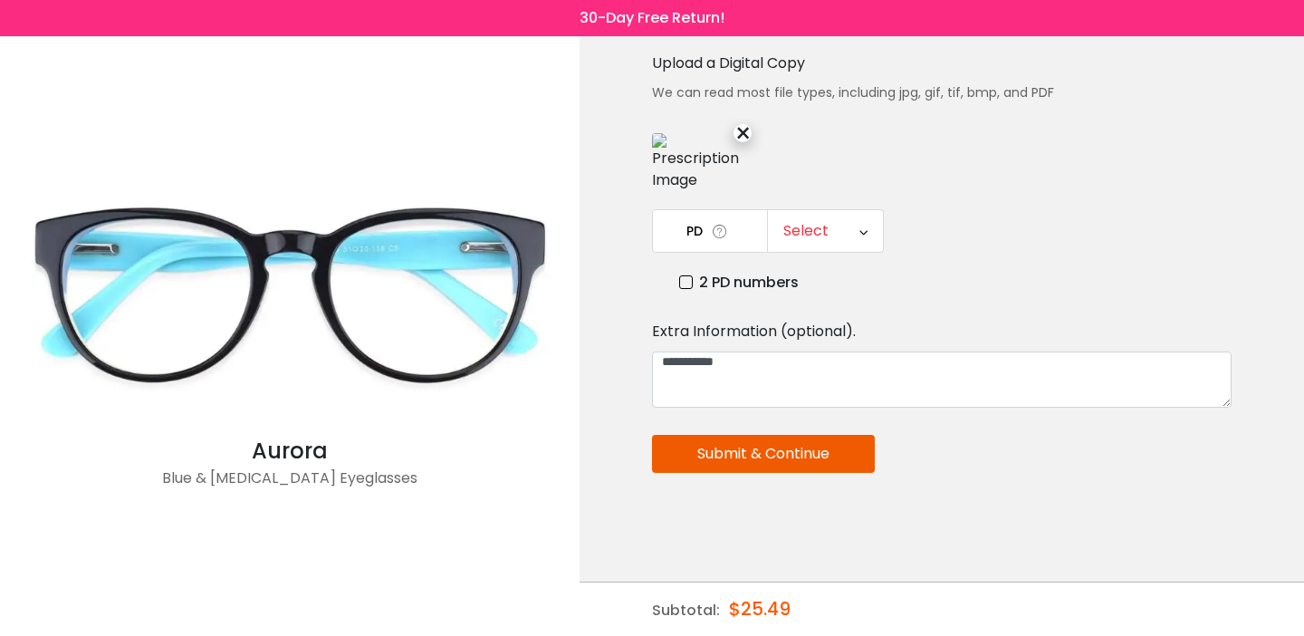
click at [686, 271] on label "2 PD numbers" at bounding box center [739, 282] width 120 height 23
click at [751, 449] on button "Submit & Continue" at bounding box center [763, 454] width 223 height 38
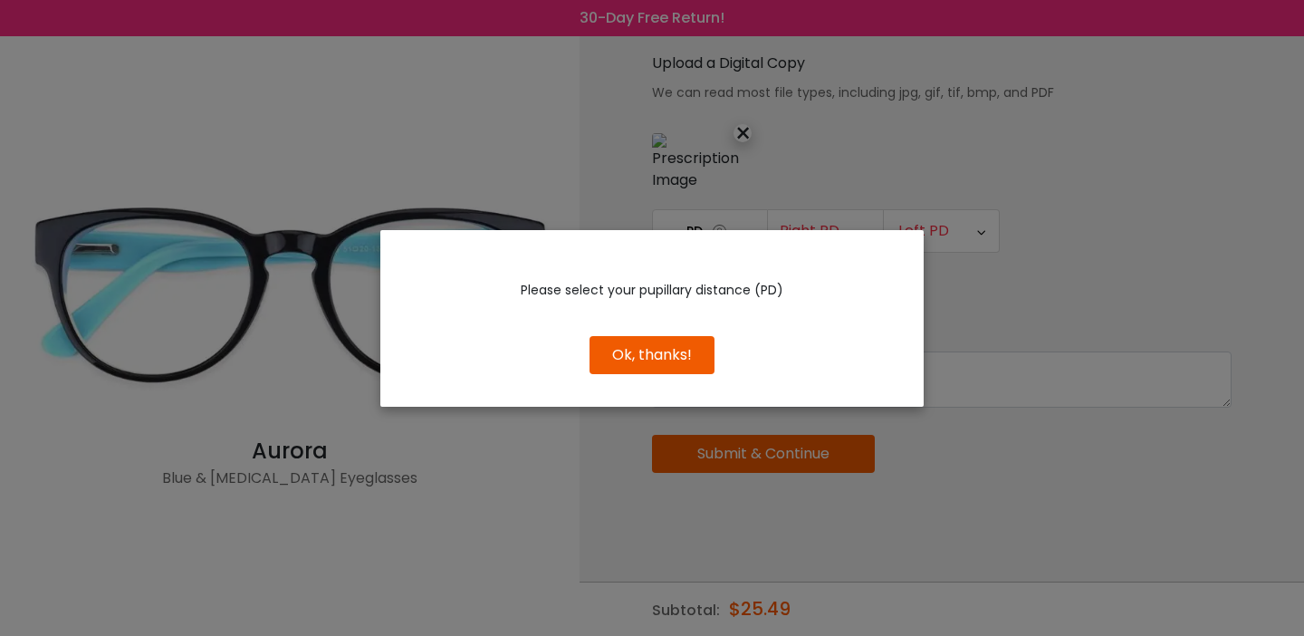
click at [645, 354] on button "Ok, thanks!" at bounding box center [651, 355] width 125 height 38
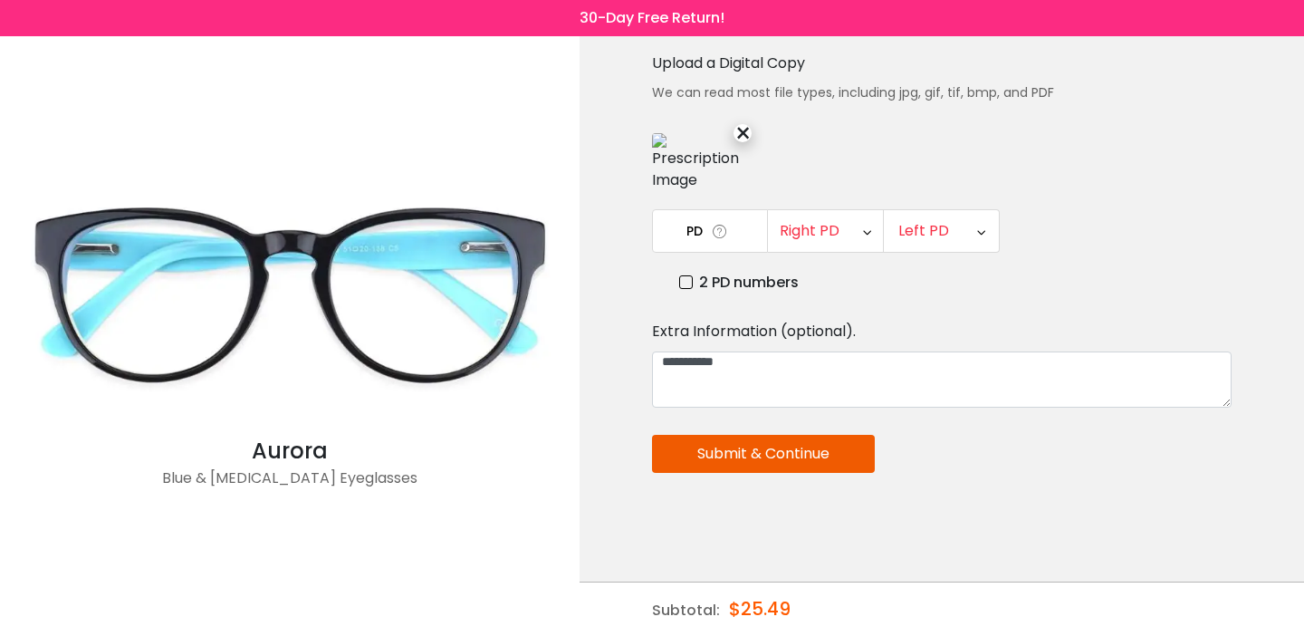
click at [866, 210] on icon at bounding box center [867, 231] width 8 height 42
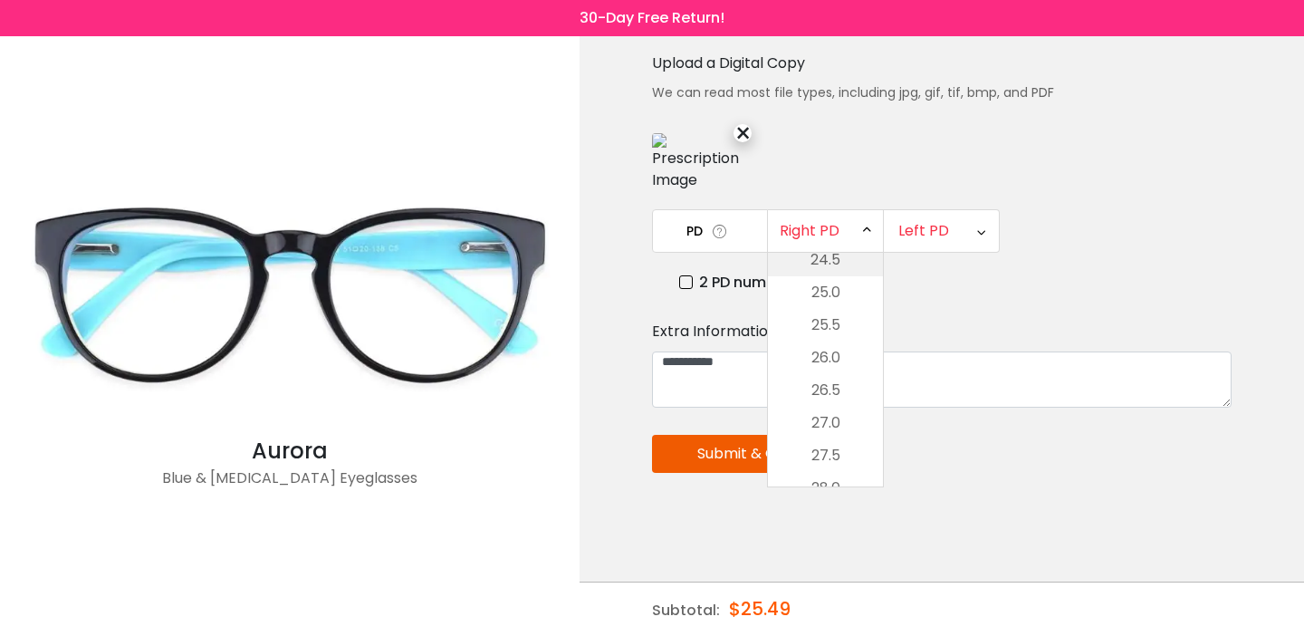
scroll to position [110, 0]
click at [818, 317] on li "25.5" at bounding box center [825, 321] width 115 height 33
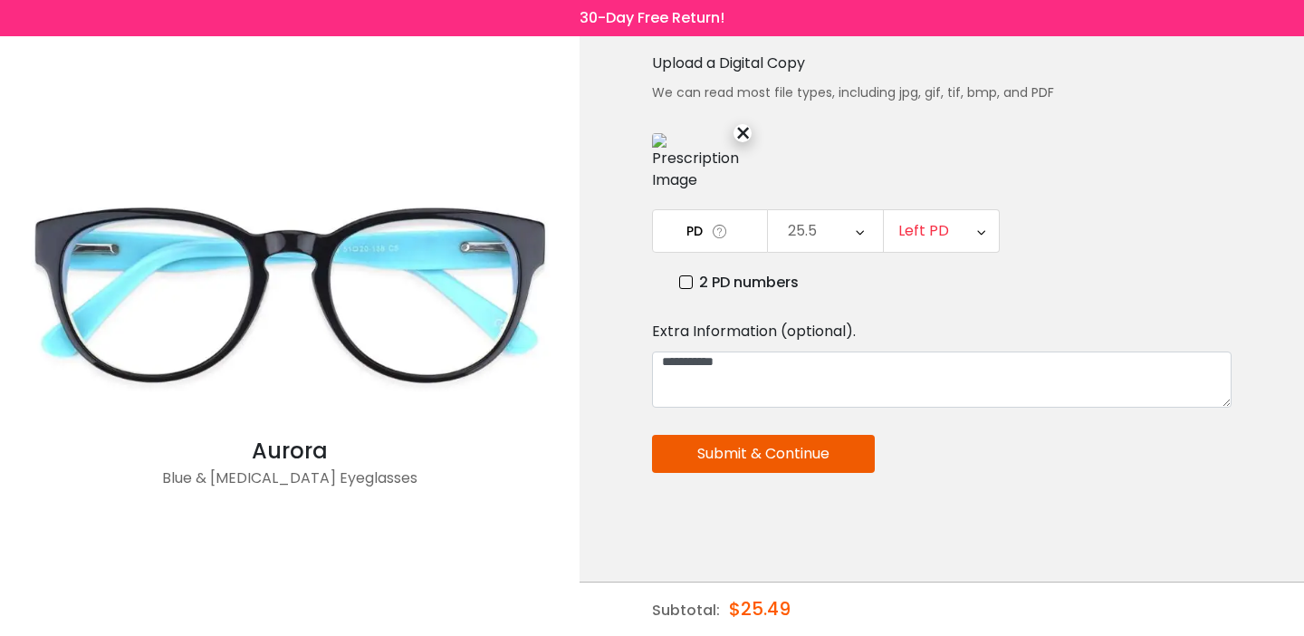
click at [977, 210] on icon at bounding box center [981, 231] width 8 height 42
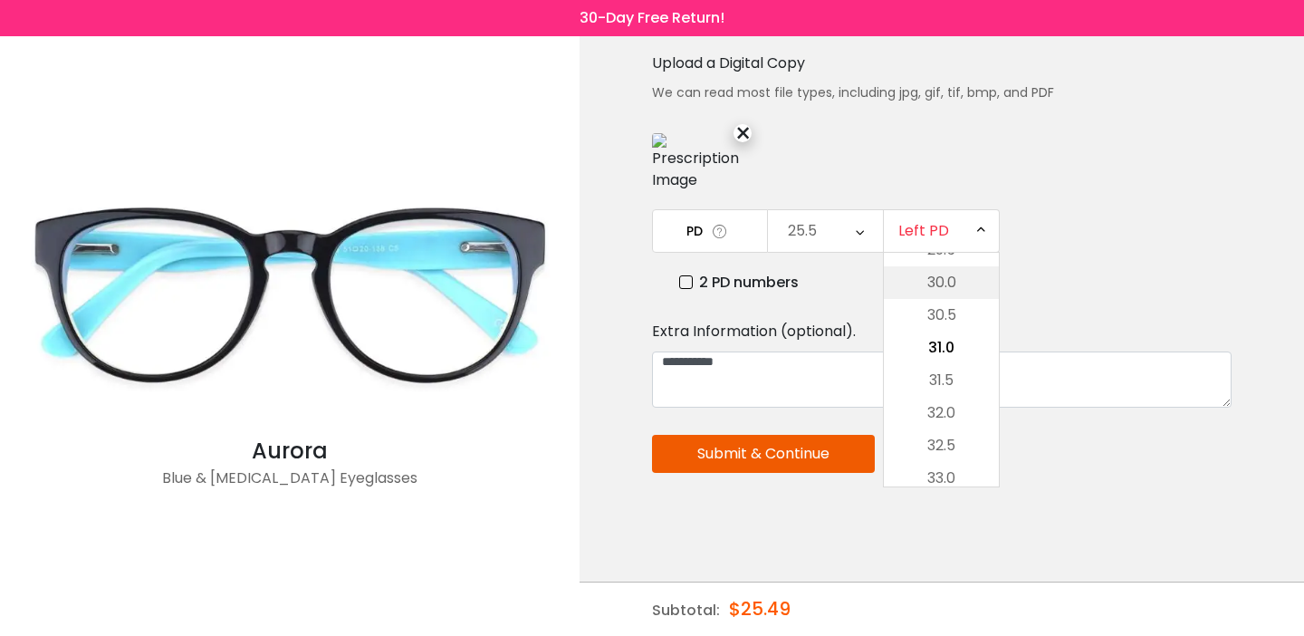
scroll to position [392, 0]
click at [941, 252] on li "28.5" at bounding box center [941, 235] width 115 height 33
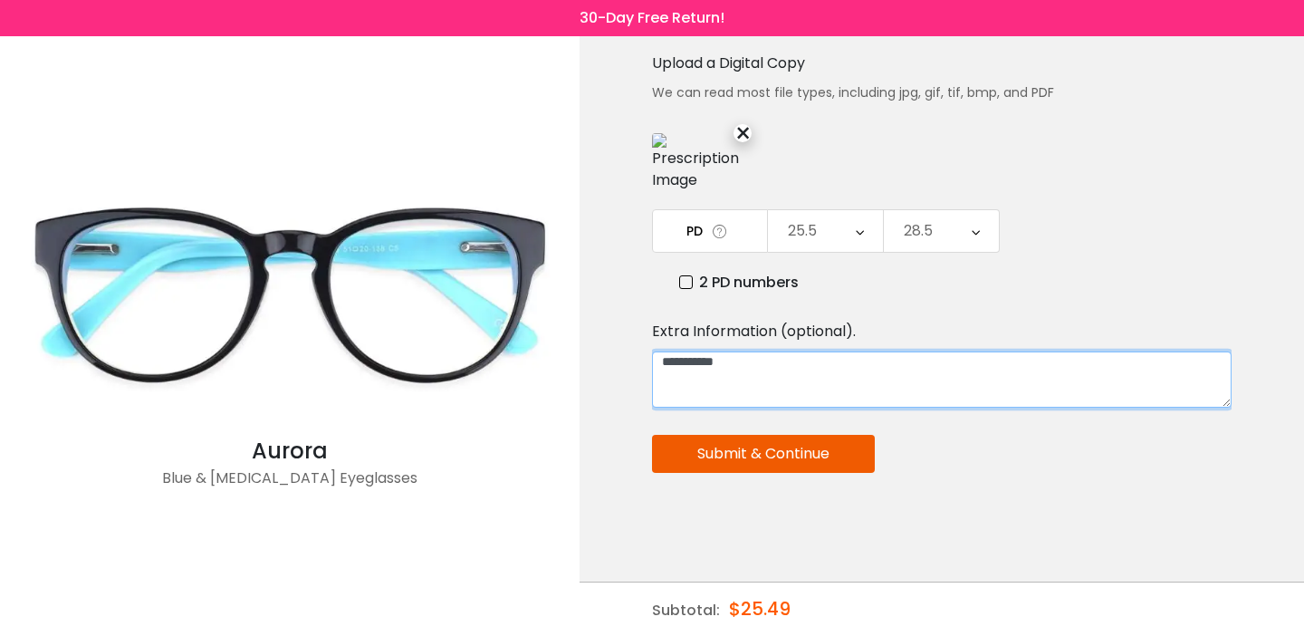
drag, startPoint x: 750, startPoint y: 340, endPoint x: 661, endPoint y: 329, distance: 89.5
click at [661, 329] on div "Upload prescription Upload a Digital Copy We can read most file types, includin…" at bounding box center [941, 312] width 579 height 646
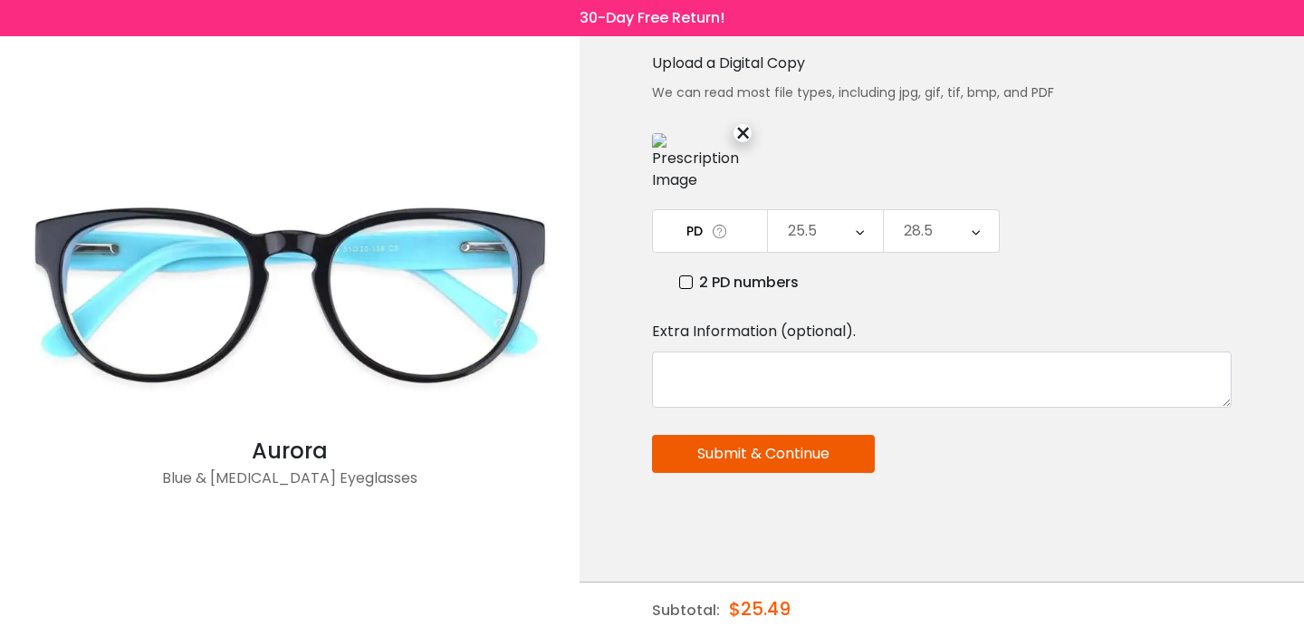
click at [817, 458] on button "Submit & Continue" at bounding box center [763, 454] width 223 height 38
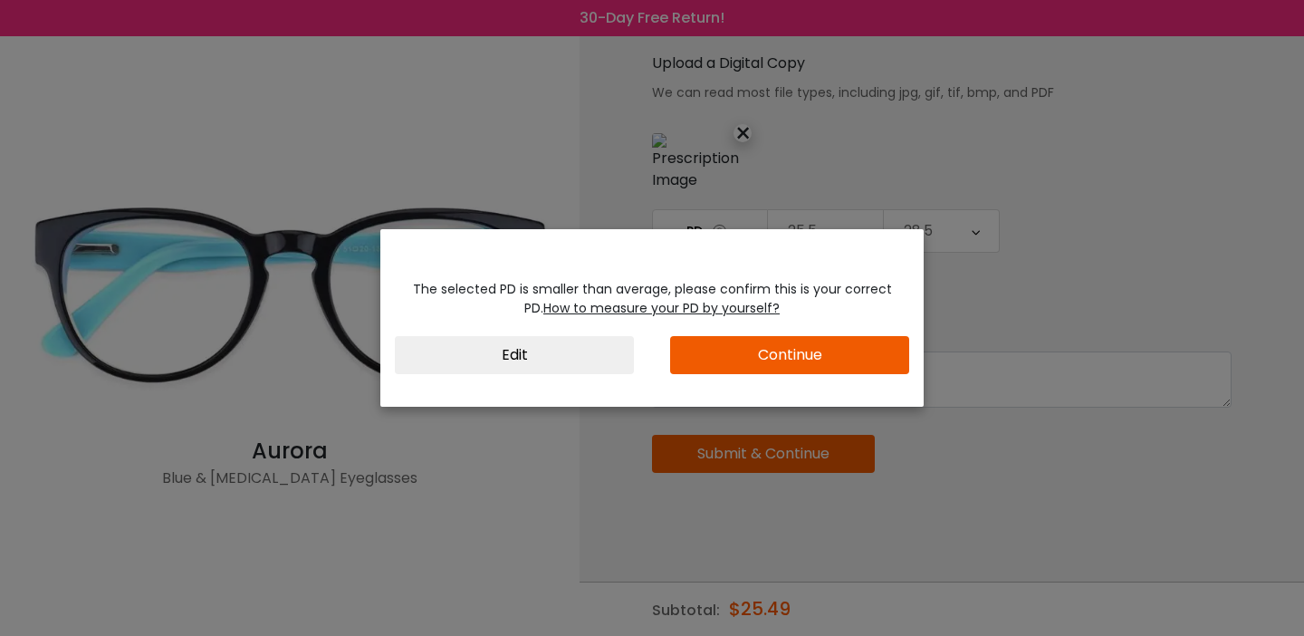
click at [786, 362] on button "Continue" at bounding box center [789, 355] width 239 height 38
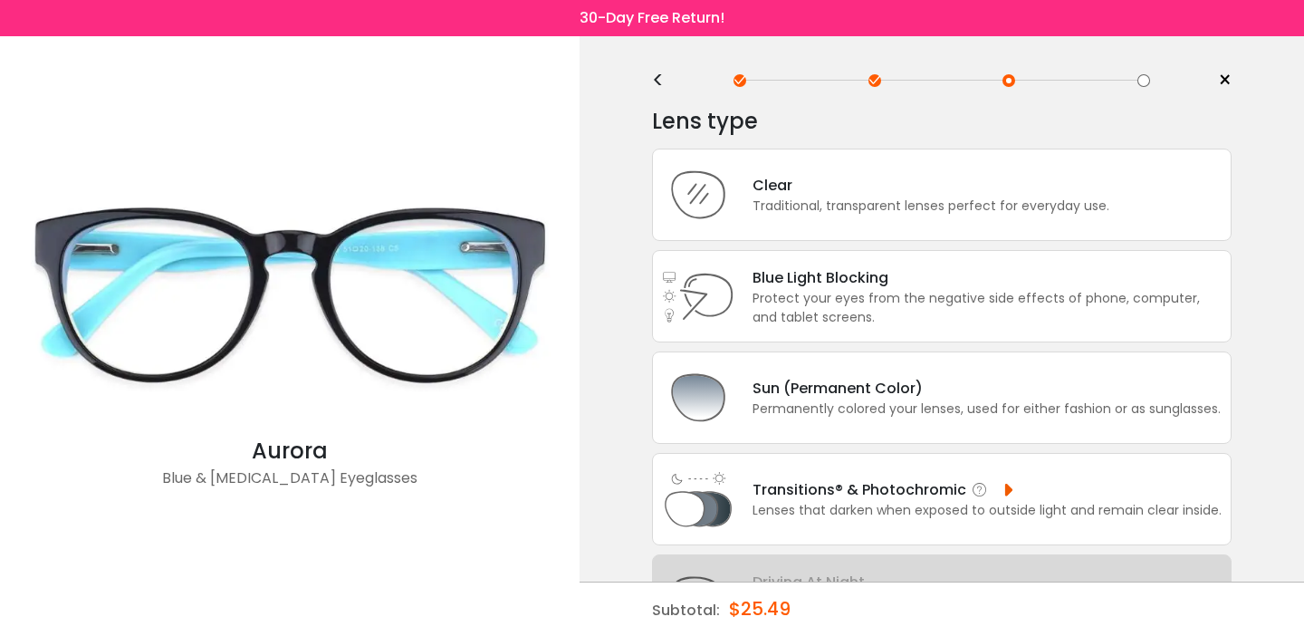
scroll to position [0, 0]
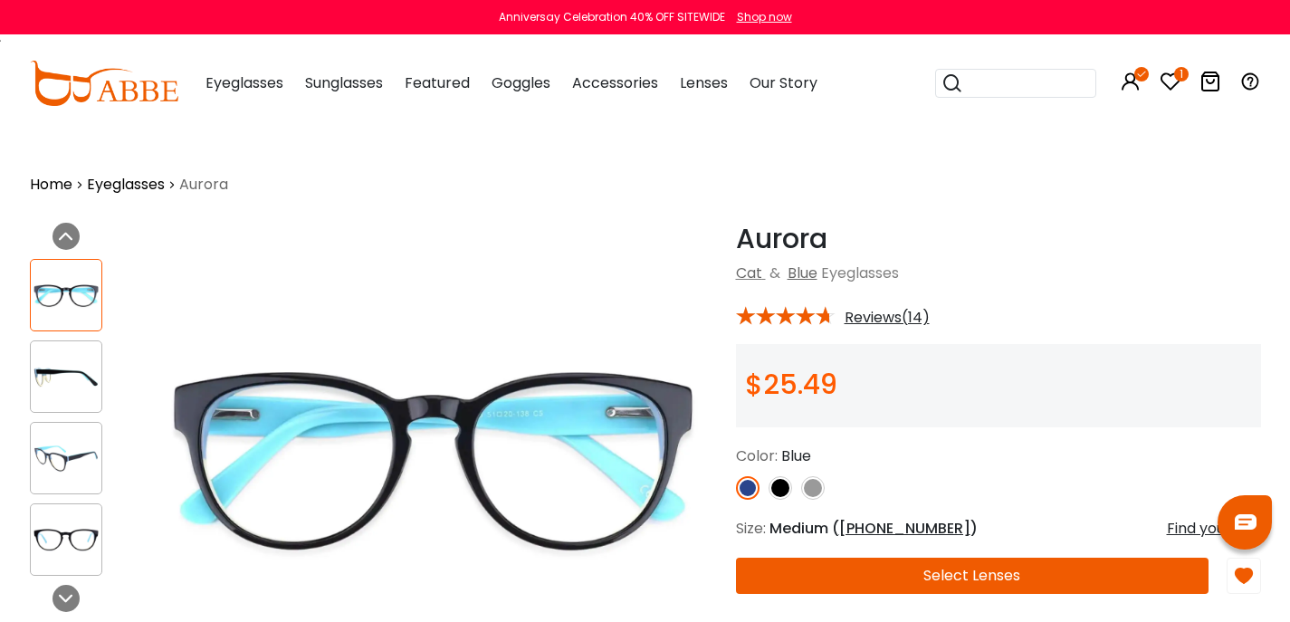
click at [939, 594] on button "Select Lenses" at bounding box center [972, 576] width 473 height 36
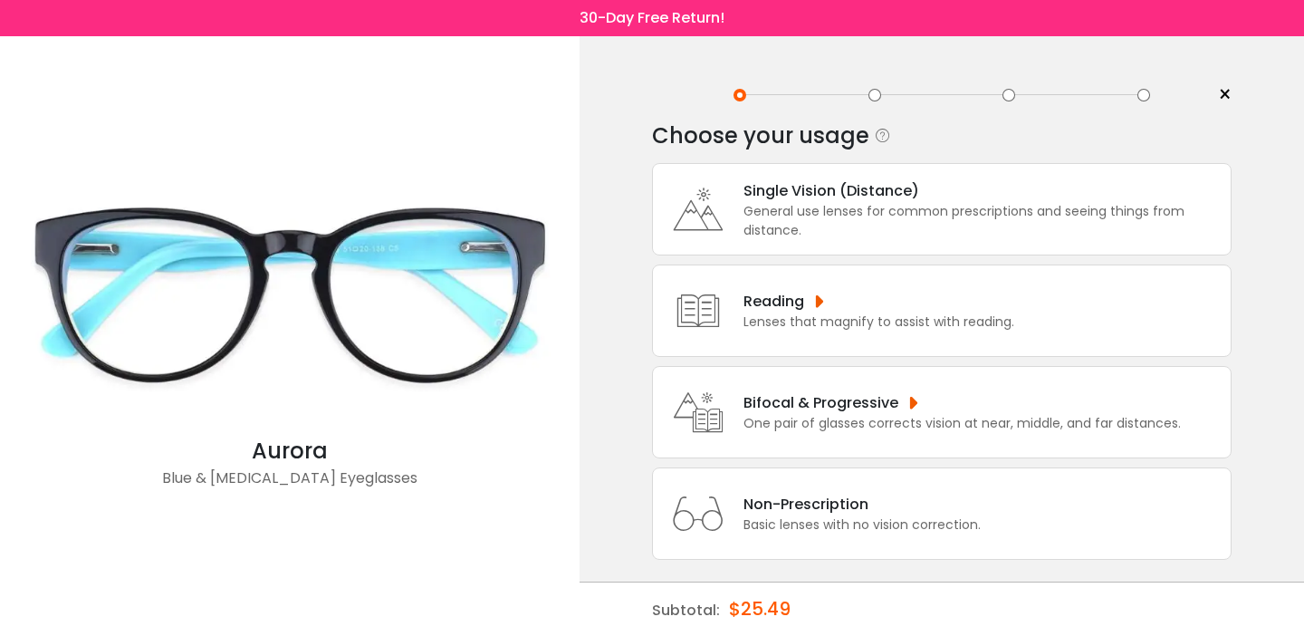
scroll to position [40, 0]
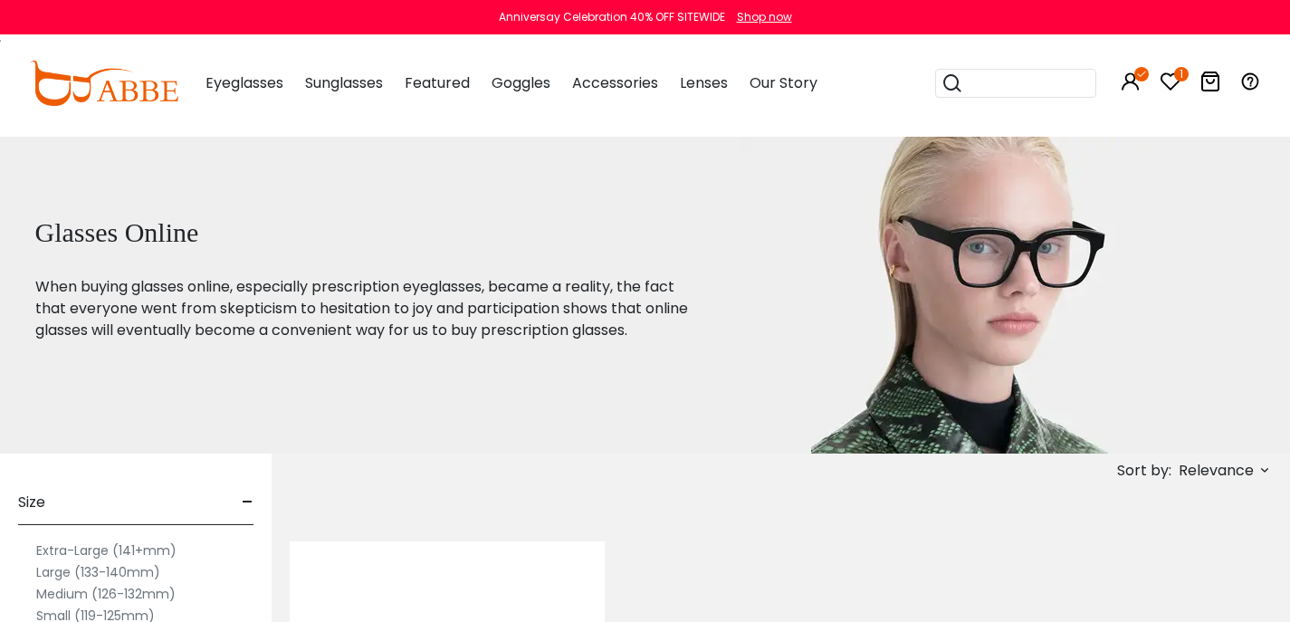
click at [1174, 90] on icon at bounding box center [1171, 82] width 22 height 22
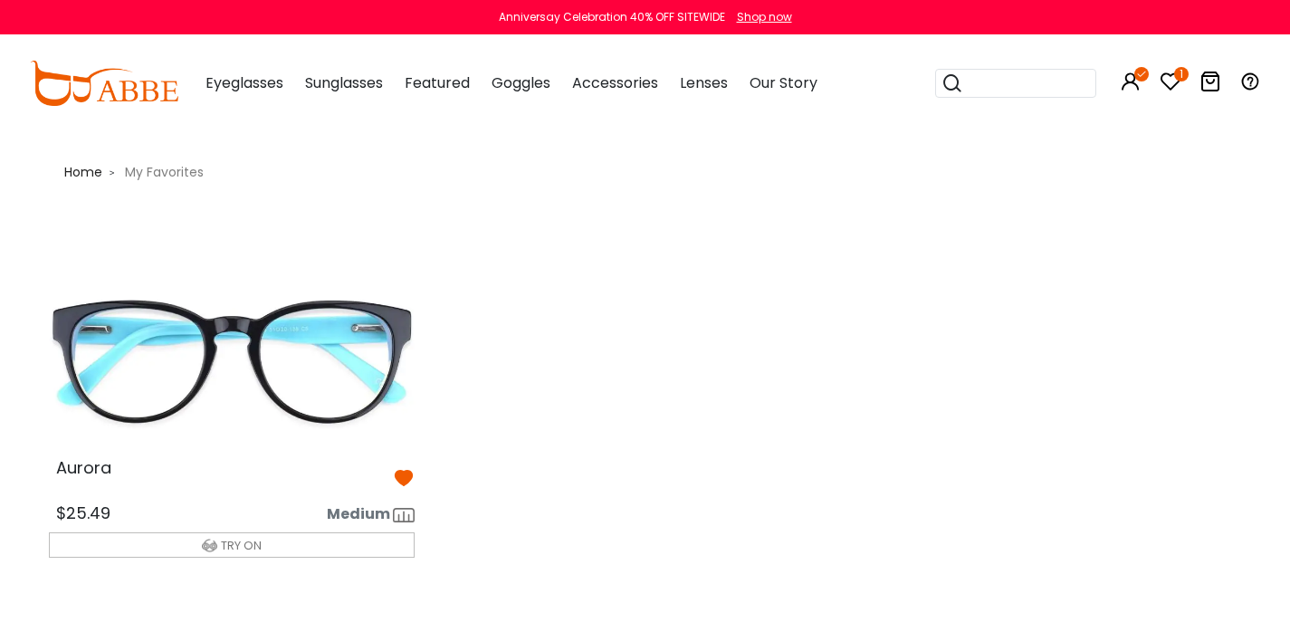
click at [376, 374] on img at bounding box center [232, 361] width 396 height 197
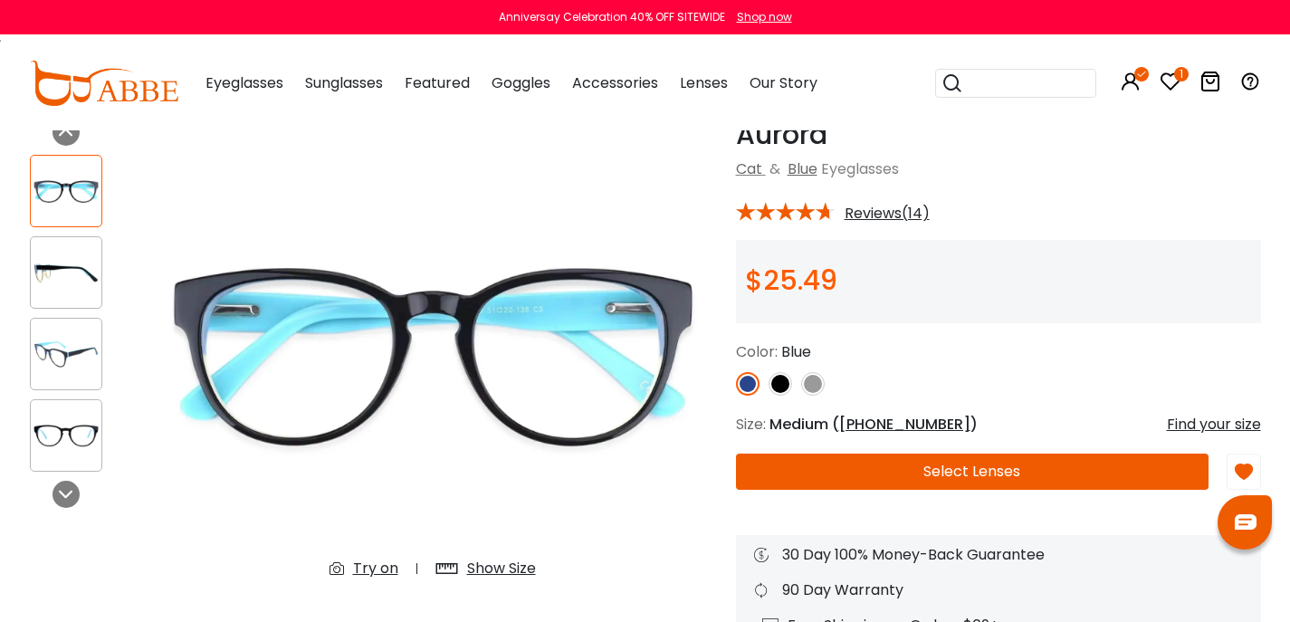
scroll to position [158, 0]
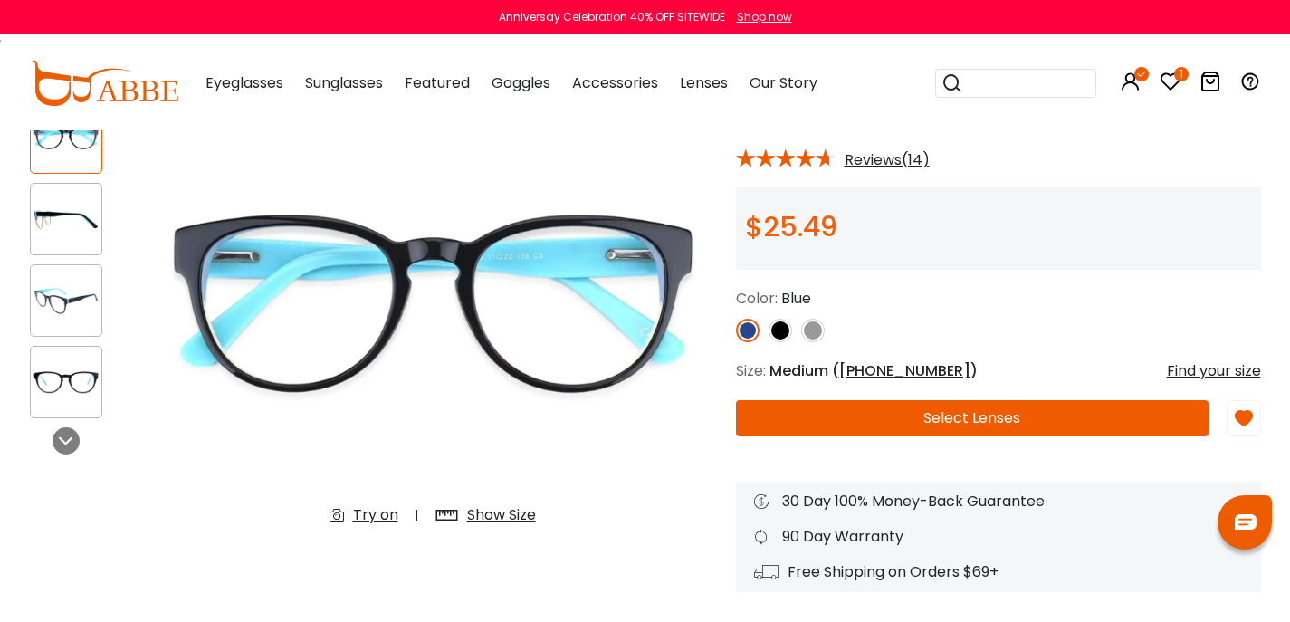
click at [969, 436] on button "Select Lenses" at bounding box center [972, 418] width 473 height 36
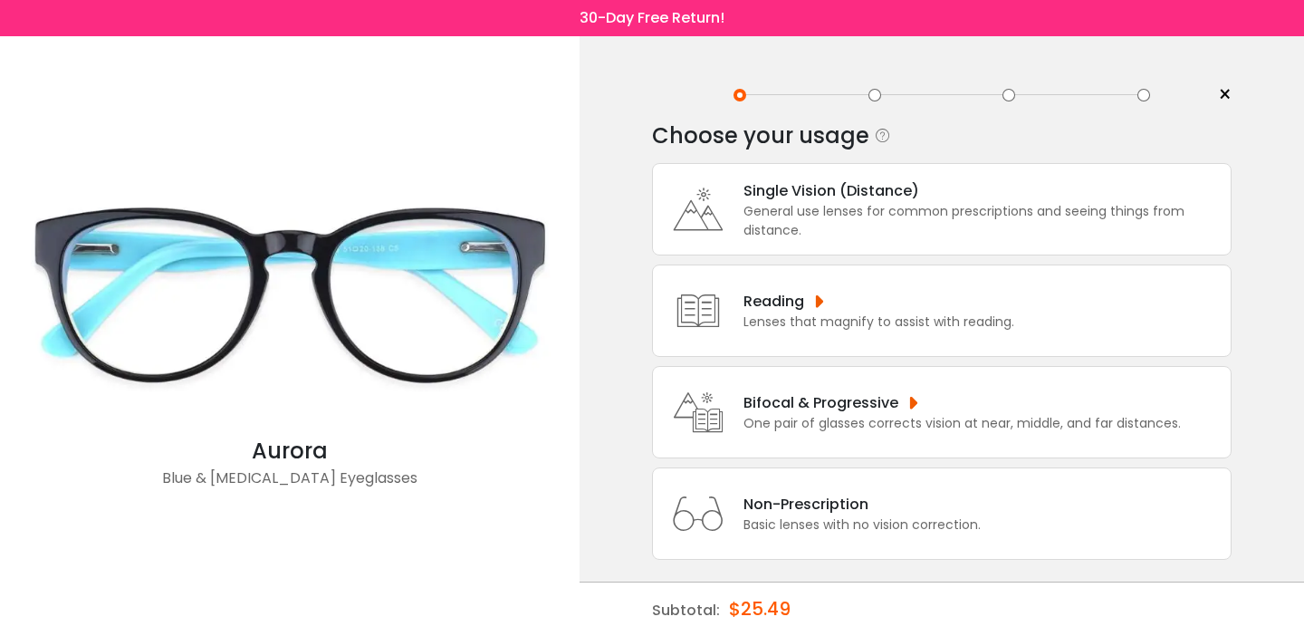
click at [846, 404] on div "Bifocal & Progressive" at bounding box center [961, 402] width 437 height 23
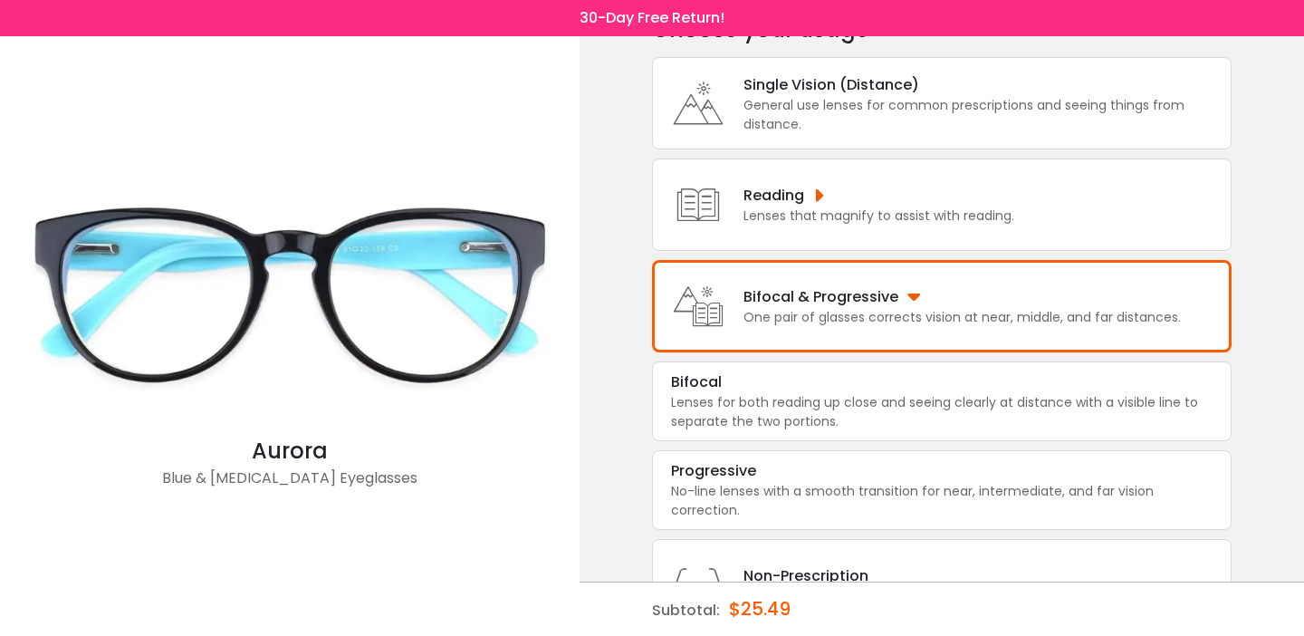
scroll to position [110, 0]
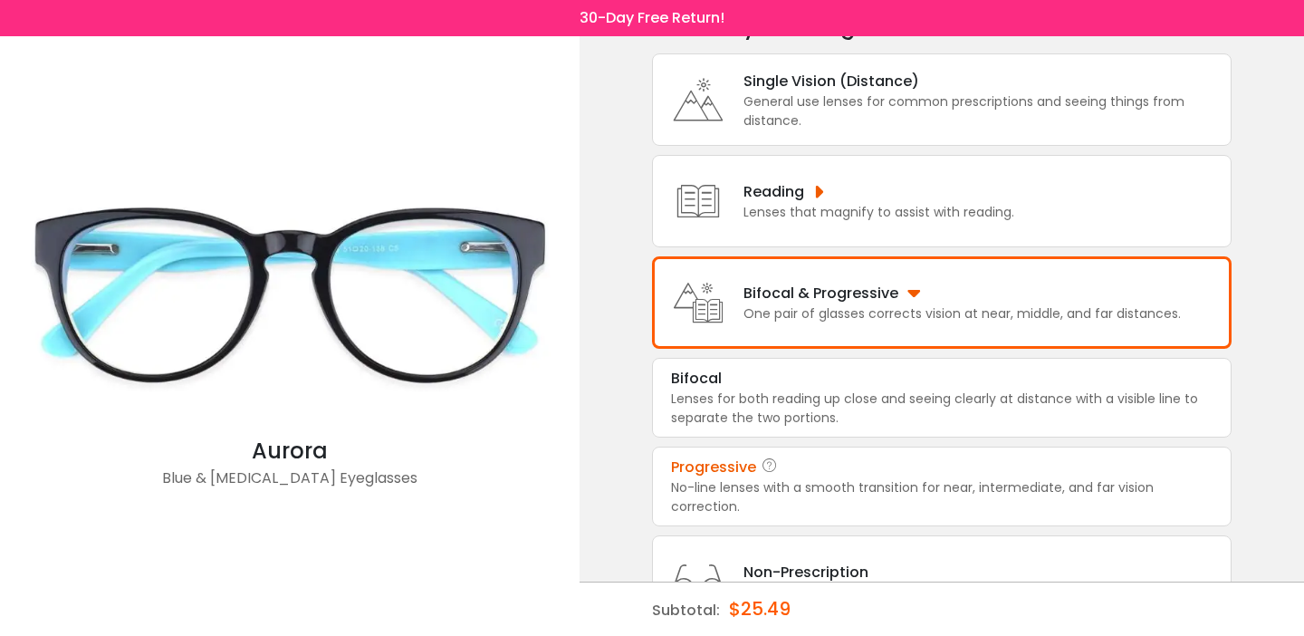
click at [727, 478] on div "Progressive" at bounding box center [713, 467] width 85 height 22
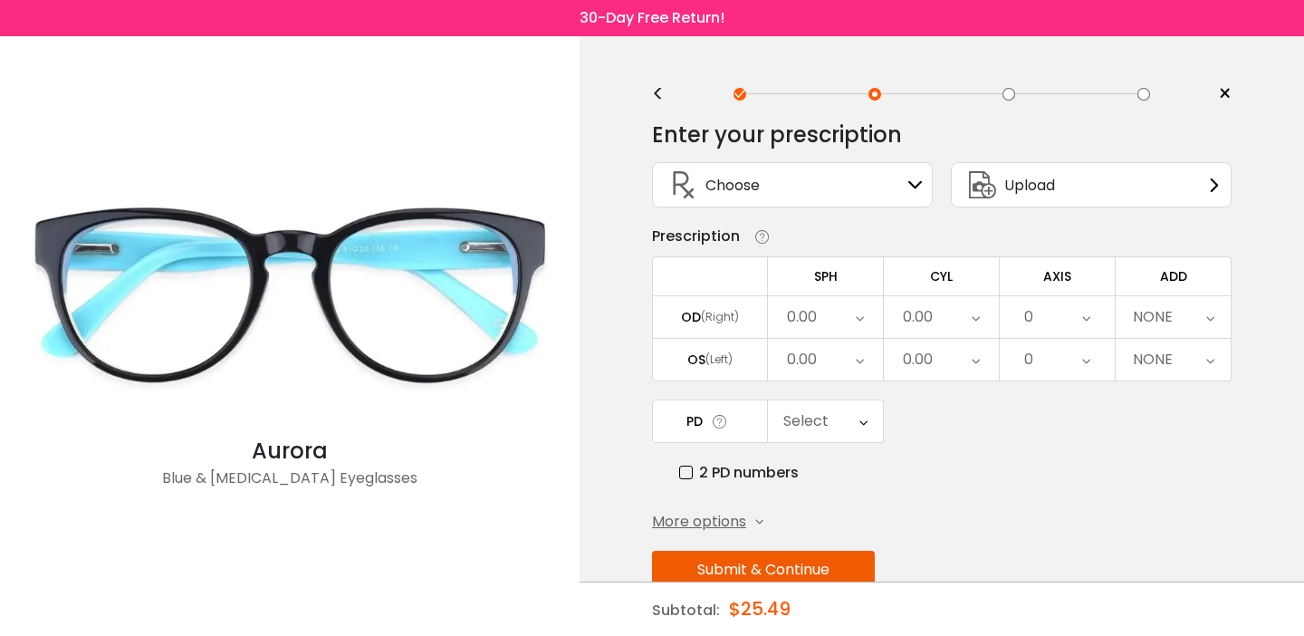
scroll to position [0, 0]
click at [1173, 189] on div "Upload" at bounding box center [1091, 185] width 281 height 45
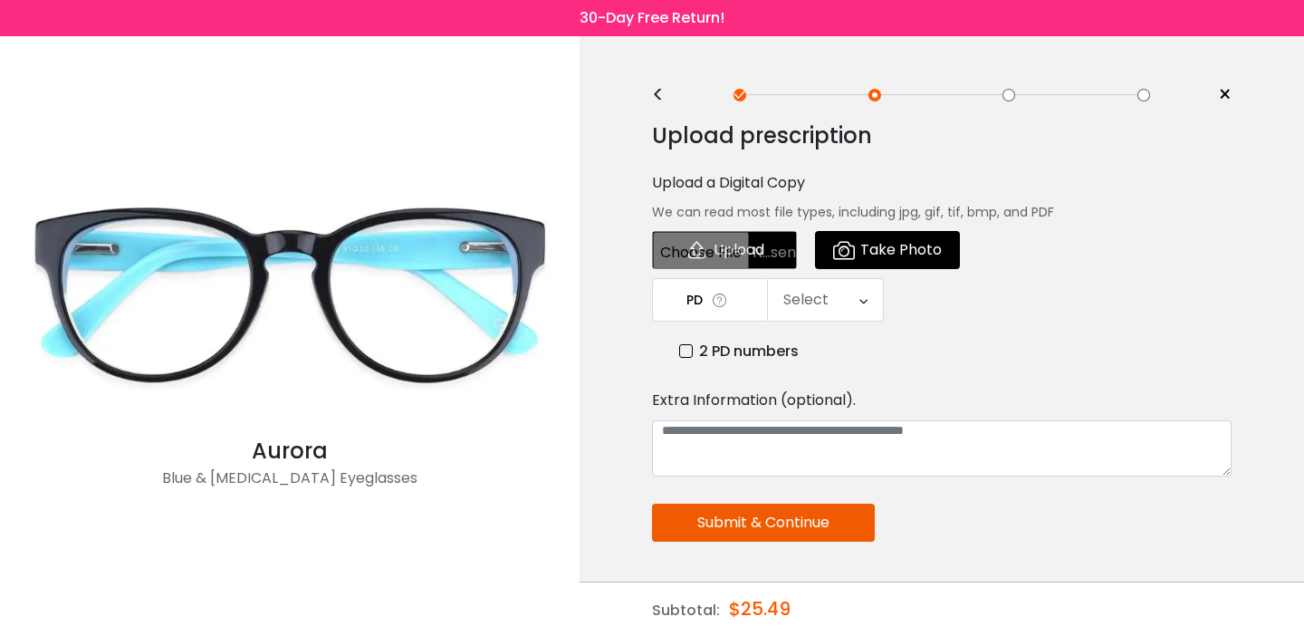
click at [713, 267] on input "file" at bounding box center [724, 250] width 145 height 38
type input "**********"
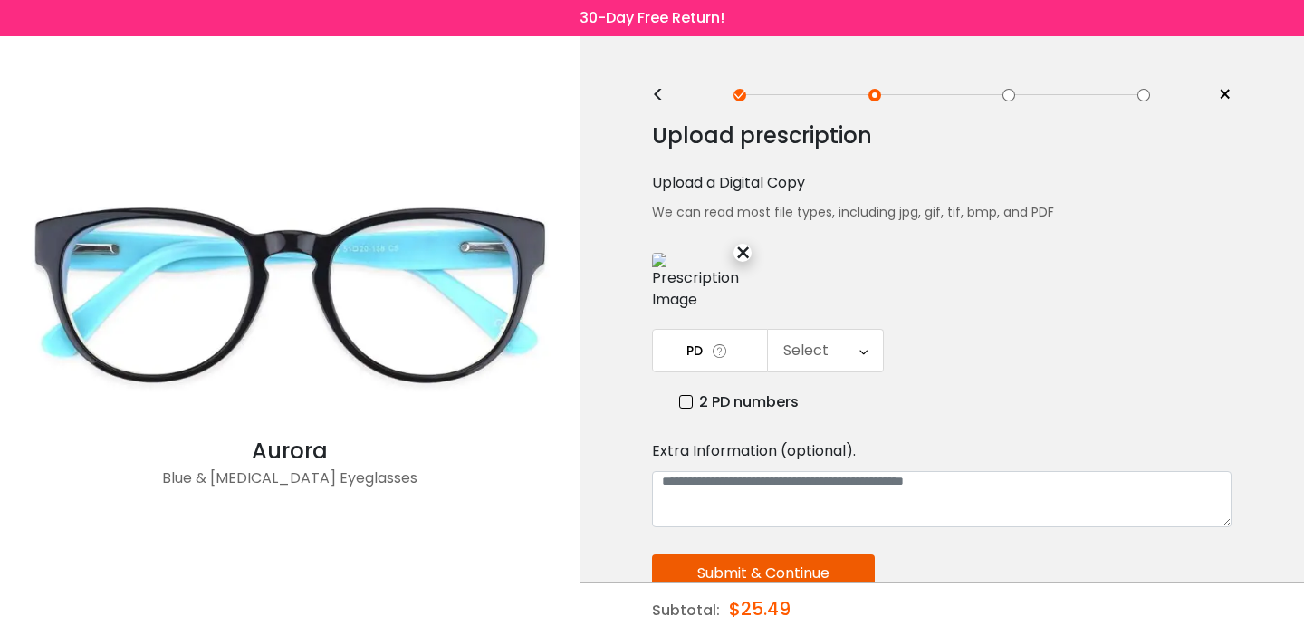
click at [685, 413] on label "2 PD numbers" at bounding box center [739, 401] width 120 height 23
click at [842, 371] on div "Right PD" at bounding box center [825, 351] width 115 height 42
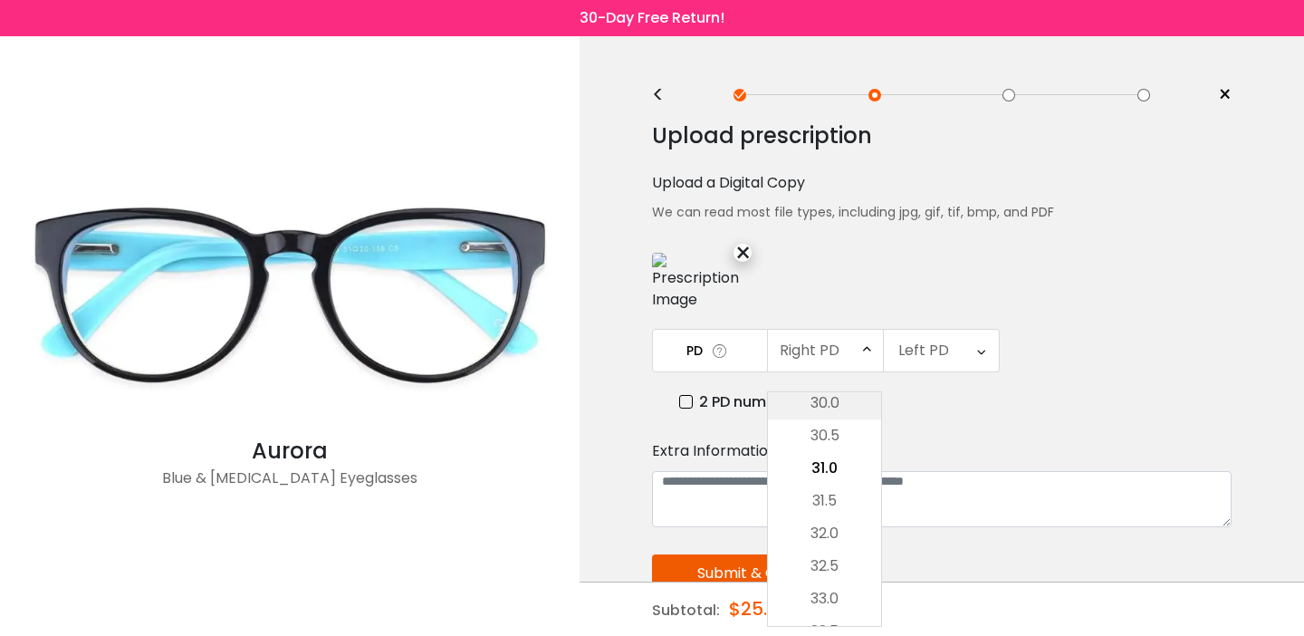
click at [833, 419] on li "30.0" at bounding box center [824, 403] width 113 height 33
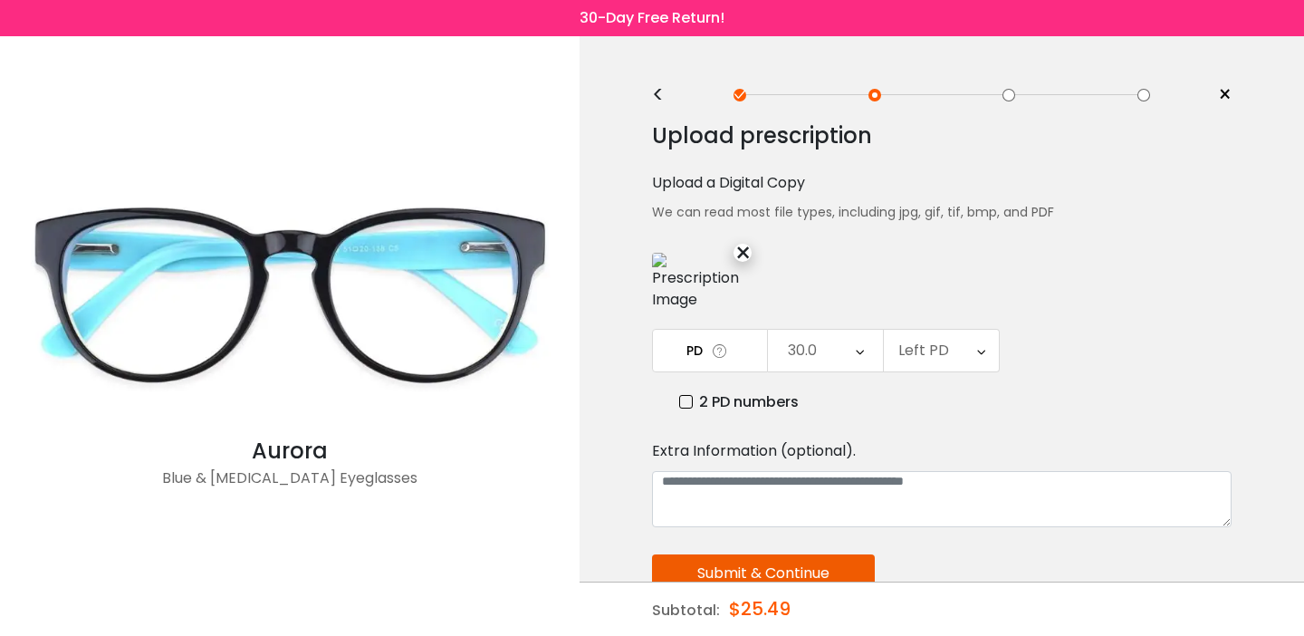
click at [977, 371] on icon at bounding box center [981, 351] width 8 height 42
click at [942, 484] on li "31.0" at bounding box center [940, 468] width 113 height 33
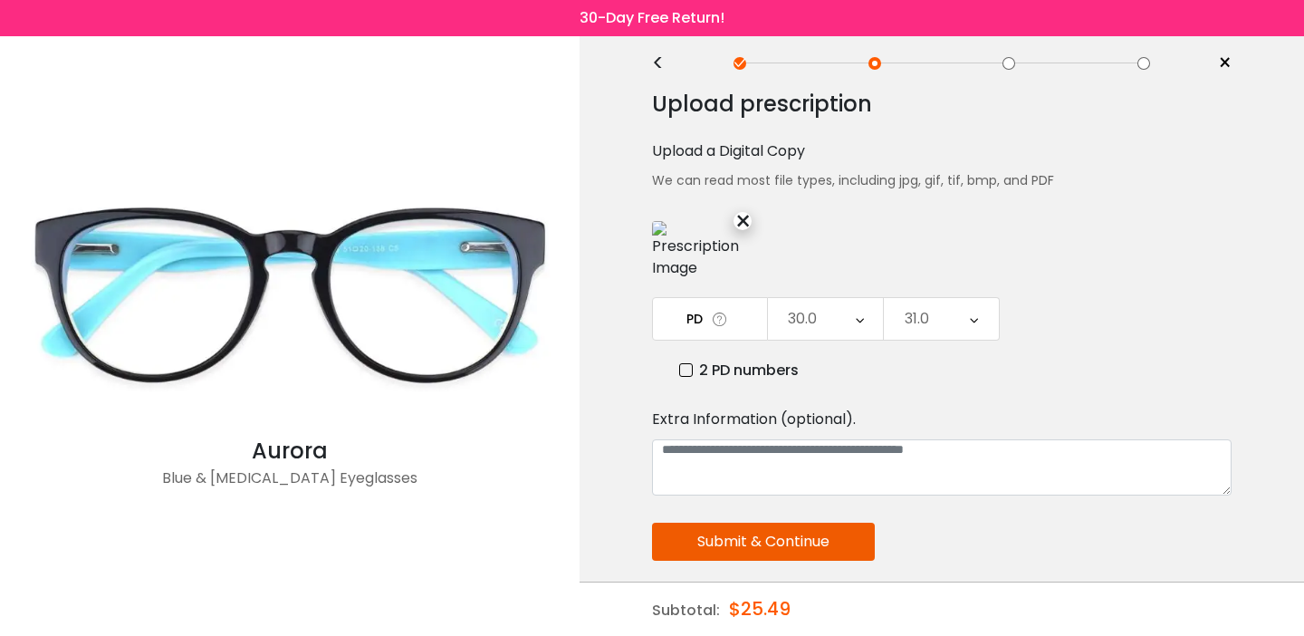
scroll to position [197, 0]
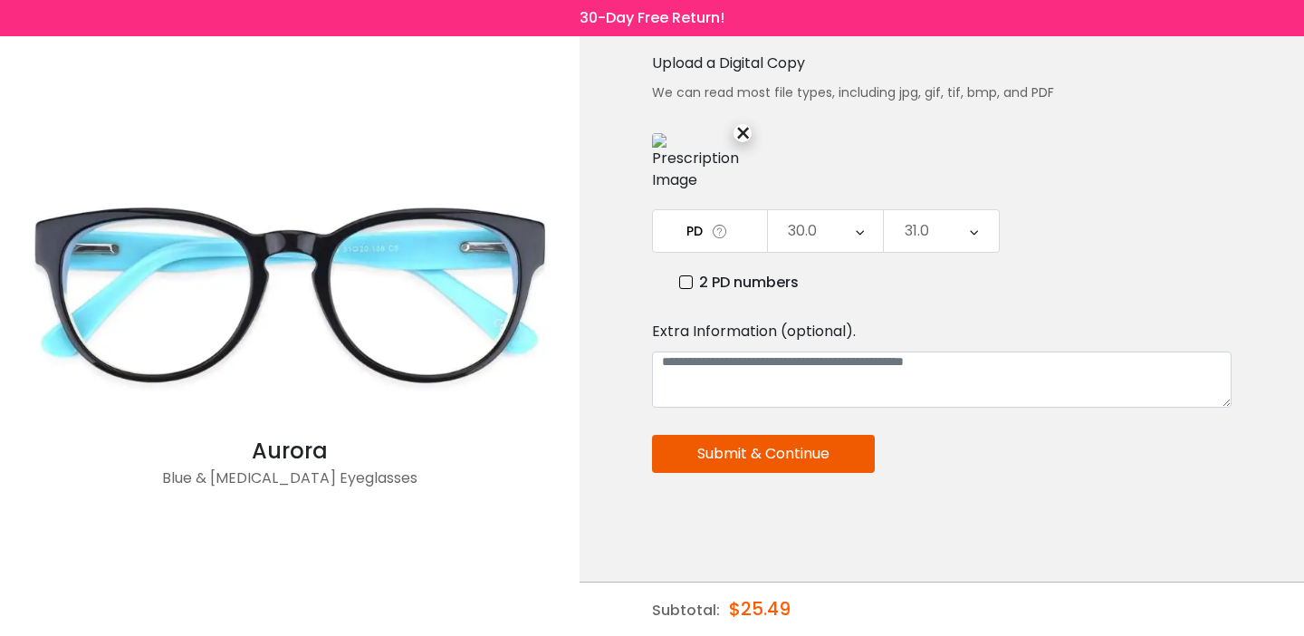
click at [793, 447] on button "Submit & Continue" at bounding box center [763, 454] width 223 height 38
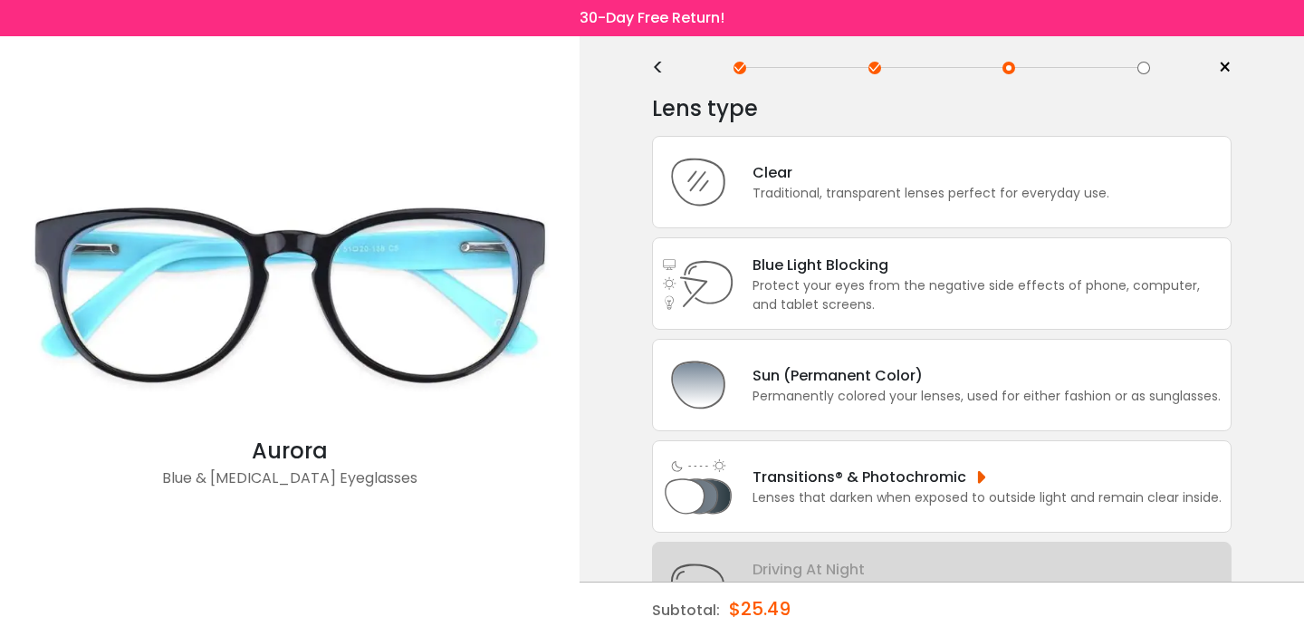
scroll to position [31, 0]
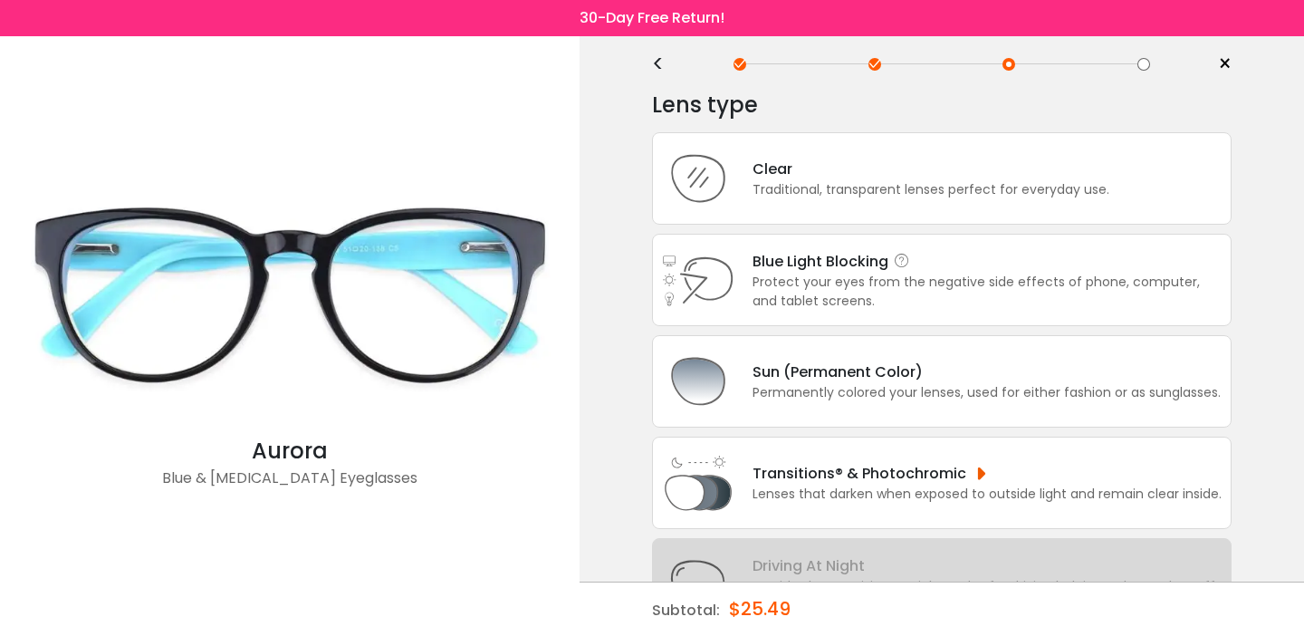
click at [859, 295] on div "Protect your eyes from the negative side effects of phone, computer, and tablet…" at bounding box center [986, 292] width 469 height 38
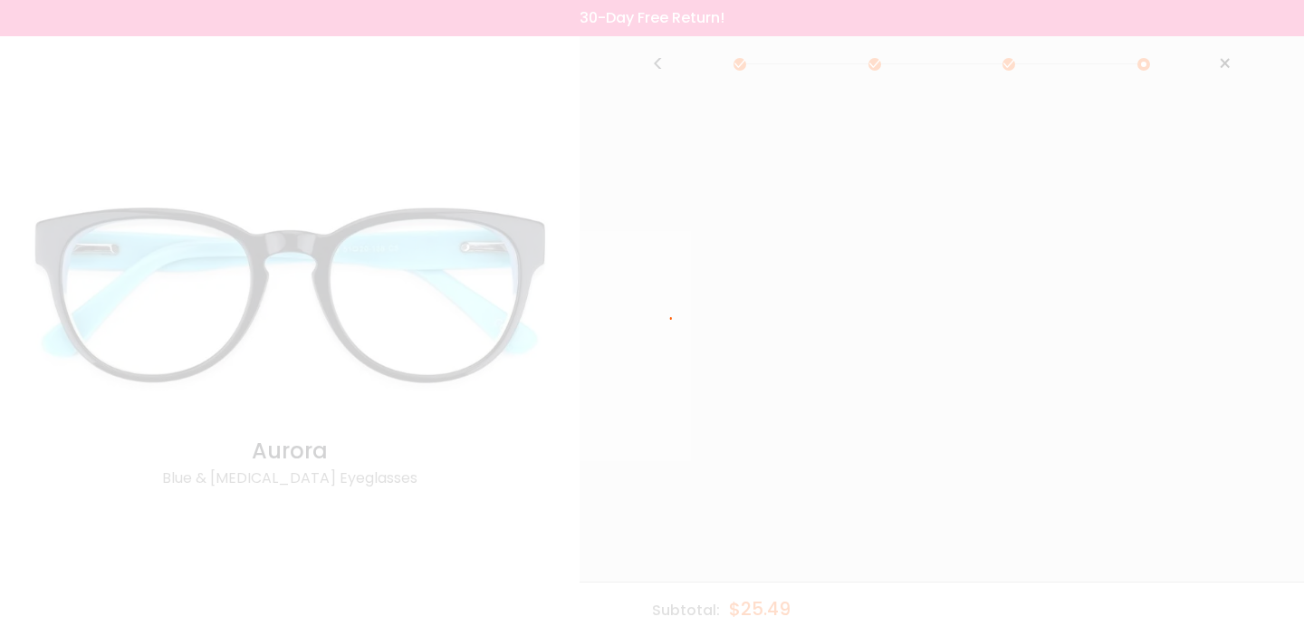
scroll to position [0, 0]
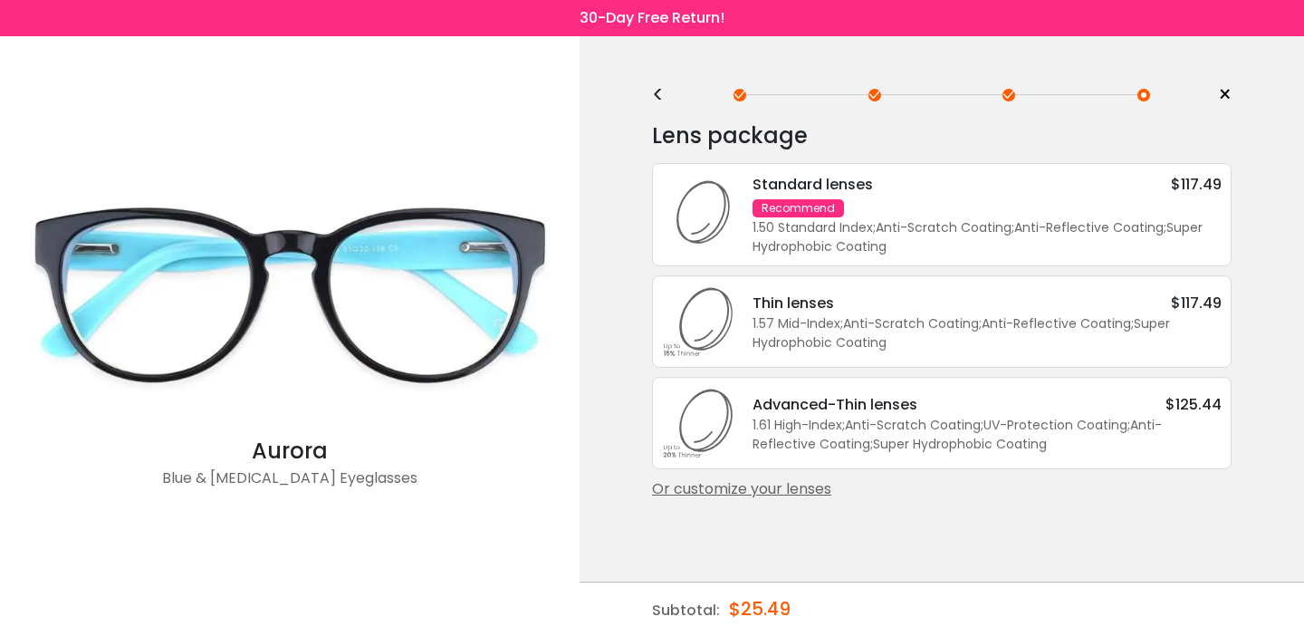
click at [837, 416] on div "Advanced-Thin lenses" at bounding box center [834, 404] width 165 height 23
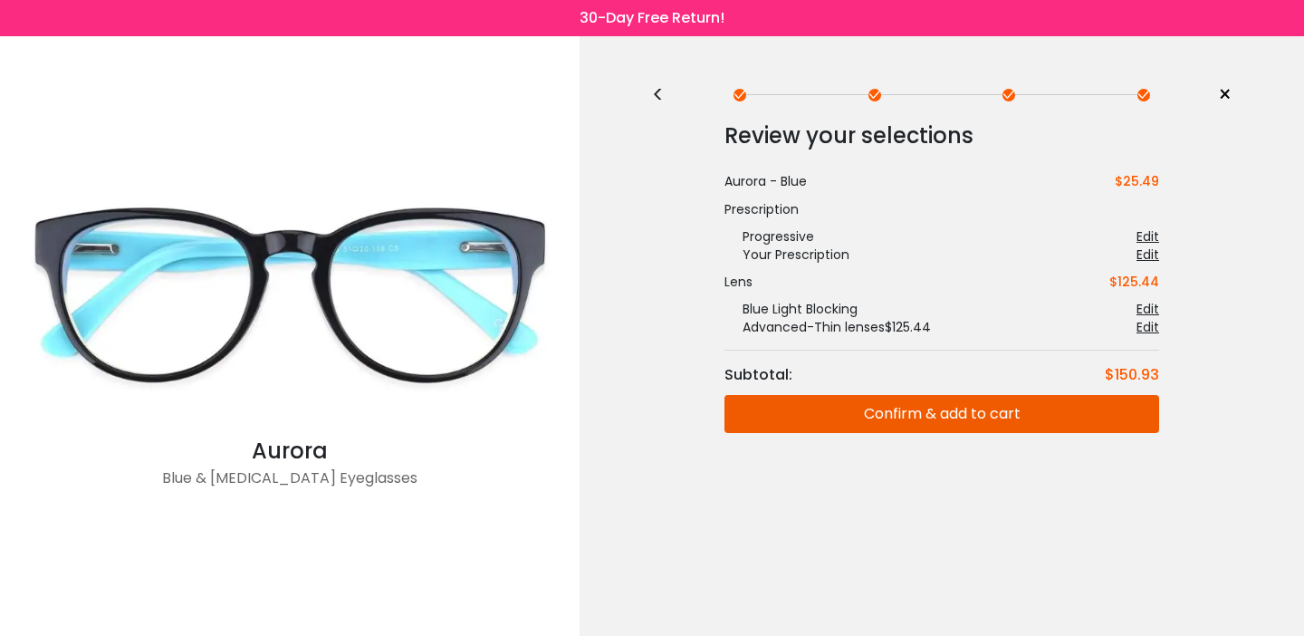
click at [979, 433] on button "Confirm & add to cart" at bounding box center [941, 414] width 435 height 38
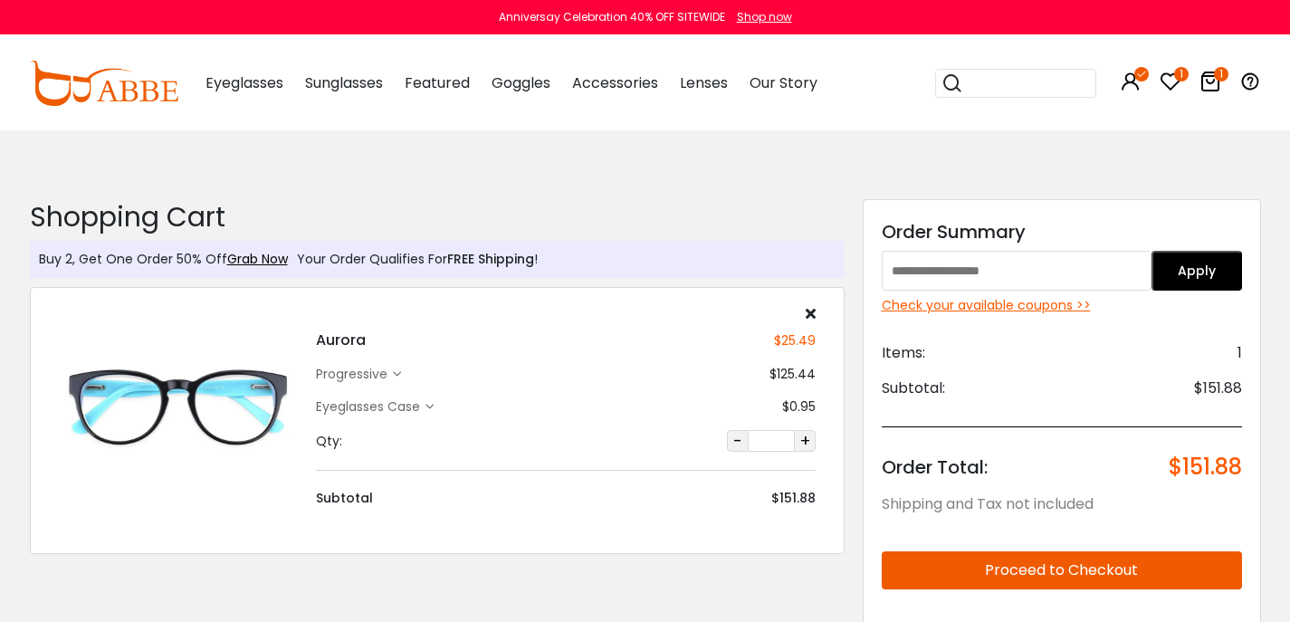
click at [1069, 276] on input "text" at bounding box center [1017, 271] width 271 height 40
click at [898, 277] on input "****" at bounding box center [1017, 271] width 271 height 40
type input "****"
click at [1212, 272] on button "Apply" at bounding box center [1197, 271] width 91 height 40
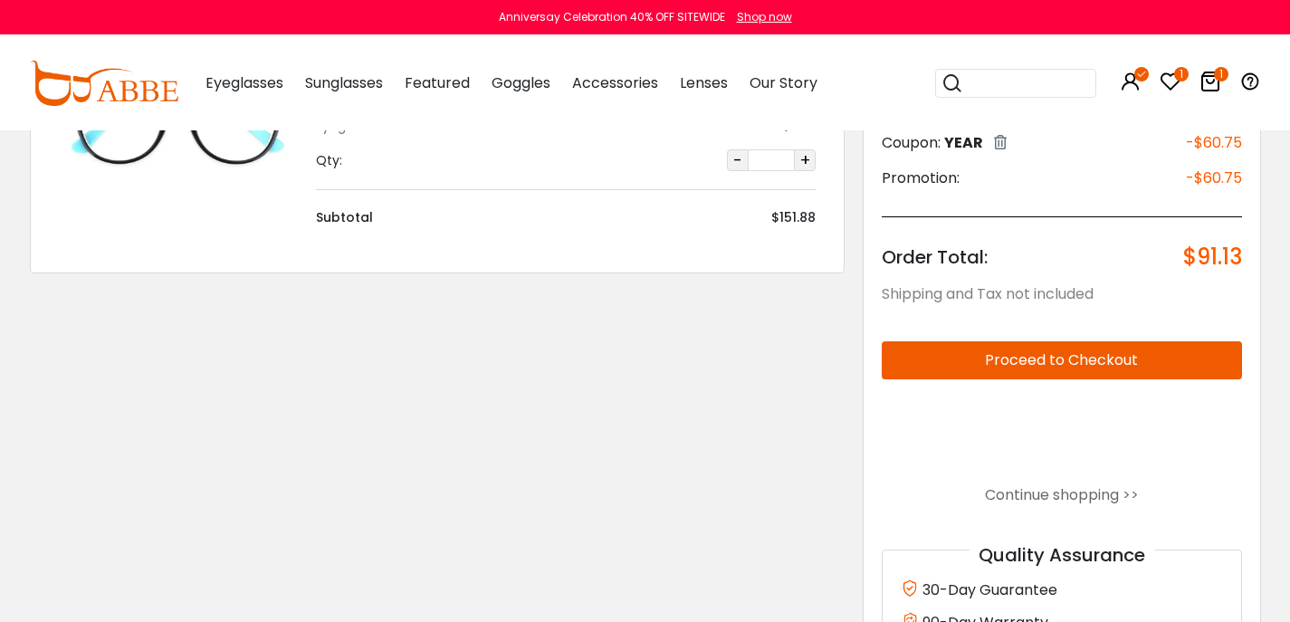
scroll to position [284, 0]
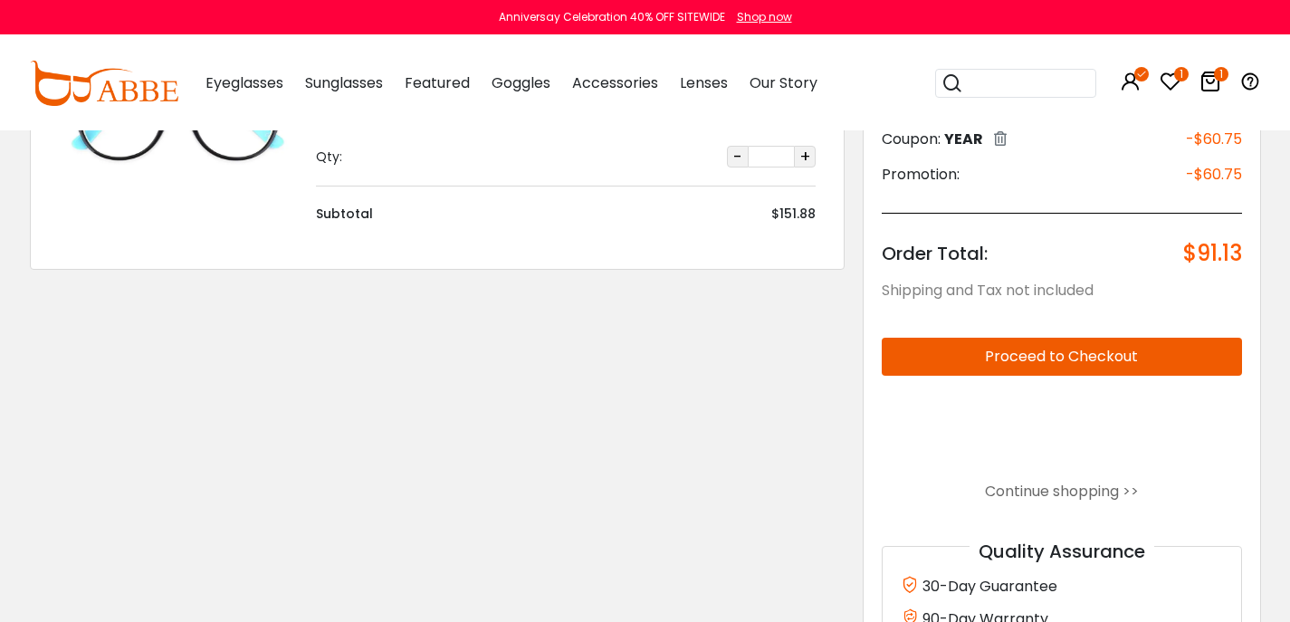
click at [1094, 376] on button "Proceed to Checkout" at bounding box center [1062, 357] width 360 height 38
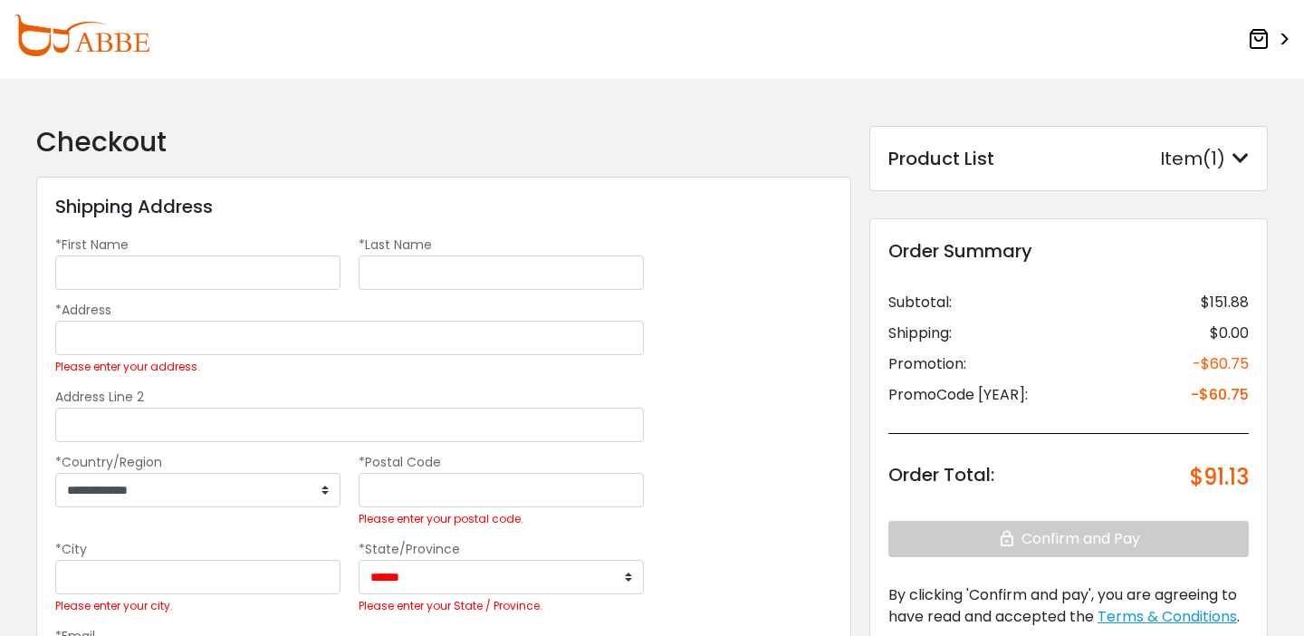
scroll to position [4, 0]
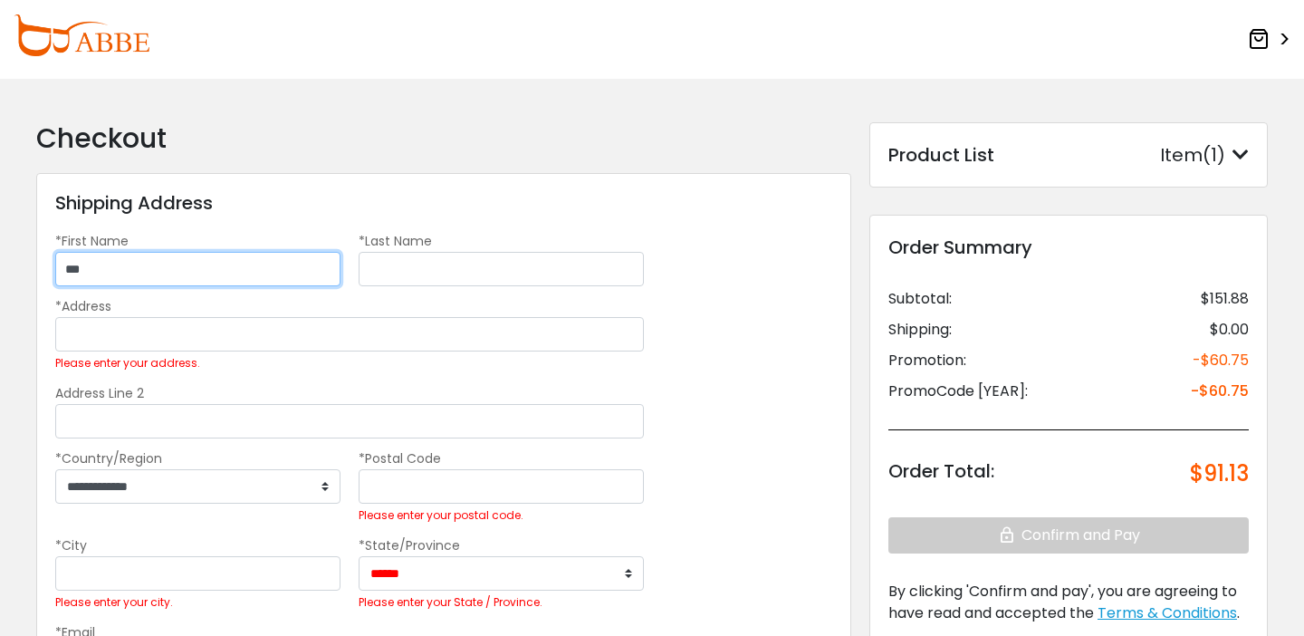
type input "***"
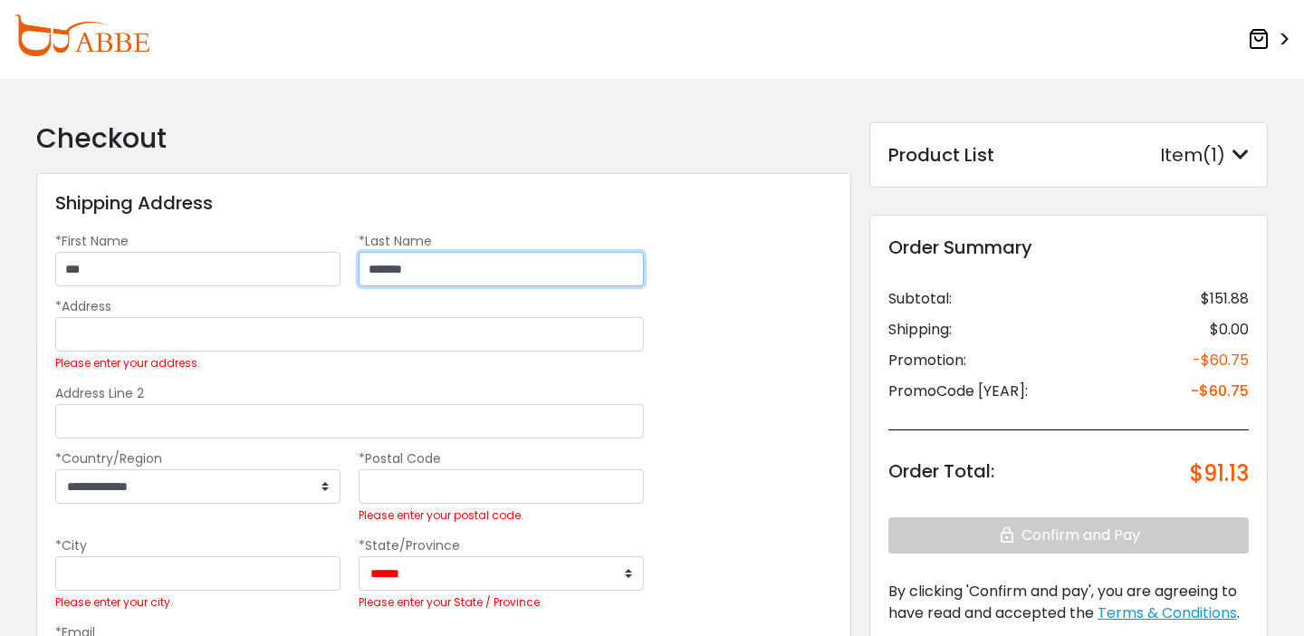
type input "*******"
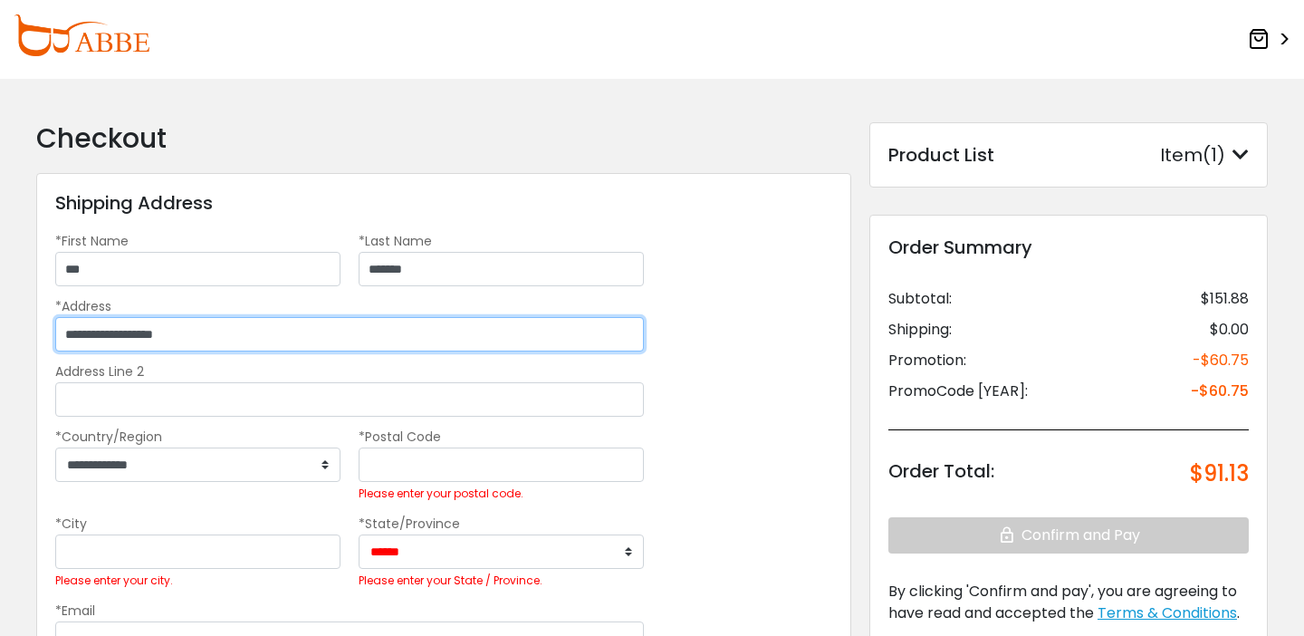
type input "**********"
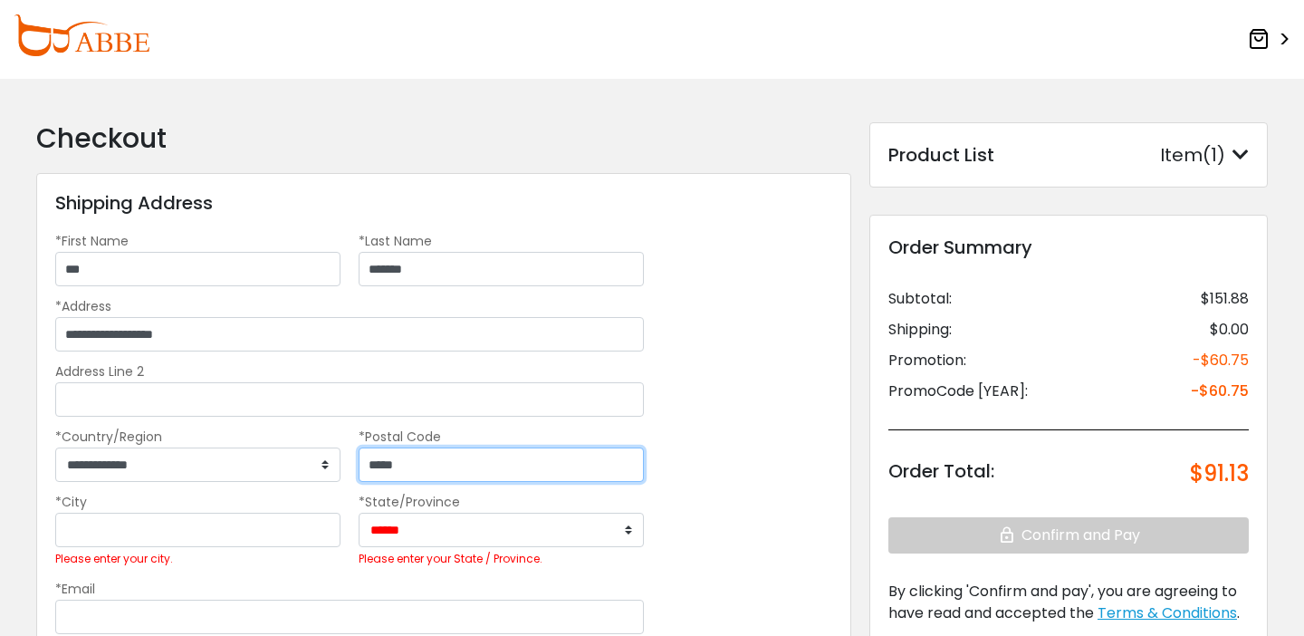
type input "*****"
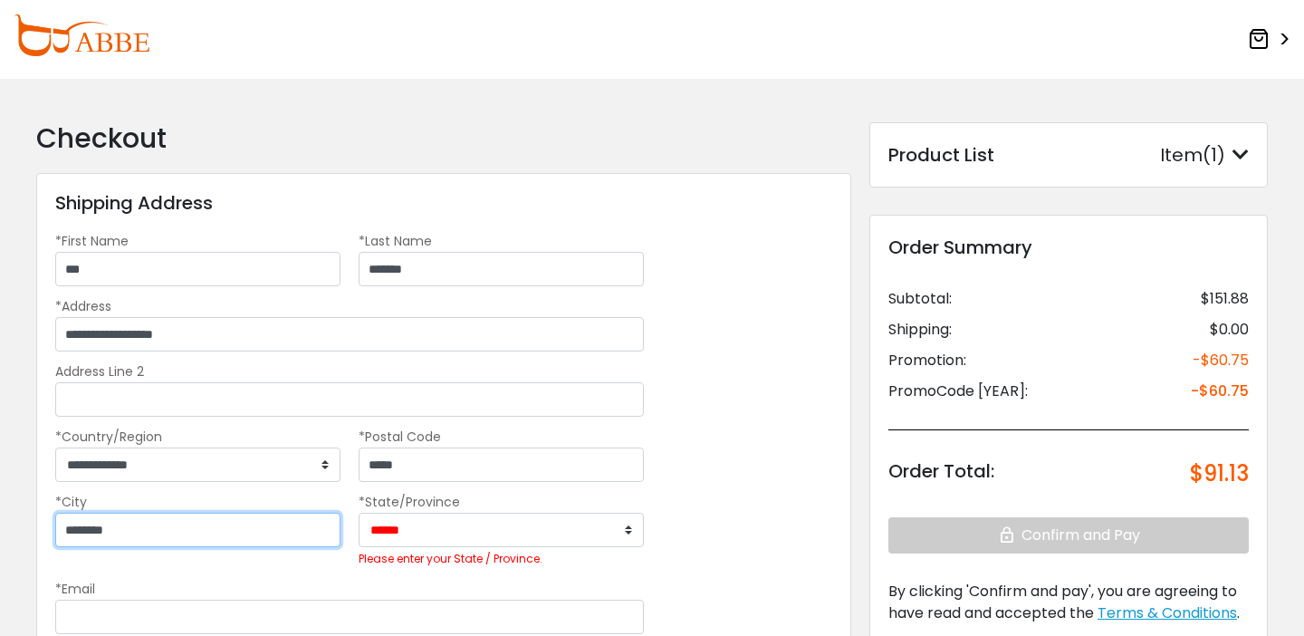
type input "********"
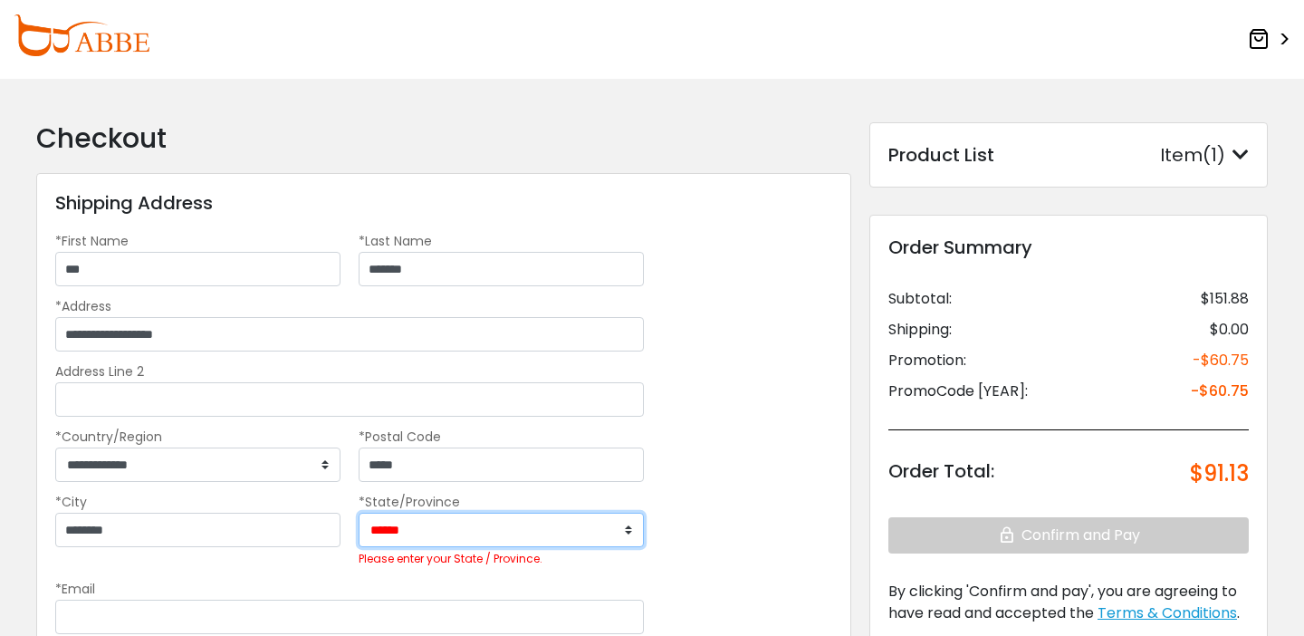
select select "**"
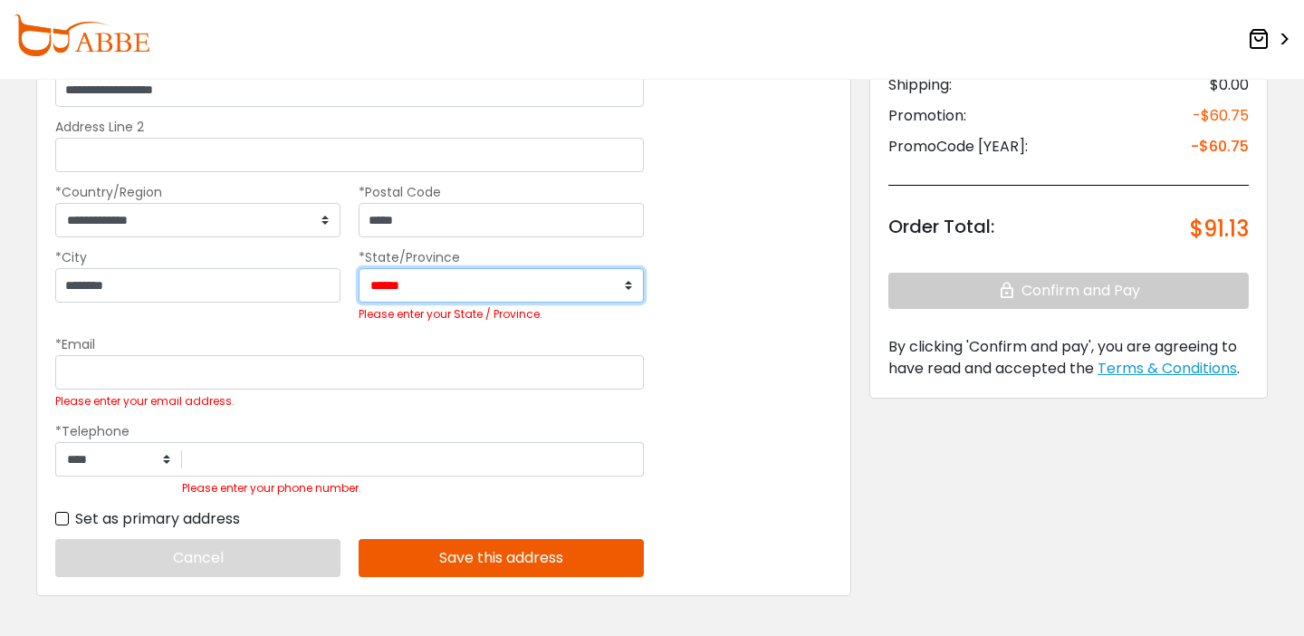
scroll to position [313, 0]
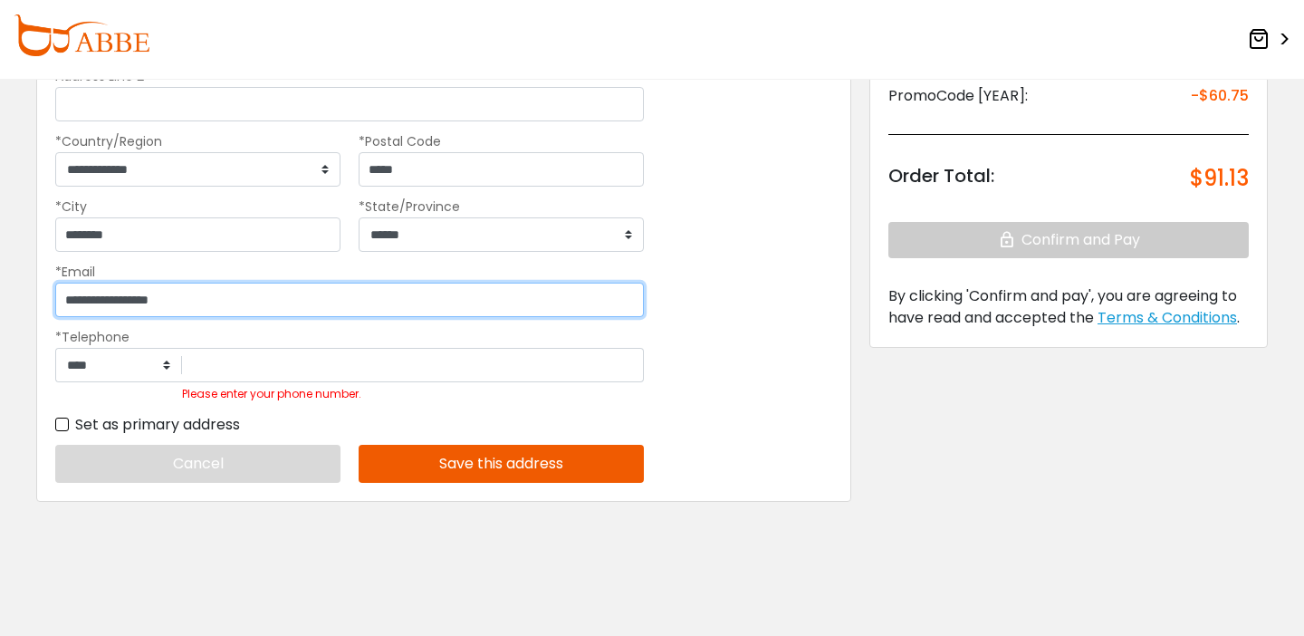
type input "**********"
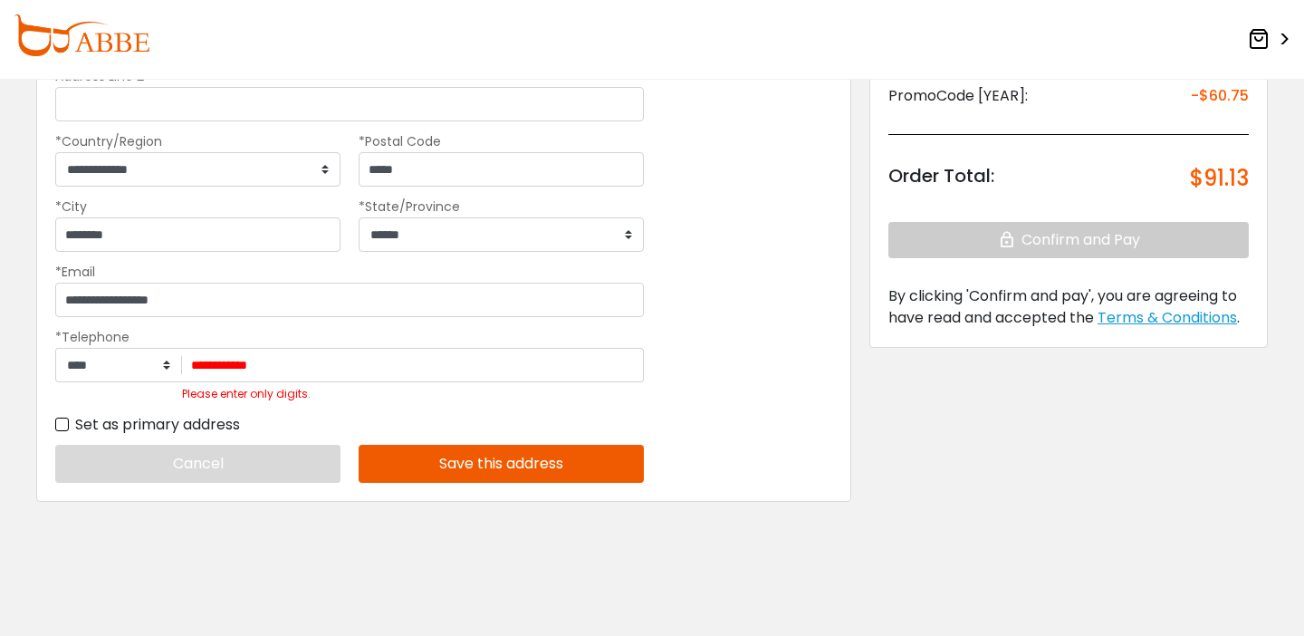
click at [465, 479] on button "Save this address" at bounding box center [501, 464] width 285 height 38
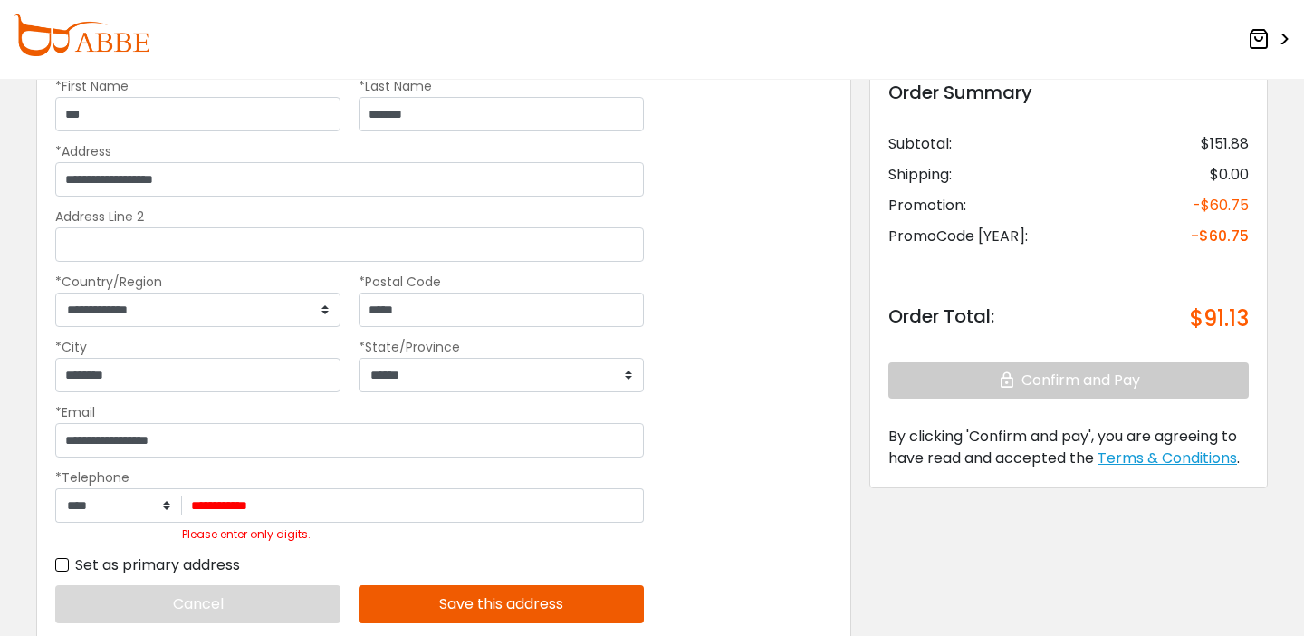
scroll to position [158, 0]
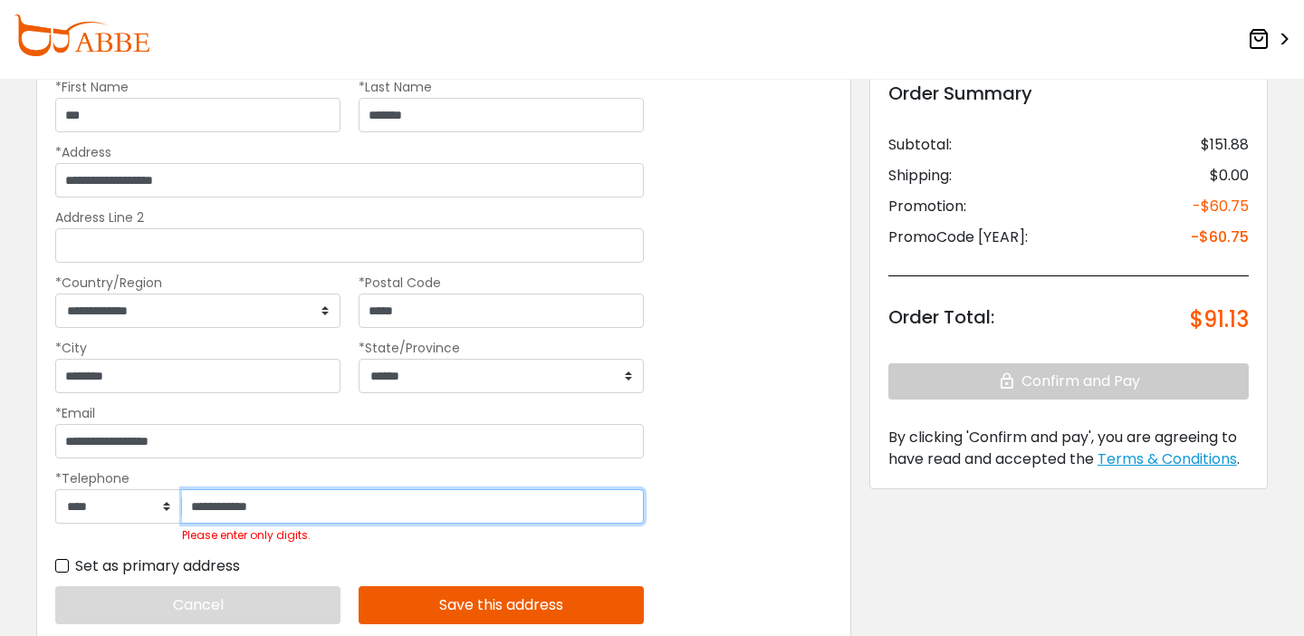
click at [229, 522] on input "**********" at bounding box center [413, 506] width 462 height 34
click at [261, 523] on input "**********" at bounding box center [413, 506] width 462 height 34
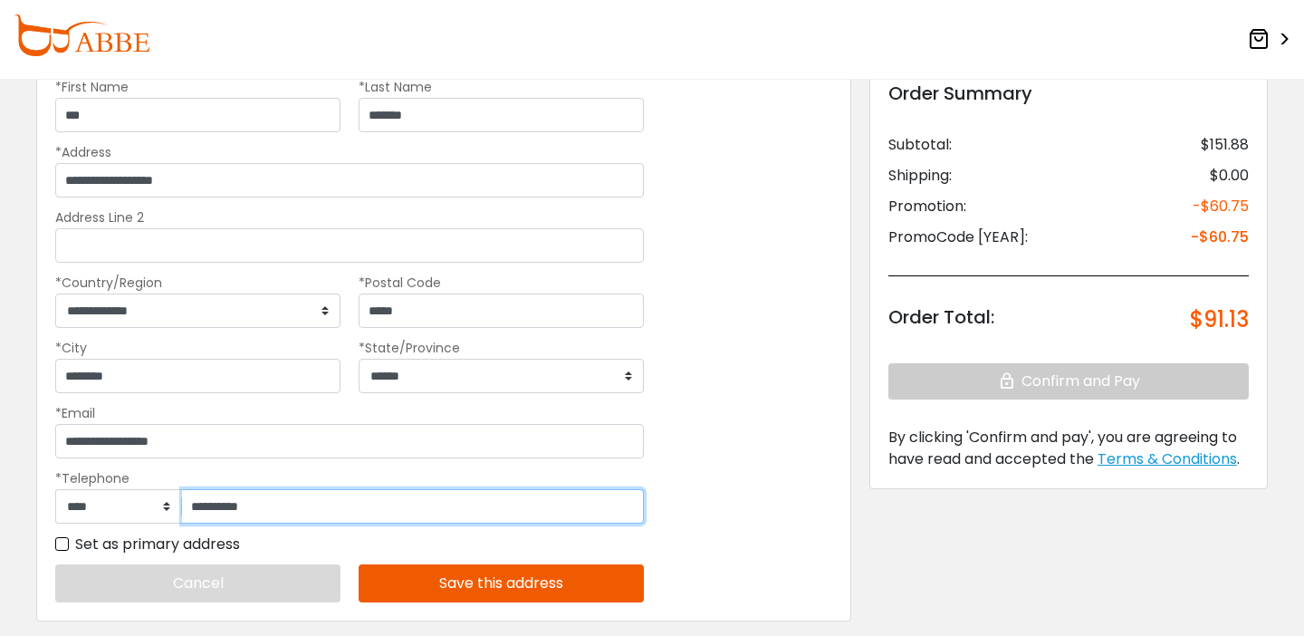
type input "**********"
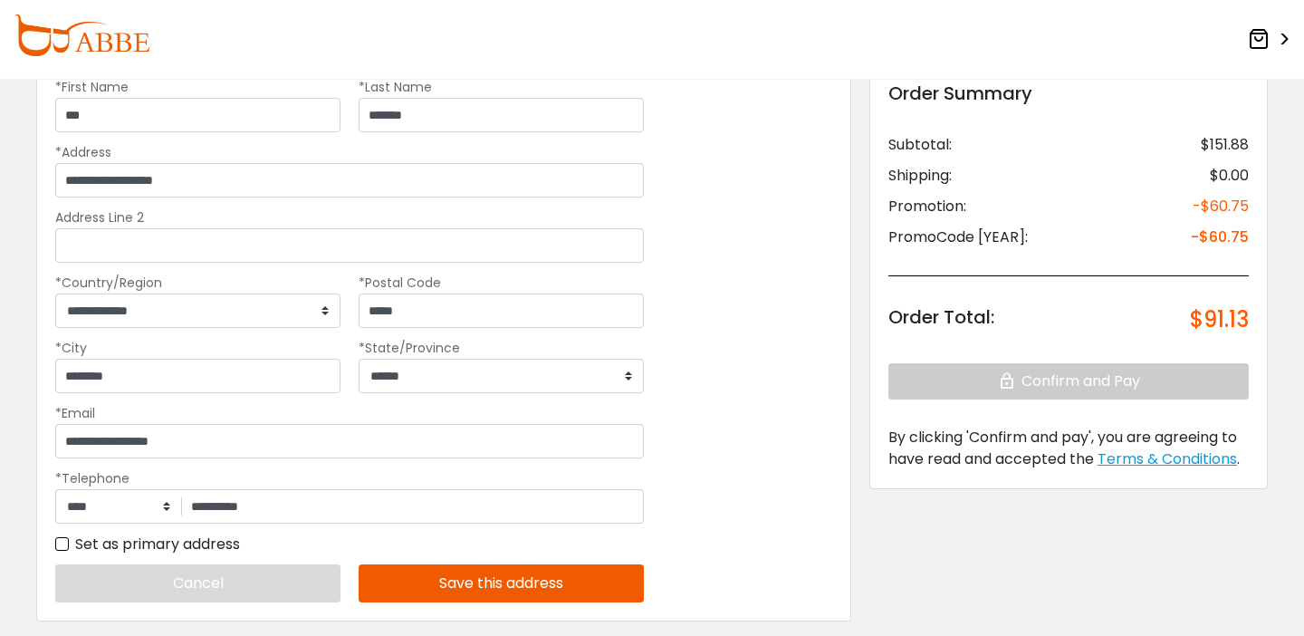
click at [539, 602] on button "Save this address" at bounding box center [501, 583] width 285 height 38
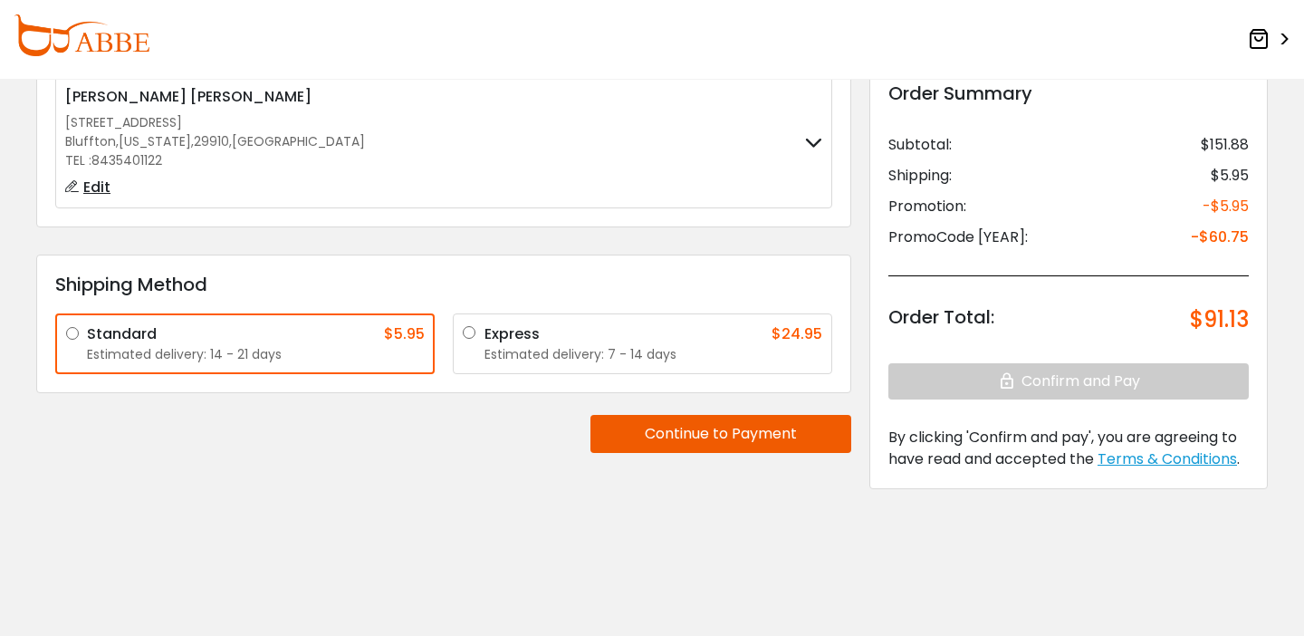
click at [713, 453] on button "Continue to Payment" at bounding box center [720, 434] width 261 height 38
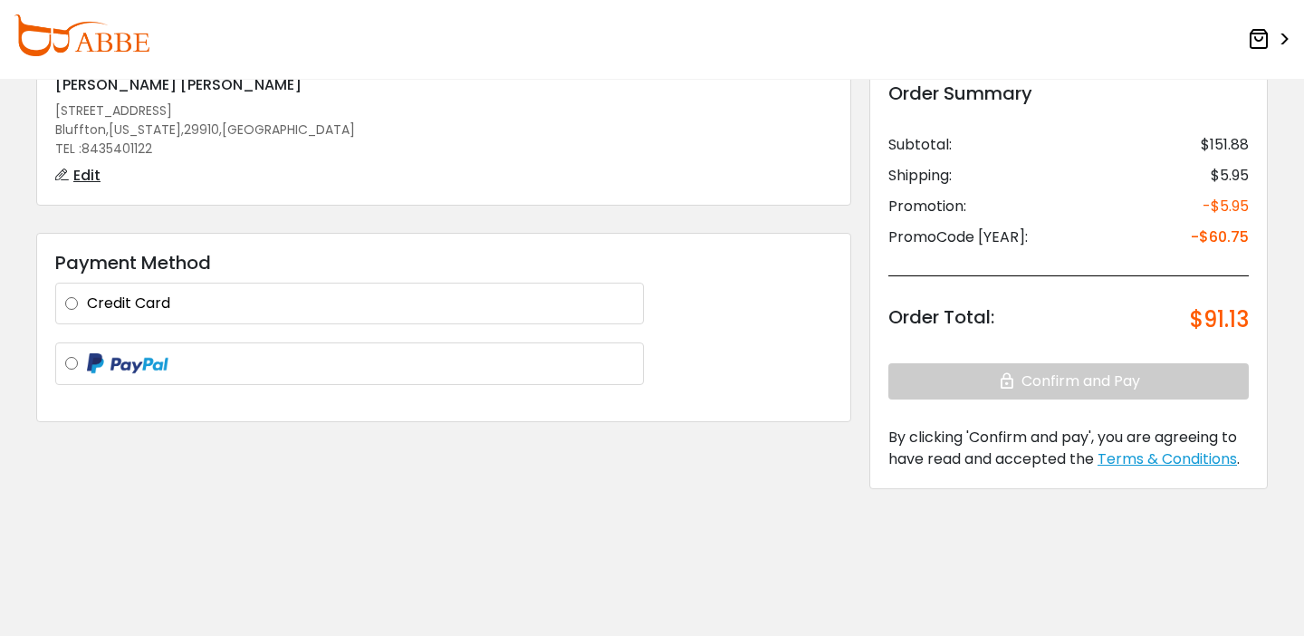
click at [87, 314] on label "Credit Card" at bounding box center [360, 303] width 547 height 22
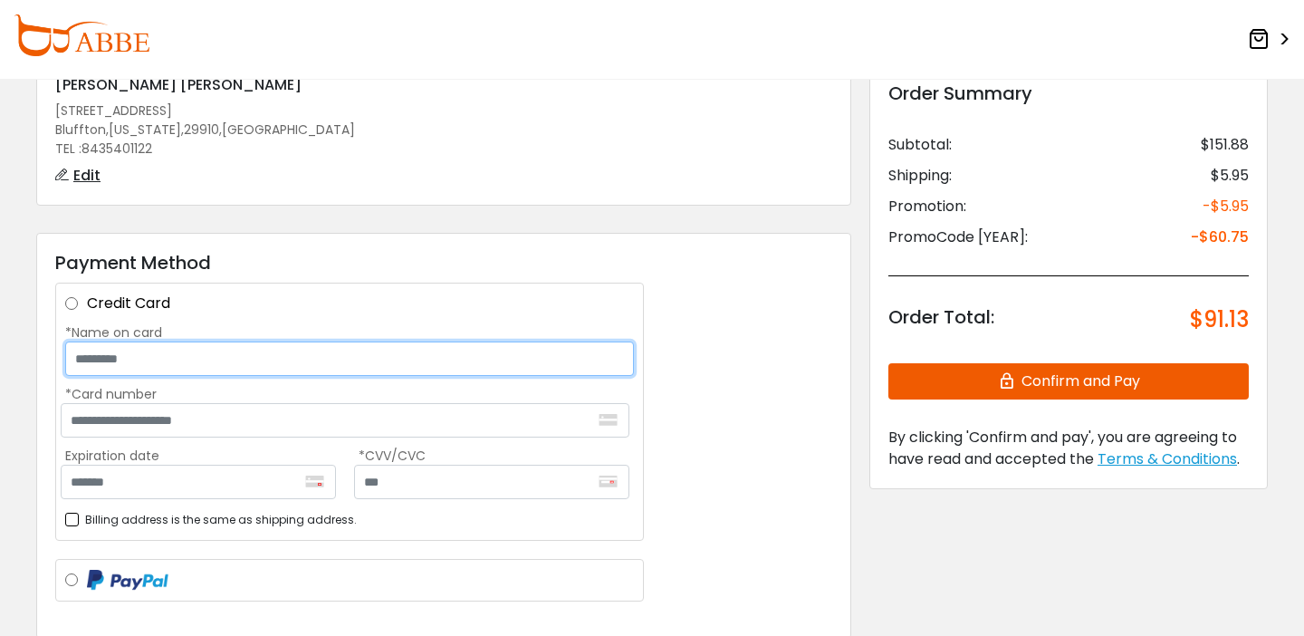
click at [178, 376] on input "*Name on card" at bounding box center [349, 358] width 569 height 34
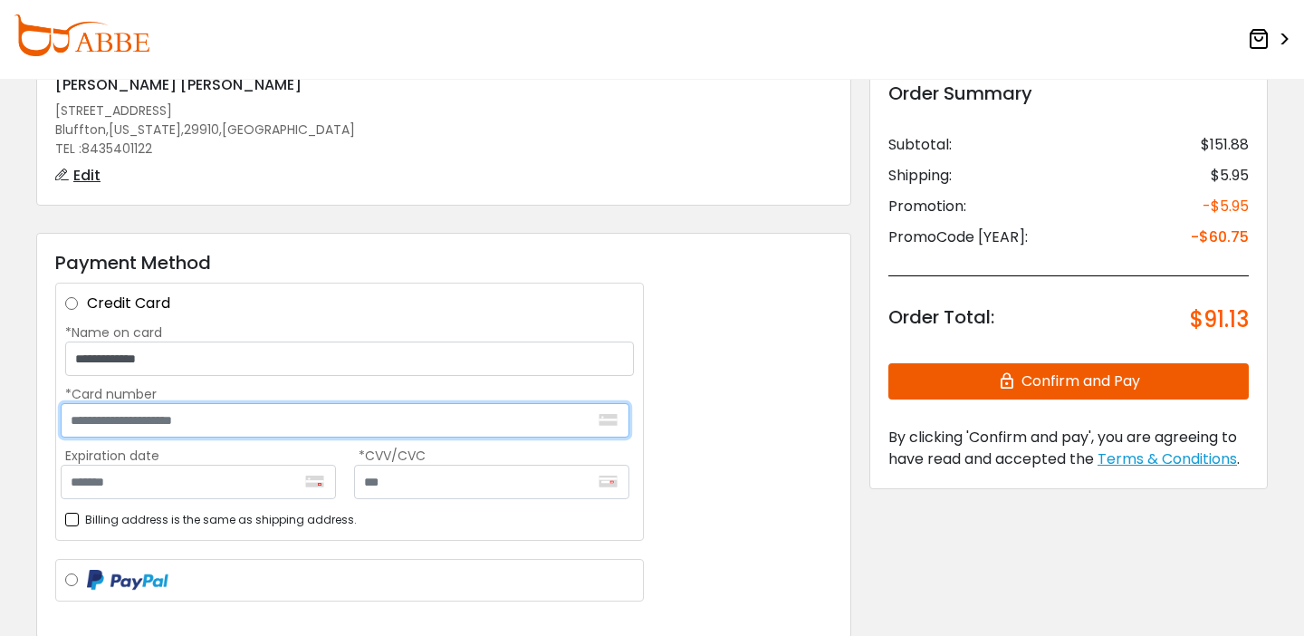
click at [135, 437] on input "*Card number" at bounding box center [345, 420] width 569 height 34
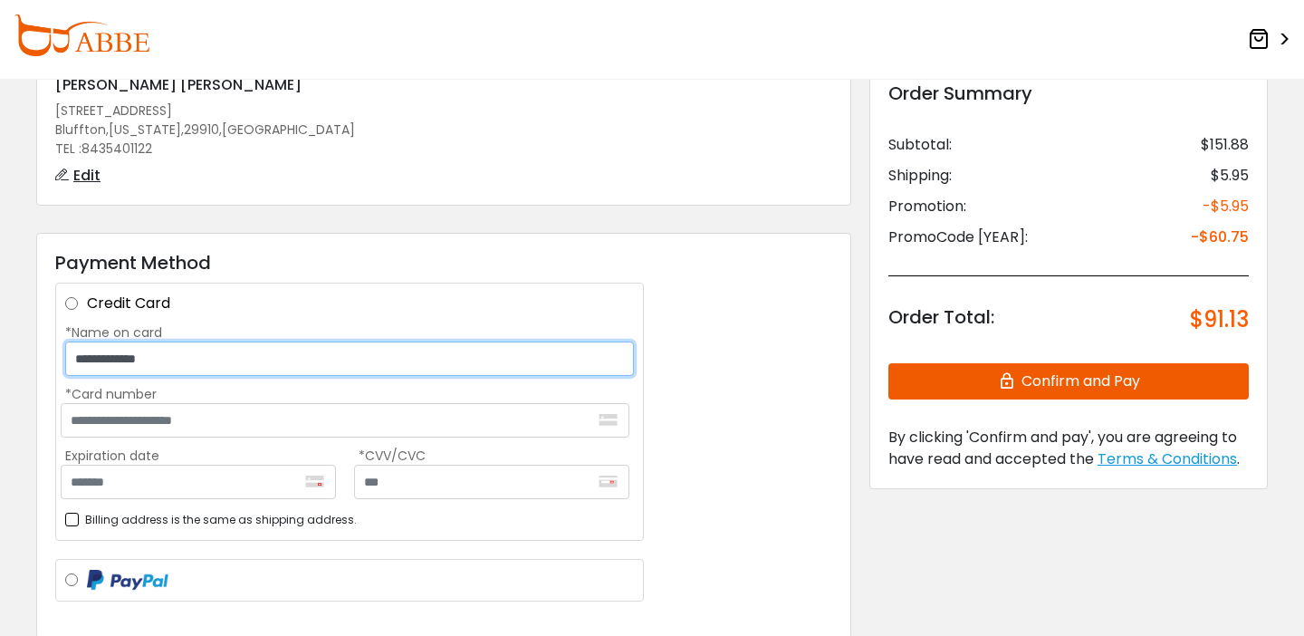
type input "**********"
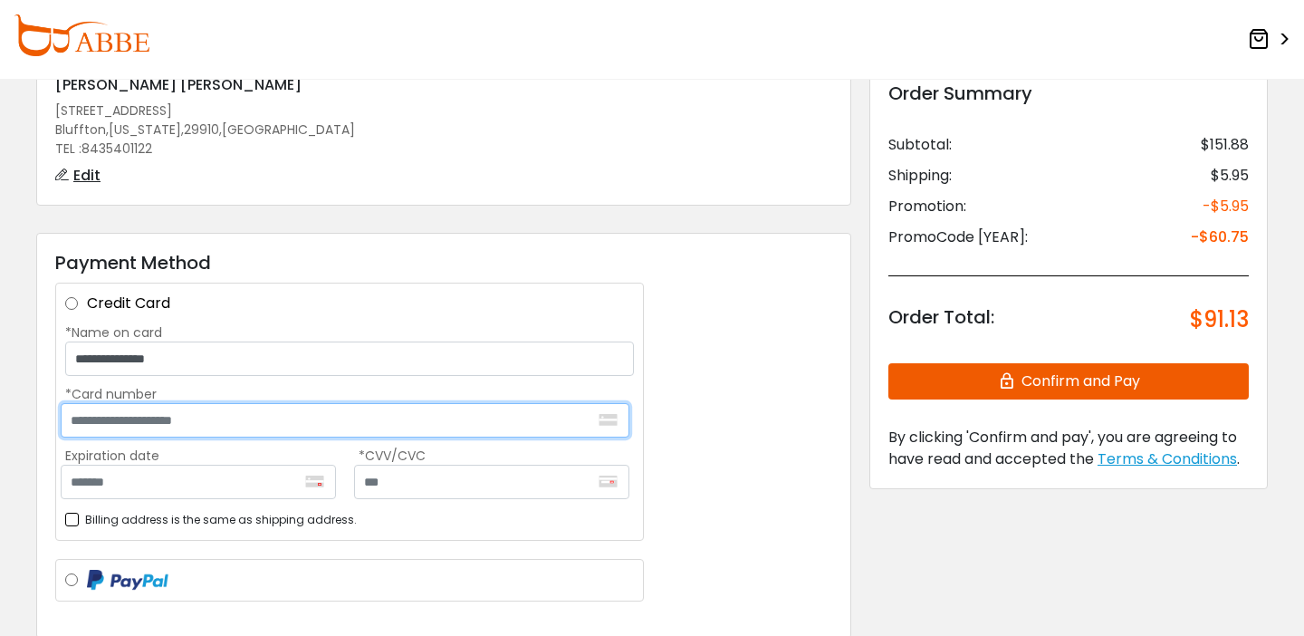
type input "**********"
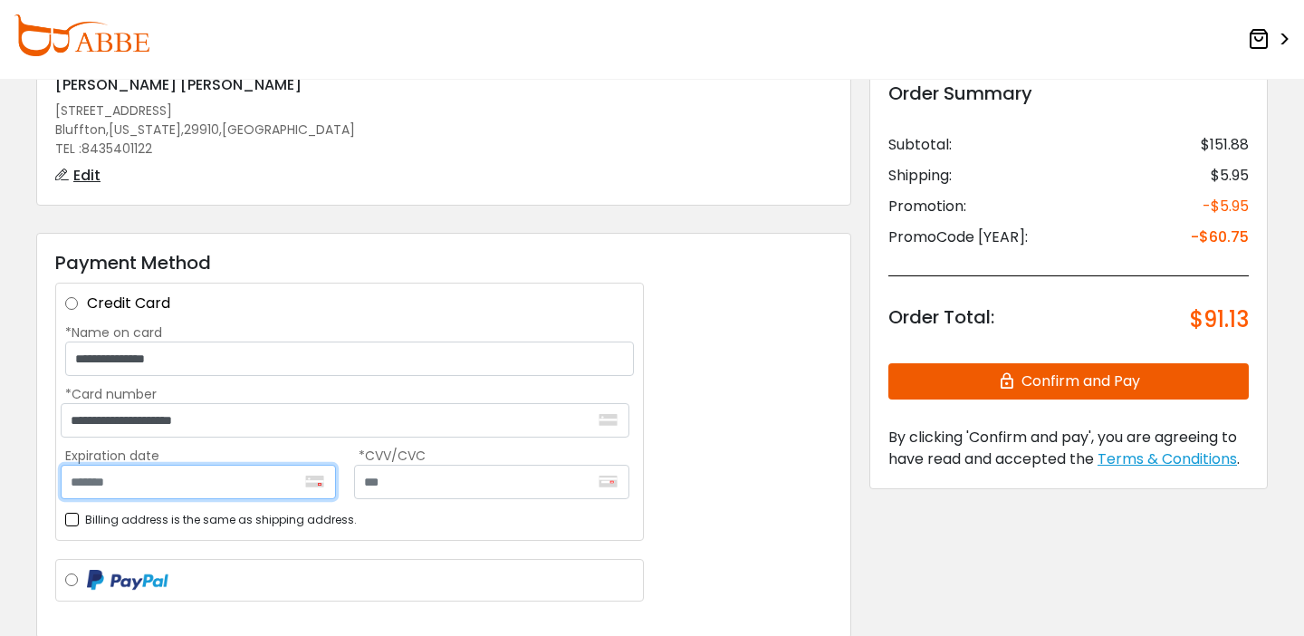
type input "*******"
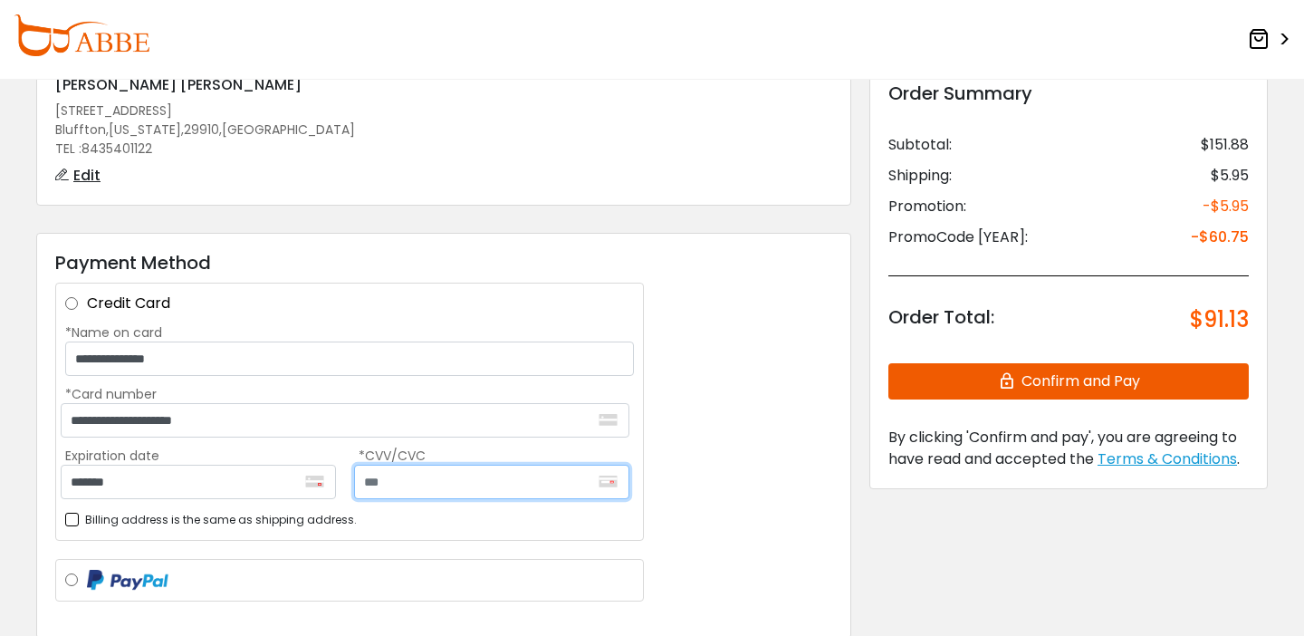
type input "***"
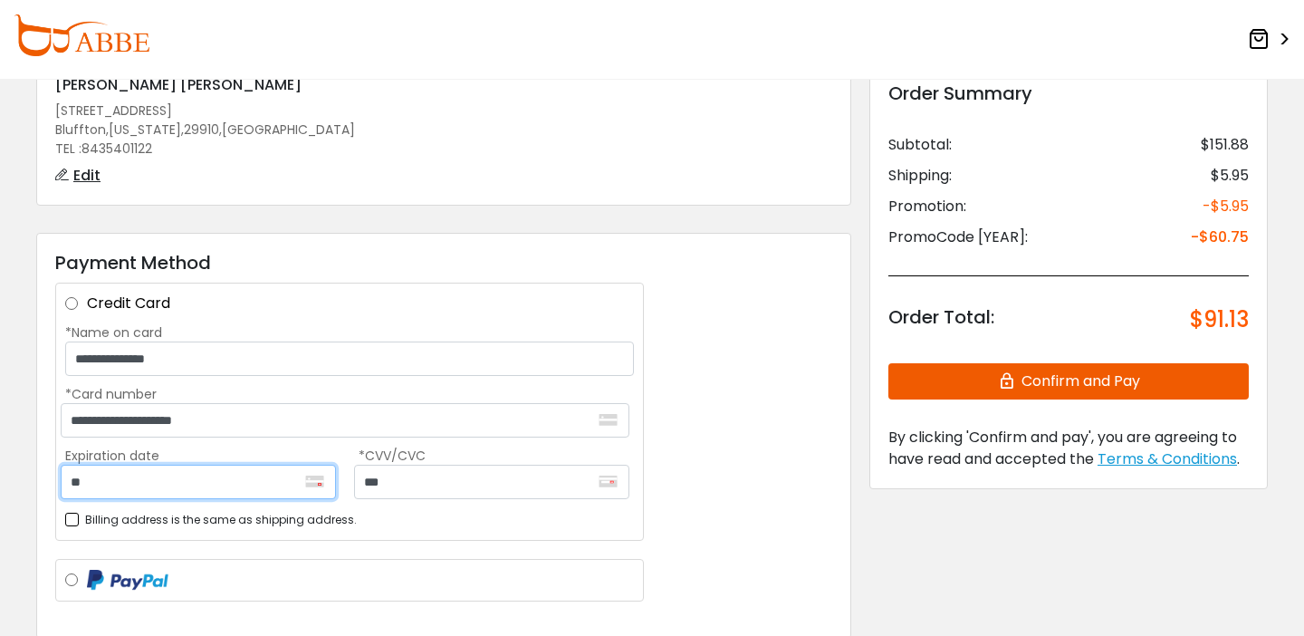
type input "*"
type input "*******"
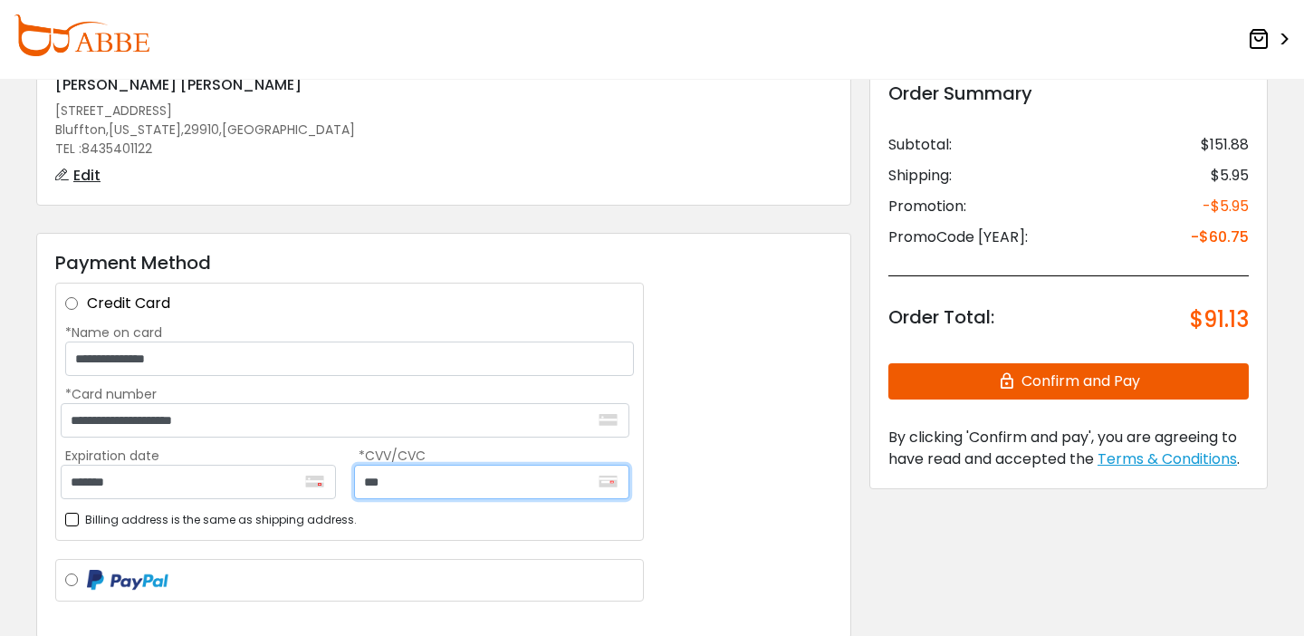
drag, startPoint x: 407, startPoint y: 521, endPoint x: 264, endPoint y: 484, distance: 147.6
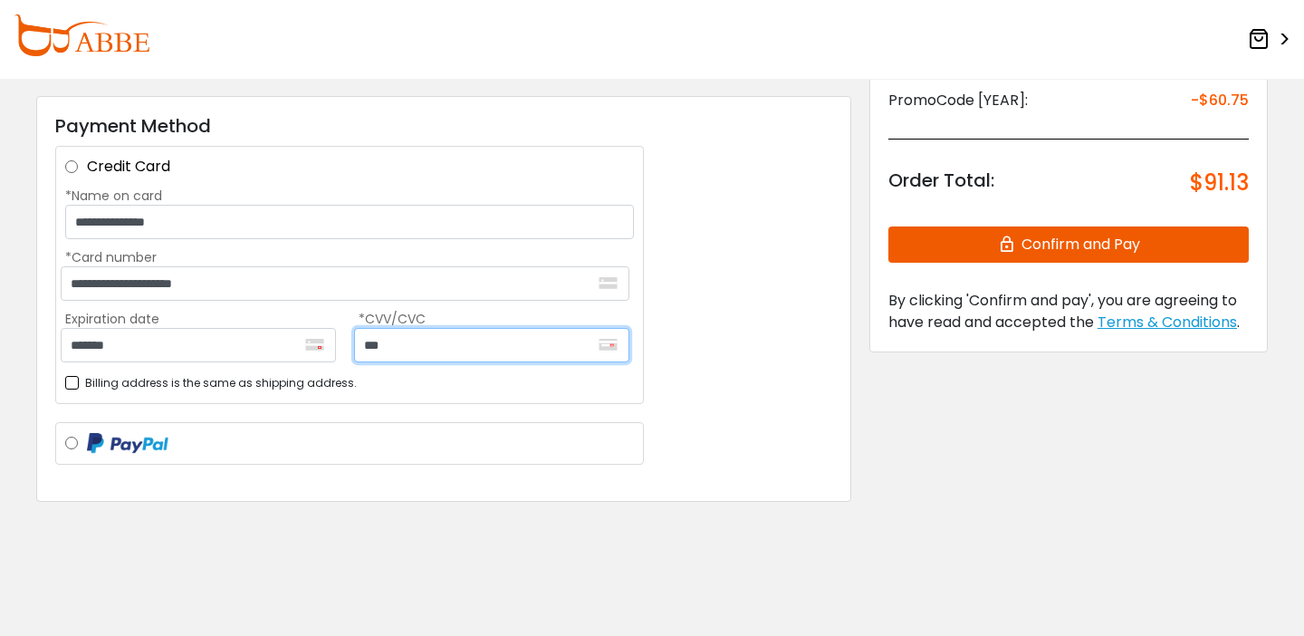
scroll to position [347, 0]
type input "***"
click at [1014, 226] on button "Confirm and Pay" at bounding box center [1068, 244] width 360 height 36
